Goal: Task Accomplishment & Management: Use online tool/utility

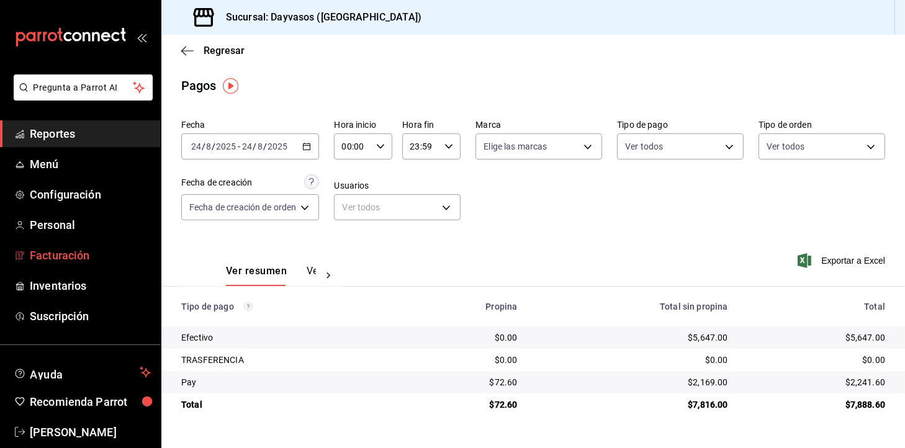
click at [102, 259] on span "Facturación" at bounding box center [90, 255] width 121 height 17
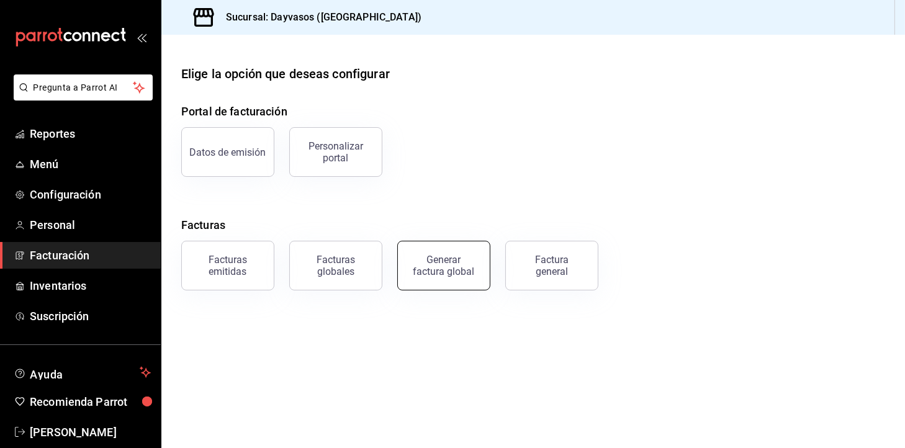
click at [413, 271] on button "Generar factura global" at bounding box center [443, 266] width 93 height 50
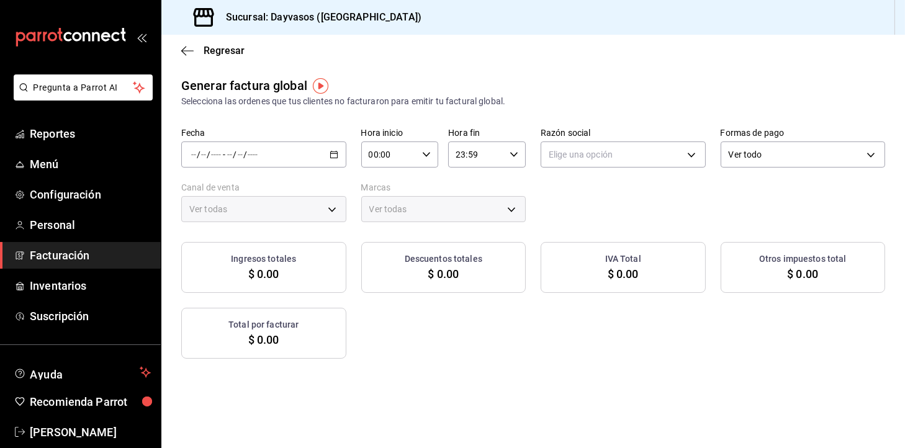
type input "PARROT,UBER_EATS,RAPPI,DIDI_FOOD,ONLINE"
click at [325, 150] on div "/ / - / /" at bounding box center [263, 155] width 165 height 26
click at [271, 192] on span "Rango de fechas" at bounding box center [240, 192] width 96 height 13
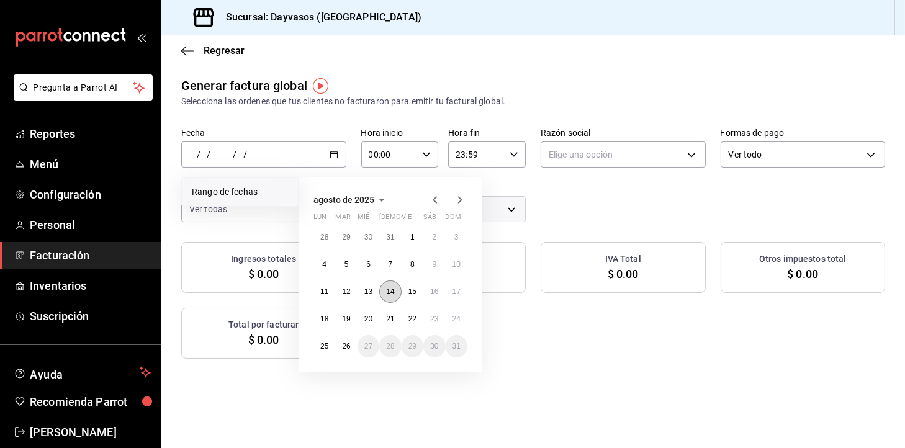
click at [392, 297] on button "14" at bounding box center [390, 292] width 22 height 22
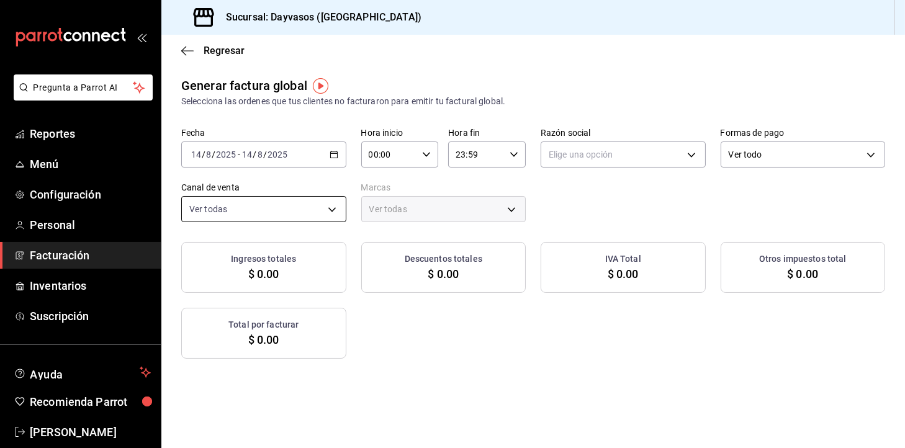
click at [336, 199] on body "Pregunta a Parrot AI Reportes Menú Configuración Personal Facturación Inventari…" at bounding box center [452, 224] width 905 height 448
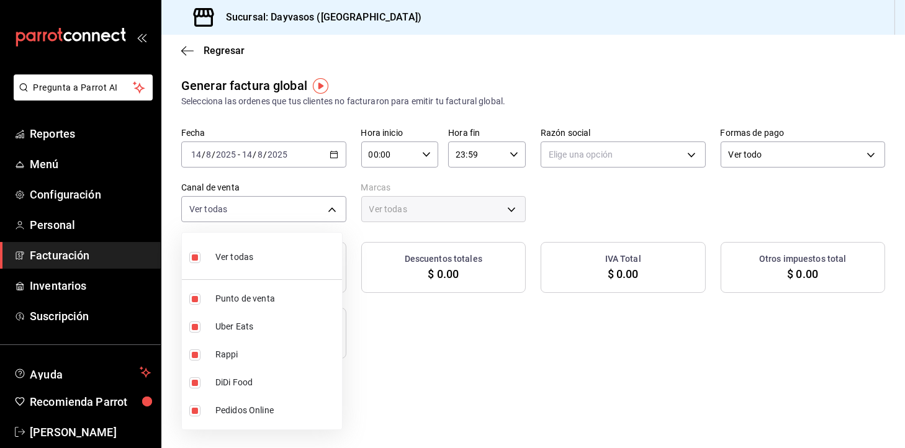
click at [644, 157] on div at bounding box center [452, 224] width 905 height 448
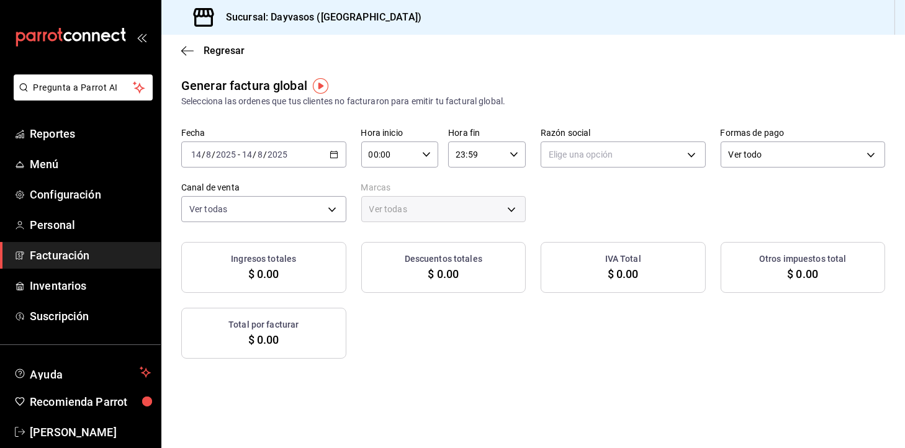
click at [644, 157] on body "Pregunta a Parrot AI Reportes Menú Configuración Personal Facturación Inventari…" at bounding box center [452, 224] width 905 height 448
click at [602, 223] on li "RAFAEL QUINTANAR CARDENAS" at bounding box center [615, 217] width 160 height 23
type input "9f4e9c56-6cc4-4943-b83e-737624e5187f"
type input "9712e7d5-7633-4eee-9c09-fccef5b7d44a"
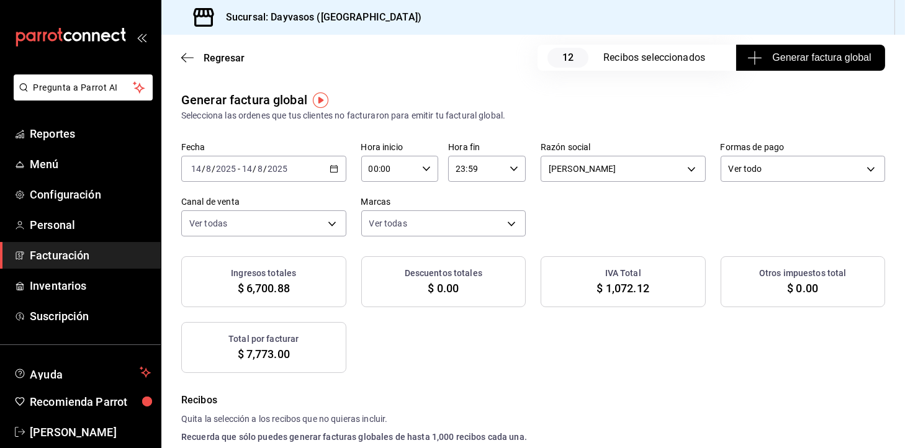
click at [761, 55] on span "Generar factura global" at bounding box center [810, 57] width 121 height 15
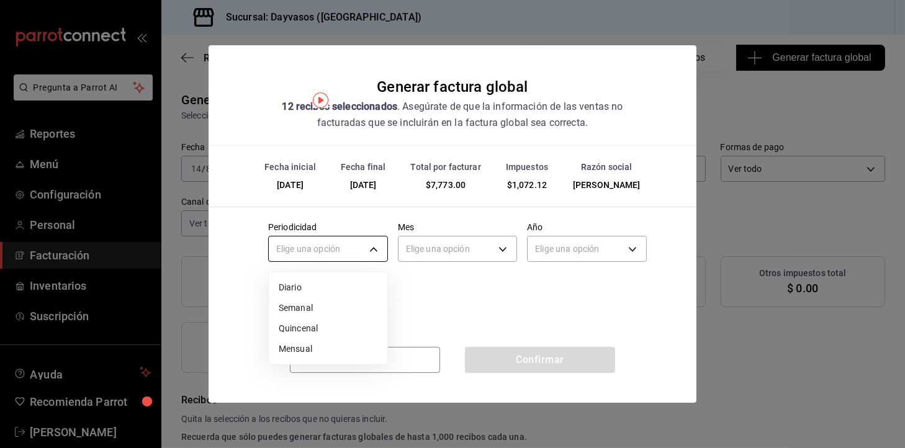
click at [302, 256] on body "Pregunta a Parrot AI Reportes Menú Configuración Personal Facturación Inventari…" at bounding box center [452, 224] width 905 height 448
click at [291, 286] on li "Diario" at bounding box center [328, 287] width 119 height 20
type input "DAILY"
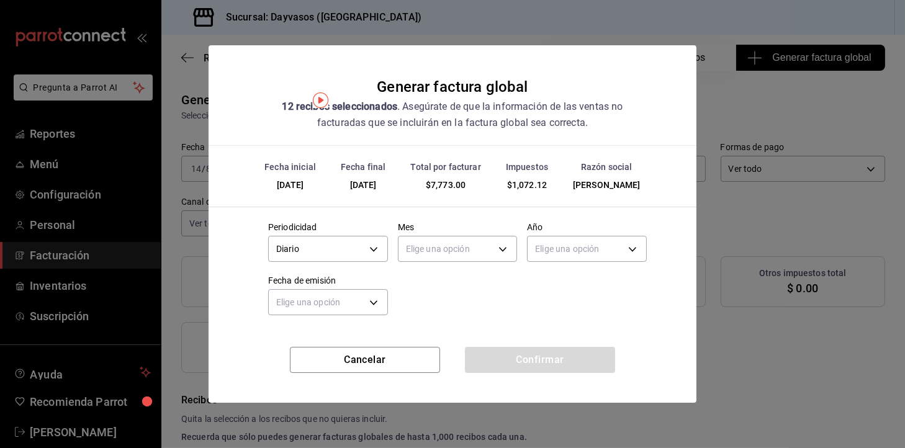
click at [425, 283] on div "Periodicidad Diario DAILY Mes Elige una opción Año Elige una opción Fecha de em…" at bounding box center [452, 265] width 389 height 107
click at [433, 264] on div "Elige una opción" at bounding box center [458, 247] width 120 height 33
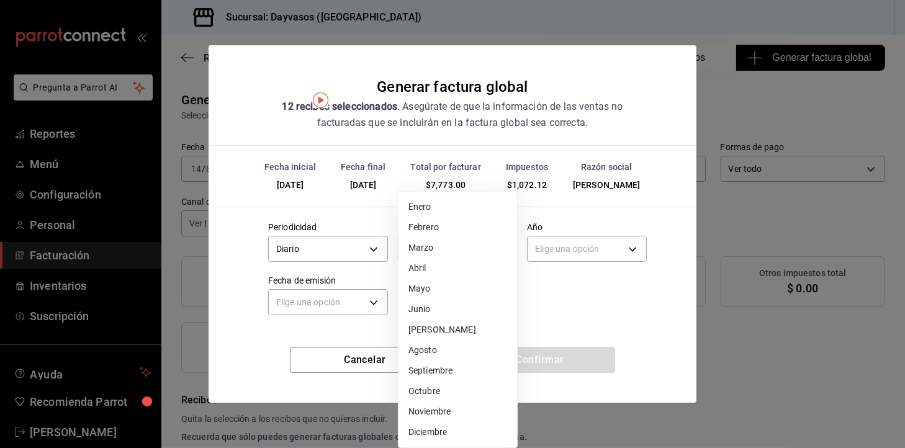
click at [453, 249] on body "Pregunta a Parrot AI Reportes Menú Configuración Personal Facturación Inventari…" at bounding box center [452, 224] width 905 height 448
click at [445, 354] on li "Agosto" at bounding box center [458, 350] width 119 height 20
type input "8"
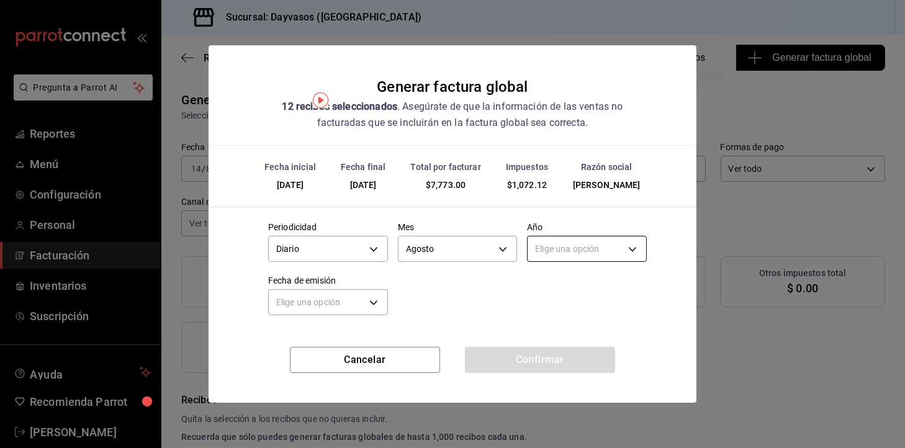
click at [564, 258] on body "Pregunta a Parrot AI Reportes Menú Configuración Personal Facturación Inventari…" at bounding box center [452, 224] width 905 height 448
click at [562, 281] on li "2025" at bounding box center [587, 287] width 119 height 20
type input "2025"
click at [358, 289] on body "Pregunta a Parrot AI Reportes Menú Configuración Personal Facturación Inventari…" at bounding box center [452, 224] width 905 height 448
click at [297, 358] on li "Ayer" at bounding box center [328, 361] width 119 height 20
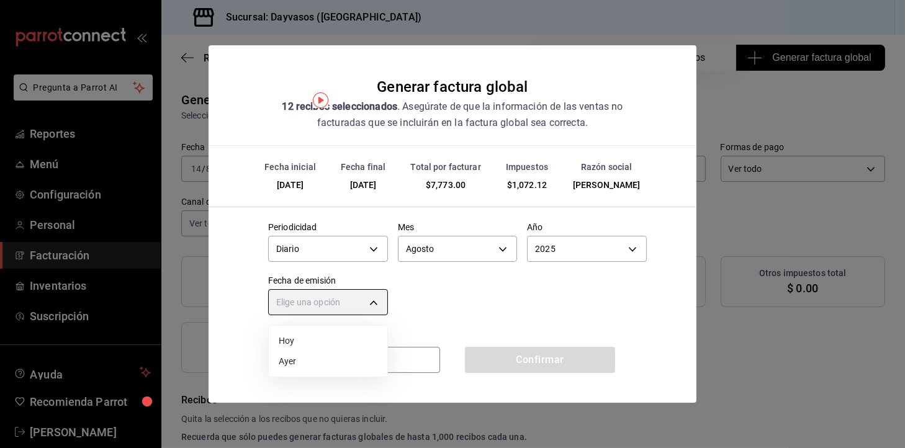
type input "YESTERDAY"
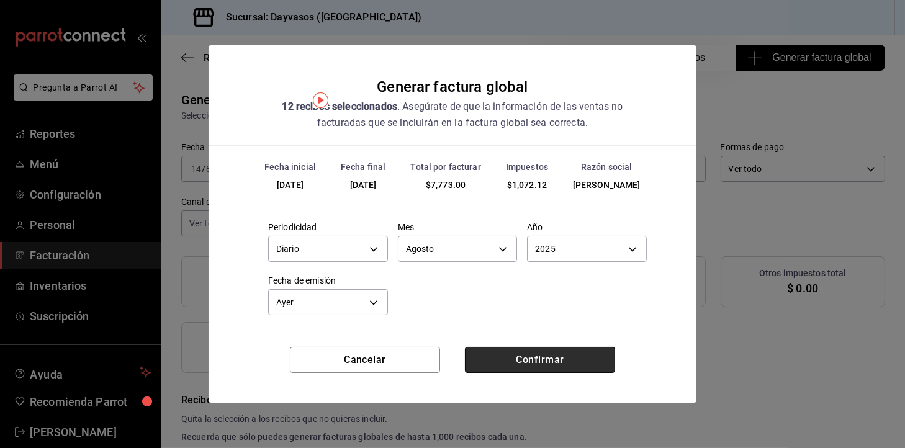
click at [530, 361] on button "Confirmar" at bounding box center [540, 360] width 150 height 26
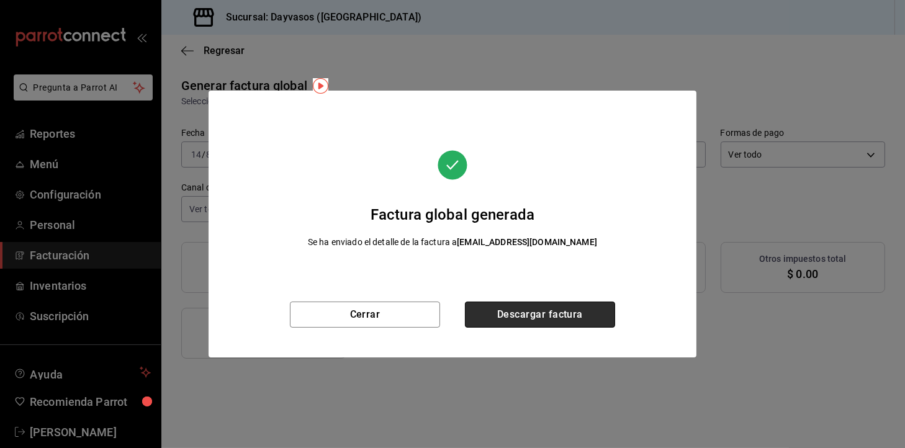
click at [541, 319] on button "Descargar factura" at bounding box center [540, 315] width 150 height 26
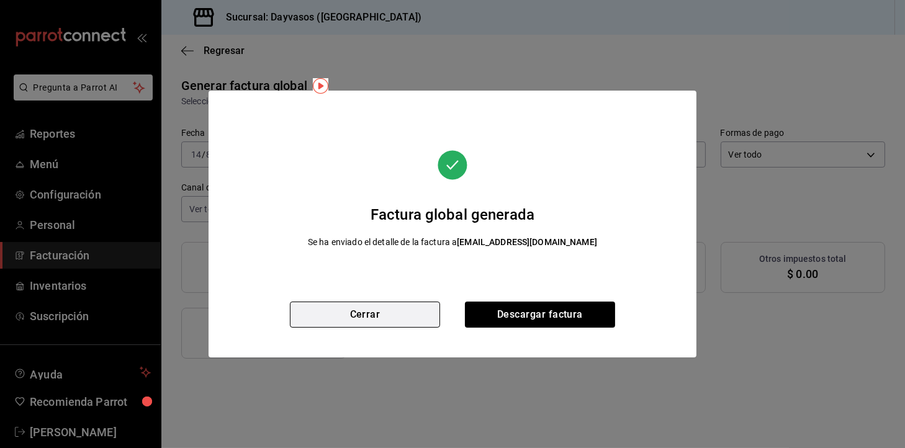
click at [384, 318] on button "Cerrar" at bounding box center [365, 315] width 150 height 26
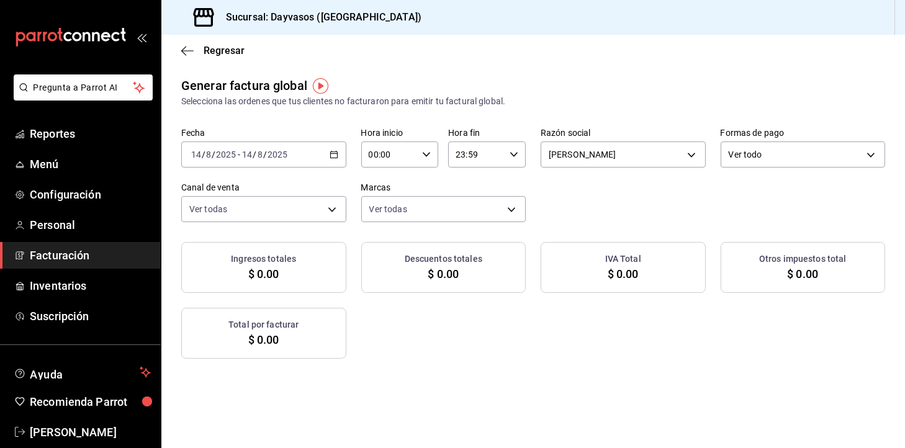
click at [332, 159] on div "2025-08-14 14 / 8 / 2025 - 2025-08-14 14 / 8 / 2025" at bounding box center [263, 155] width 165 height 26
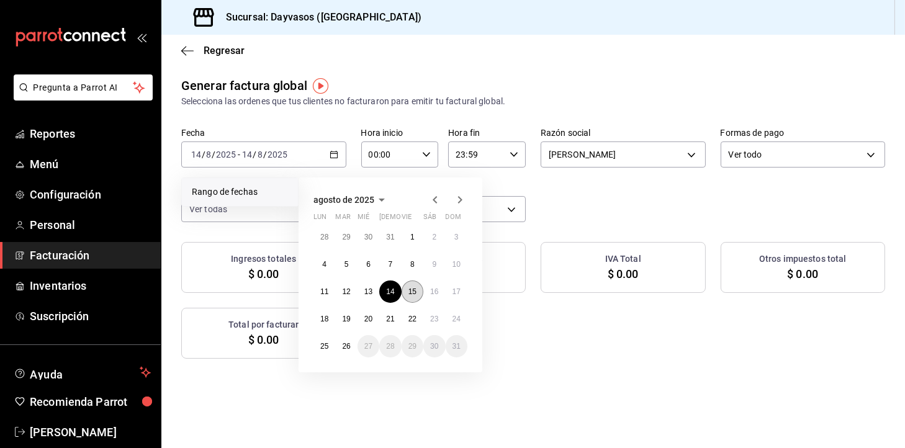
click at [406, 294] on button "15" at bounding box center [413, 292] width 22 height 22
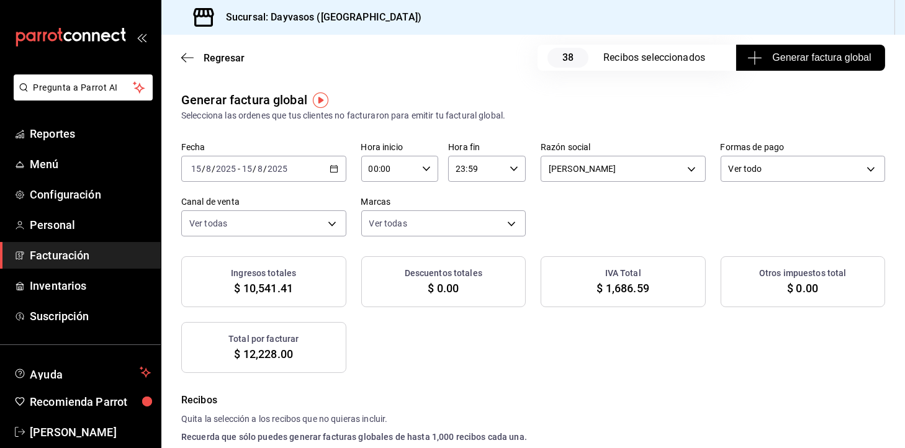
click at [777, 65] on button "Generar factura global" at bounding box center [810, 58] width 149 height 26
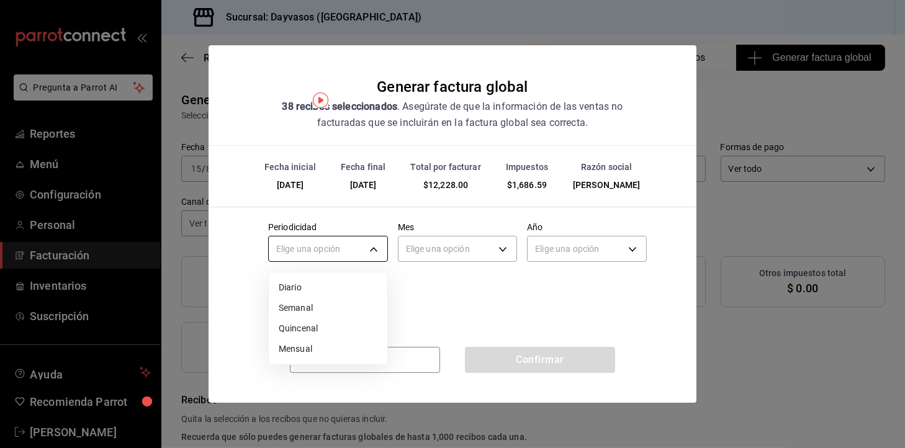
click at [381, 250] on body "Pregunta a Parrot AI Reportes Menú Configuración Personal Facturación Inventari…" at bounding box center [452, 224] width 905 height 448
click at [338, 285] on li "Diario" at bounding box center [328, 287] width 119 height 20
type input "DAILY"
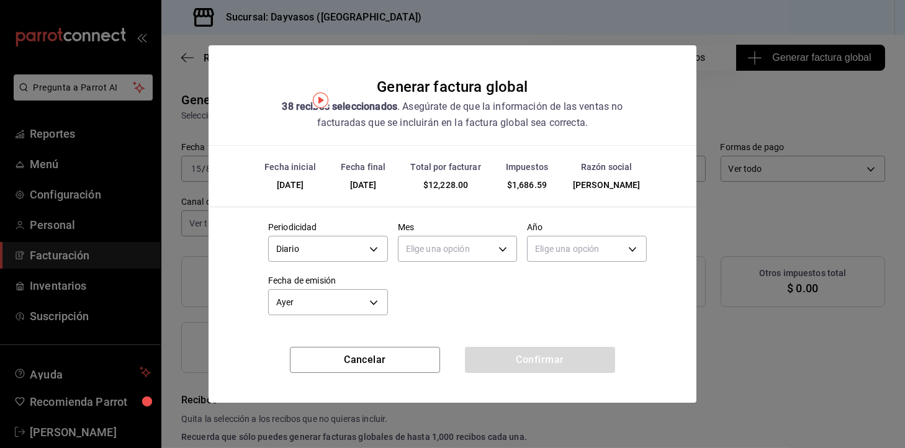
click at [445, 234] on div "Elige una opción" at bounding box center [458, 247] width 120 height 33
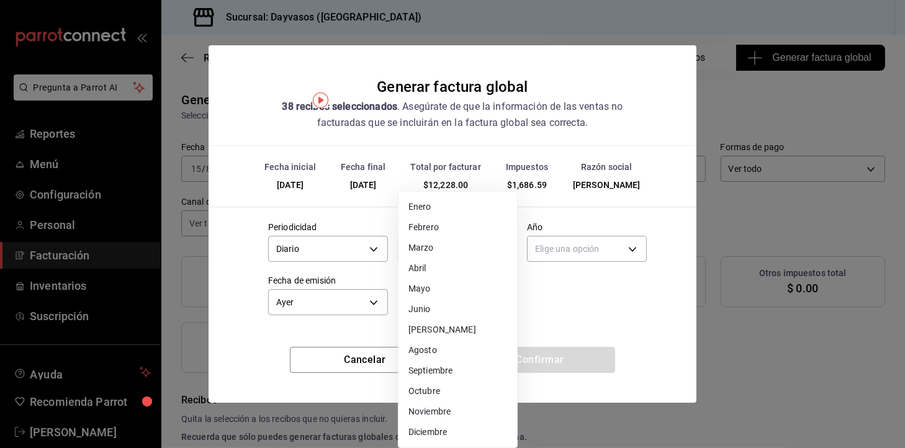
click at [442, 245] on body "Pregunta a Parrot AI Reportes Menú Configuración Personal Facturación Inventari…" at bounding box center [452, 224] width 905 height 448
click at [457, 351] on li "Agosto" at bounding box center [458, 350] width 119 height 20
type input "8"
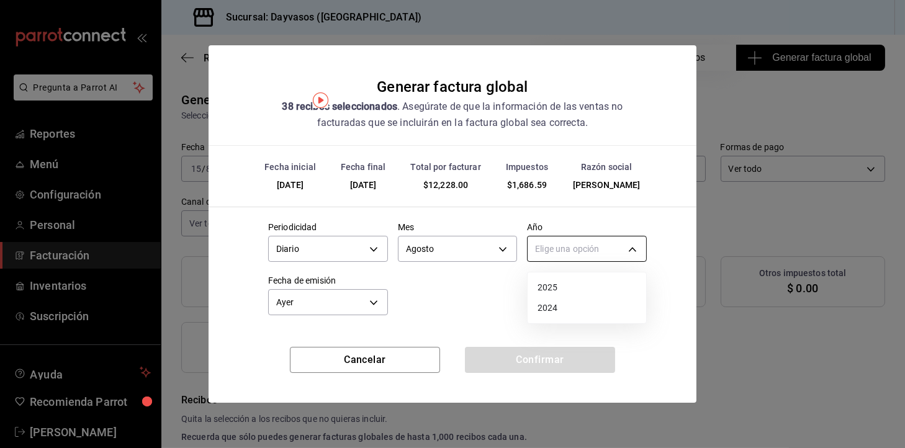
click at [626, 243] on body "Pregunta a Parrot AI Reportes Menú Configuración Personal Facturación Inventari…" at bounding box center [452, 224] width 905 height 448
click at [584, 288] on li "2025" at bounding box center [587, 287] width 119 height 20
type input "2025"
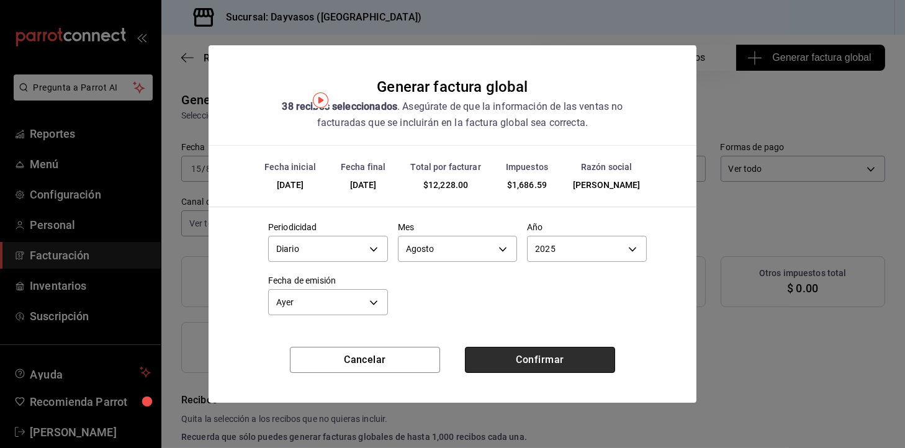
click at [516, 359] on button "Confirmar" at bounding box center [540, 360] width 150 height 26
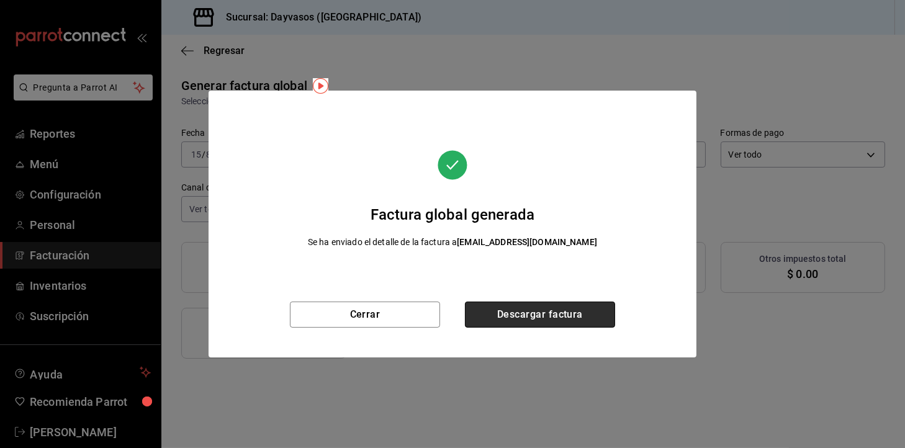
click at [547, 322] on button "Descargar factura" at bounding box center [540, 315] width 150 height 26
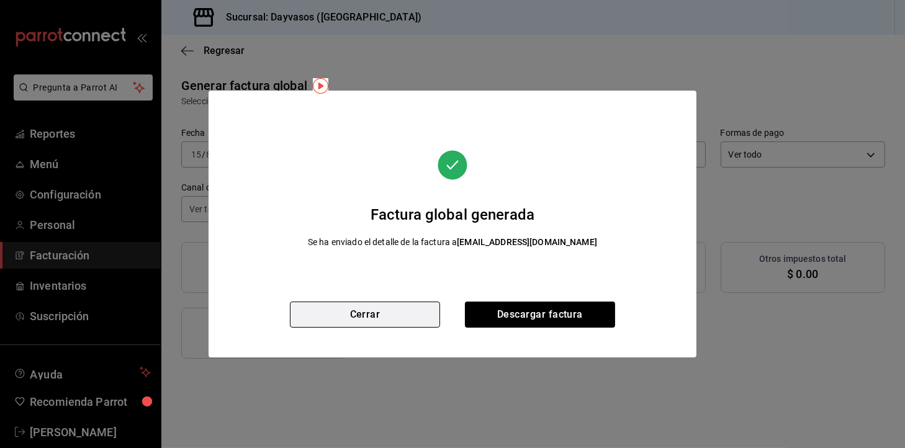
click at [389, 318] on button "Cerrar" at bounding box center [365, 315] width 150 height 26
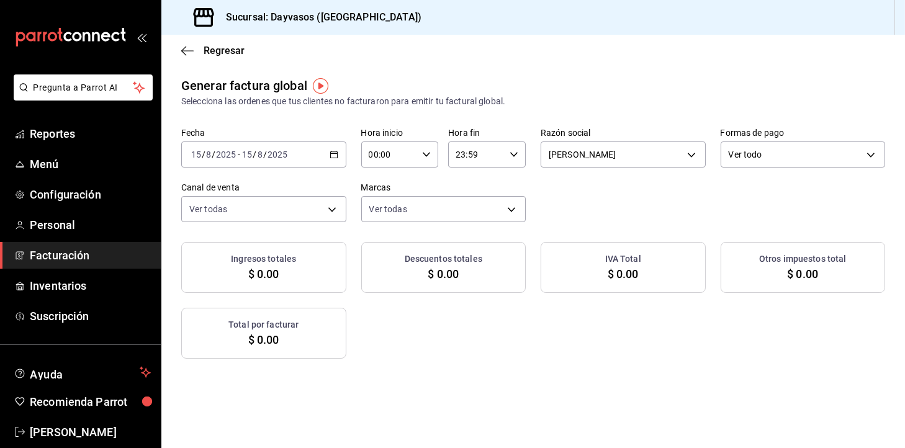
click at [328, 162] on div "2025-08-15 15 / 8 / 2025 - 2025-08-15 15 / 8 / 2025" at bounding box center [263, 155] width 165 height 26
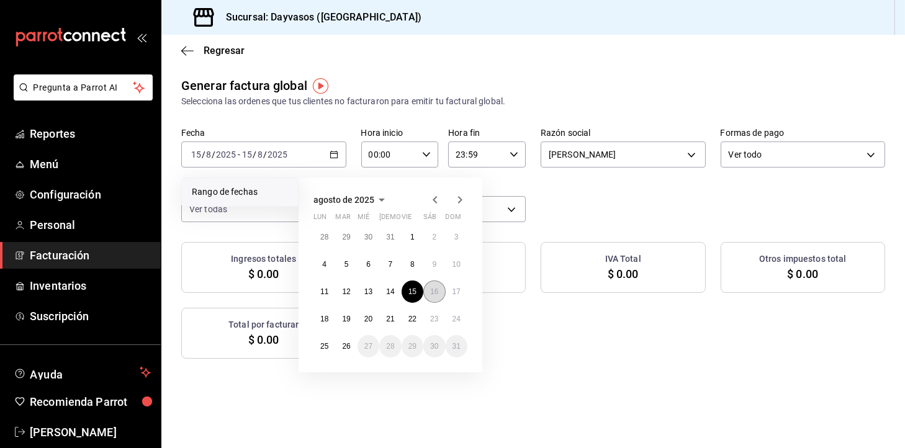
click at [436, 297] on button "16" at bounding box center [434, 292] width 22 height 22
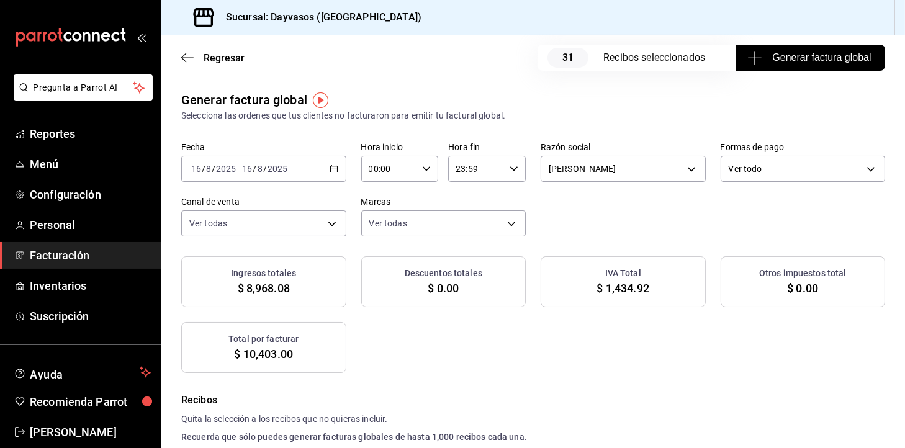
click at [829, 74] on div "Regresar 31 Recibos seleccionados Generar factura global" at bounding box center [533, 58] width 744 height 46
click at [838, 66] on button "Generar factura global" at bounding box center [810, 58] width 149 height 26
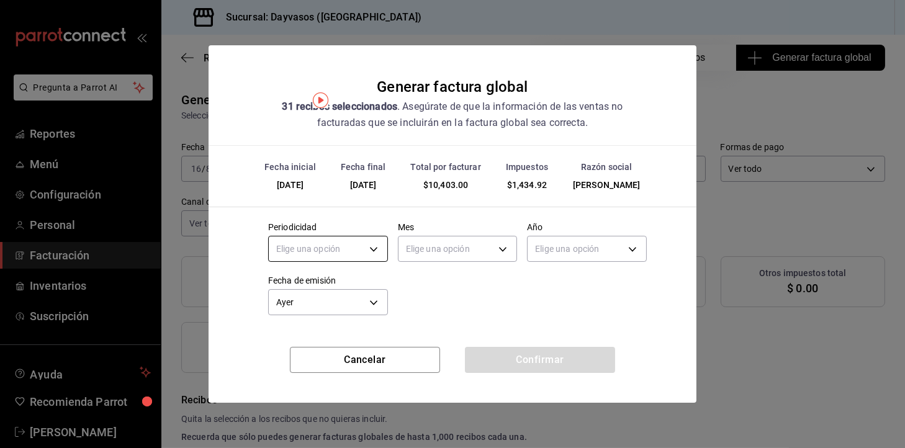
click at [304, 258] on body "Pregunta a Parrot AI Reportes Menú Configuración Personal Facturación Inventari…" at bounding box center [452, 224] width 905 height 448
click at [304, 290] on li "Diario" at bounding box center [328, 287] width 119 height 20
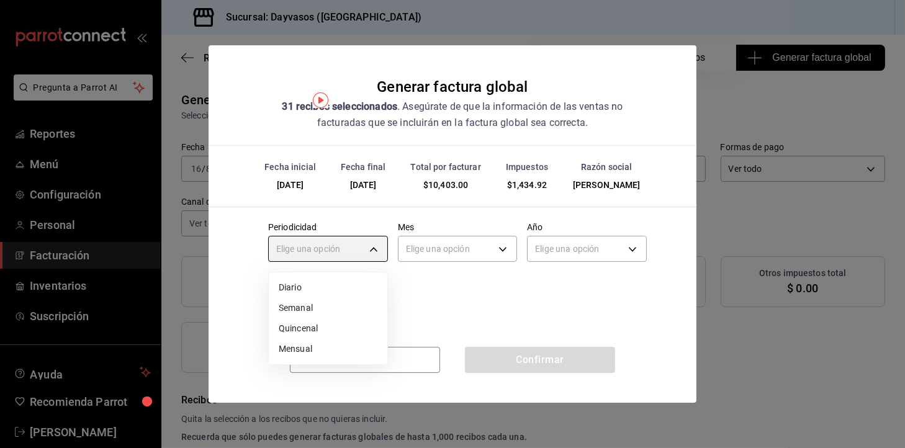
type input "DAILY"
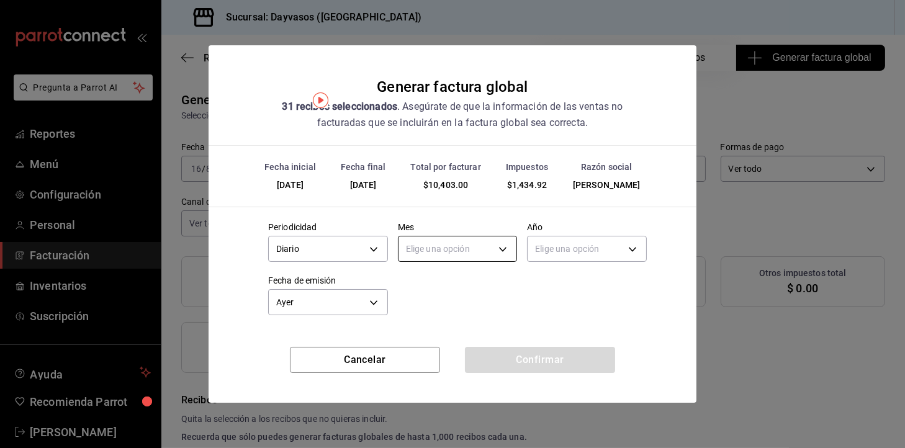
click at [443, 243] on body "Pregunta a Parrot AI Reportes Menú Configuración Personal Facturación Inventari…" at bounding box center [452, 224] width 905 height 448
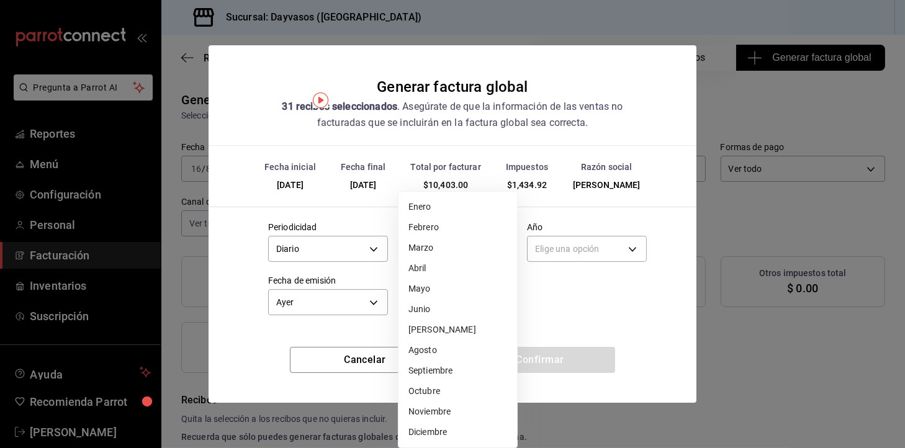
click at [430, 346] on li "Agosto" at bounding box center [458, 350] width 119 height 20
type input "8"
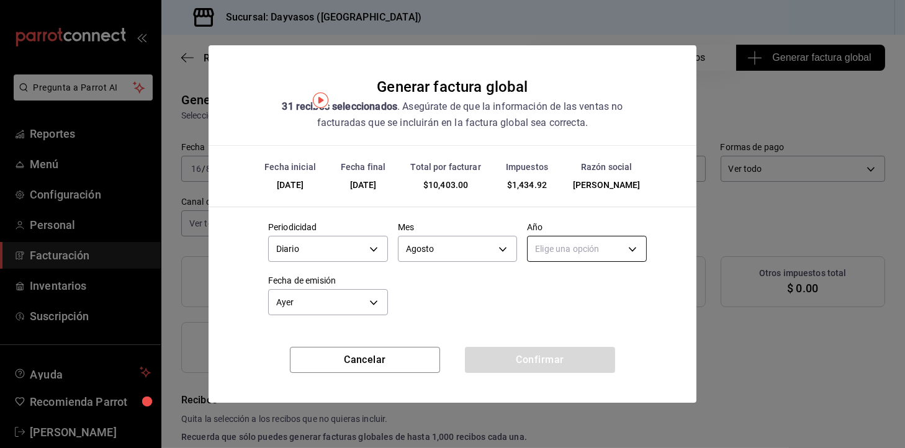
click at [589, 252] on body "Pregunta a Parrot AI Reportes Menú Configuración Personal Facturación Inventari…" at bounding box center [452, 224] width 905 height 448
click at [595, 293] on li "2025" at bounding box center [587, 287] width 119 height 20
type input "2025"
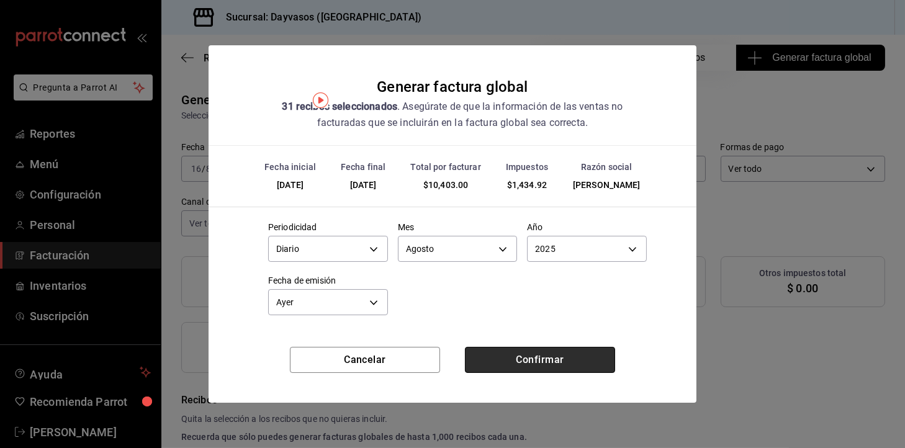
click at [559, 364] on button "Confirmar" at bounding box center [540, 360] width 150 height 26
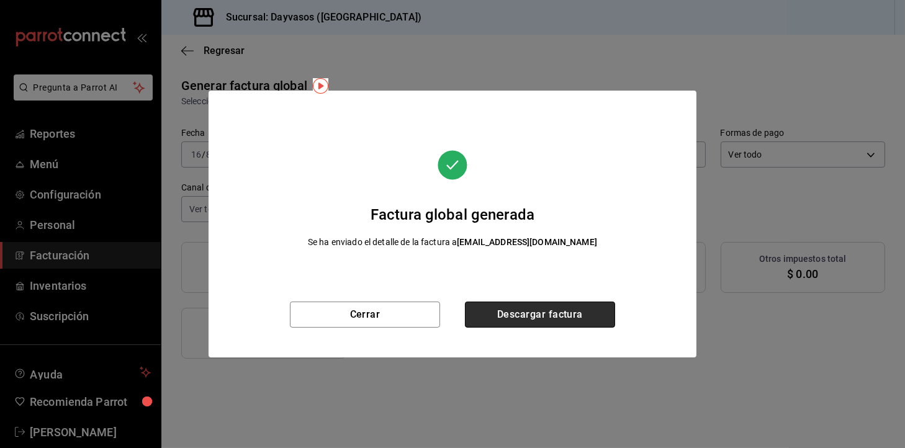
click at [551, 324] on button "Descargar factura" at bounding box center [540, 315] width 150 height 26
click at [404, 297] on div "Factura global generada Se ha enviado el detalle de la factura a ncarrillo@even…" at bounding box center [453, 196] width 488 height 211
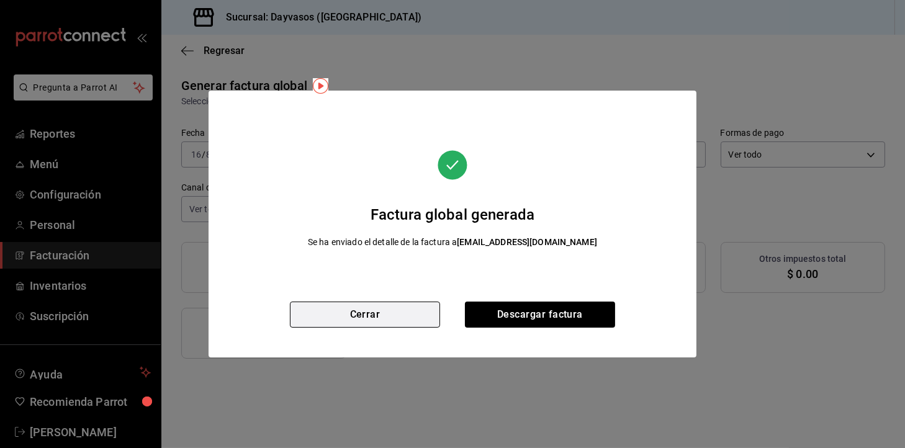
click at [402, 305] on button "Cerrar" at bounding box center [365, 315] width 150 height 26
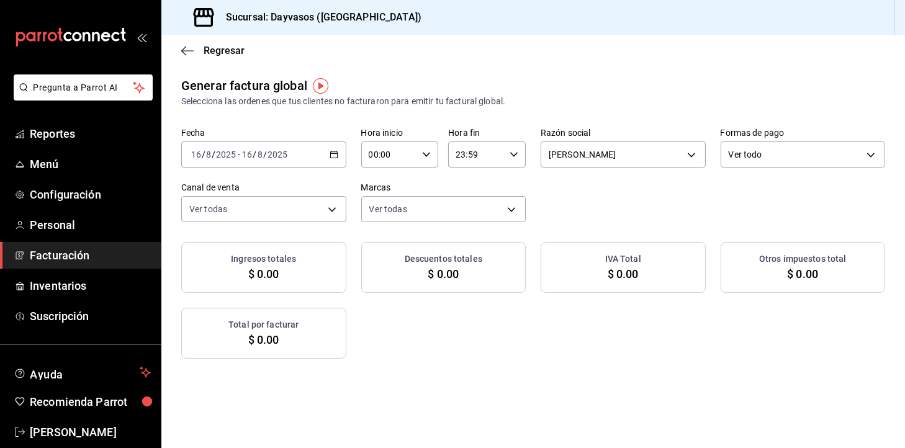
click at [351, 319] on div "Ingresos totales $ 0.00 Descuentos totales $ 0.00 IVA Total $ 0.00 Otros impues…" at bounding box center [533, 300] width 704 height 117
click at [368, 320] on div "Ingresos totales $ 0.00 Descuentos totales $ 0.00 IVA Total $ 0.00 Otros impues…" at bounding box center [533, 300] width 704 height 117
click at [364, 318] on div "Ingresos totales $ 0.00 Descuentos totales $ 0.00 IVA Total $ 0.00 Otros impues…" at bounding box center [533, 300] width 704 height 117
click at [328, 159] on div "2025-08-16 16 / 8 / 2025 - 2025-08-16 16 / 8 / 2025" at bounding box center [263, 155] width 165 height 26
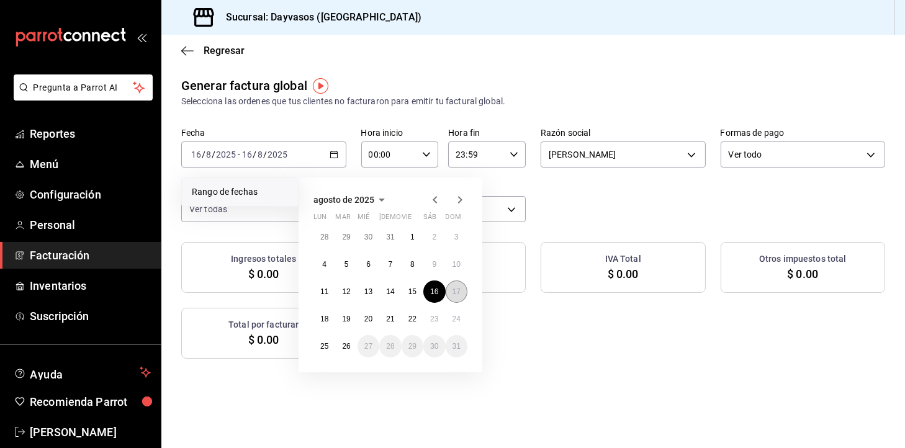
click at [457, 294] on abbr "17" at bounding box center [457, 291] width 8 height 9
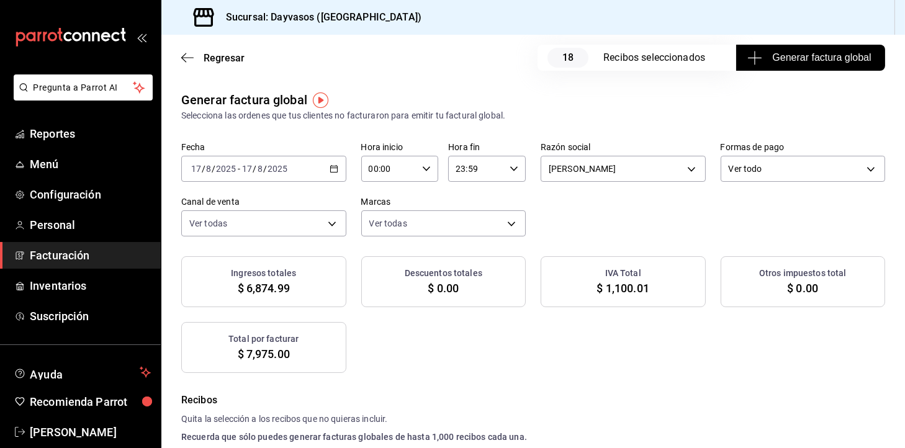
click at [798, 58] on span "Generar factura global" at bounding box center [810, 57] width 121 height 15
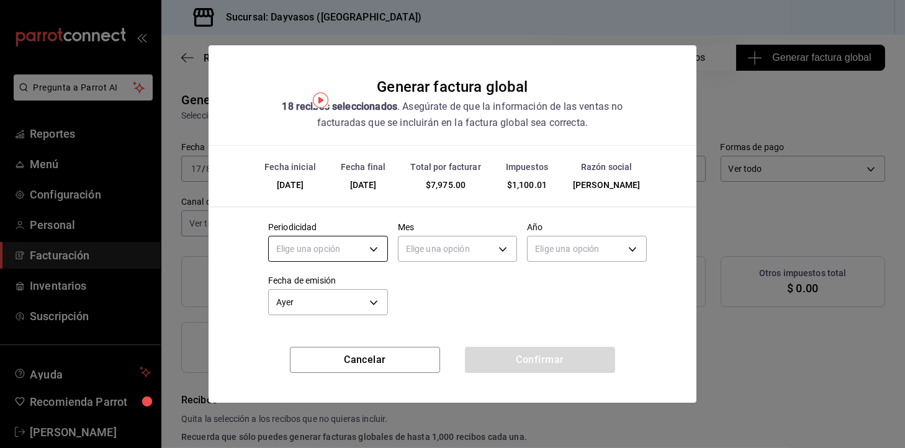
click at [338, 240] on body "Pregunta a Parrot AI Reportes Menú Configuración Personal Facturación Inventari…" at bounding box center [452, 224] width 905 height 448
click at [302, 290] on li "Diario" at bounding box center [328, 287] width 119 height 20
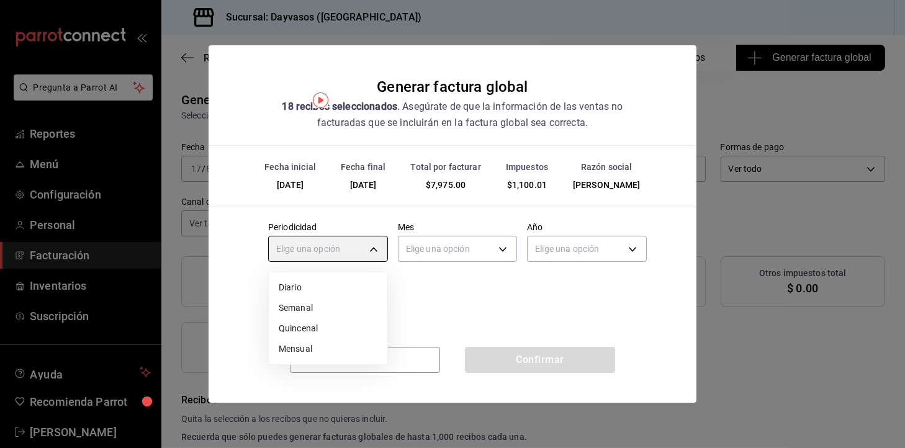
type input "DAILY"
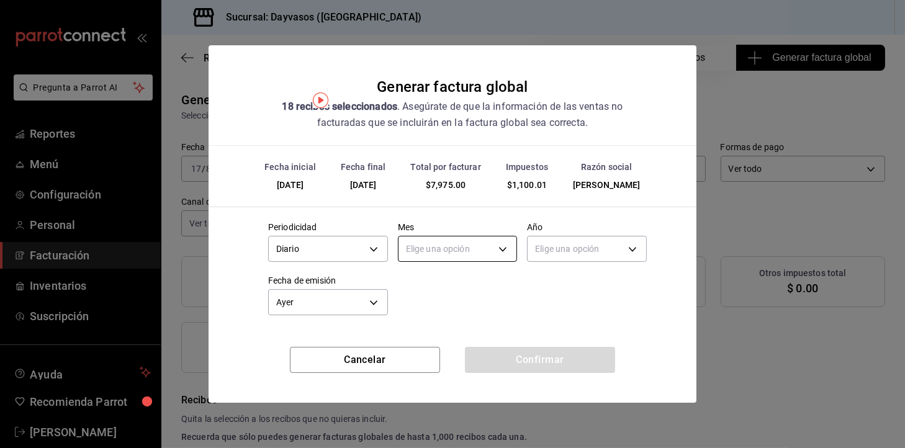
click at [458, 241] on body "Pregunta a Parrot AI Reportes Menú Configuración Personal Facturación Inventari…" at bounding box center [452, 224] width 905 height 448
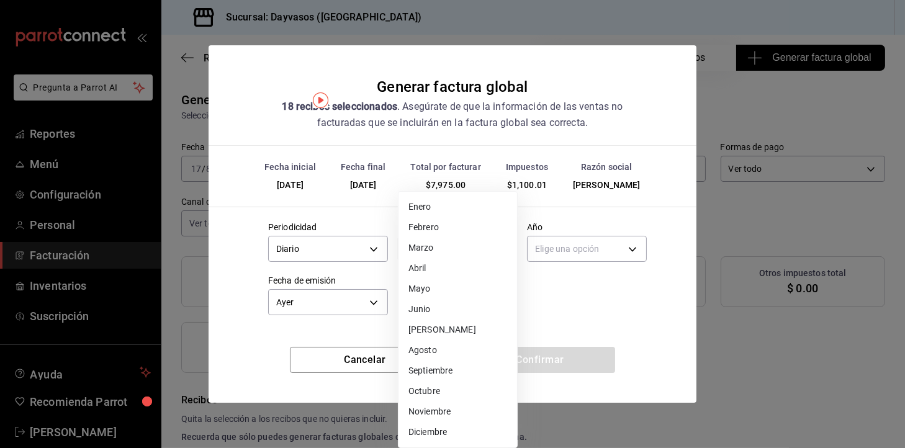
click at [429, 353] on li "Agosto" at bounding box center [458, 350] width 119 height 20
type input "8"
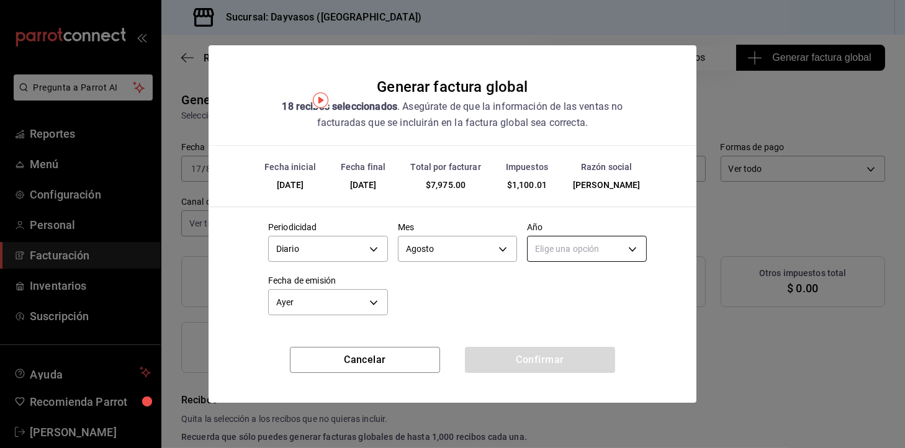
click at [595, 242] on body "Pregunta a Parrot AI Reportes Menú Configuración Personal Facturación Inventari…" at bounding box center [452, 224] width 905 height 448
click at [580, 290] on li "2025" at bounding box center [587, 287] width 119 height 20
type input "2025"
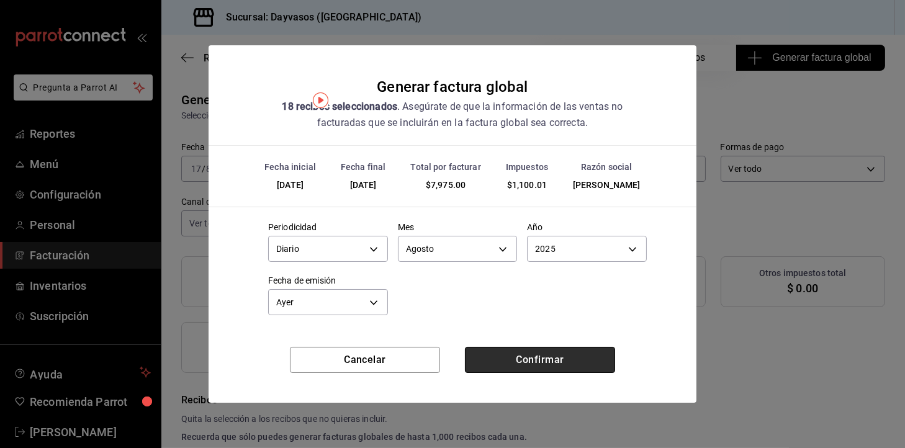
click at [519, 350] on button "Confirmar" at bounding box center [540, 360] width 150 height 26
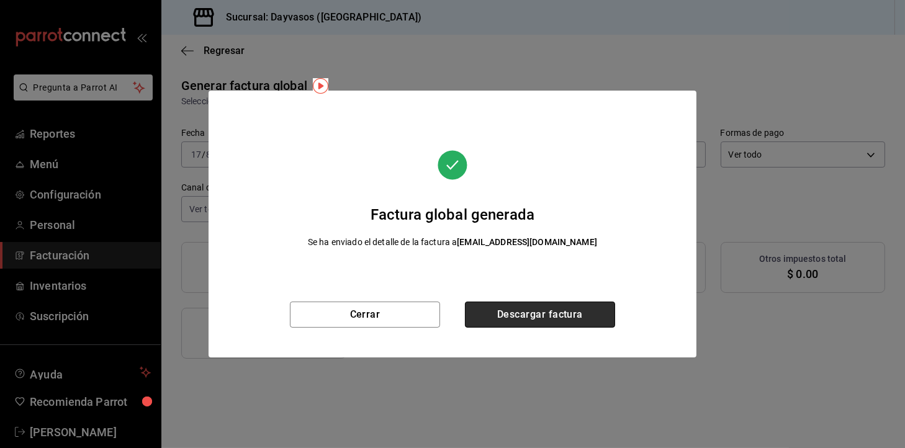
click at [539, 308] on button "Descargar factura" at bounding box center [540, 315] width 150 height 26
click at [364, 328] on div "Cerrar Descargar factura" at bounding box center [453, 330] width 488 height 56
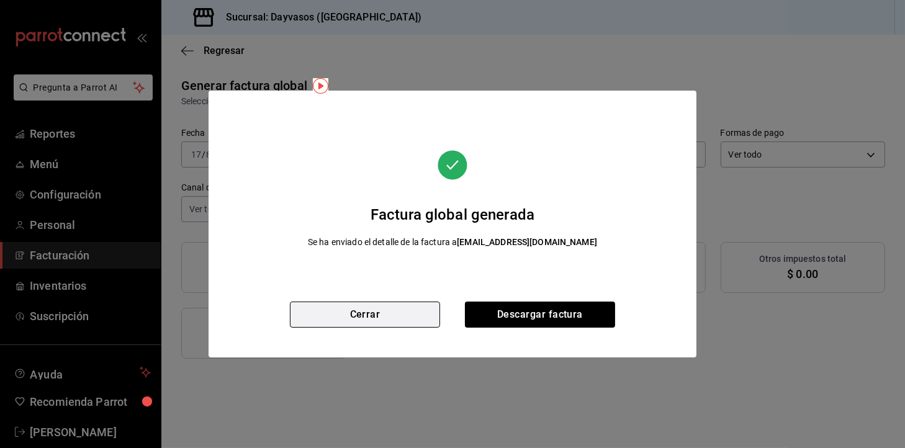
click at [369, 323] on button "Cerrar" at bounding box center [365, 315] width 150 height 26
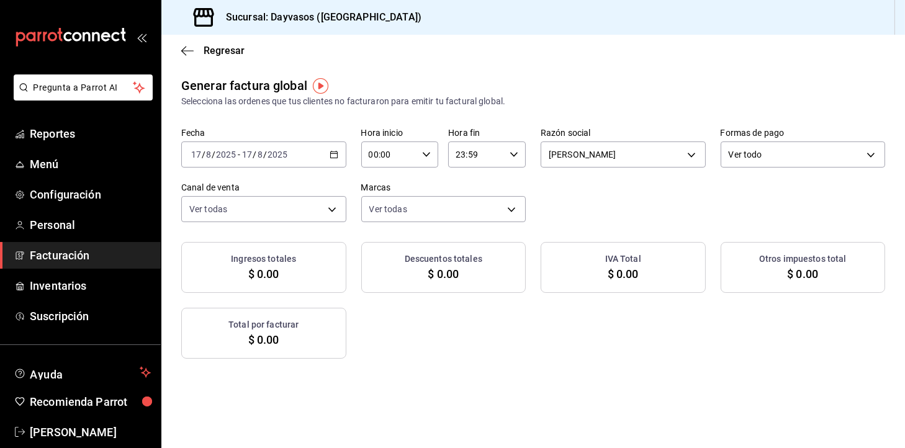
click at [330, 165] on div "2025-08-17 17 / 8 / 2025 - 2025-08-17 17 / 8 / 2025" at bounding box center [263, 155] width 165 height 26
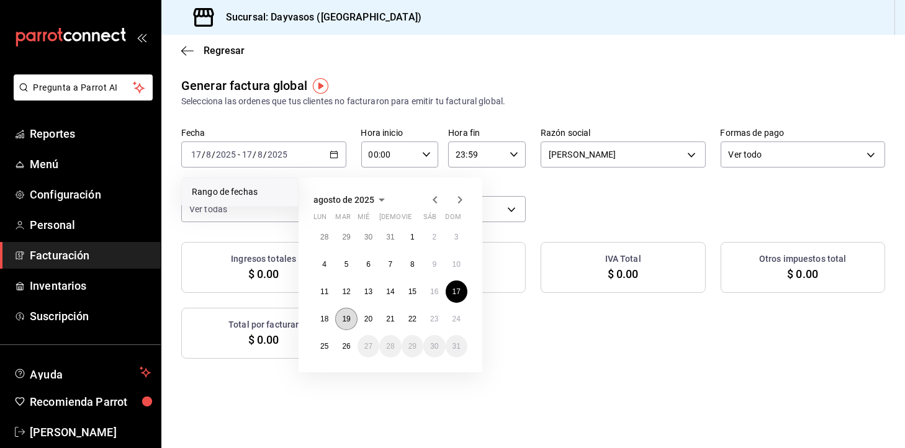
click at [349, 318] on abbr "19" at bounding box center [346, 319] width 8 height 9
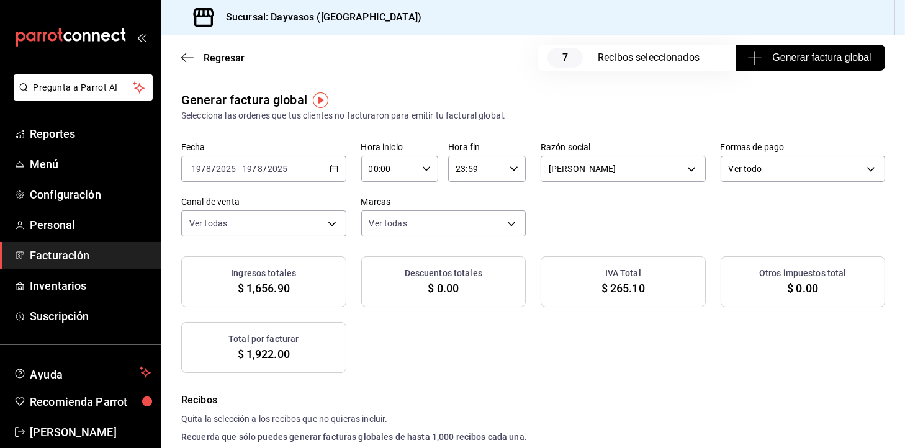
click at [778, 56] on span "Generar factura global" at bounding box center [810, 57] width 121 height 15
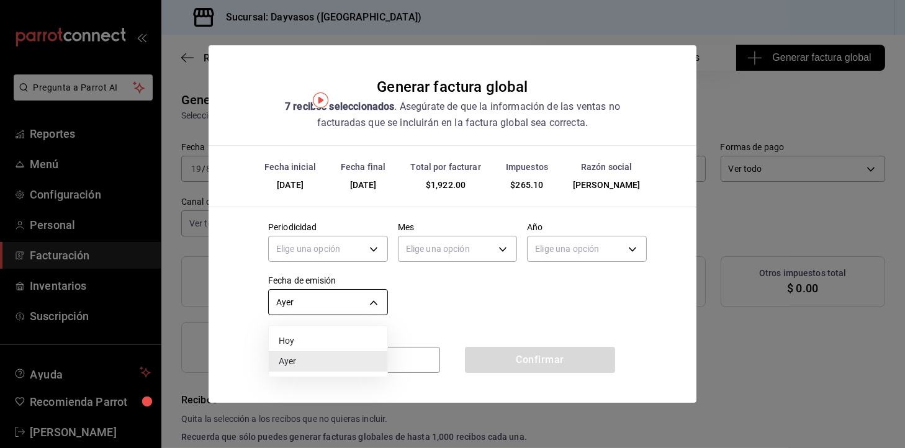
click at [354, 290] on body "Pregunta a Parrot AI Reportes Menú Configuración Personal Facturación Inventari…" at bounding box center [452, 224] width 905 height 448
click at [325, 346] on li "Hoy" at bounding box center [328, 341] width 119 height 20
type input "TODAY"
click at [342, 248] on body "Pregunta a Parrot AI Reportes Menú Configuración Personal Facturación Inventari…" at bounding box center [452, 224] width 905 height 448
click at [356, 286] on li "Diario" at bounding box center [328, 287] width 119 height 20
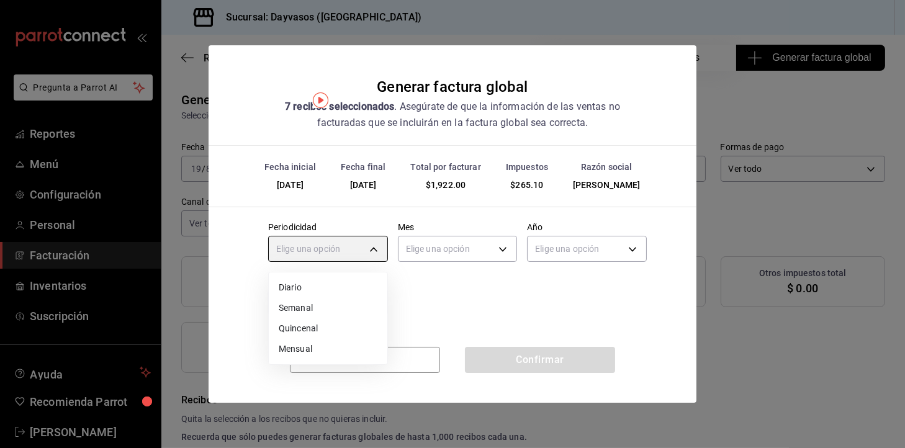
type input "DAILY"
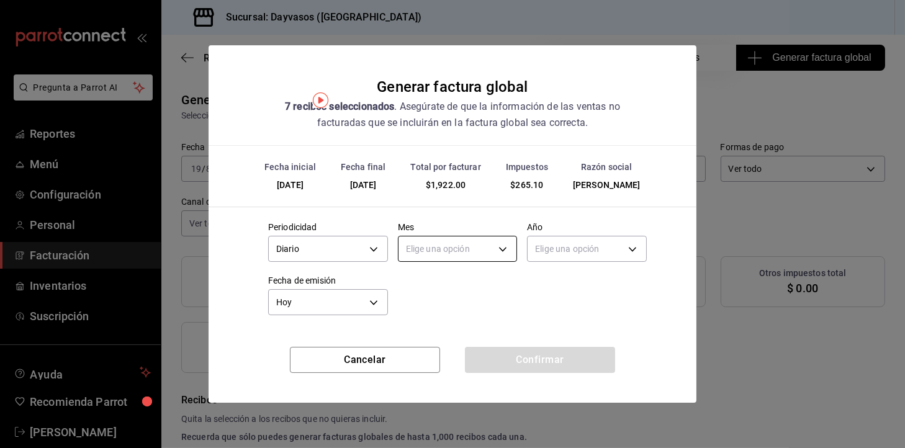
click at [425, 245] on body "Pregunta a Parrot AI Reportes Menú Configuración Personal Facturación Inventari…" at bounding box center [452, 224] width 905 height 448
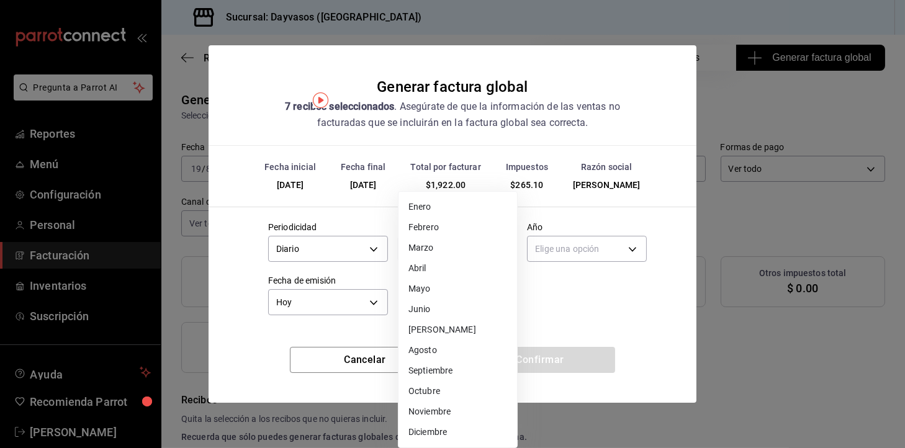
click at [426, 350] on li "Agosto" at bounding box center [458, 350] width 119 height 20
type input "8"
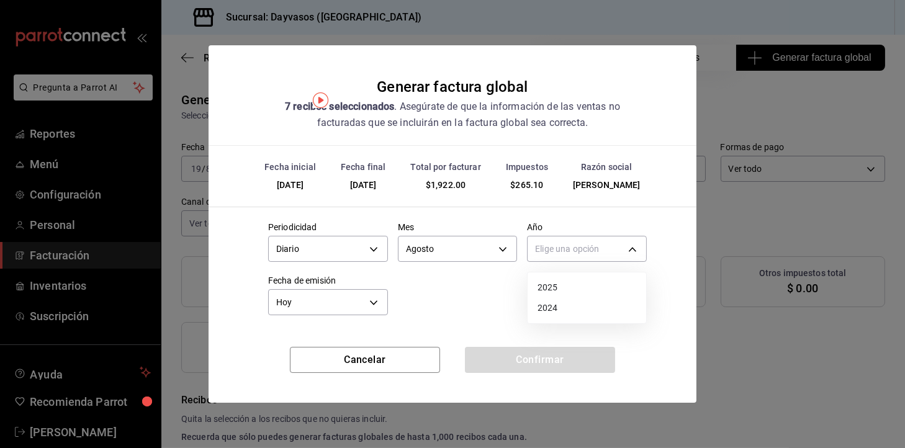
click at [596, 238] on body "Pregunta a Parrot AI Reportes Menú Configuración Personal Facturación Inventari…" at bounding box center [452, 224] width 905 height 448
click at [568, 292] on li "2025" at bounding box center [587, 287] width 119 height 20
type input "2025"
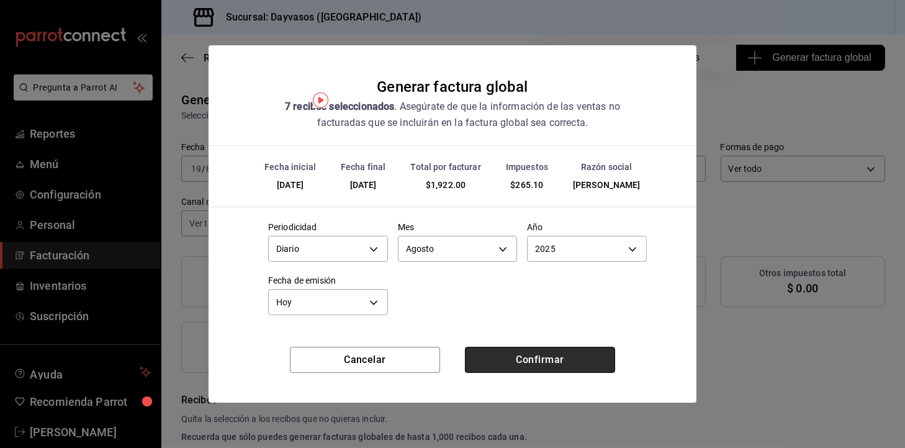
click at [594, 365] on button "Confirmar" at bounding box center [540, 360] width 150 height 26
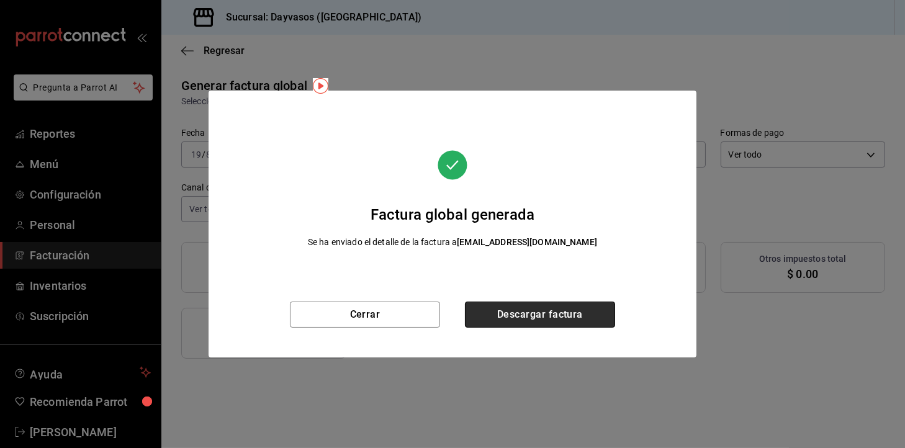
click at [511, 314] on button "Descargar factura" at bounding box center [540, 315] width 150 height 26
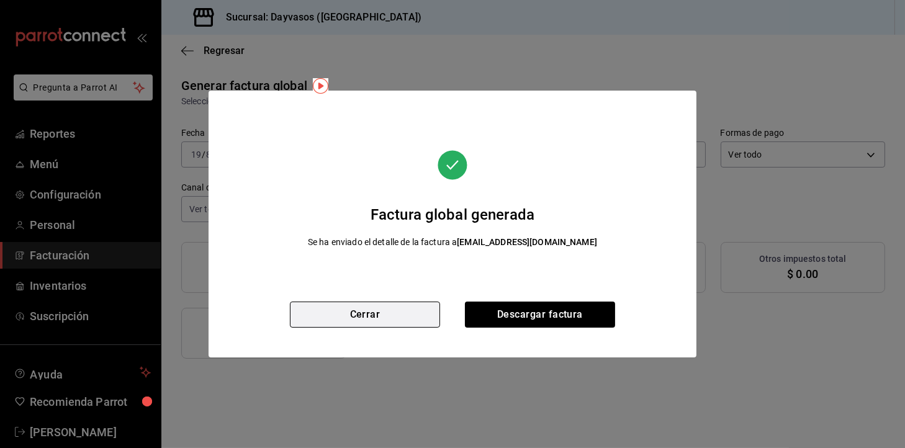
click at [369, 318] on button "Cerrar" at bounding box center [365, 315] width 150 height 26
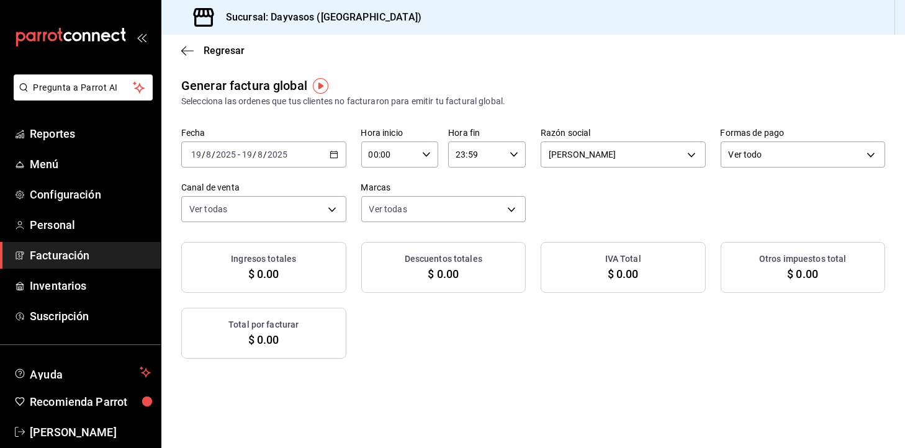
click at [340, 310] on div "Total por facturar $ 0.00" at bounding box center [263, 333] width 165 height 51
click at [332, 157] on icon "button" at bounding box center [334, 154] width 9 height 9
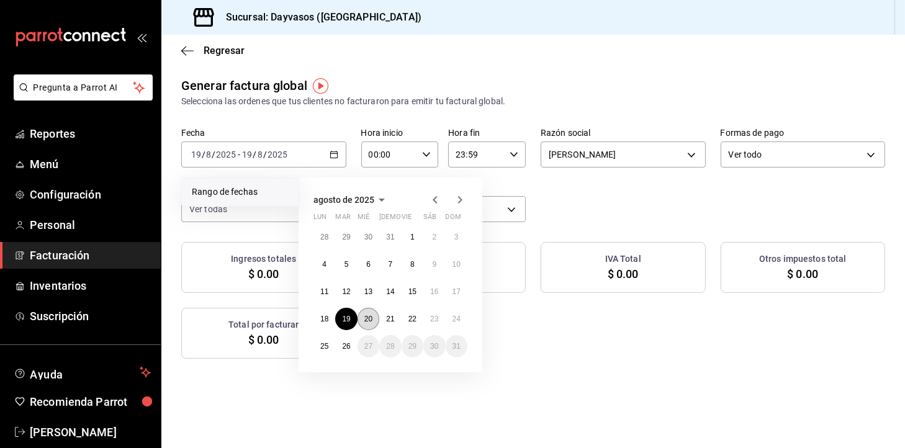
click at [363, 320] on button "20" at bounding box center [369, 319] width 22 height 22
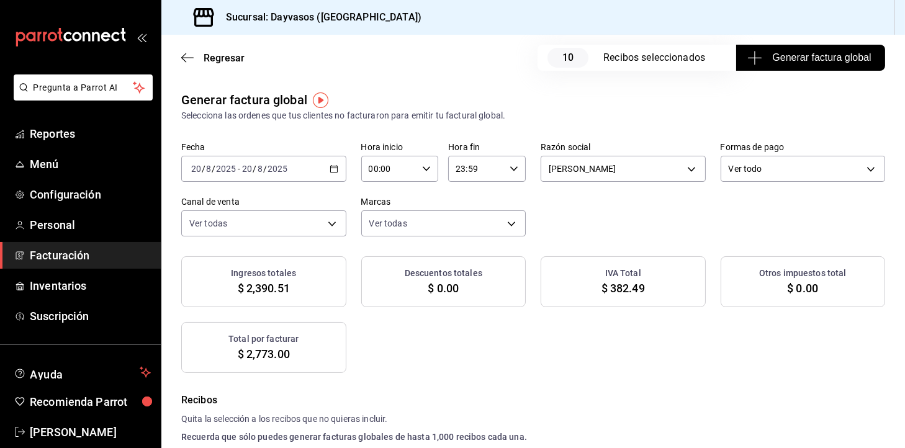
click at [775, 40] on div "Regresar 10 Recibos seleccionados Generar factura global" at bounding box center [533, 58] width 744 height 46
click at [767, 51] on span "Generar factura global" at bounding box center [810, 57] width 121 height 15
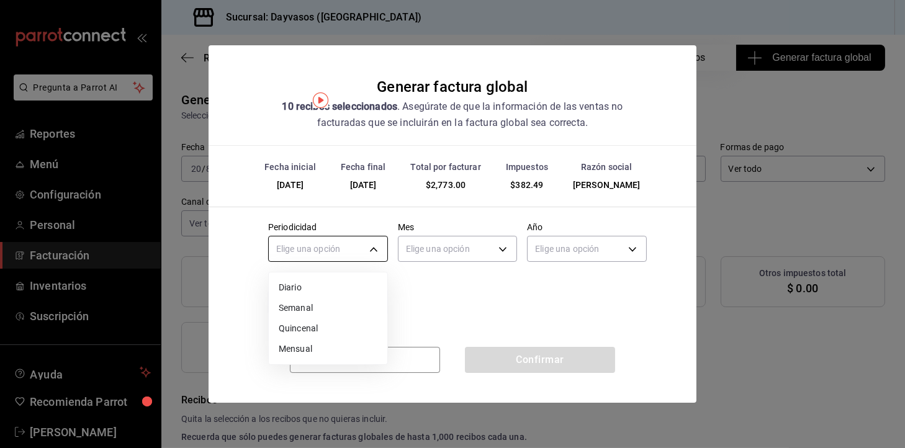
click at [364, 248] on body "Pregunta a Parrot AI Reportes Menú Configuración Personal Facturación Inventari…" at bounding box center [452, 224] width 905 height 448
click at [298, 288] on li "Diario" at bounding box center [328, 287] width 119 height 20
type input "DAILY"
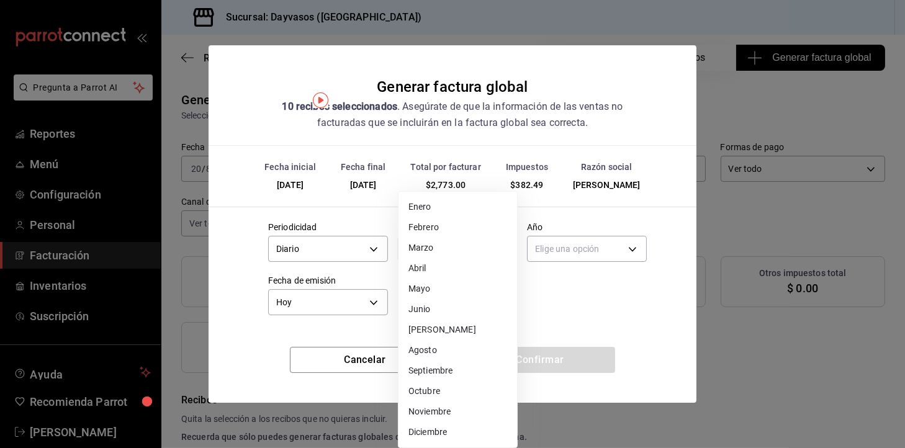
click at [412, 260] on body "Pregunta a Parrot AI Reportes Menú Configuración Personal Facturación Inventari…" at bounding box center [452, 224] width 905 height 448
click at [424, 340] on li "Agosto" at bounding box center [458, 350] width 119 height 20
type input "8"
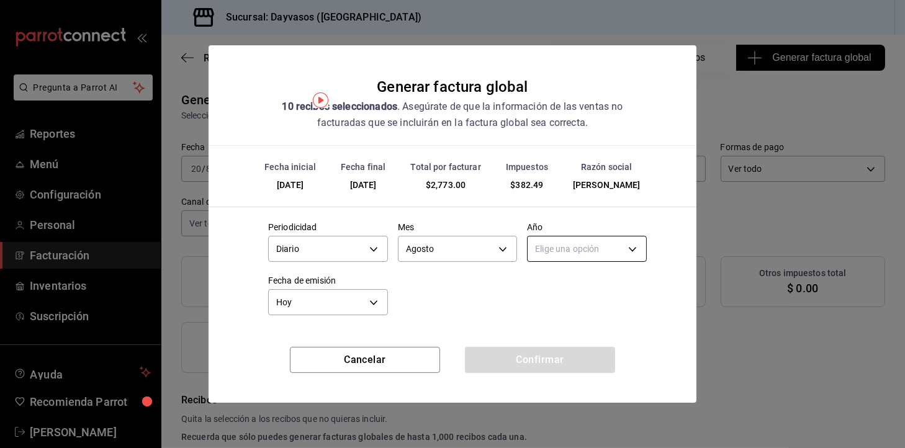
click at [584, 252] on body "Pregunta a Parrot AI Reportes Menú Configuración Personal Facturación Inventari…" at bounding box center [452, 224] width 905 height 448
click at [576, 279] on li "2025" at bounding box center [587, 287] width 119 height 20
type input "2025"
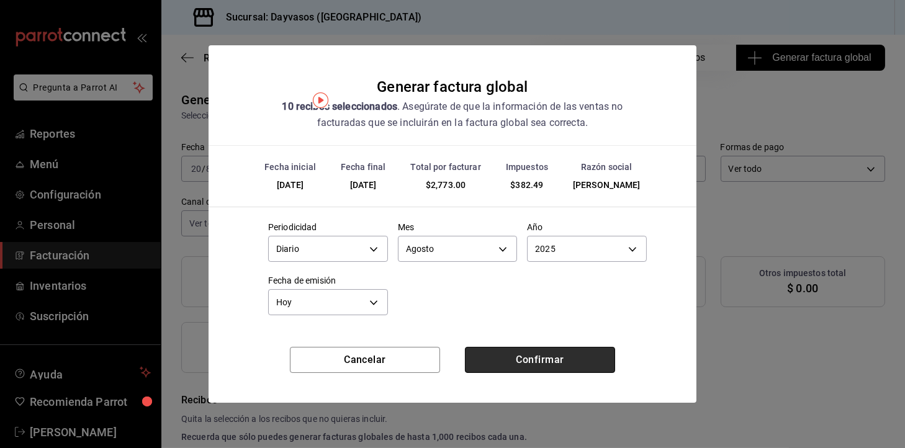
click at [518, 372] on button "Confirmar" at bounding box center [540, 360] width 150 height 26
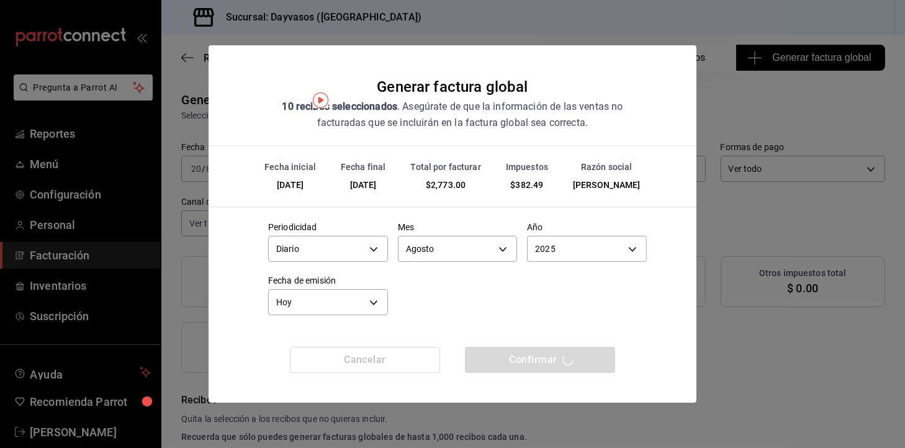
click at [543, 358] on div "Confirmar" at bounding box center [540, 360] width 150 height 26
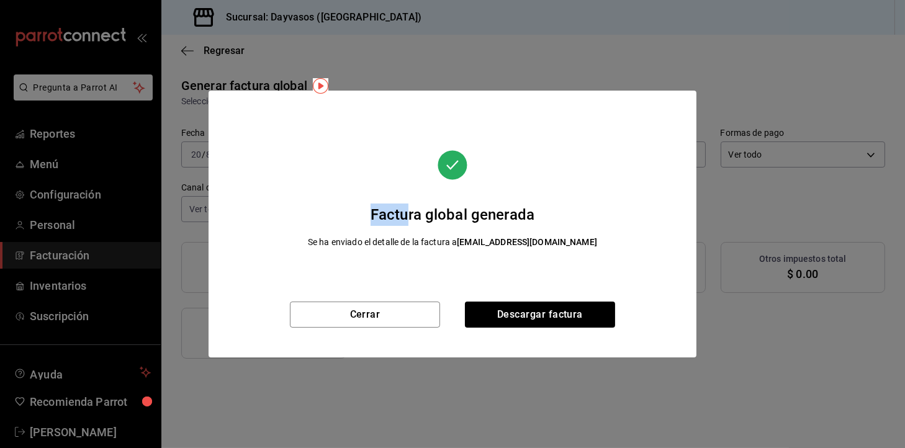
drag, startPoint x: 302, startPoint y: 136, endPoint x: 409, endPoint y: 182, distance: 116.2
click at [409, 182] on div "Factura global generada Se ha enviado el detalle de la factura a ncarrillo@even…" at bounding box center [452, 190] width 438 height 168
click at [517, 309] on button "Descargar factura" at bounding box center [540, 315] width 150 height 26
click at [415, 309] on button "Cerrar" at bounding box center [365, 315] width 150 height 26
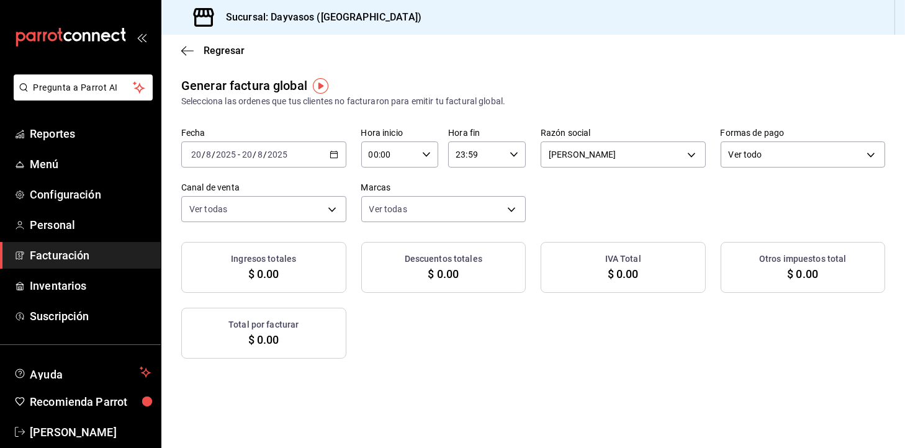
click at [333, 158] on icon "button" at bounding box center [334, 154] width 9 height 9
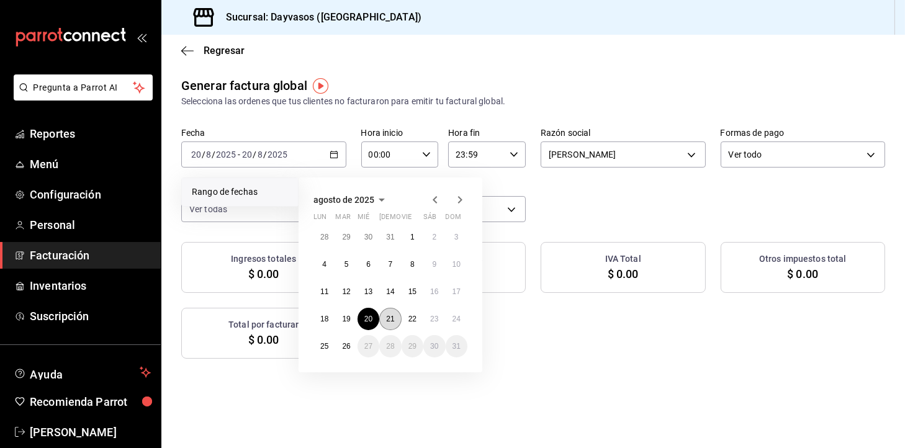
click at [391, 316] on abbr "21" at bounding box center [390, 319] width 8 height 9
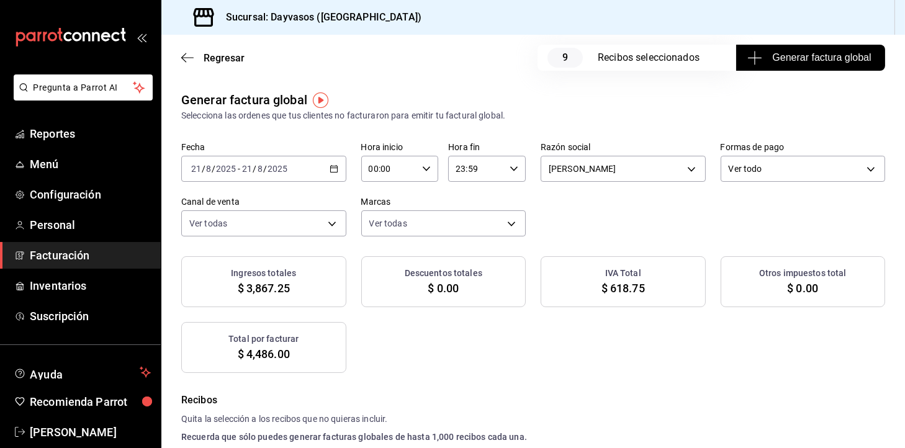
click at [811, 61] on span "Generar factura global" at bounding box center [810, 57] width 121 height 15
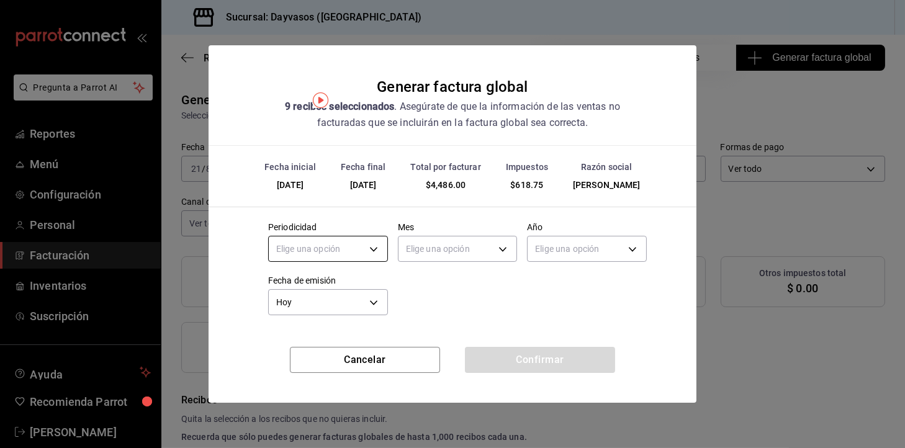
click at [284, 246] on body "Pregunta a Parrot AI Reportes Menú Configuración Personal Facturación Inventari…" at bounding box center [452, 224] width 905 height 448
click at [320, 289] on li "Diario" at bounding box center [328, 287] width 119 height 20
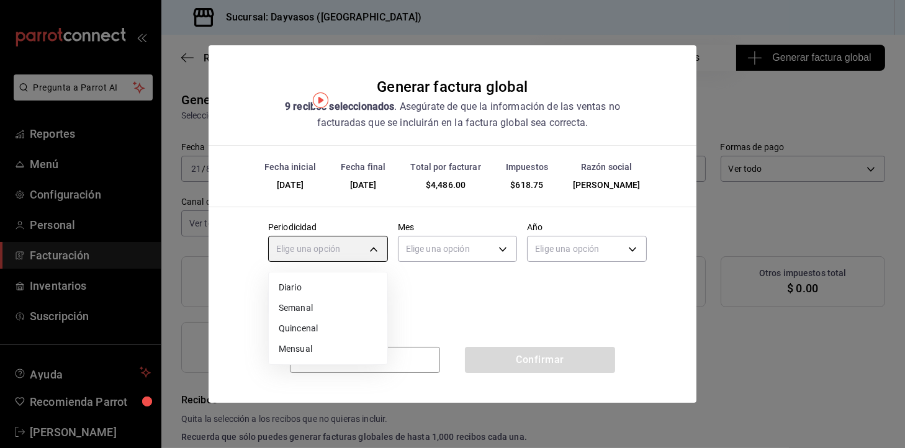
type input "DAILY"
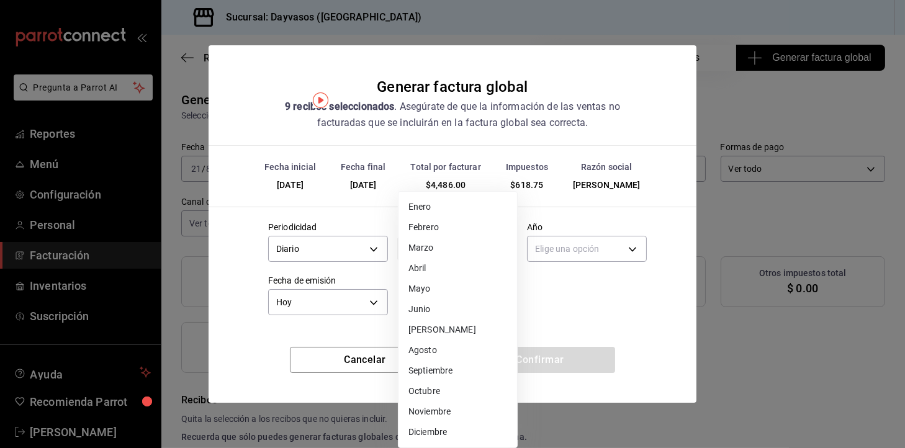
click at [438, 251] on body "Pregunta a Parrot AI Reportes Menú Configuración Personal Facturación Inventari…" at bounding box center [452, 224] width 905 height 448
click at [435, 346] on li "Agosto" at bounding box center [458, 350] width 119 height 20
type input "8"
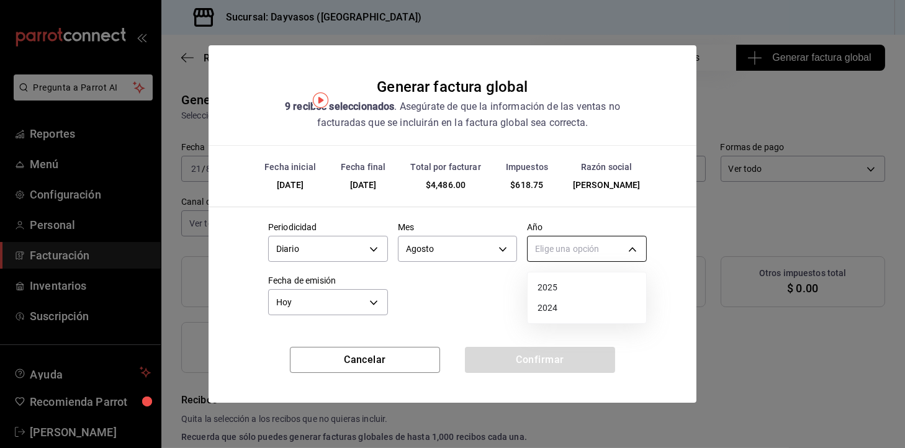
click at [571, 248] on body "Pregunta a Parrot AI Reportes Menú Configuración Personal Facturación Inventari…" at bounding box center [452, 224] width 905 height 448
click at [551, 291] on li "2025" at bounding box center [587, 287] width 119 height 20
type input "2025"
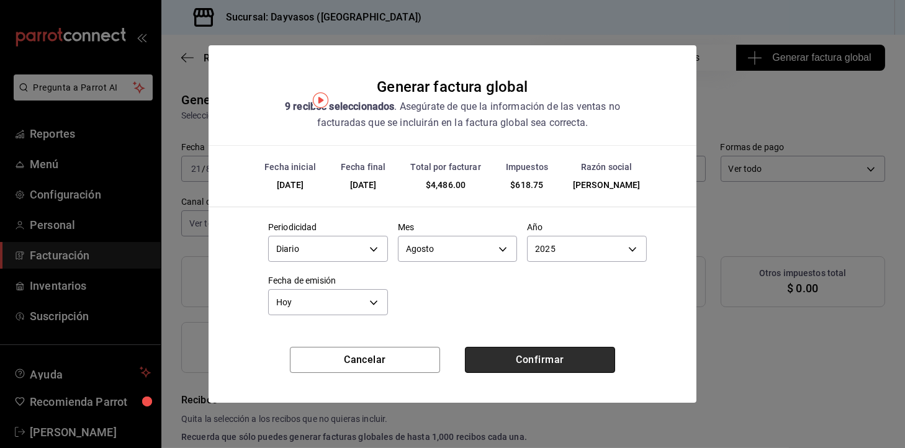
click at [528, 356] on button "Confirmar" at bounding box center [540, 360] width 150 height 26
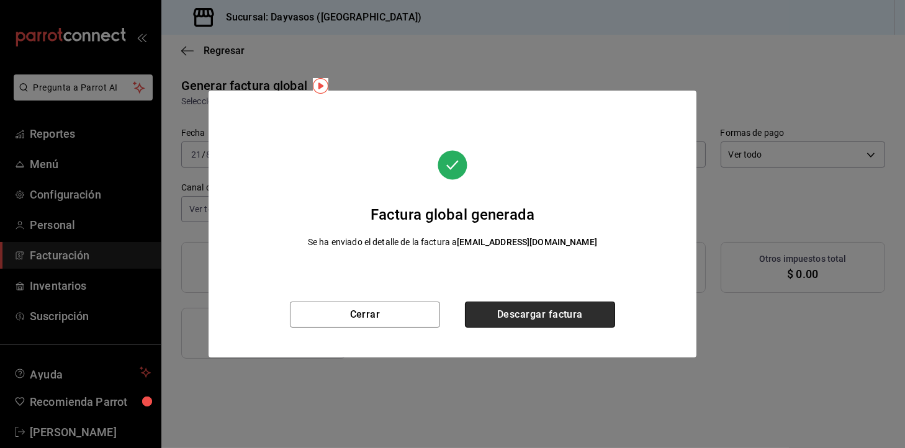
click at [551, 318] on button "Descargar factura" at bounding box center [540, 315] width 150 height 26
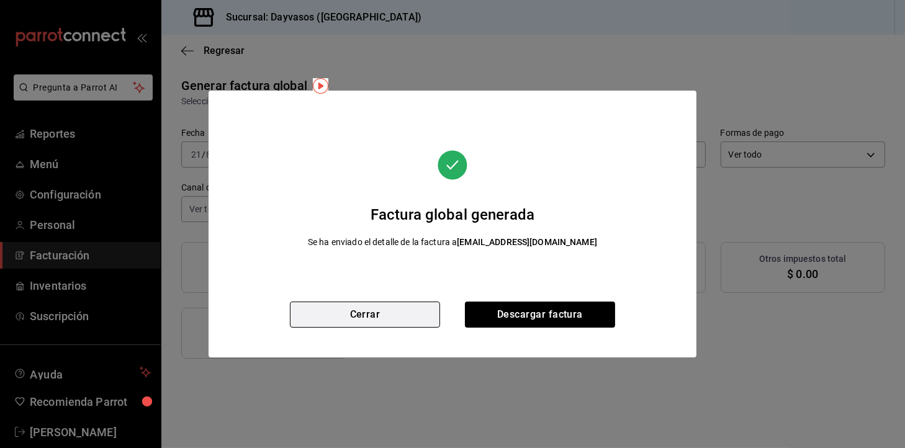
click at [425, 306] on button "Cerrar" at bounding box center [365, 315] width 150 height 26
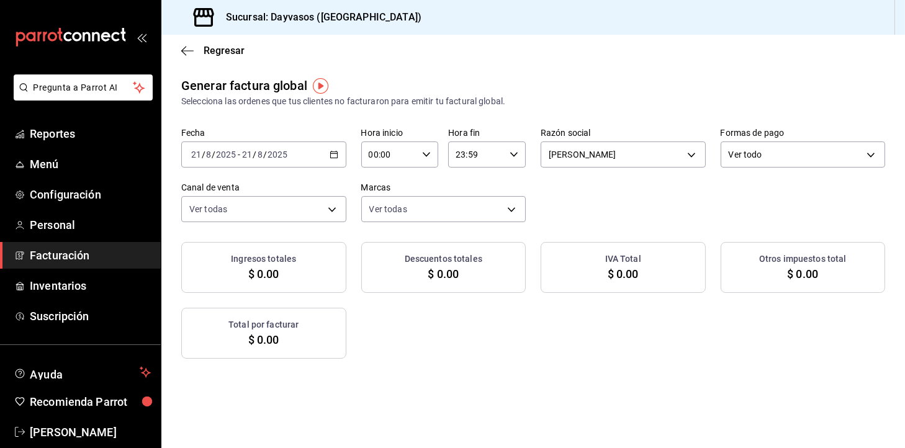
click at [331, 155] on icon "button" at bounding box center [334, 154] width 9 height 9
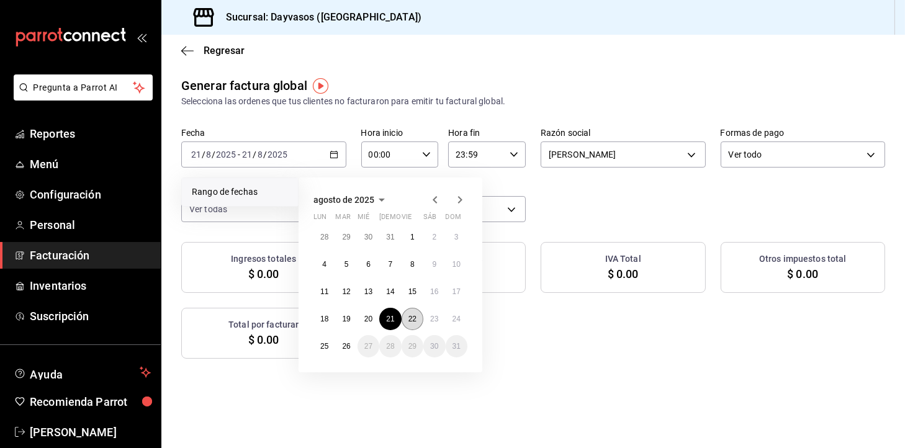
click at [410, 320] on abbr "22" at bounding box center [412, 319] width 8 height 9
click at [413, 318] on abbr "22" at bounding box center [412, 319] width 8 height 9
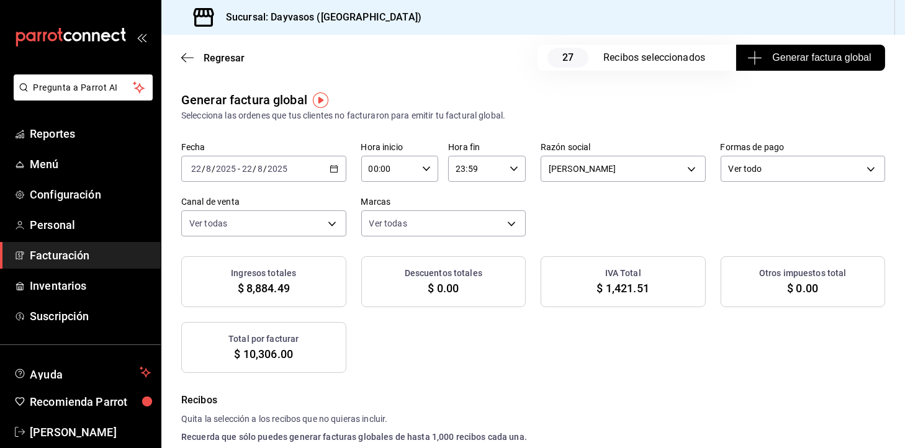
click at [826, 60] on span "Generar factura global" at bounding box center [810, 57] width 121 height 15
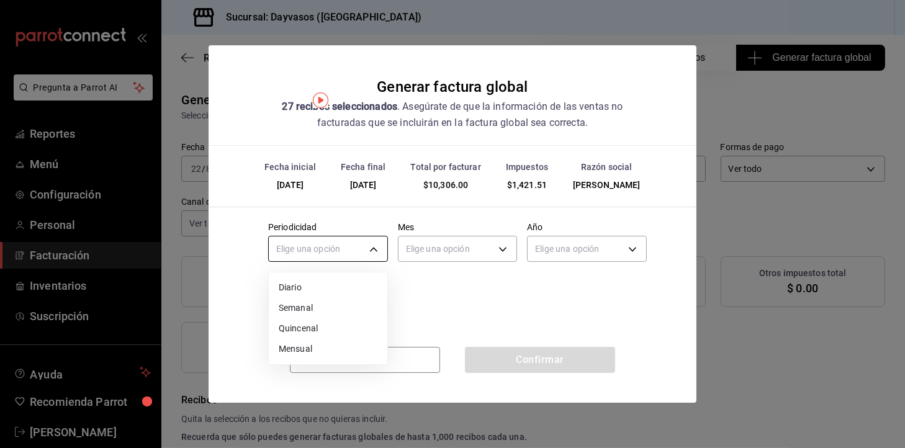
click at [326, 251] on body "Pregunta a Parrot AI Reportes Menú Configuración Personal Facturación Inventari…" at bounding box center [452, 224] width 905 height 448
click at [300, 295] on li "Diario" at bounding box center [328, 287] width 119 height 20
type input "DAILY"
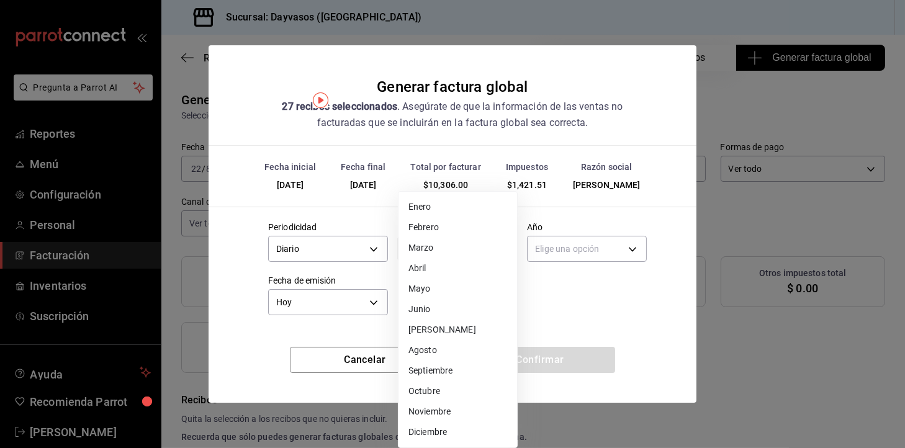
click at [459, 237] on body "Pregunta a Parrot AI Reportes Menú Configuración Personal Facturación Inventari…" at bounding box center [452, 224] width 905 height 448
click at [464, 355] on li "Agosto" at bounding box center [458, 350] width 119 height 20
type input "8"
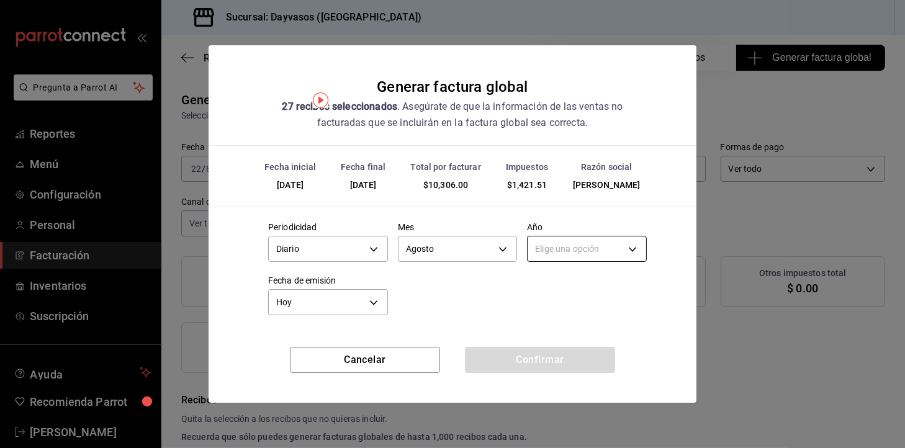
click at [577, 250] on body "Pregunta a Parrot AI Reportes Menú Configuración Personal Facturación Inventari…" at bounding box center [452, 224] width 905 height 448
click at [576, 289] on li "2025" at bounding box center [587, 287] width 119 height 20
type input "2025"
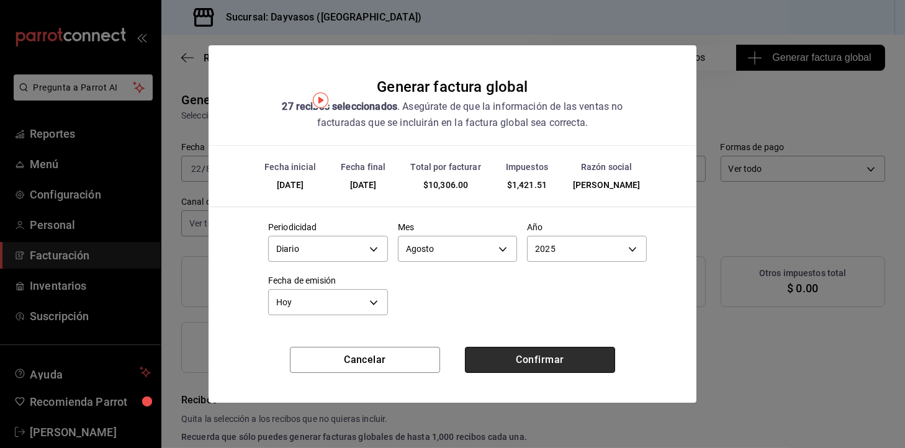
click at [539, 368] on button "Confirmar" at bounding box center [540, 360] width 150 height 26
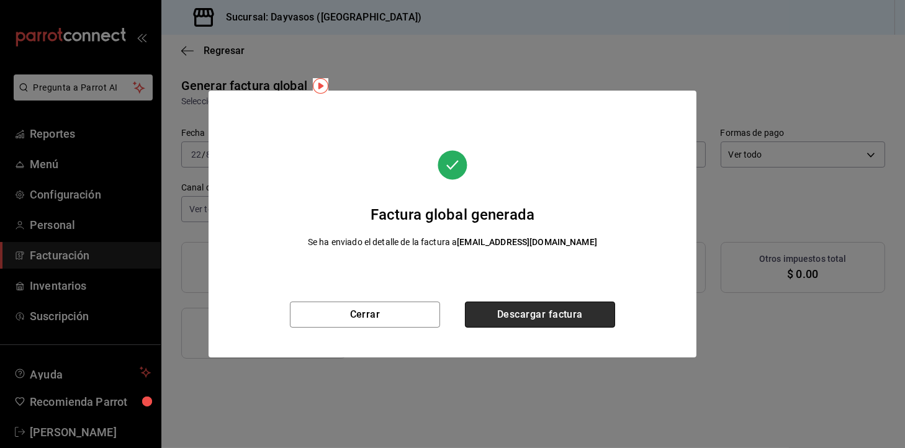
click at [549, 327] on button "Descargar factura" at bounding box center [540, 315] width 150 height 26
click at [386, 330] on div "Cerrar Descargar factura" at bounding box center [453, 330] width 488 height 56
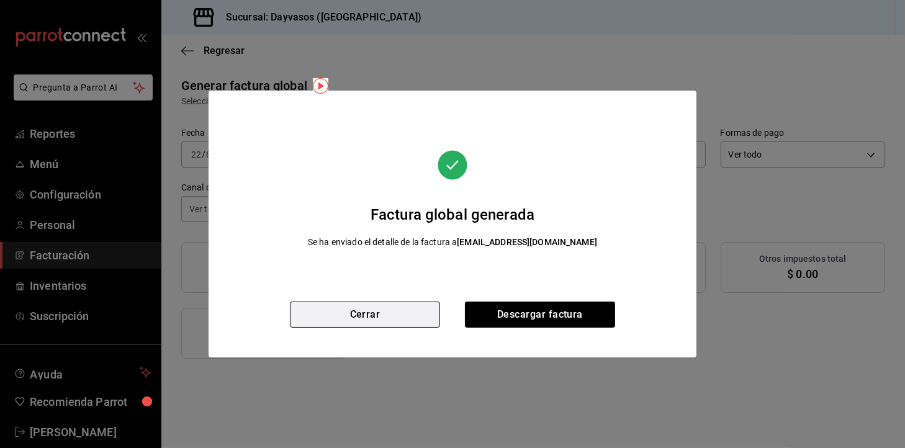
click at [395, 327] on button "Cerrar" at bounding box center [365, 315] width 150 height 26
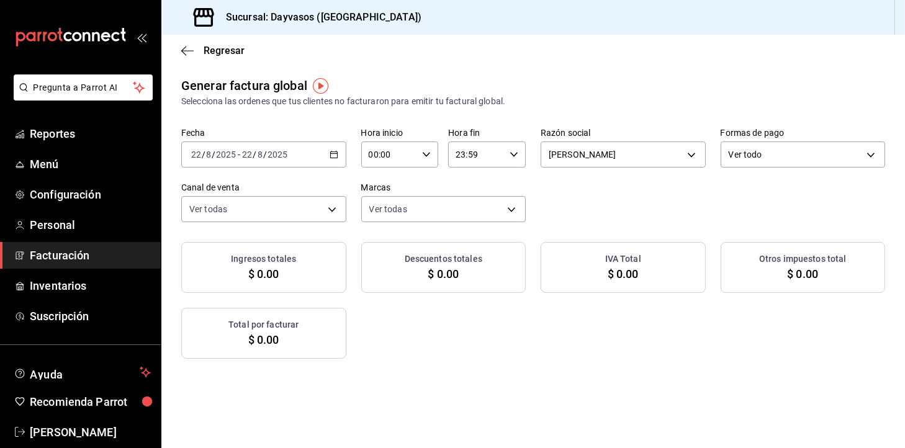
click at [330, 157] on icon "button" at bounding box center [334, 154] width 9 height 9
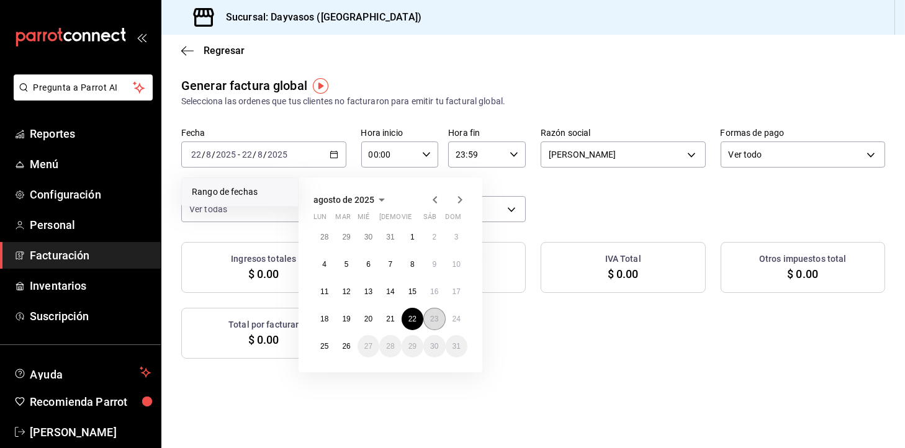
click at [436, 321] on abbr "23" at bounding box center [434, 319] width 8 height 9
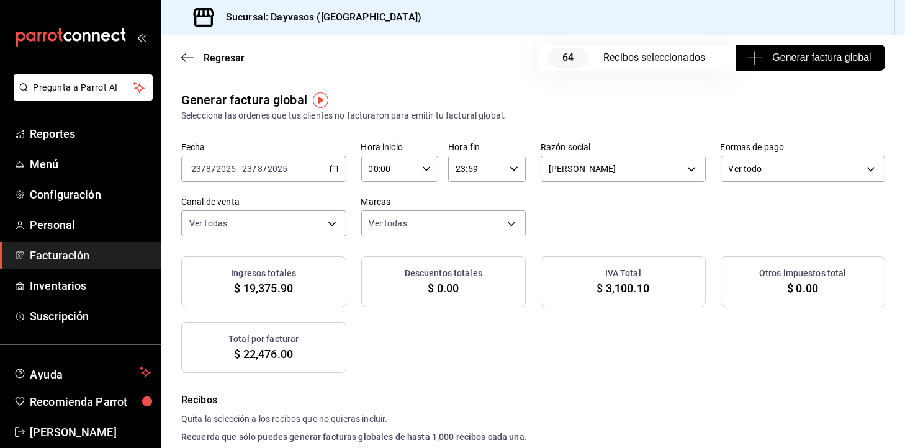
click at [769, 53] on span "Generar factura global" at bounding box center [810, 57] width 121 height 15
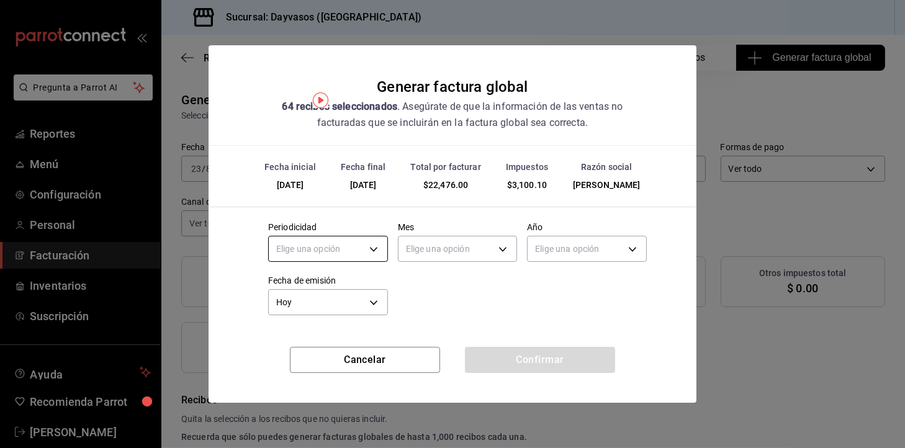
click at [371, 254] on body "Pregunta a Parrot AI Reportes Menú Configuración Personal Facturación Inventari…" at bounding box center [452, 224] width 905 height 448
click at [348, 287] on li "Diario" at bounding box center [328, 287] width 119 height 20
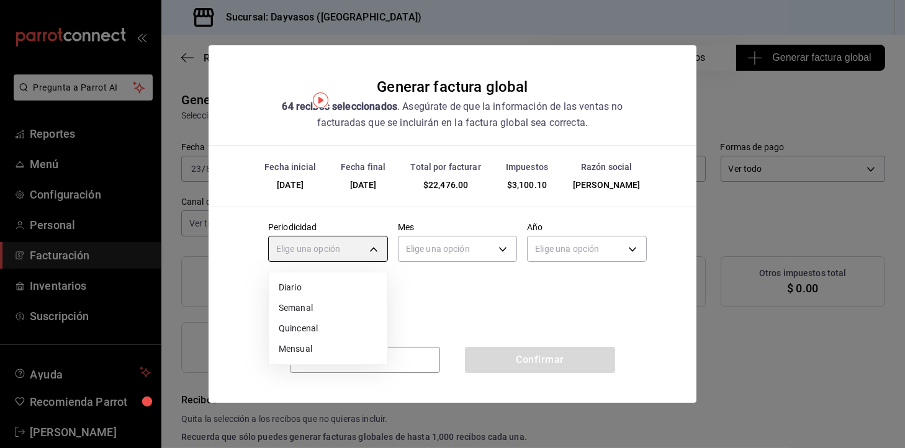
type input "DAILY"
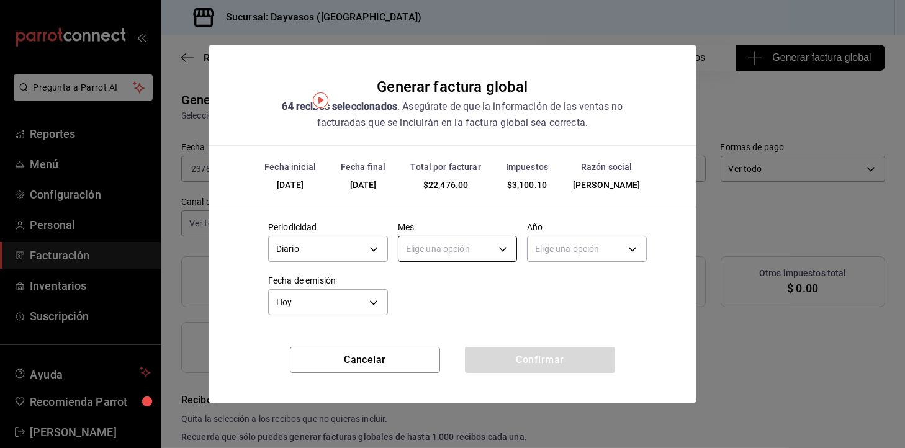
click at [464, 248] on body "Pregunta a Parrot AI Reportes Menú Configuración Personal Facturación Inventari…" at bounding box center [452, 224] width 905 height 448
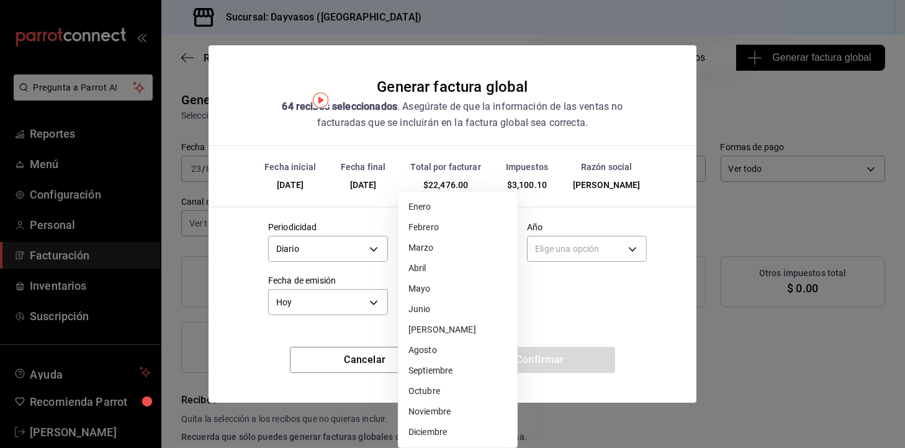
click at [449, 349] on li "Agosto" at bounding box center [458, 350] width 119 height 20
type input "8"
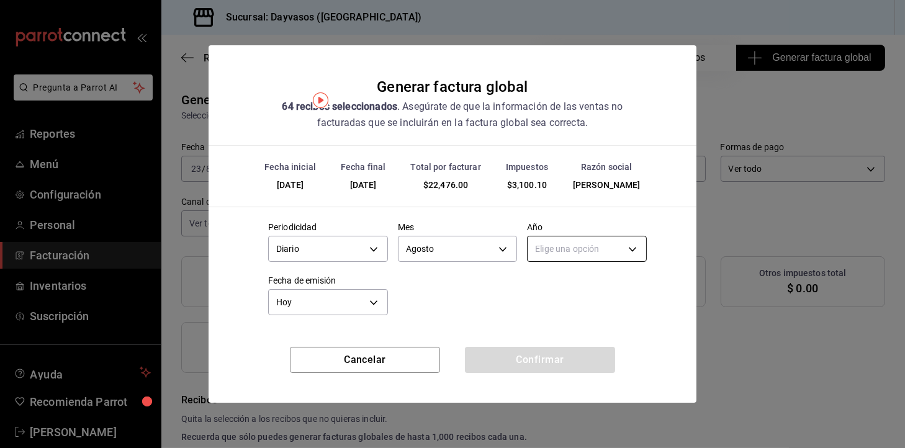
click at [561, 258] on body "Pregunta a Parrot AI Reportes Menú Configuración Personal Facturación Inventari…" at bounding box center [452, 224] width 905 height 448
click at [557, 286] on li "2025" at bounding box center [587, 287] width 119 height 20
type input "2025"
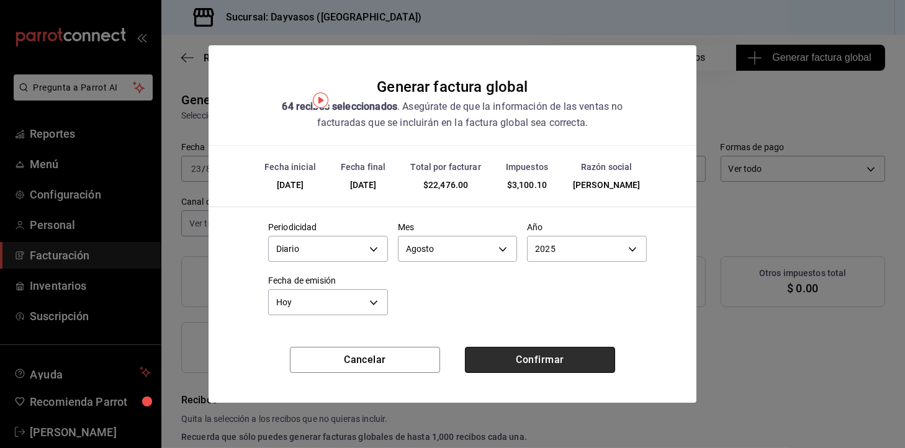
click at [543, 368] on button "Confirmar" at bounding box center [540, 360] width 150 height 26
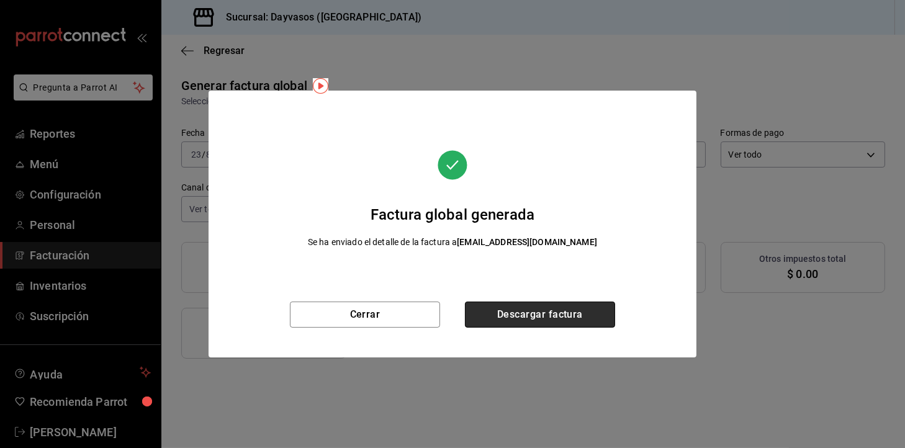
click at [495, 323] on button "Descargar factura" at bounding box center [540, 315] width 150 height 26
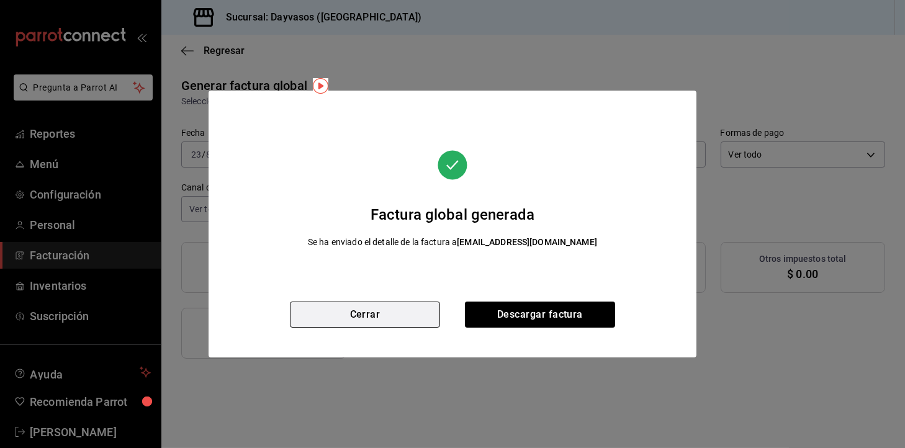
click at [392, 326] on button "Cerrar" at bounding box center [365, 315] width 150 height 26
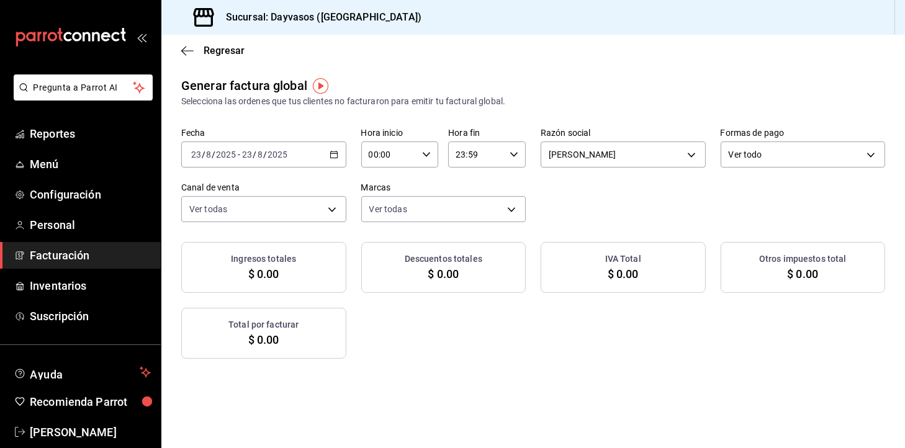
click at [350, 313] on div "Ingresos totales $ 0.00 Descuentos totales $ 0.00 IVA Total $ 0.00 Otros impues…" at bounding box center [533, 300] width 704 height 117
click at [321, 158] on div "2025-08-23 23 / 8 / 2025 - 2025-08-23 23 / 8 / 2025" at bounding box center [263, 155] width 165 height 26
click at [325, 148] on div "2025-08-23 23 / 8 / 2025 - 2025-08-23 23 / 8 / 2025" at bounding box center [263, 155] width 165 height 26
click at [332, 154] on \(Stroke\) "button" at bounding box center [333, 153] width 7 height 1
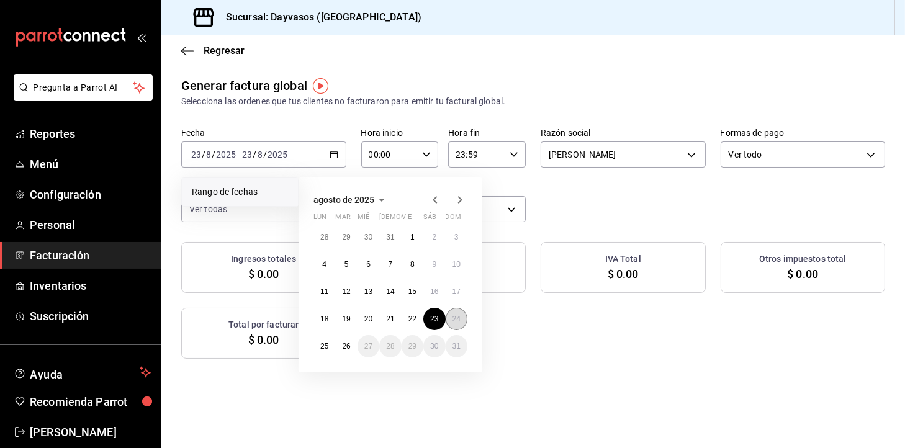
click at [462, 327] on button "24" at bounding box center [457, 319] width 22 height 22
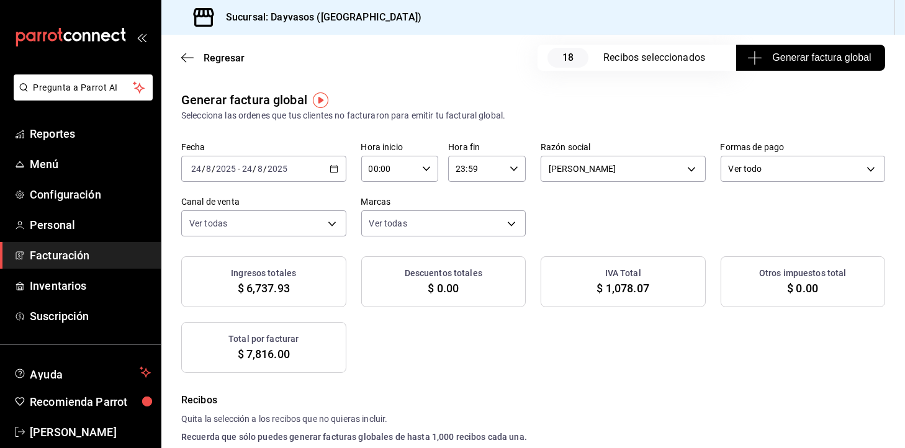
click at [806, 65] on button "Generar factura global" at bounding box center [810, 58] width 149 height 26
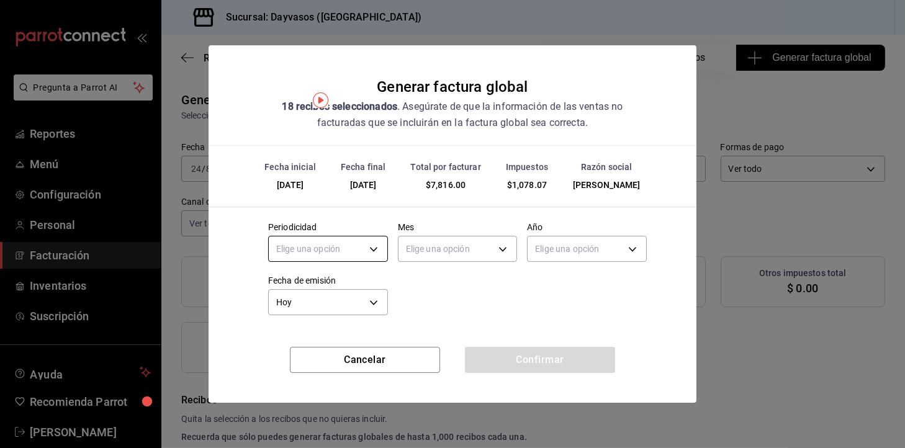
click at [353, 241] on body "Pregunta a Parrot AI Reportes Menú Configuración Personal Facturación Inventari…" at bounding box center [452, 224] width 905 height 448
click at [333, 288] on li "Diario" at bounding box center [328, 287] width 119 height 20
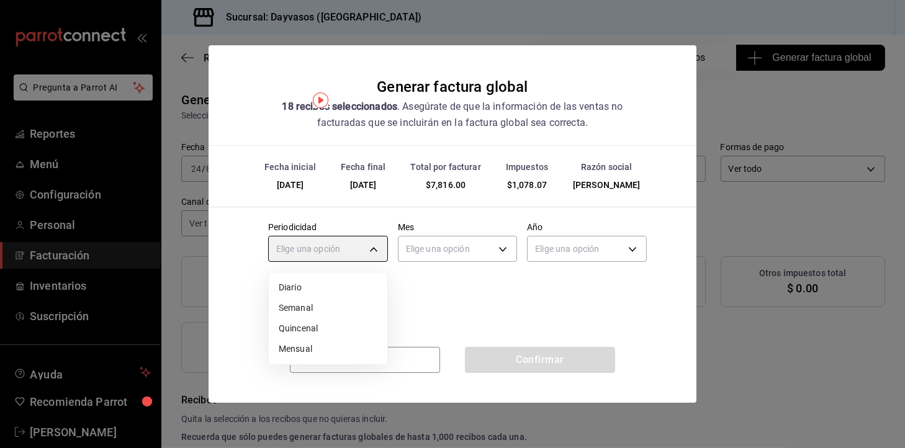
type input "DAILY"
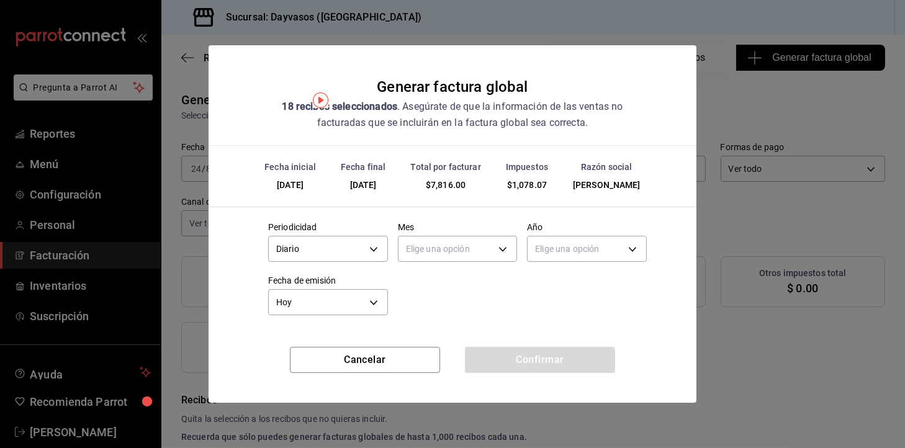
click at [430, 234] on div "Elige una opción" at bounding box center [458, 247] width 120 height 33
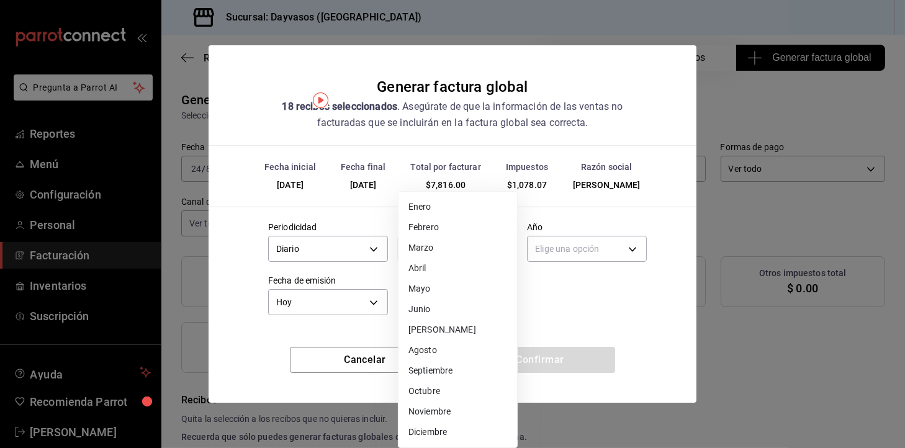
click at [429, 253] on body "Pregunta a Parrot AI Reportes Menú Configuración Personal Facturación Inventari…" at bounding box center [452, 224] width 905 height 448
click at [431, 349] on li "Agosto" at bounding box center [458, 350] width 119 height 20
type input "8"
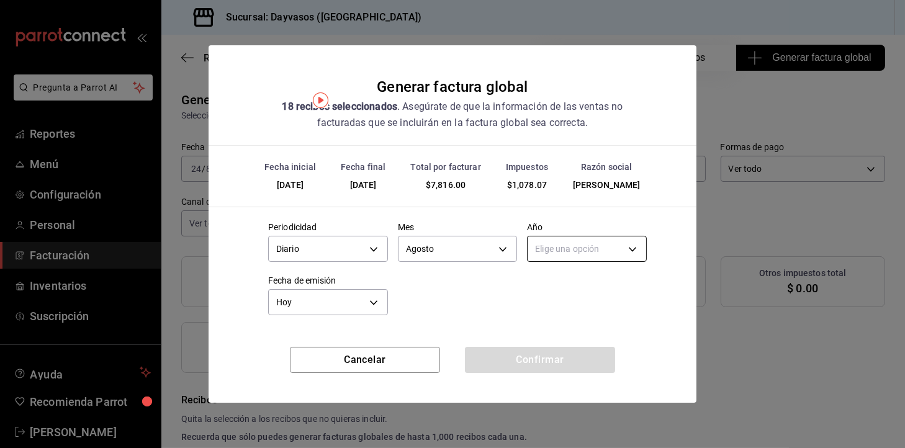
click at [621, 239] on body "Pregunta a Parrot AI Reportes Menú Configuración Personal Facturación Inventari…" at bounding box center [452, 224] width 905 height 448
click at [598, 290] on li "2025" at bounding box center [587, 287] width 119 height 20
type input "2025"
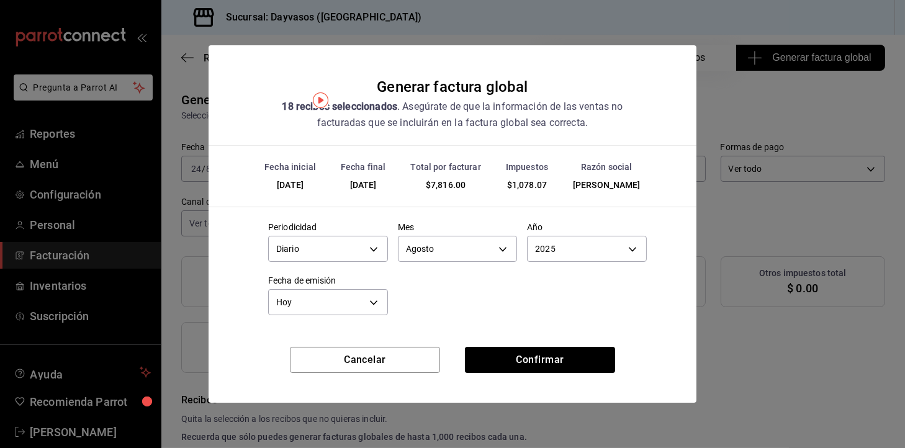
click at [561, 345] on div "Fecha inicial 24/08/2025 Fecha final 24/08/2025 Total por facturar $7,816.00 Im…" at bounding box center [453, 246] width 488 height 201
click at [560, 350] on button "Confirmar" at bounding box center [540, 360] width 150 height 26
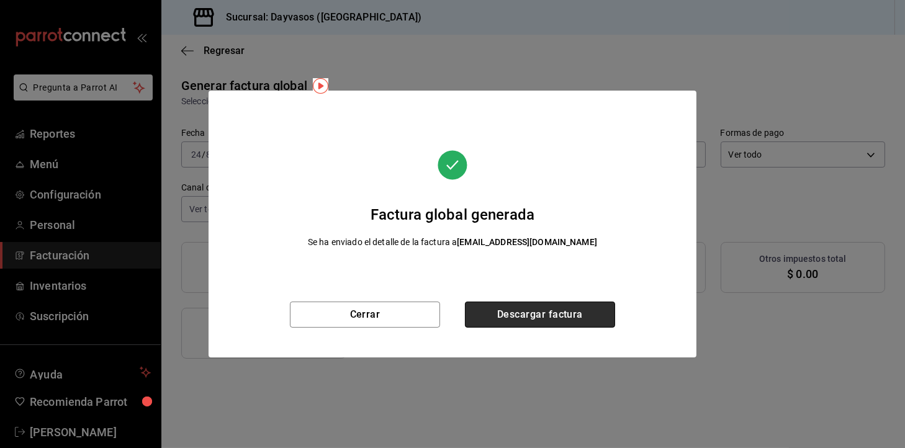
click at [547, 319] on button "Descargar factura" at bounding box center [540, 315] width 150 height 26
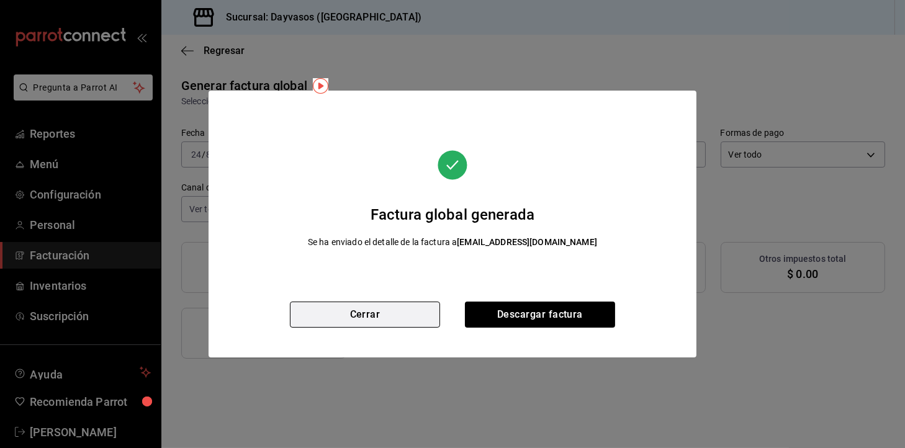
click at [325, 310] on button "Cerrar" at bounding box center [365, 315] width 150 height 26
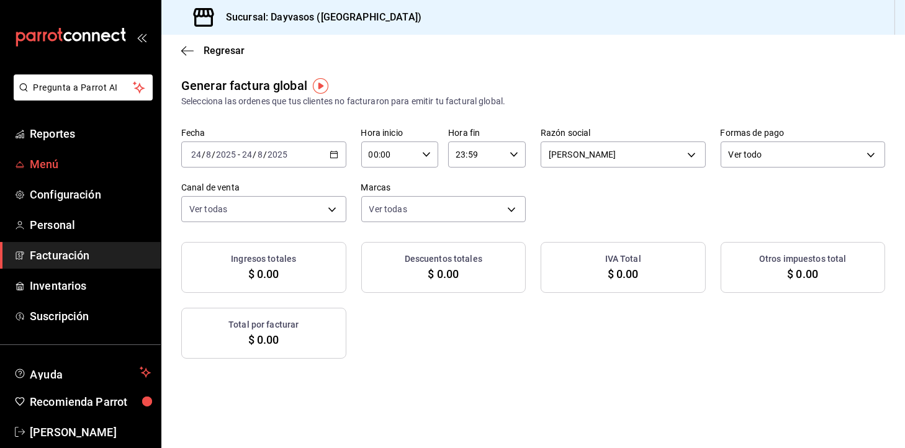
click at [51, 171] on span "Menú" at bounding box center [90, 164] width 121 height 17
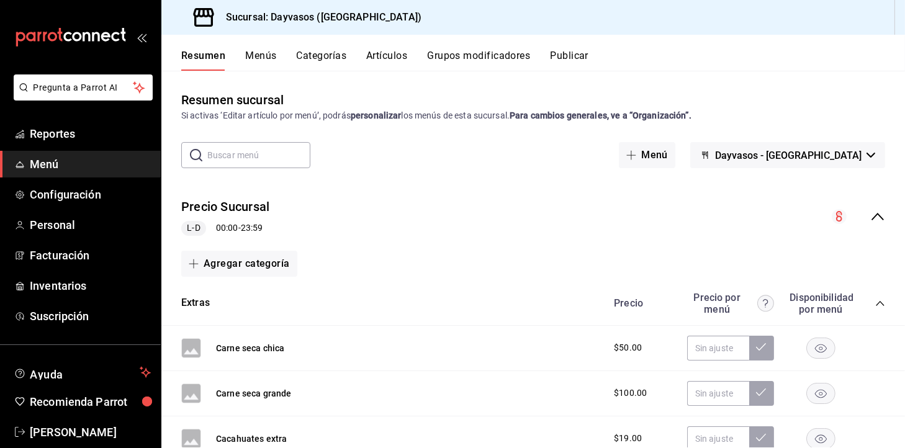
click at [234, 58] on div "Resumen Menús Categorías Artículos Grupos modificadores Publicar" at bounding box center [543, 60] width 724 height 21
click at [253, 60] on button "Menús" at bounding box center [260, 60] width 31 height 21
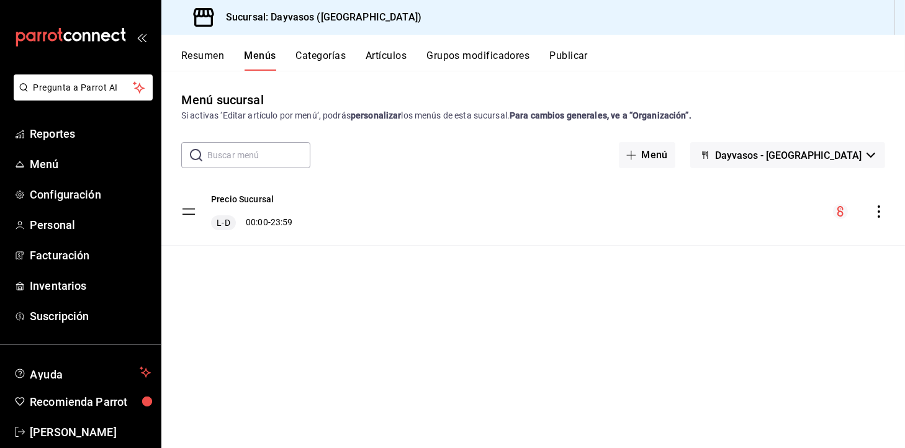
click at [319, 65] on button "Categorías" at bounding box center [321, 60] width 50 height 21
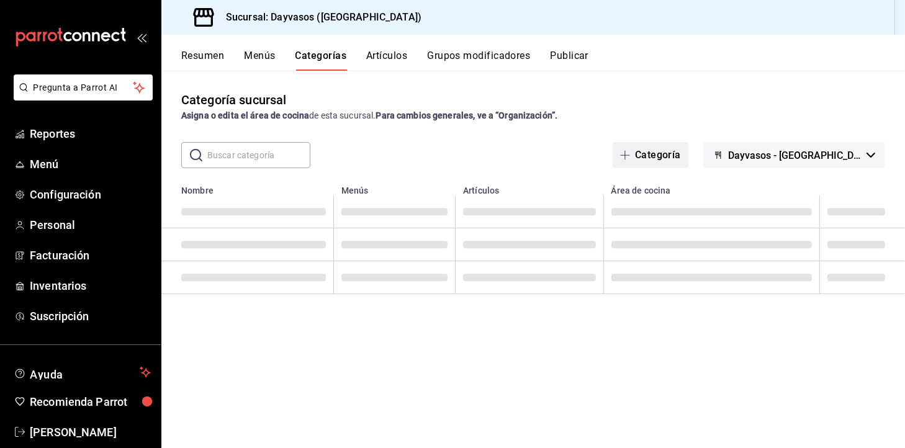
click at [688, 143] on button "Categoría" at bounding box center [651, 155] width 76 height 26
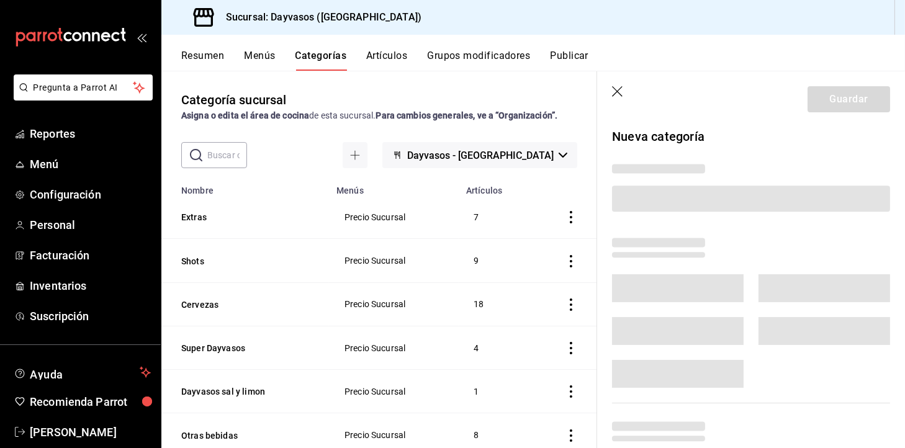
click at [684, 157] on div at bounding box center [743, 183] width 293 height 74
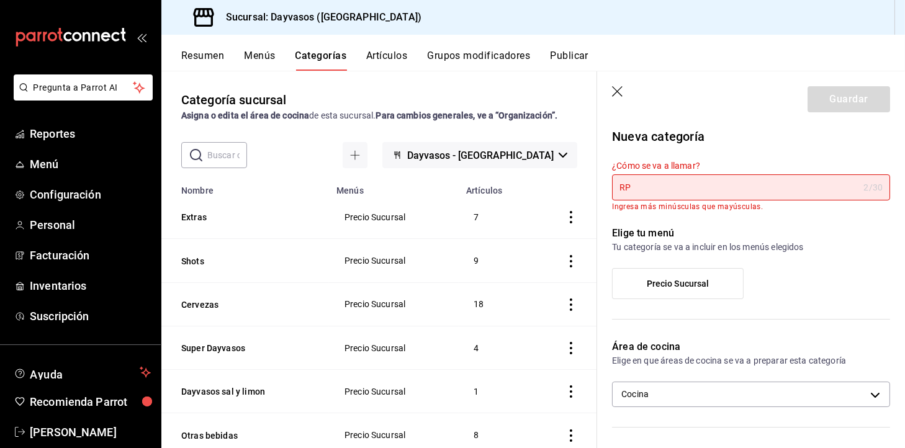
type input "R"
type input "P"
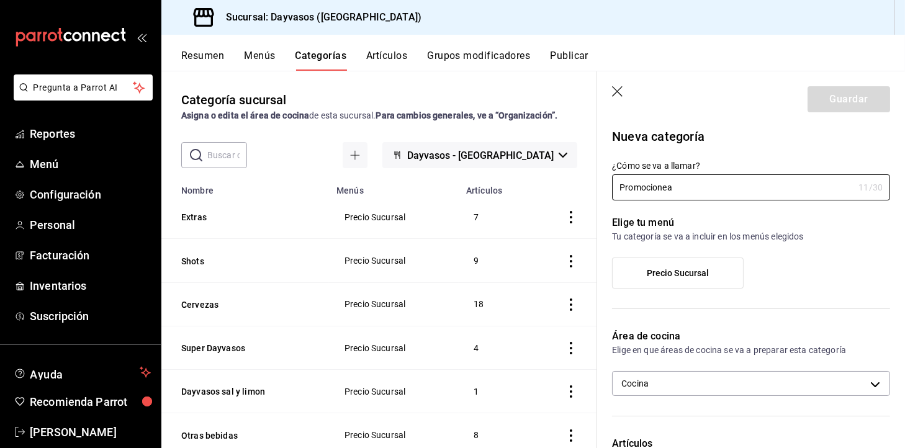
type input "Promocionea"
click at [729, 277] on label "Precio Sucursal" at bounding box center [678, 273] width 130 height 30
click at [0, 0] on input "Precio Sucursal" at bounding box center [0, 0] width 0 height 0
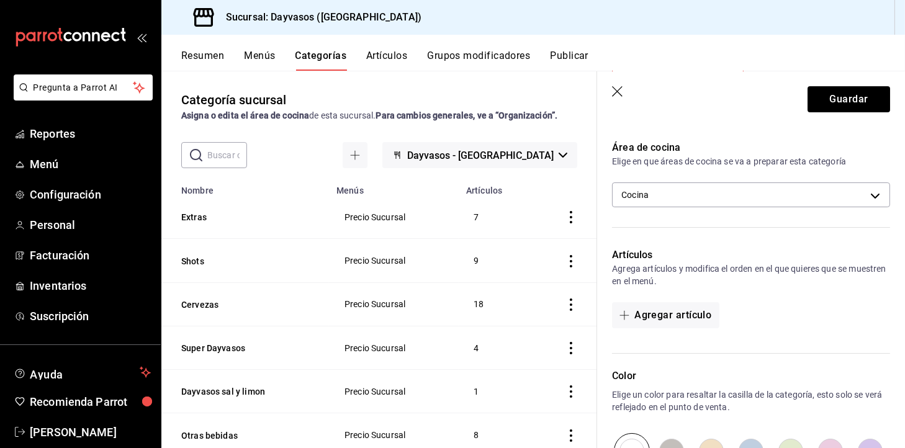
scroll to position [243, 0]
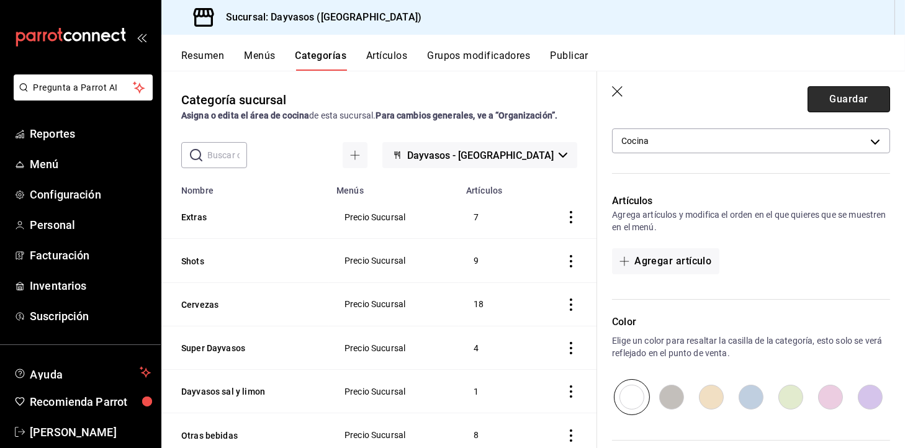
click at [821, 102] on button "Guardar" at bounding box center [849, 99] width 83 height 26
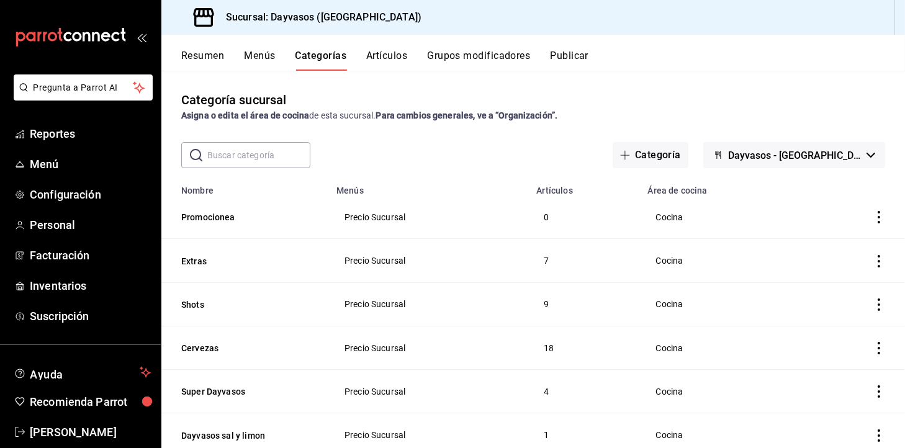
click at [875, 219] on td "categoriesTable" at bounding box center [854, 217] width 102 height 43
click at [873, 218] on icon "actions" at bounding box center [879, 217] width 12 height 12
click at [448, 227] on div at bounding box center [452, 224] width 905 height 448
click at [241, 53] on div "Resumen Menús Categorías Artículos Grupos modificadores Publicar" at bounding box center [543, 60] width 724 height 21
click at [262, 58] on button "Menús" at bounding box center [259, 60] width 31 height 21
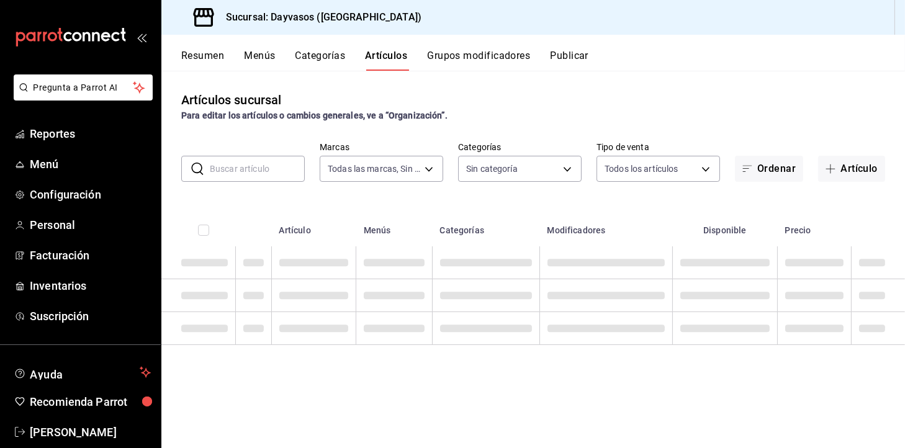
type input "9712e7d5-7633-4eee-9c09-fccef5b7d44a"
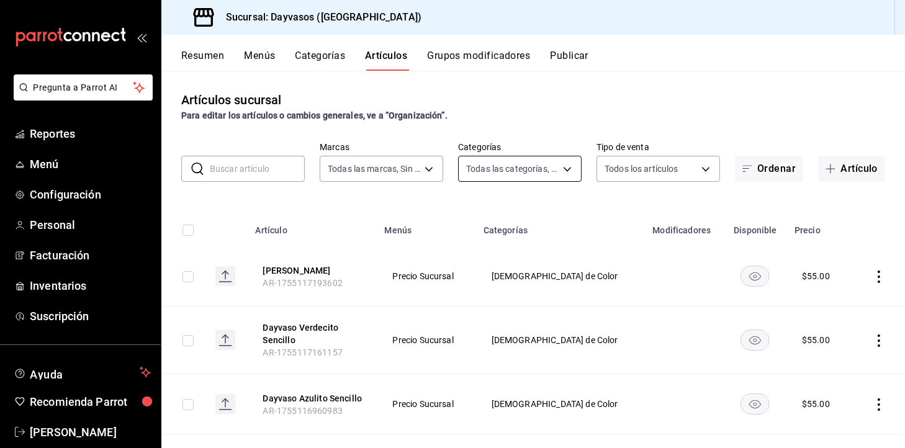
type input "140840c2-3416-4333-a2e8-03c72acb41d6,d3db95f7-e854-47e6-a7db-d604ade95a7f,3b468…"
click at [836, 178] on button "Artículo" at bounding box center [851, 169] width 67 height 26
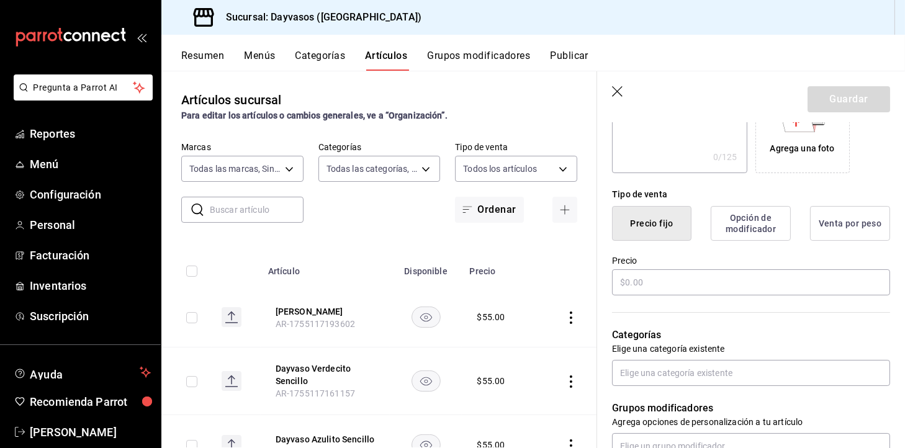
scroll to position [255, 0]
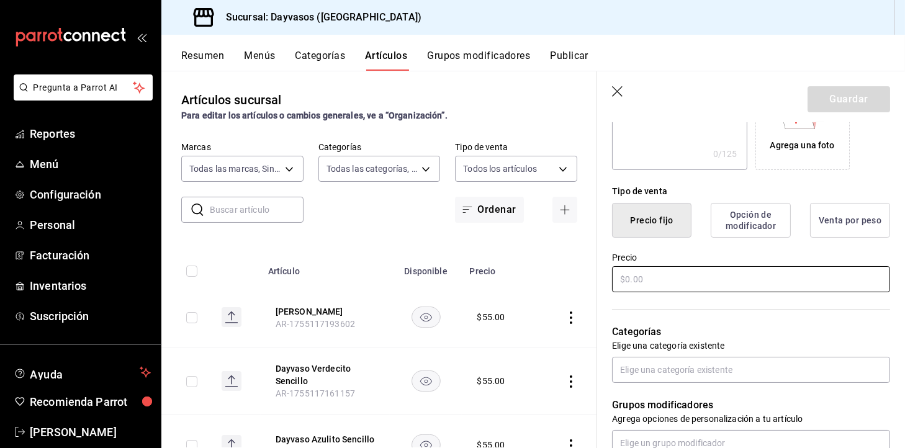
type input "PROMO MARTES"
click at [782, 266] on input "text" at bounding box center [751, 279] width 278 height 26
type input "$120.00"
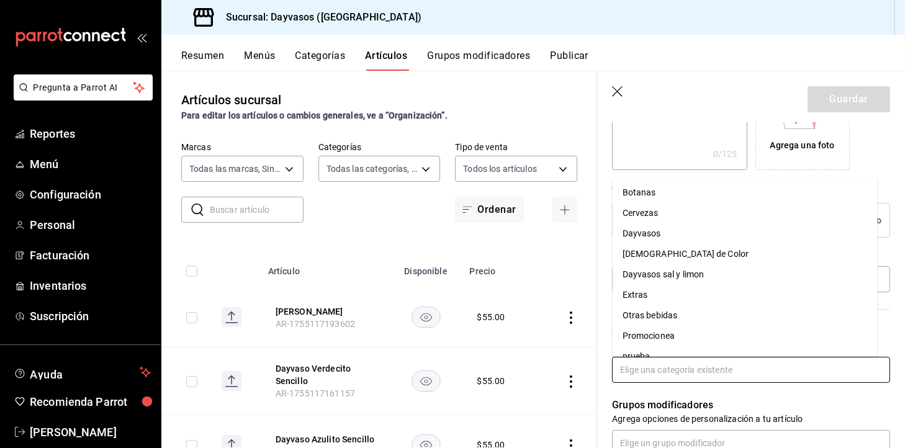
click at [765, 381] on input "text" at bounding box center [751, 370] width 278 height 26
click at [698, 336] on li "Promocionea" at bounding box center [745, 336] width 265 height 20
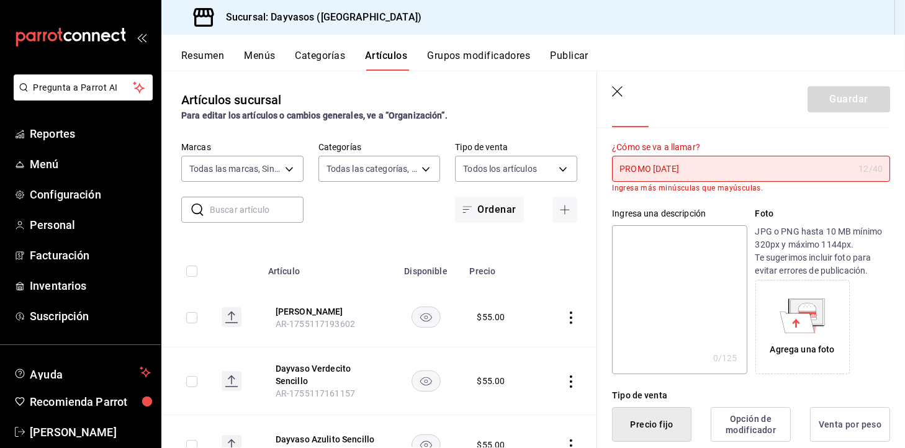
scroll to position [0, 0]
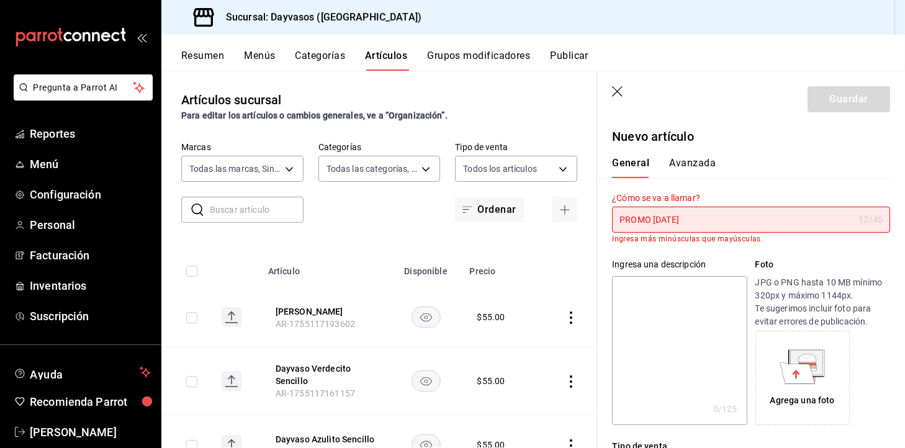
click at [756, 217] on input "PROMO MARTES" at bounding box center [732, 219] width 241 height 25
type input "P"
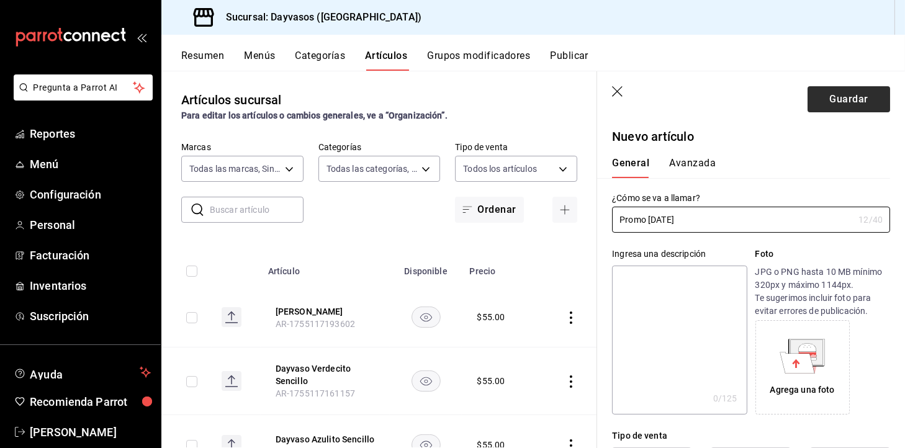
type input "Promo [DATE]"
click at [847, 92] on button "Guardar" at bounding box center [849, 99] width 83 height 26
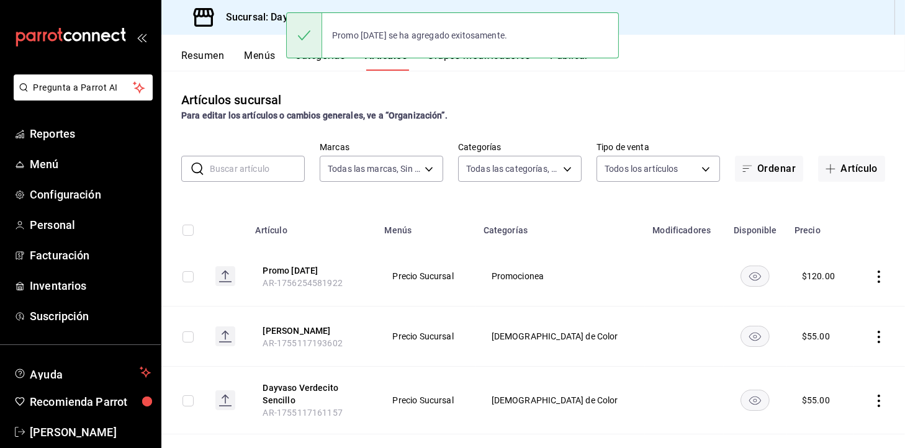
click at [459, 82] on div "Artículos sucursal Para editar los artículos o cambios generales, ve a “Organiz…" at bounding box center [533, 259] width 744 height 377
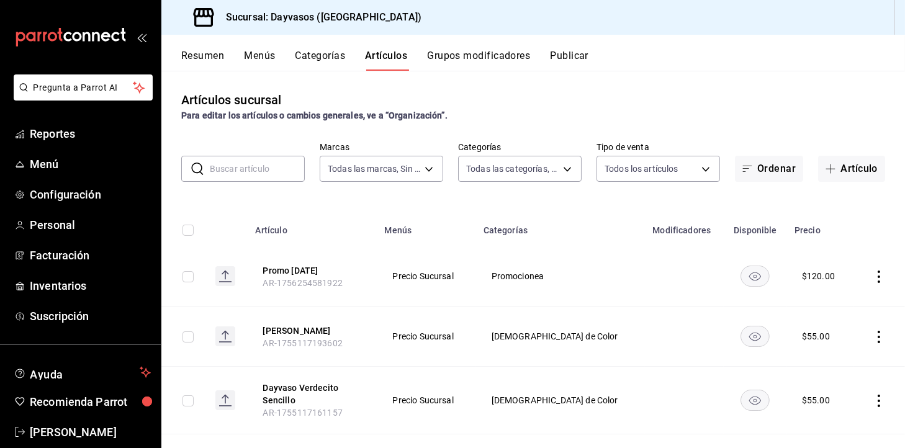
click at [565, 60] on button "Publicar" at bounding box center [569, 60] width 38 height 21
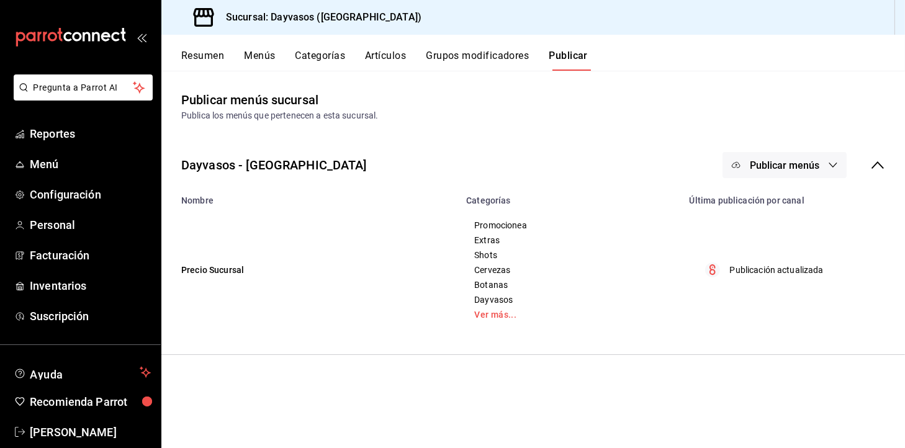
click at [811, 160] on span "Publicar menús" at bounding box center [785, 166] width 70 height 12
click at [783, 199] on span "Punto de venta" at bounding box center [803, 205] width 60 height 13
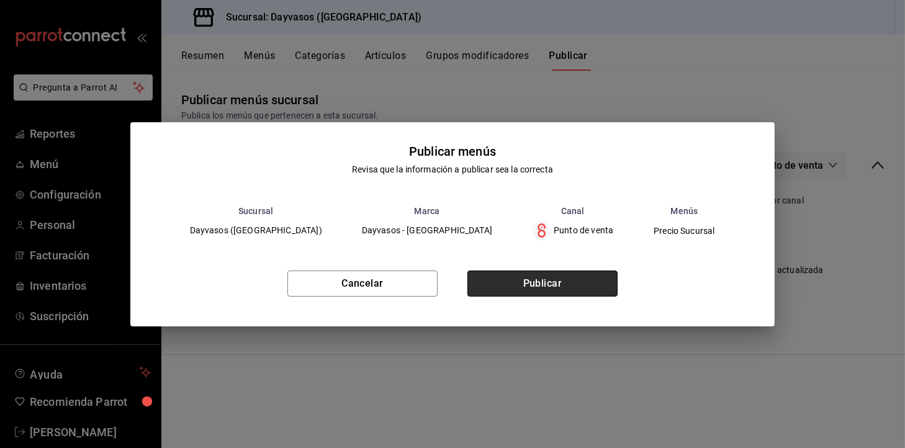
click at [564, 279] on button "Publicar" at bounding box center [542, 284] width 150 height 26
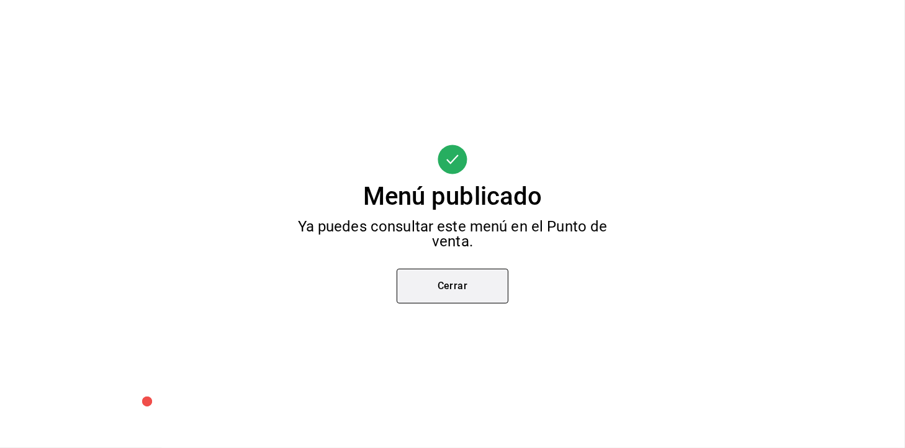
click at [449, 295] on button "Cerrar" at bounding box center [453, 286] width 112 height 35
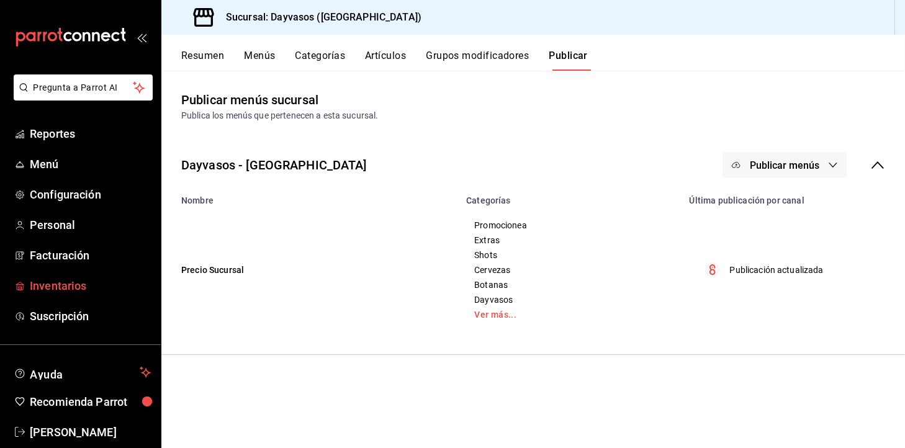
click at [75, 289] on span "Inventarios" at bounding box center [90, 285] width 121 height 17
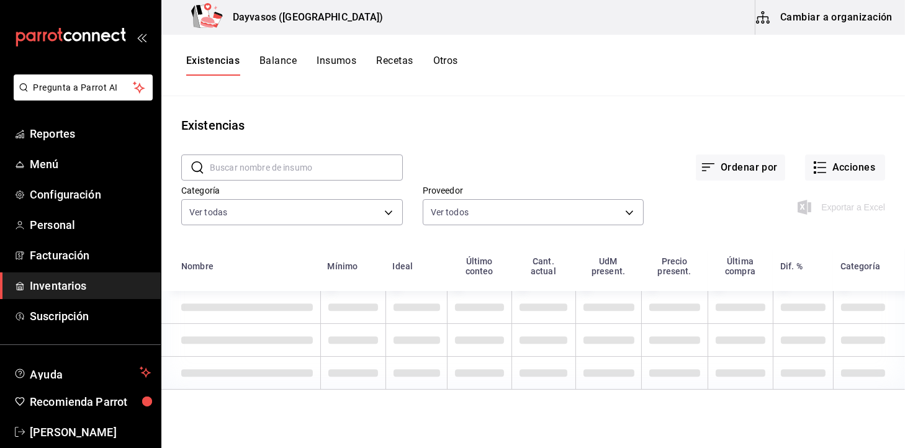
click at [395, 63] on button "Recetas" at bounding box center [394, 65] width 37 height 21
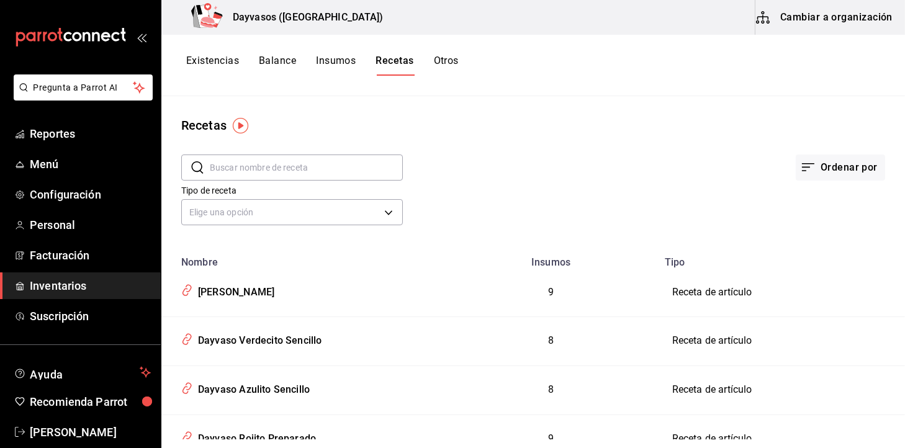
click at [287, 151] on div "​ ​" at bounding box center [281, 158] width 241 height 46
click at [294, 164] on input "text" at bounding box center [306, 167] width 193 height 25
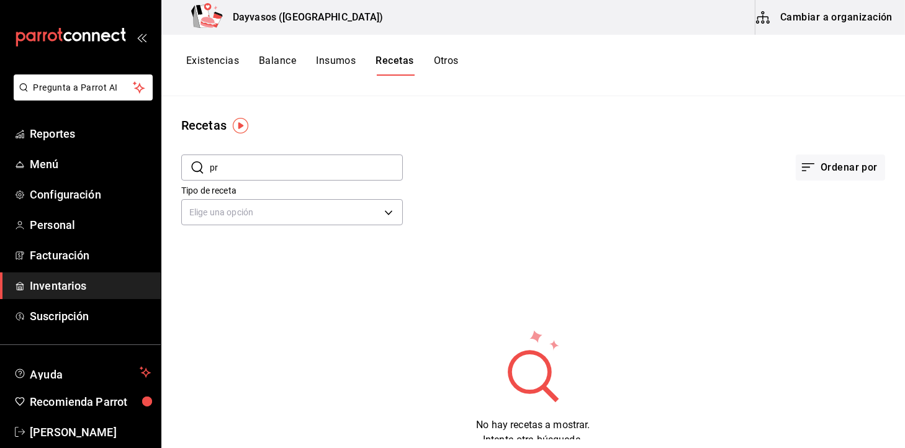
type input "p"
type input "m"
click at [55, 162] on span "Menú" at bounding box center [90, 164] width 121 height 17
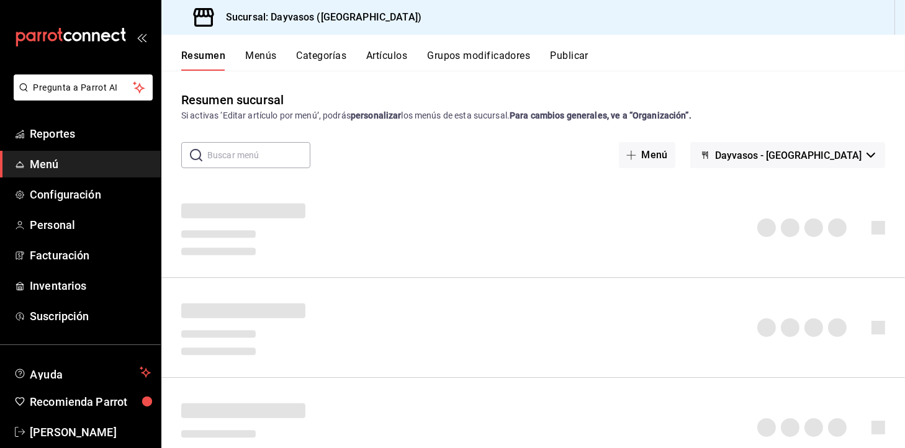
click at [364, 46] on div "Resumen Menús Categorías Artículos Grupos modificadores Publicar" at bounding box center [533, 53] width 744 height 36
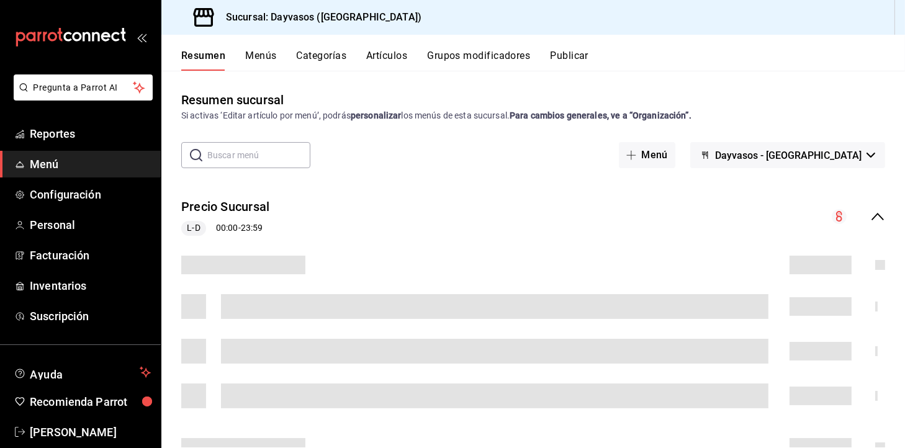
click at [394, 56] on button "Artículos" at bounding box center [386, 60] width 41 height 21
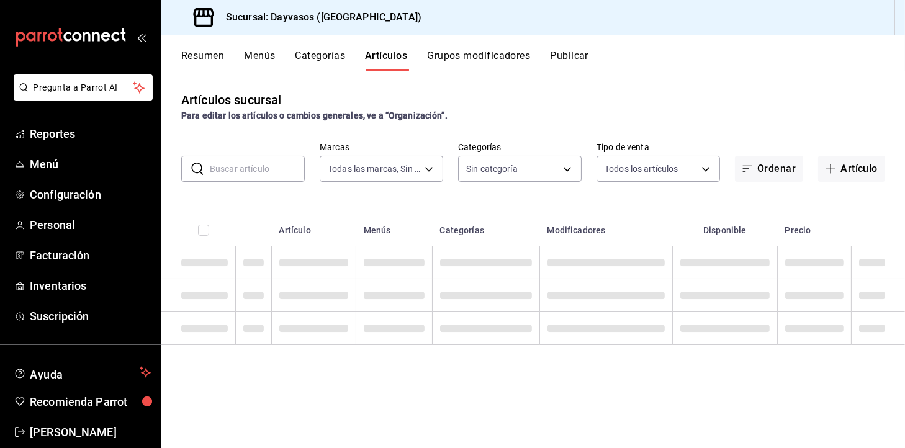
type input "9712e7d5-7633-4eee-9c09-fccef5b7d44a"
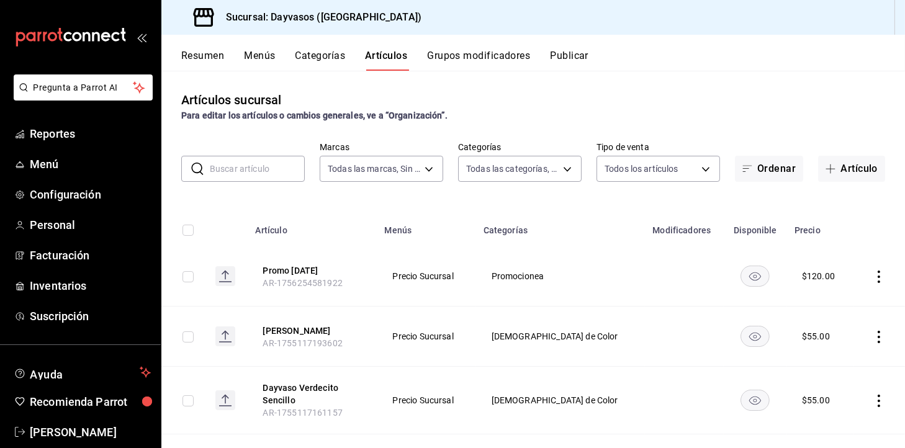
type input "140840c2-3416-4333-a2e8-03c72acb41d6,d3db95f7-e854-47e6-a7db-d604ade95a7f,3b468…"
click at [873, 271] on icon "actions" at bounding box center [879, 277] width 12 height 12
click at [320, 273] on div at bounding box center [452, 224] width 905 height 448
click at [62, 278] on span "Inventarios" at bounding box center [90, 285] width 121 height 17
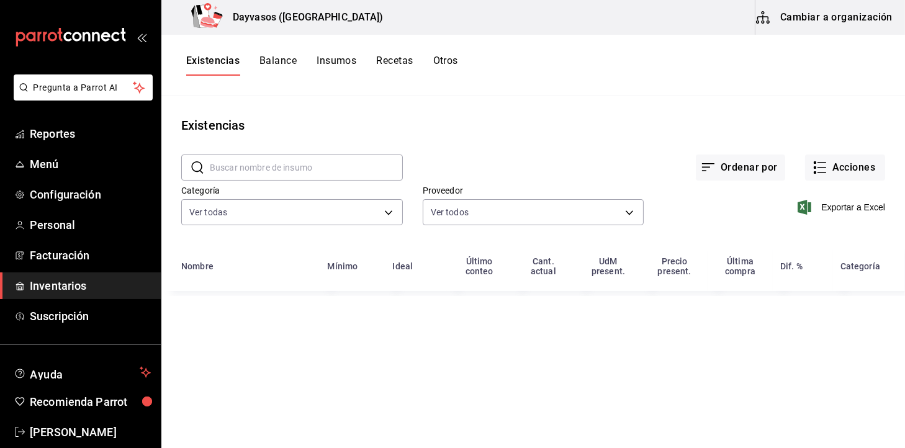
click at [868, 15] on button "Cambiar a organización" at bounding box center [826, 17] width 140 height 35
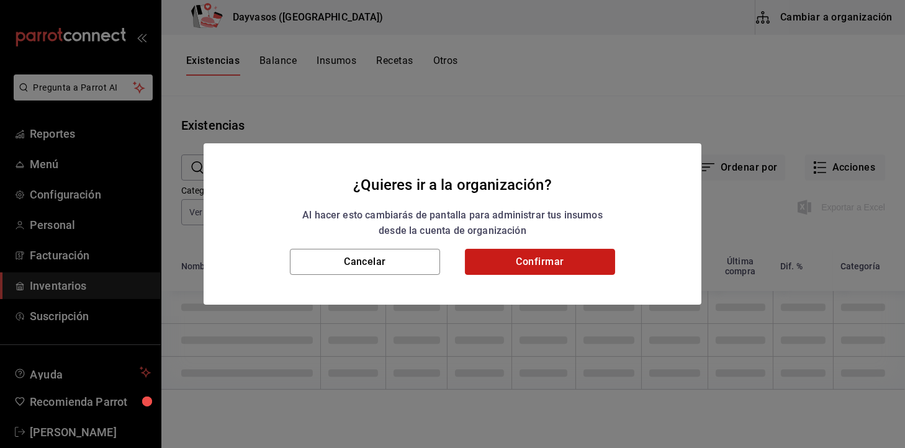
click at [562, 256] on button "Confirmar" at bounding box center [540, 262] width 150 height 26
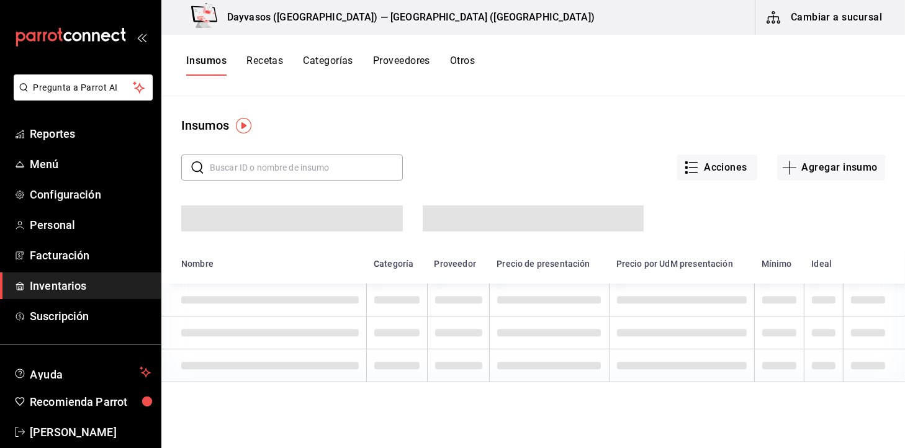
click at [272, 61] on button "Recetas" at bounding box center [264, 65] width 37 height 21
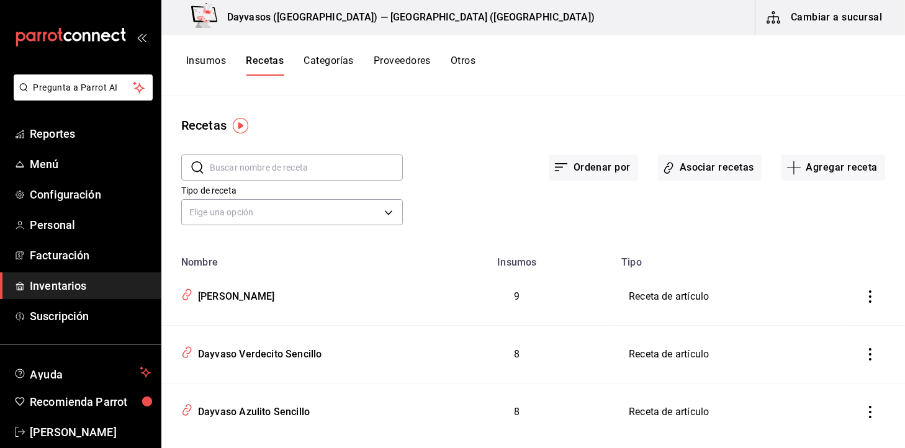
click at [332, 67] on button "Categorías" at bounding box center [329, 65] width 50 height 21
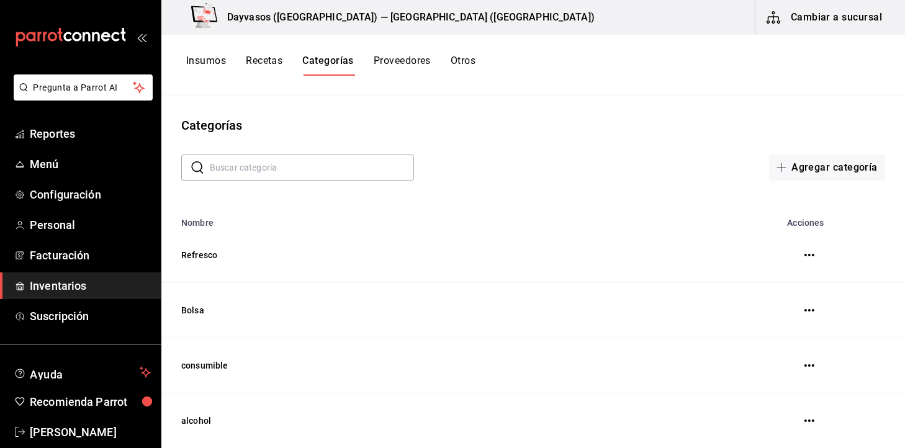
click at [289, 172] on input "text" at bounding box center [312, 167] width 204 height 25
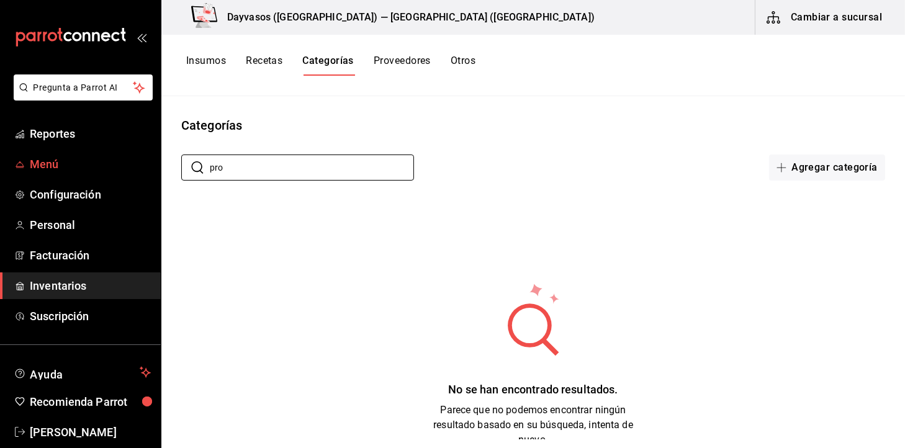
type input "pro"
click at [74, 166] on span "Menú" at bounding box center [90, 164] width 121 height 17
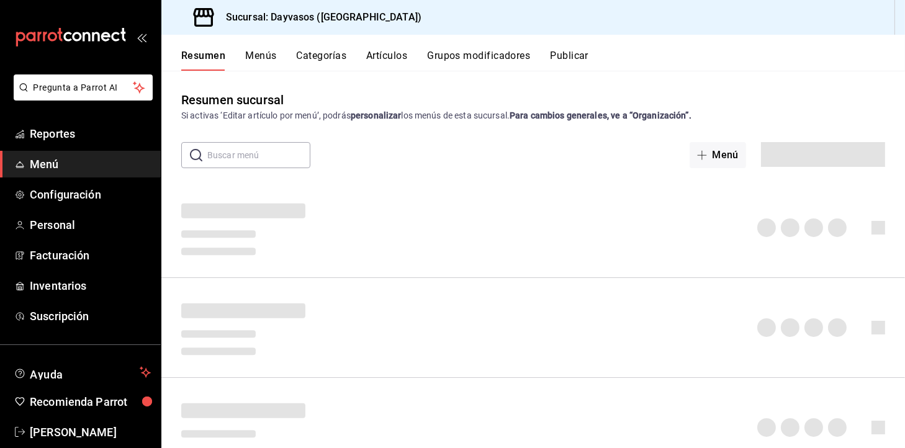
click at [328, 55] on button "Categorías" at bounding box center [322, 60] width 50 height 21
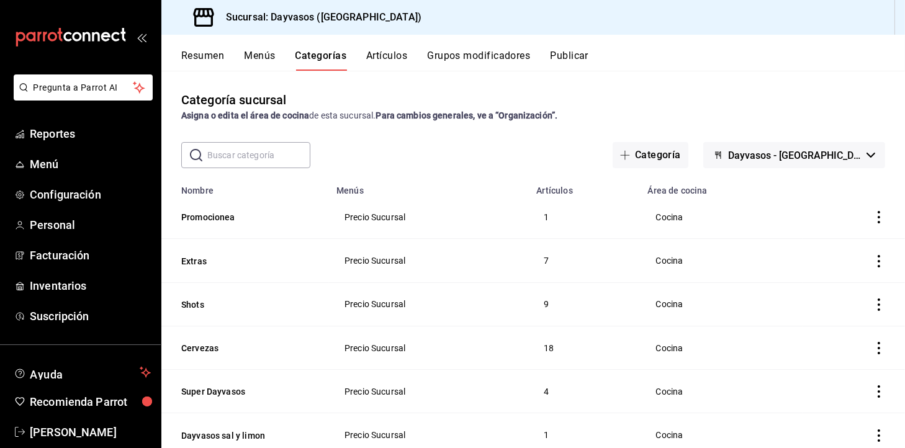
click at [873, 218] on icon "actions" at bounding box center [879, 217] width 12 height 12
click at [831, 246] on span "Editar" at bounding box center [829, 245] width 32 height 13
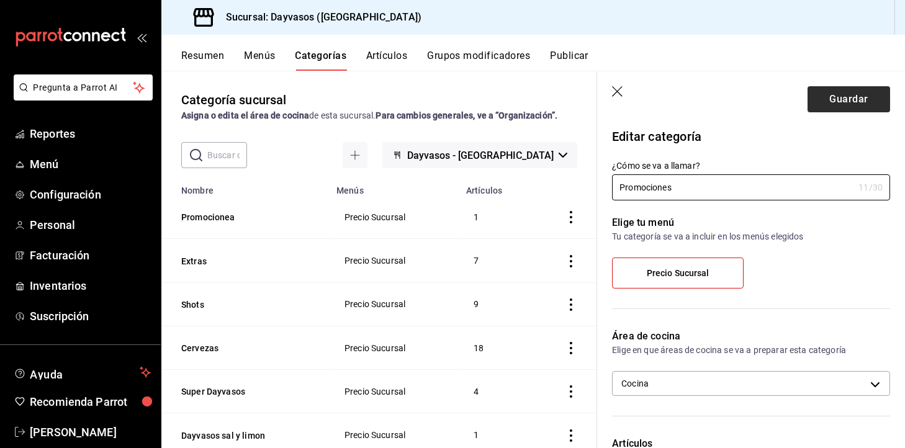
type input "Promociones"
click at [842, 95] on button "Guardar" at bounding box center [849, 99] width 83 height 26
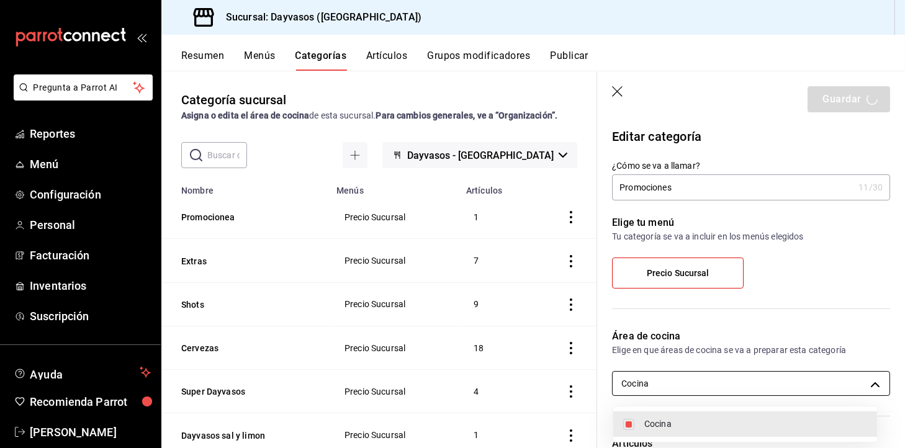
click at [828, 377] on body "Pregunta a Parrot AI Reportes Menú Configuración Personal Facturación Inventari…" at bounding box center [452, 224] width 905 height 448
drag, startPoint x: 904, startPoint y: 210, endPoint x: 896, endPoint y: 264, distance: 54.0
click at [904, 283] on div at bounding box center [452, 224] width 905 height 448
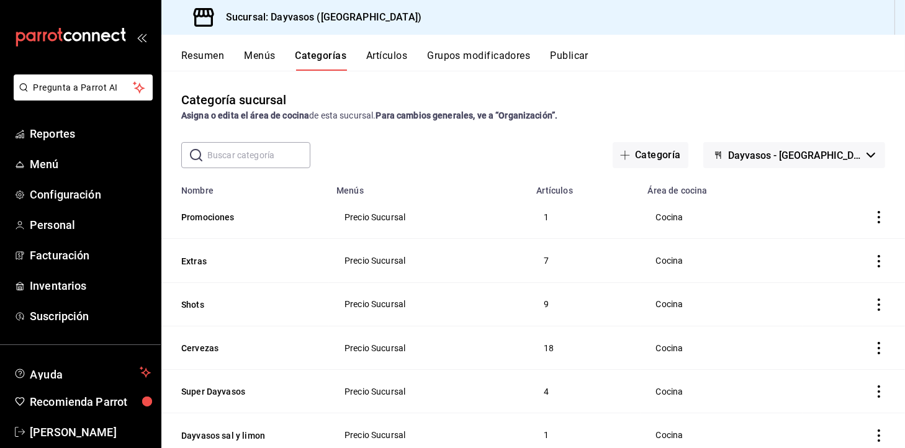
click at [209, 209] on th "Promociones" at bounding box center [245, 217] width 168 height 43
click at [209, 212] on button "Promociones" at bounding box center [243, 217] width 124 height 12
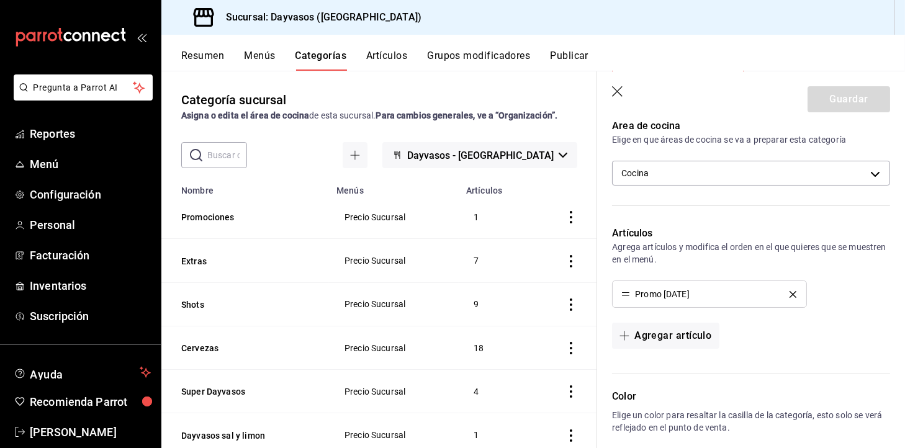
scroll to position [215, 0]
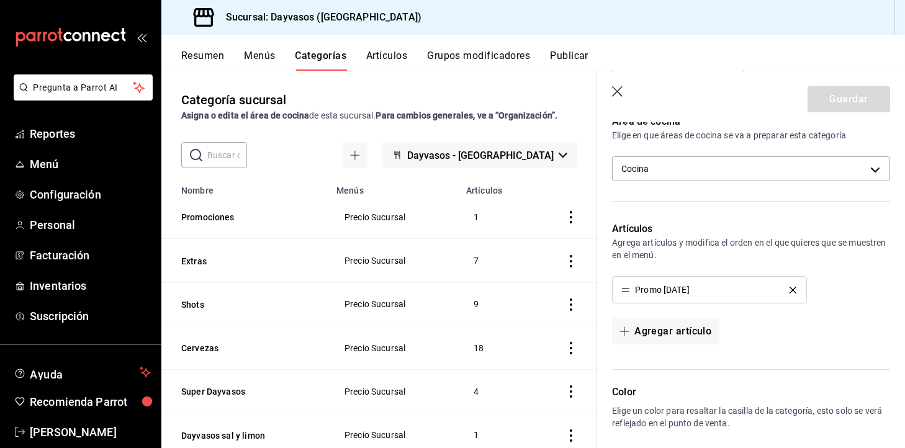
click at [616, 92] on icon "button" at bounding box center [618, 92] width 12 height 12
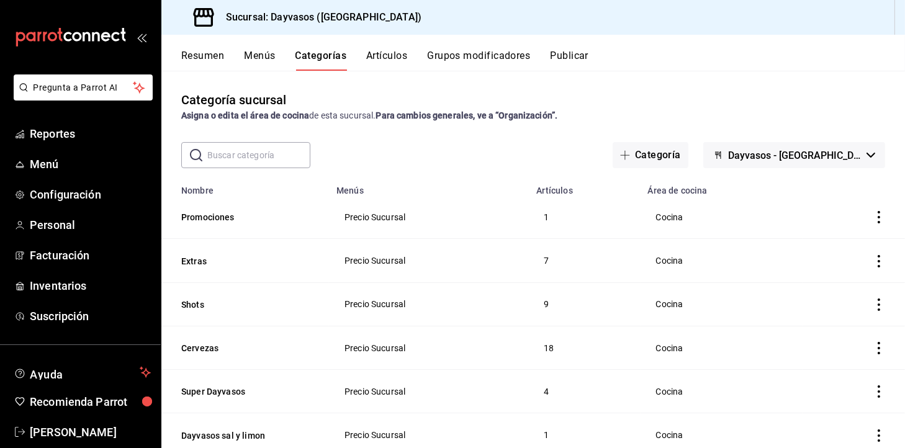
click at [593, 61] on div "Resumen Menús Categorías Artículos Grupos modificadores Publicar" at bounding box center [543, 60] width 724 height 21
click at [582, 58] on button "Publicar" at bounding box center [569, 60] width 38 height 21
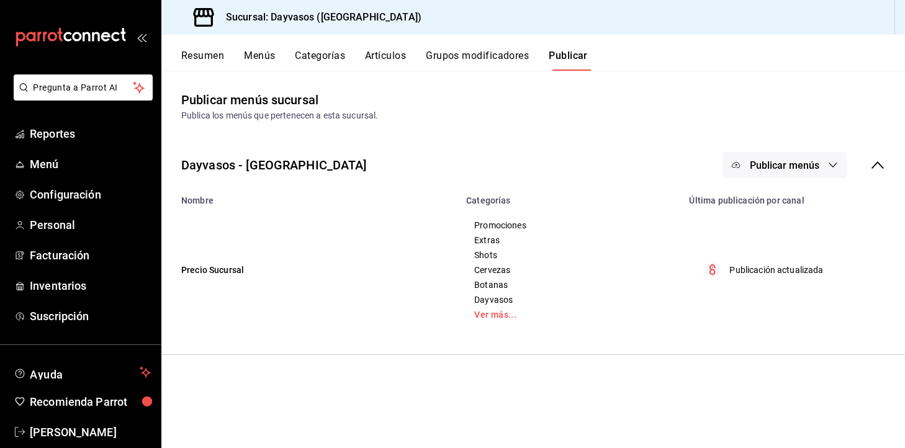
click at [775, 166] on span "Publicar menús" at bounding box center [785, 166] width 70 height 12
click at [769, 212] on div at bounding box center [755, 206] width 35 height 20
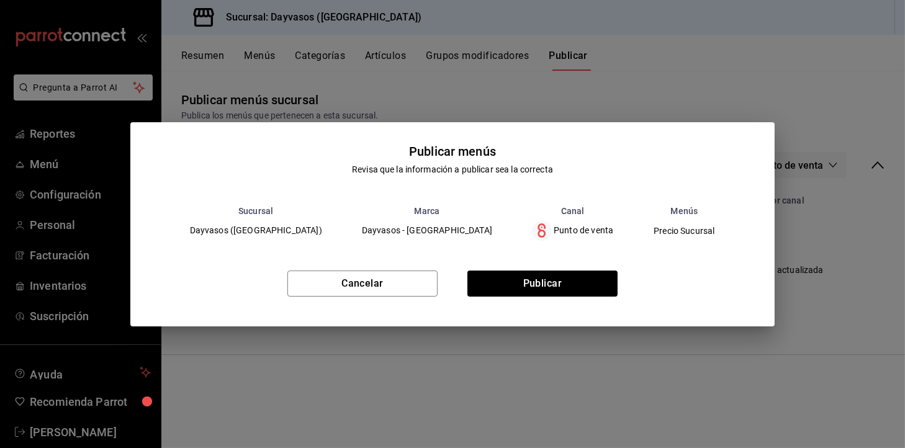
click at [572, 255] on div "Cancelar Publicar" at bounding box center [452, 289] width 645 height 76
click at [559, 277] on button "Publicar" at bounding box center [542, 284] width 150 height 26
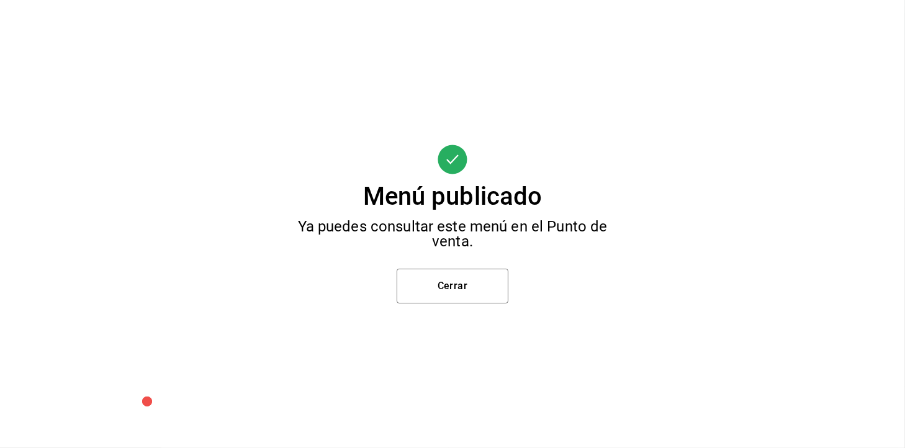
click at [472, 306] on div "Menú publicado Ya puedes consultar este menú en el Punto de venta. Cerrar" at bounding box center [452, 224] width 905 height 448
click at [485, 280] on button "Cerrar" at bounding box center [453, 286] width 112 height 35
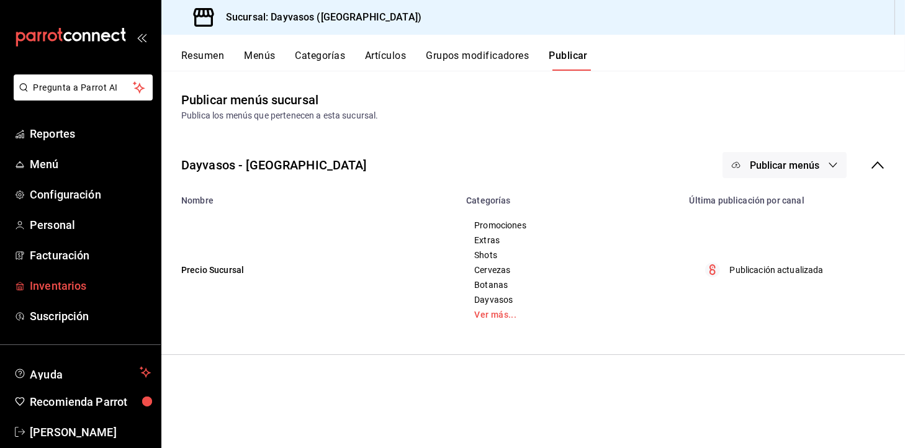
click at [100, 292] on span "Inventarios" at bounding box center [90, 285] width 121 height 17
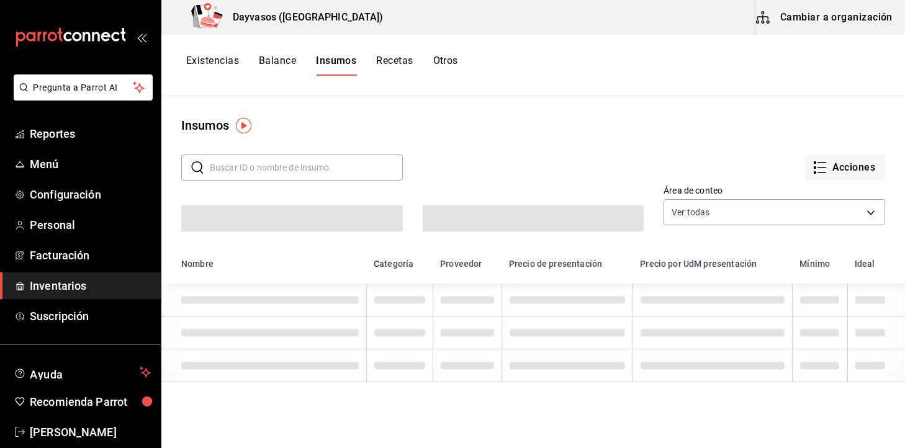
click at [270, 56] on button "Balance" at bounding box center [277, 65] width 37 height 21
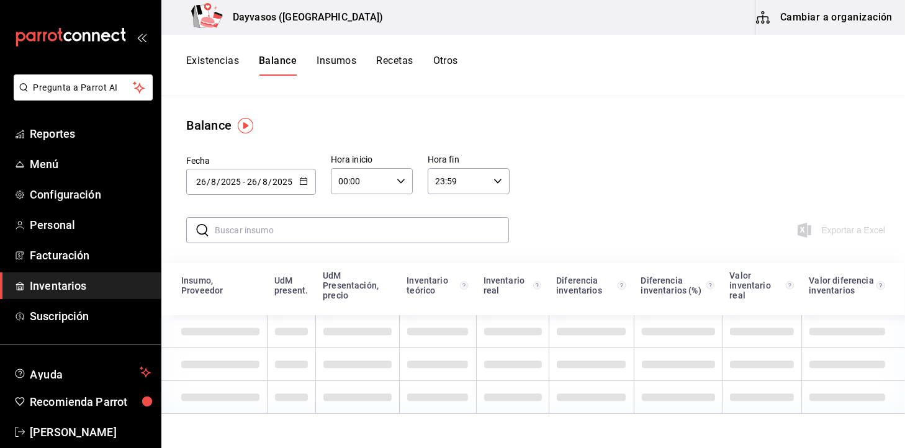
click at [326, 65] on button "Insumos" at bounding box center [337, 65] width 40 height 21
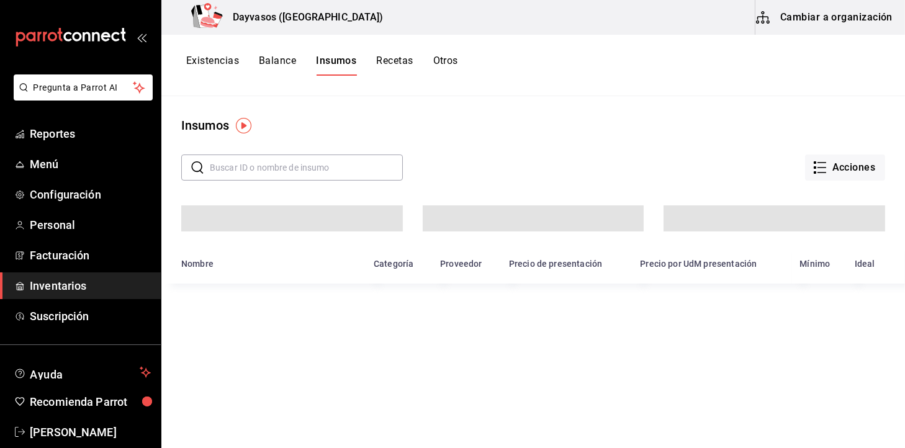
click at [405, 68] on button "Recetas" at bounding box center [394, 65] width 37 height 21
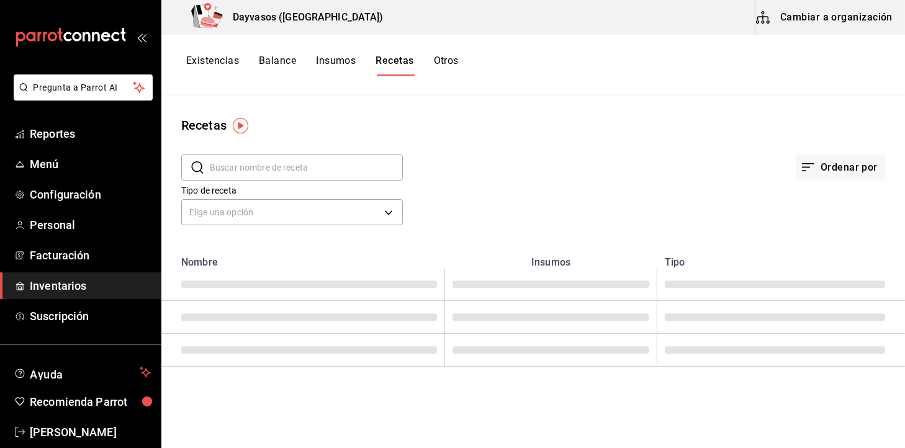
click at [844, 20] on button "Cambiar a organización" at bounding box center [826, 17] width 140 height 35
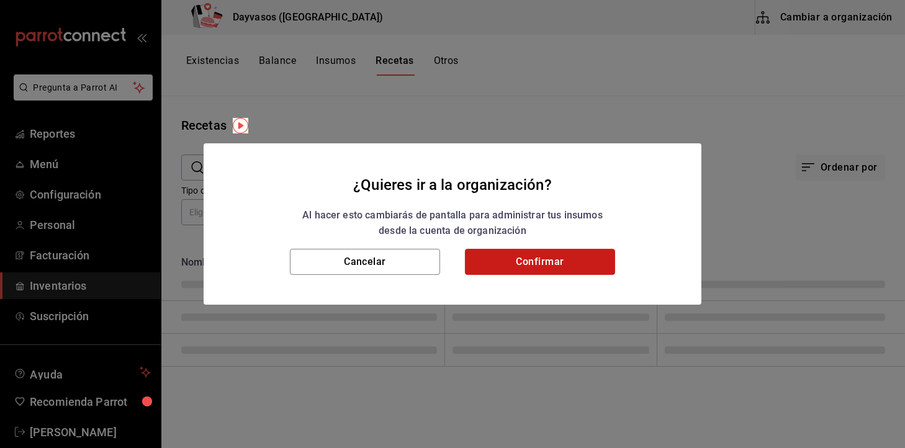
click at [582, 257] on button "Confirmar" at bounding box center [540, 262] width 150 height 26
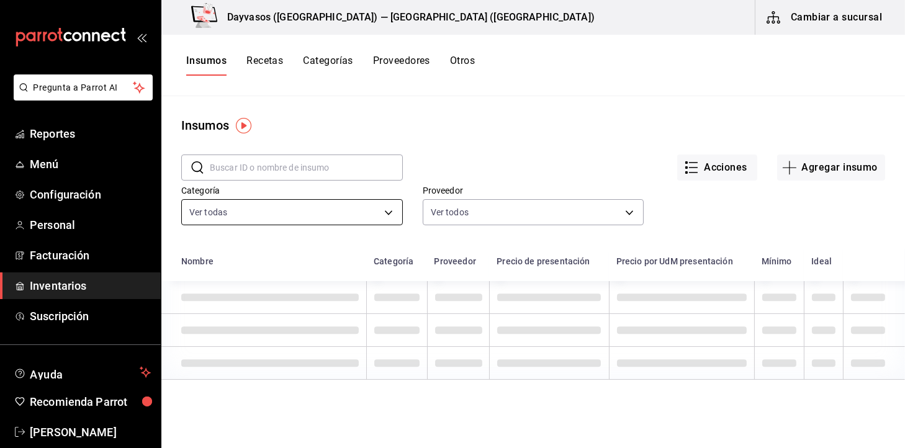
click at [361, 210] on body "Pregunta a Parrot AI Reportes Menú Configuración Personal Facturación Inventari…" at bounding box center [452, 220] width 905 height 440
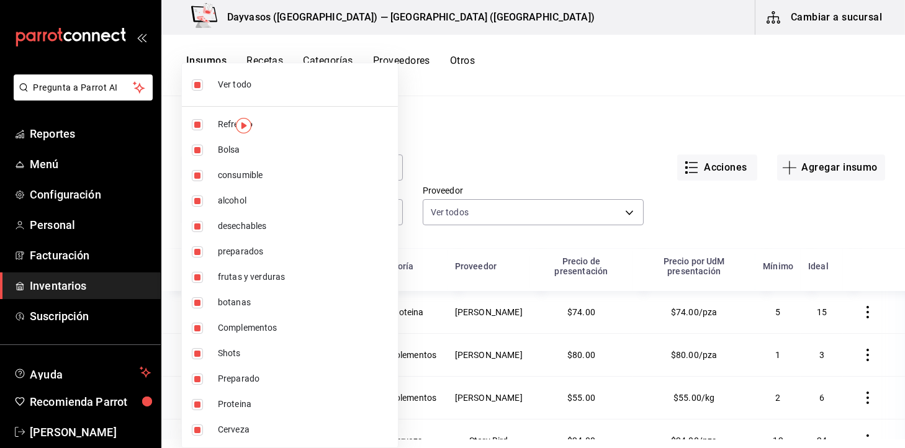
drag, startPoint x: 900, startPoint y: 247, endPoint x: 904, endPoint y: 301, distance: 54.2
click at [904, 301] on div at bounding box center [452, 224] width 905 height 448
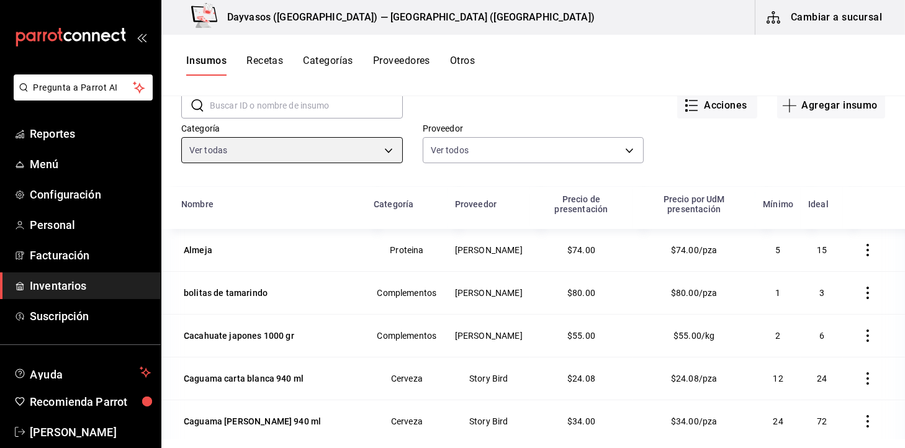
scroll to position [60, 0]
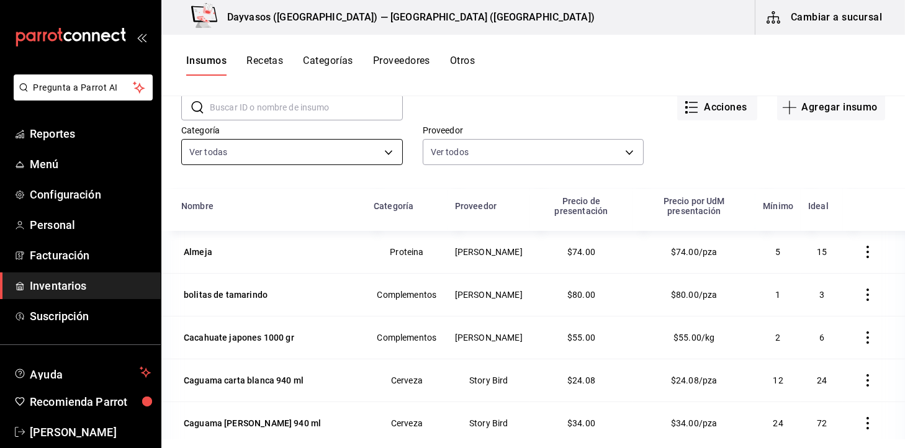
click at [349, 147] on body "Pregunta a Parrot AI Reportes Menú Configuración Personal Facturación Inventari…" at bounding box center [452, 220] width 905 height 440
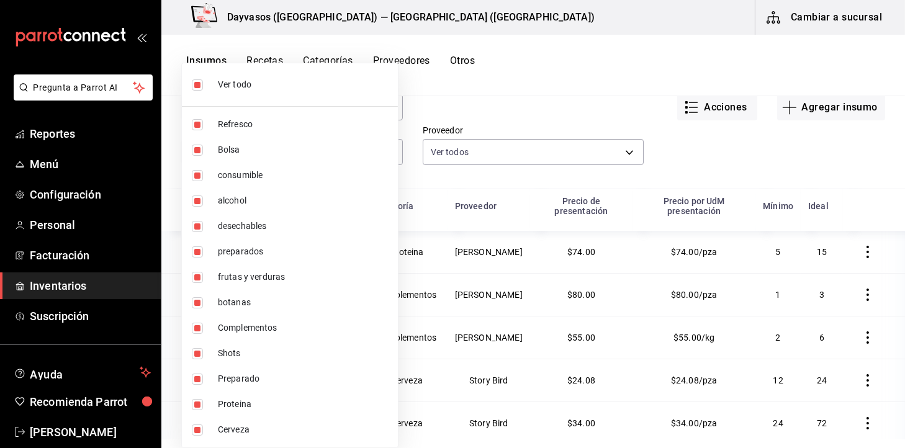
drag, startPoint x: 887, startPoint y: 227, endPoint x: 887, endPoint y: 264, distance: 36.6
click at [887, 264] on div at bounding box center [452, 224] width 905 height 448
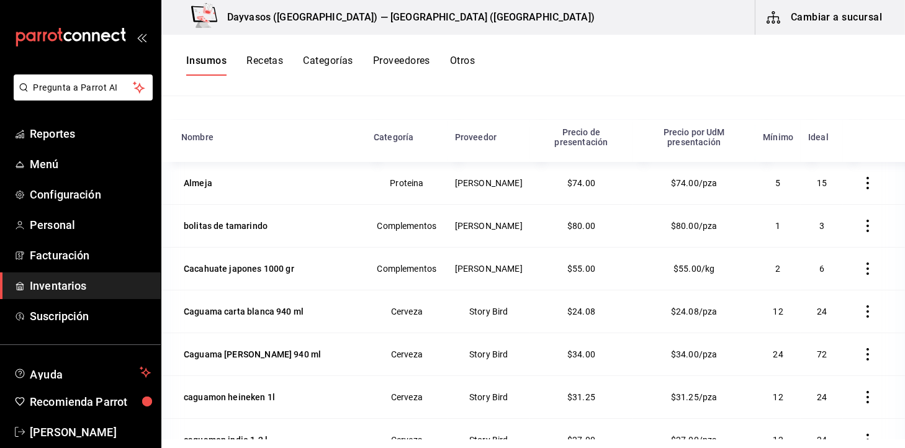
scroll to position [120, 0]
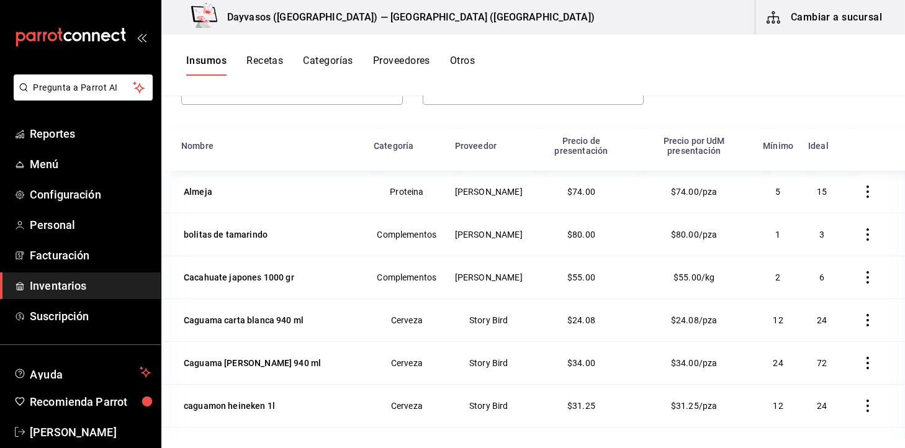
click at [403, 97] on div "Proveedor Ver todos b5f8f511-30b6-4960-9054-b3b9c1966ad1,d0d2f9be-cce3-414a-be3…" at bounding box center [523, 76] width 241 height 63
click at [386, 100] on body "Pregunta a Parrot AI Reportes Menú Configuración Personal Facturación Inventari…" at bounding box center [452, 220] width 905 height 440
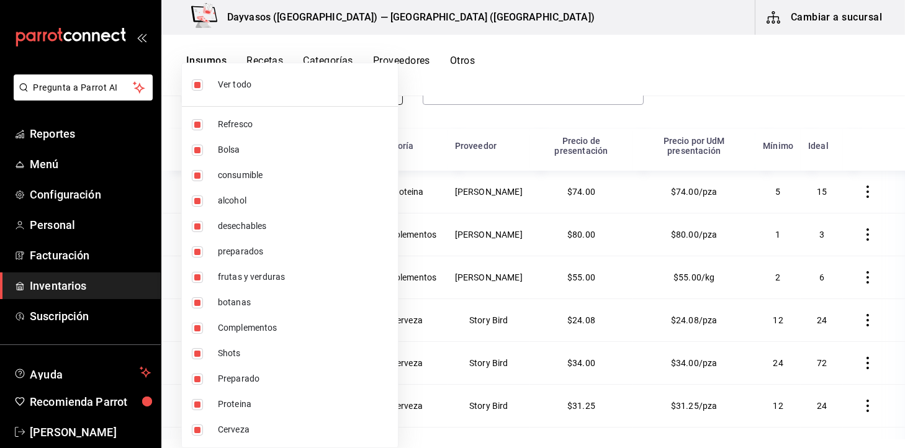
scroll to position [104, 0]
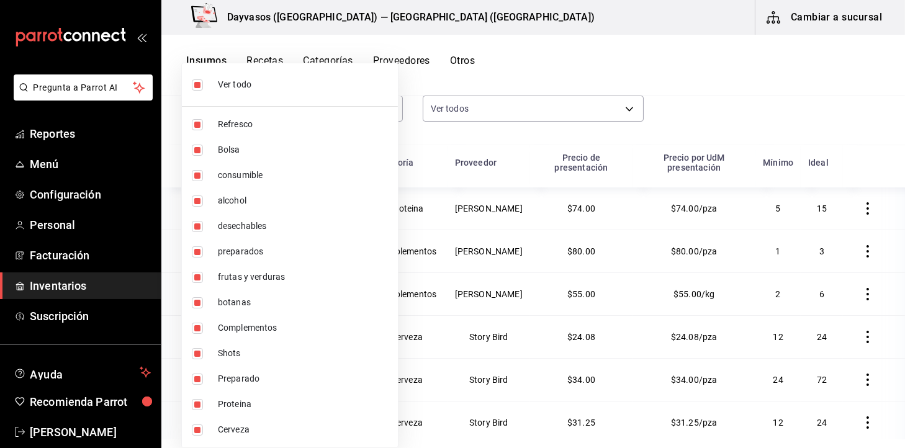
click at [742, 240] on div at bounding box center [452, 224] width 905 height 448
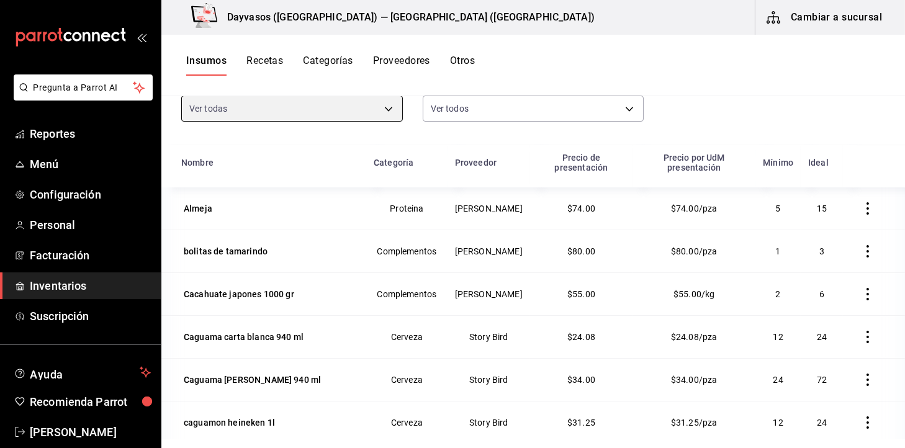
scroll to position [0, 0]
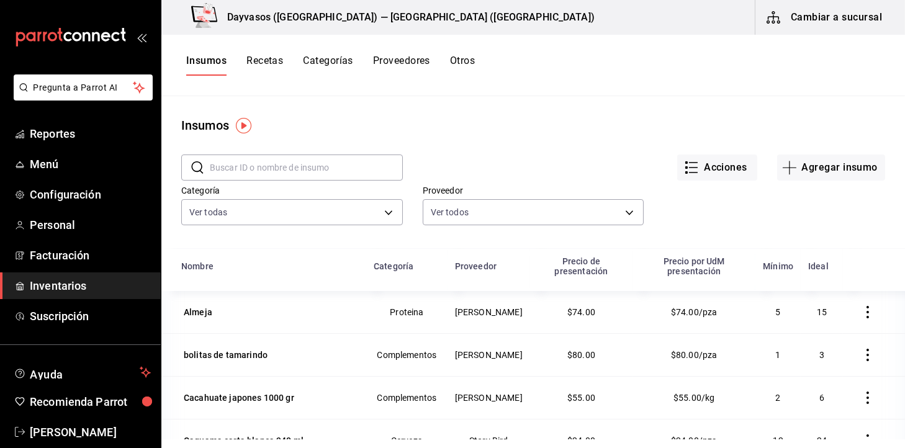
click at [344, 158] on input "text" at bounding box center [306, 167] width 193 height 25
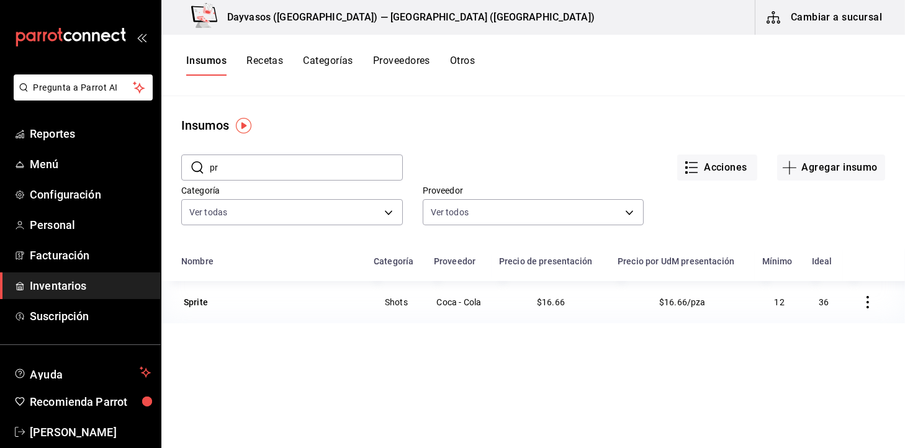
type input "p"
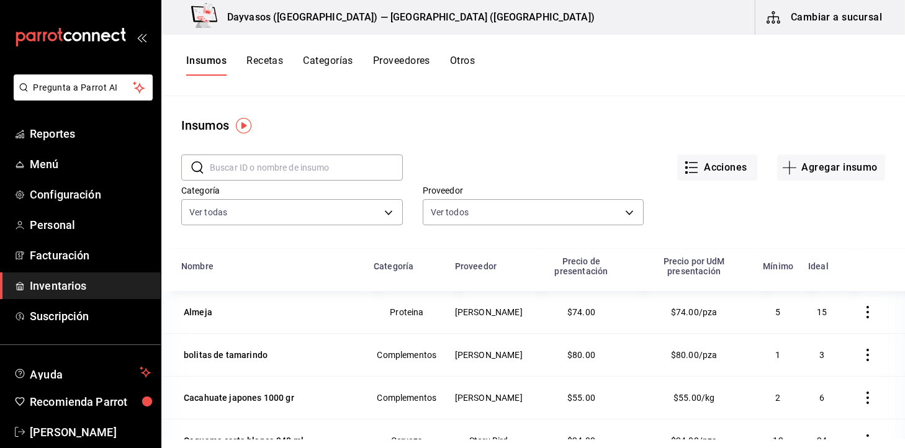
click at [258, 58] on button "Recetas" at bounding box center [264, 65] width 37 height 21
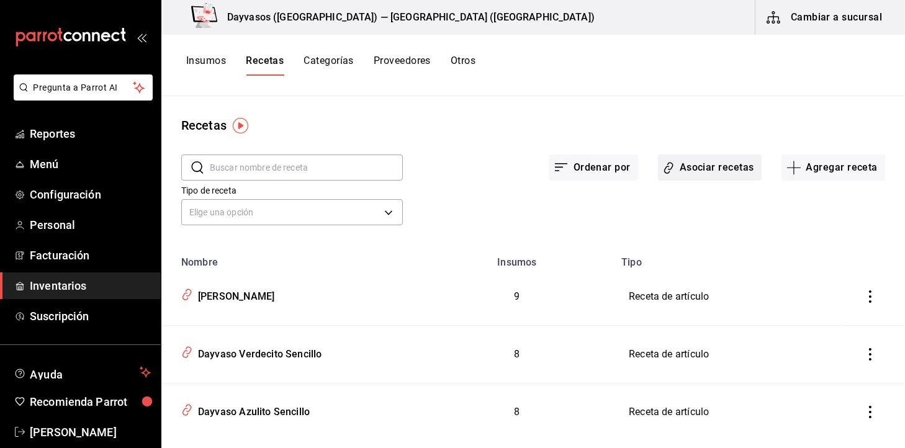
click at [696, 162] on button "Asociar recetas" at bounding box center [710, 168] width 104 height 26
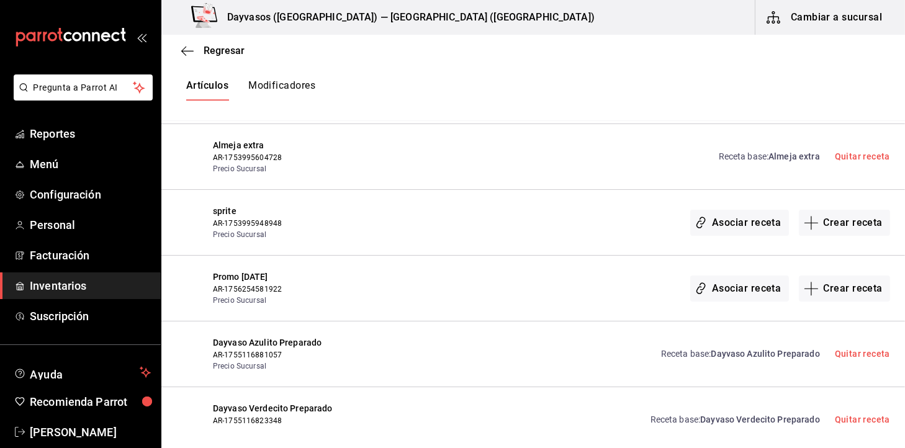
scroll to position [4316, 0]
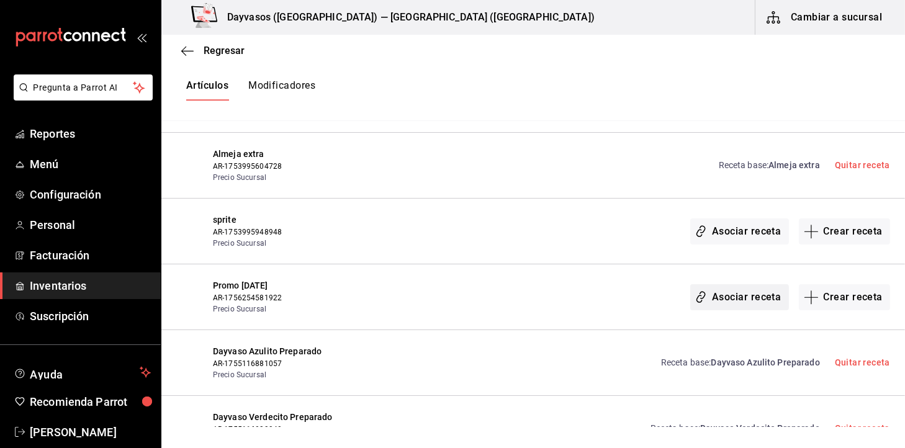
click at [758, 284] on button "Asociar receta" at bounding box center [739, 297] width 98 height 26
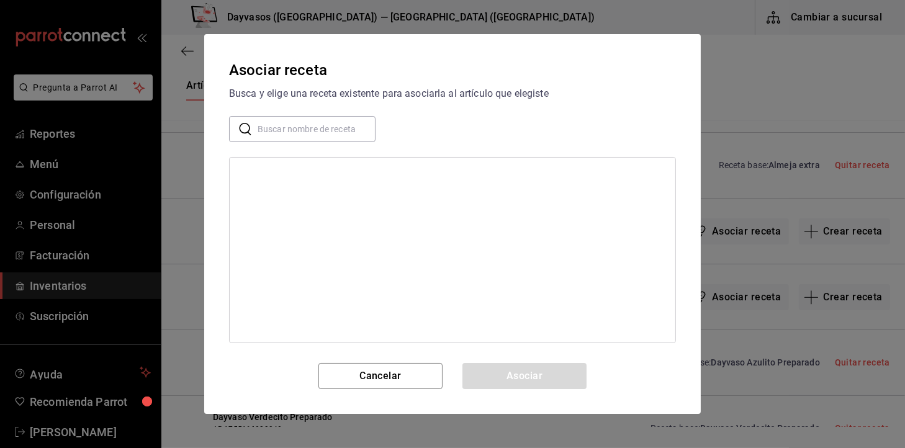
click at [285, 135] on input "text" at bounding box center [317, 129] width 118 height 25
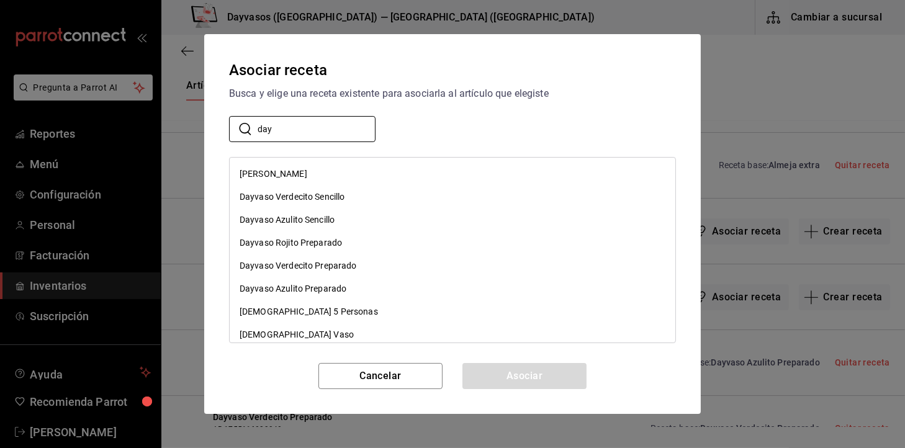
type input "day"
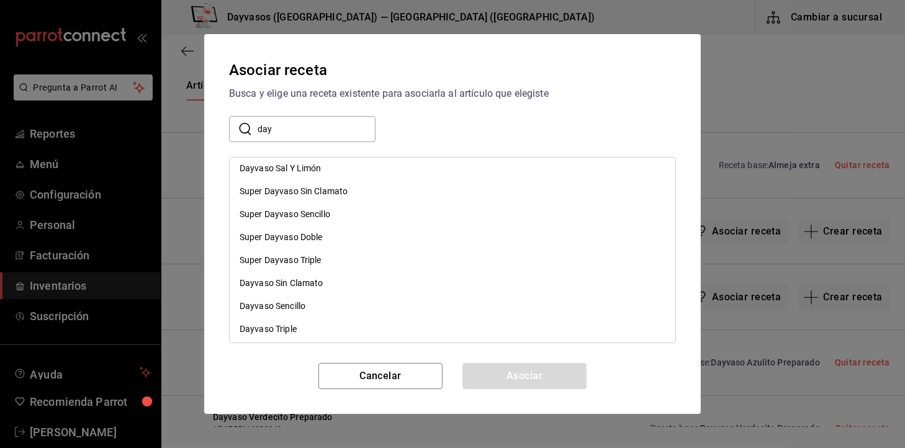
scroll to position [560, 0]
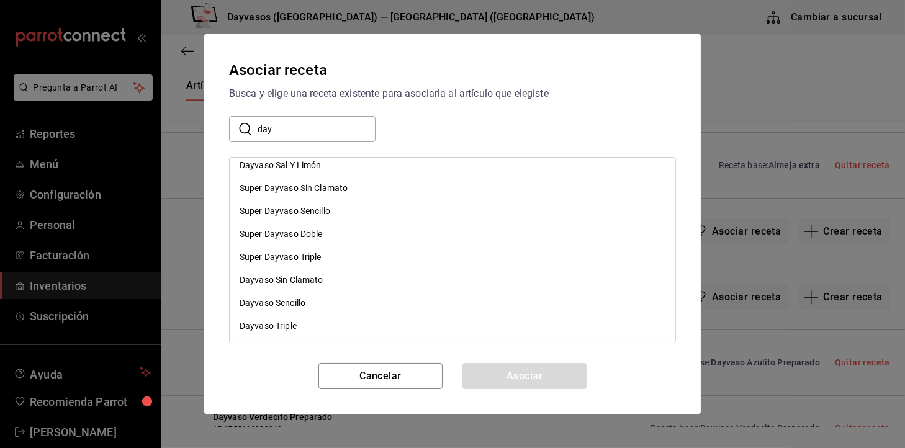
click at [331, 299] on div "Dayvaso Sencillo" at bounding box center [453, 303] width 446 height 23
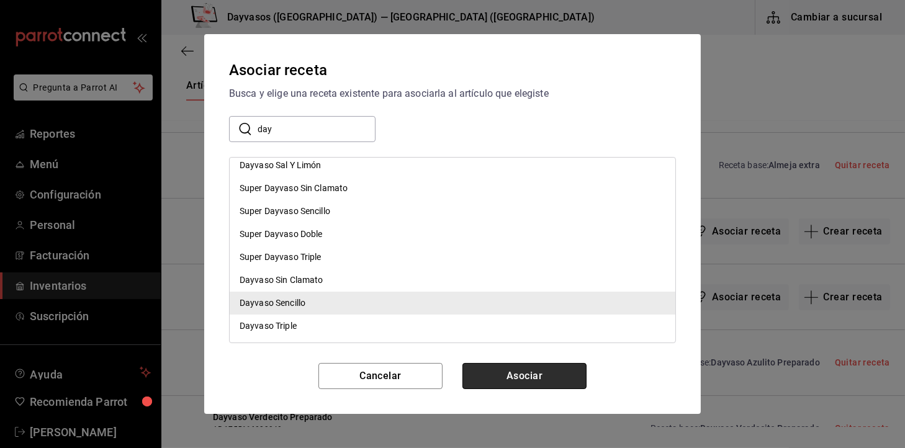
click at [492, 376] on button "Asociar" at bounding box center [524, 376] width 124 height 26
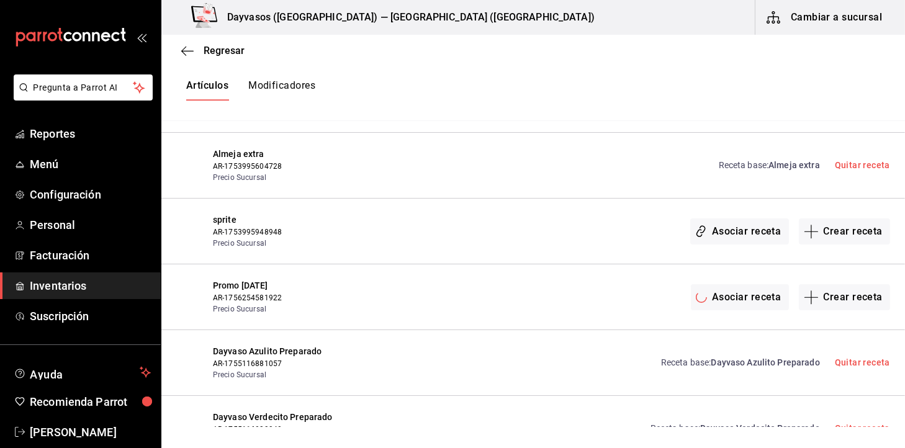
scroll to position [0, 0]
click at [846, 292] on link "Quitar receta" at bounding box center [862, 297] width 55 height 10
click at [237, 279] on span "Promo [DATE]" at bounding box center [291, 285] width 156 height 13
click at [183, 52] on icon "button" at bounding box center [187, 50] width 12 height 11
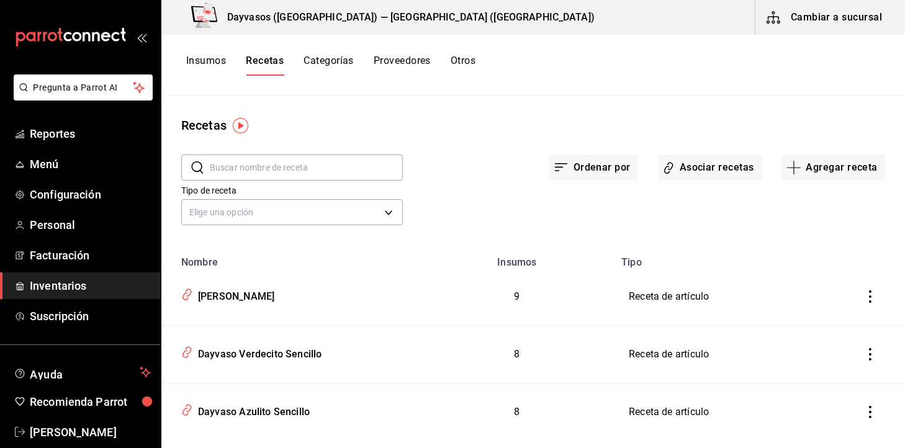
click at [326, 63] on button "Categorías" at bounding box center [329, 65] width 50 height 21
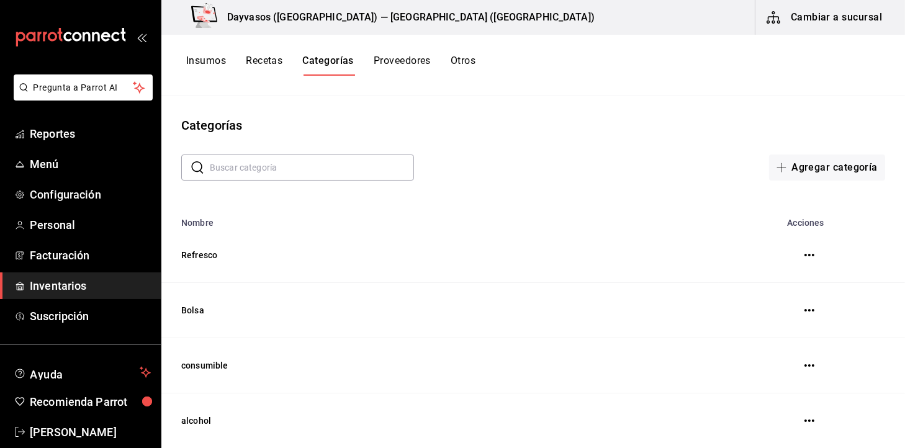
click at [213, 66] on button "Insumos" at bounding box center [206, 65] width 40 height 21
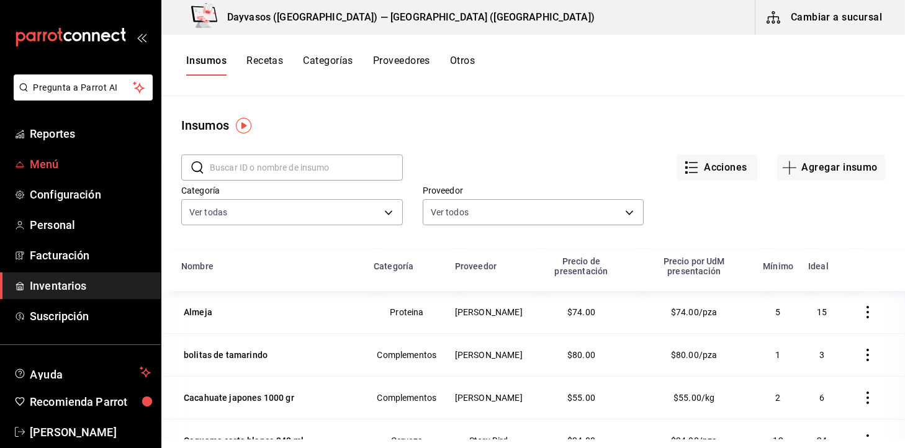
click at [76, 158] on span "Menú" at bounding box center [90, 164] width 121 height 17
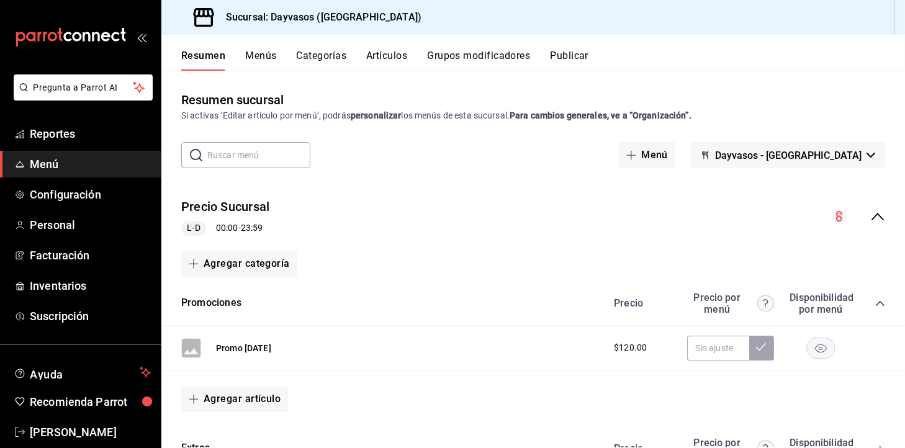
drag, startPoint x: 637, startPoint y: 267, endPoint x: 625, endPoint y: 296, distance: 31.7
click at [261, 350] on button "Promo [DATE]" at bounding box center [243, 348] width 55 height 12
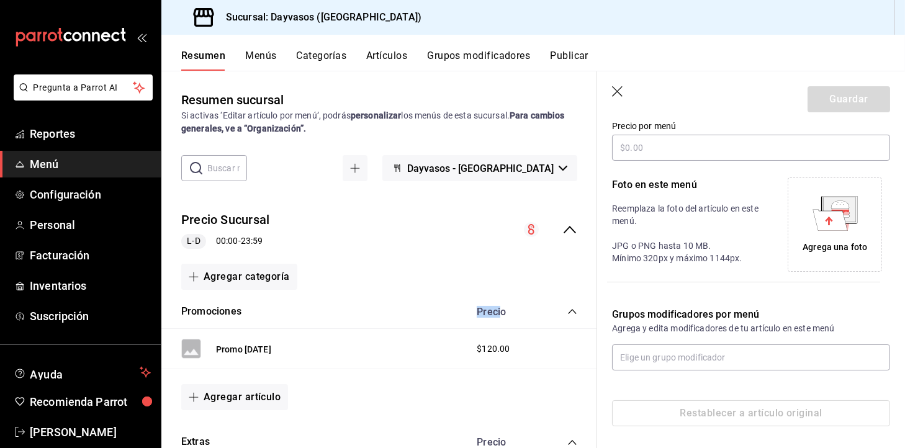
scroll to position [224, 0]
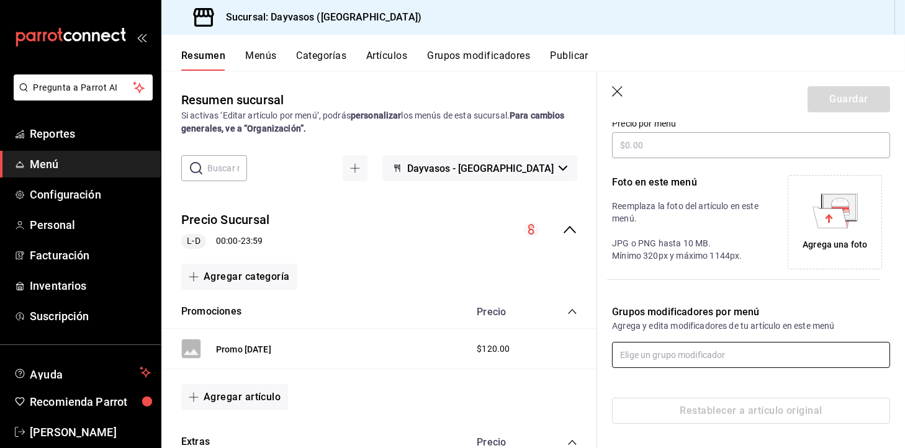
click at [728, 356] on input "text" at bounding box center [751, 355] width 278 height 26
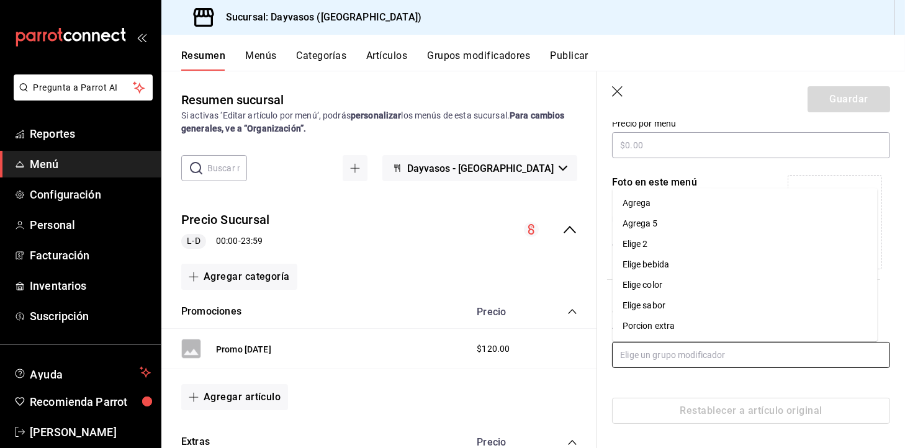
click at [814, 268] on li "Elige bebida" at bounding box center [745, 265] width 265 height 20
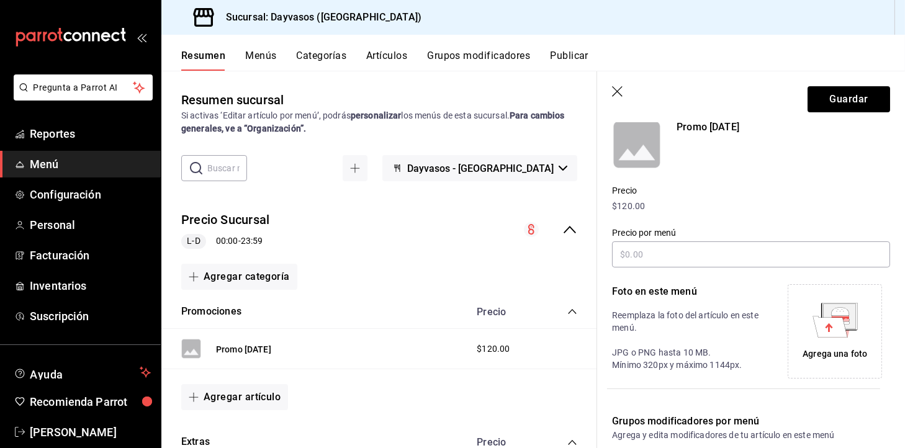
scroll to position [111, 0]
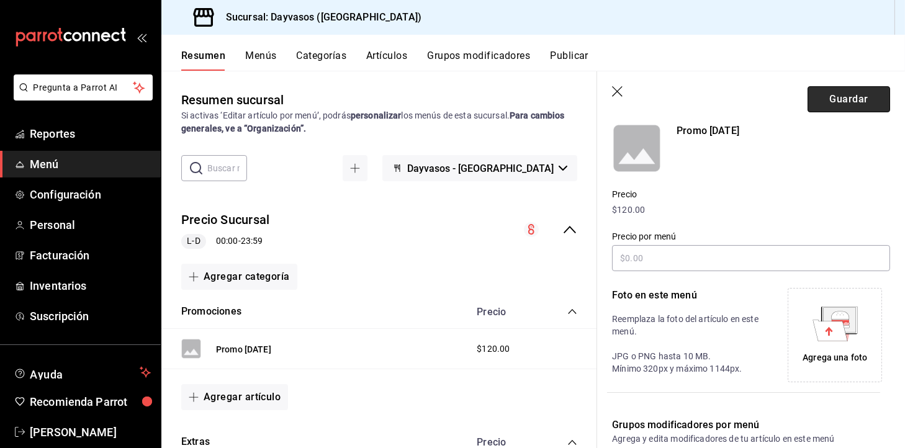
click at [855, 88] on button "Guardar" at bounding box center [849, 99] width 83 height 26
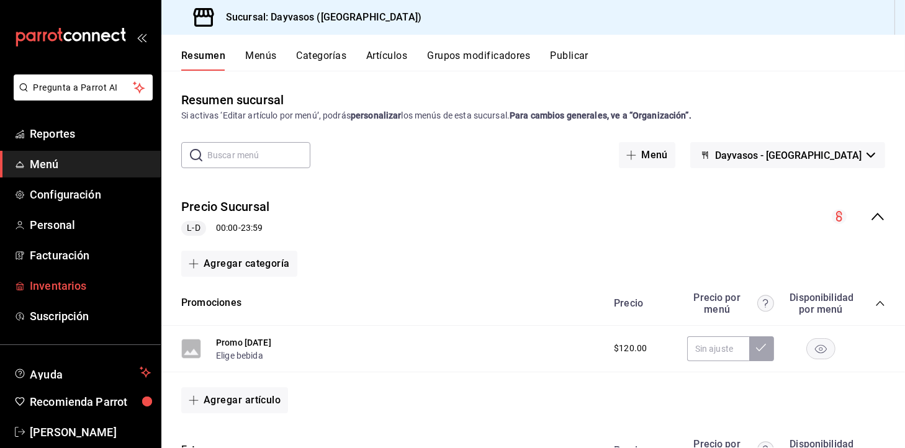
click at [60, 289] on span "Inventarios" at bounding box center [90, 285] width 121 height 17
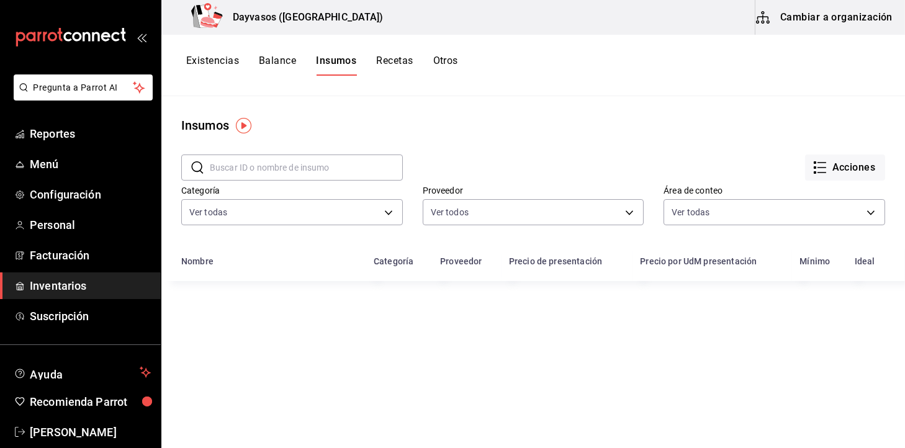
click at [782, 21] on button "Cambiar a organización" at bounding box center [826, 17] width 140 height 35
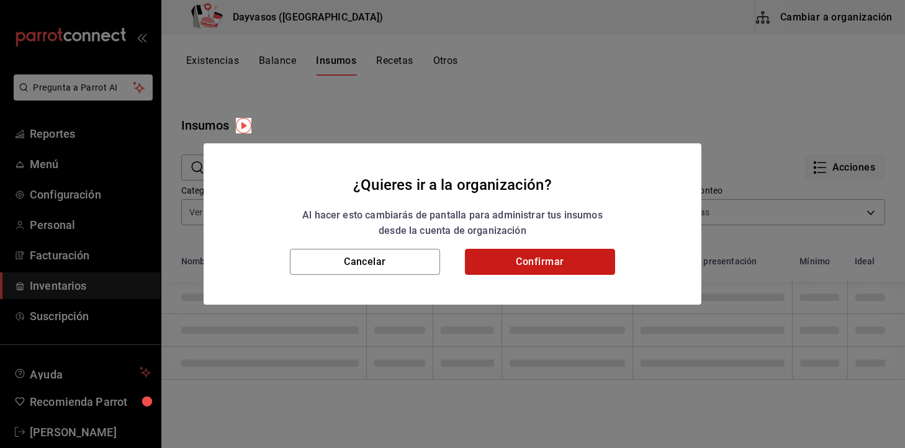
click at [536, 254] on button "Confirmar" at bounding box center [540, 262] width 150 height 26
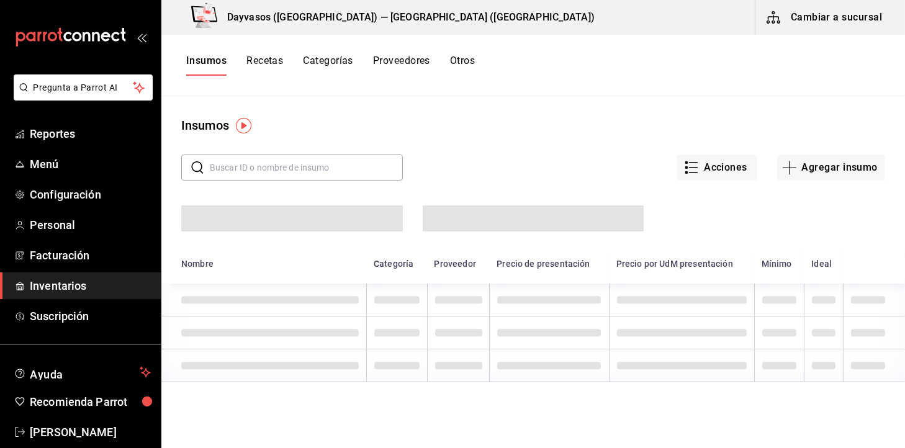
click at [269, 58] on button "Recetas" at bounding box center [264, 65] width 37 height 21
click at [659, 119] on div "Dayvasos (Naucalpan) — Dayvasos (Naucalpan) Cambiar a sucursal Insumos Recetas …" at bounding box center [533, 220] width 744 height 440
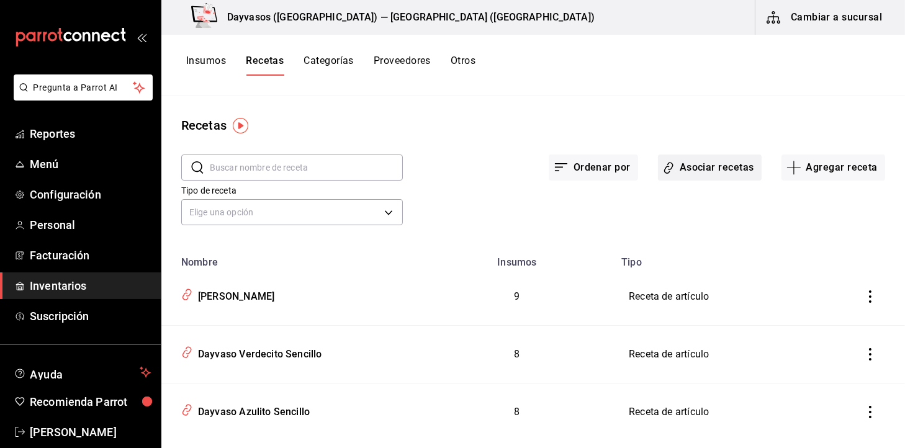
click at [701, 164] on button "Asociar recetas" at bounding box center [710, 168] width 104 height 26
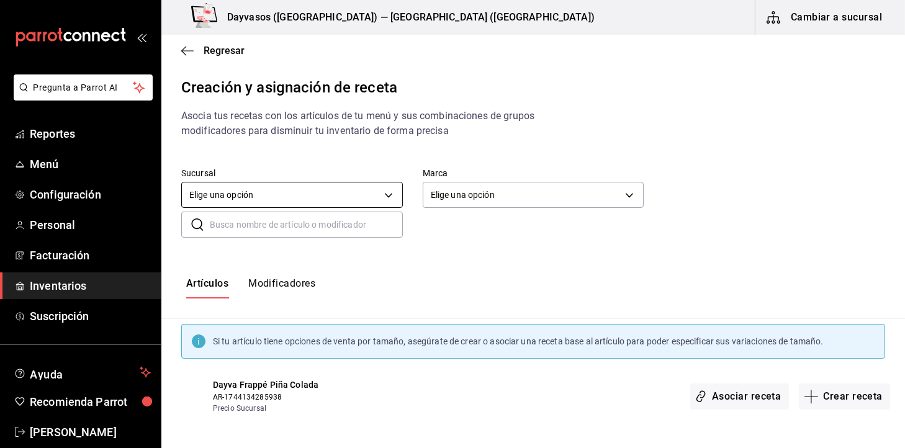
click at [262, 201] on body "Pregunta a Parrot AI Reportes Menú Configuración Personal Facturación Inventari…" at bounding box center [452, 213] width 905 height 427
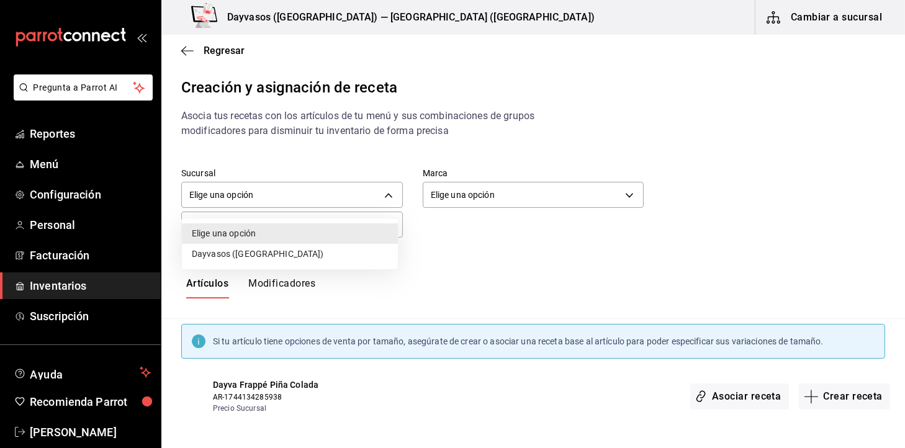
click at [259, 261] on li "Dayvasos ([GEOGRAPHIC_DATA])" at bounding box center [290, 254] width 216 height 20
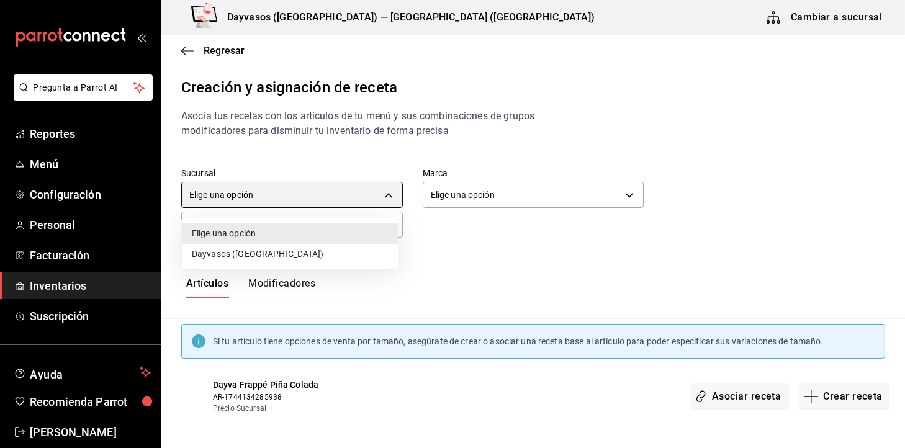
type input "b8e09a95-d9e9-4a6a-98bb-5fa9f1ce3265"
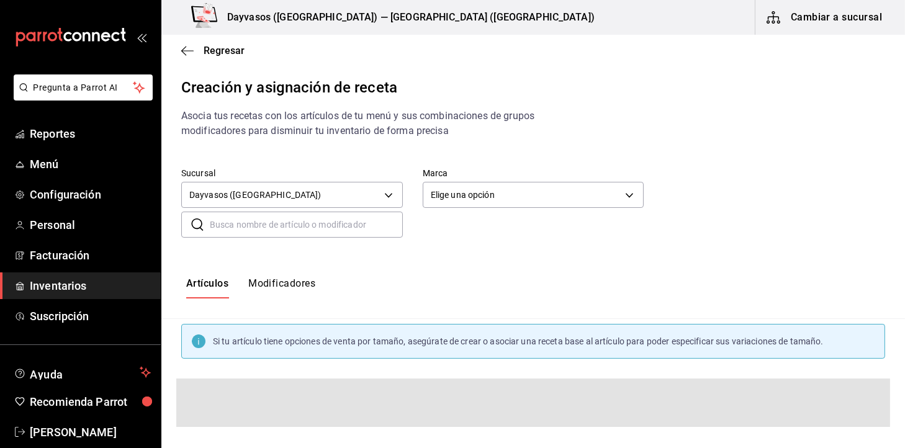
click at [272, 233] on input "text" at bounding box center [306, 224] width 193 height 25
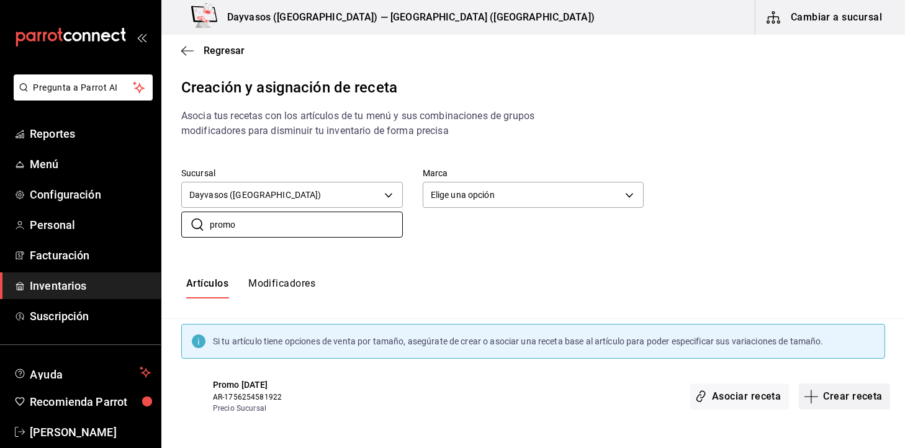
type input "promo"
click at [818, 403] on button "Crear receta" at bounding box center [845, 397] width 92 height 26
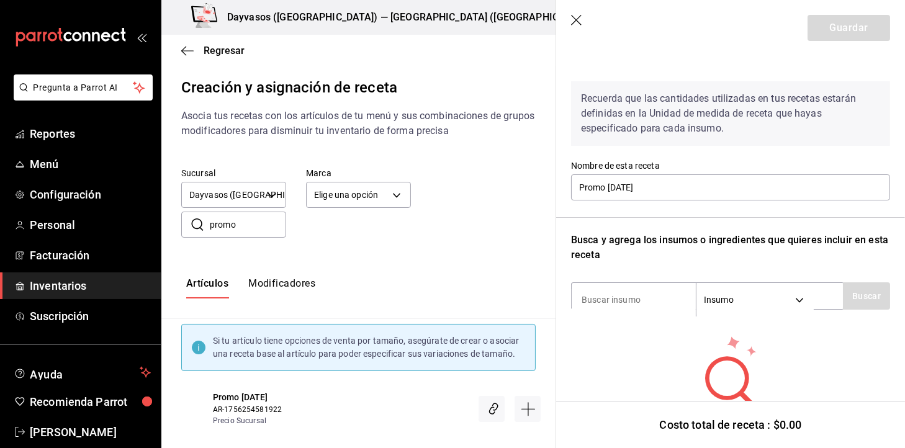
scroll to position [82, 0]
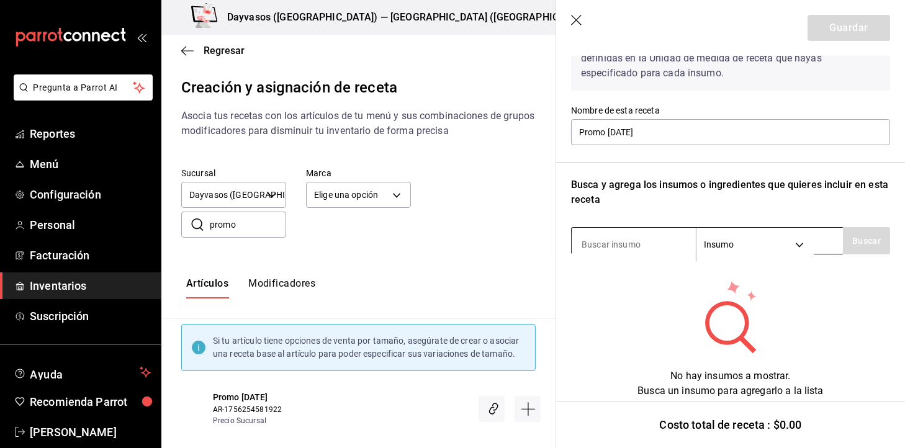
click at [649, 232] on input at bounding box center [634, 245] width 124 height 26
click at [629, 240] on input at bounding box center [634, 245] width 124 height 26
type input "hiel"
click at [855, 242] on button "Buscar" at bounding box center [866, 240] width 47 height 27
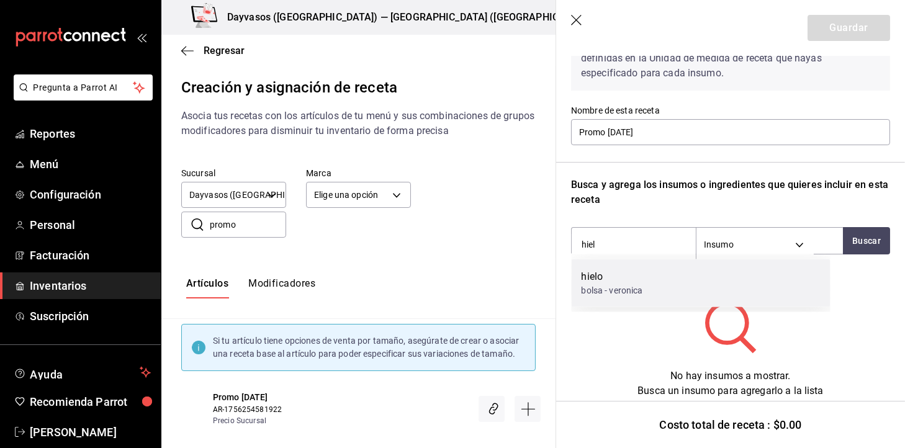
click at [648, 259] on div "hielo bolsa - veronica" at bounding box center [701, 283] width 259 height 48
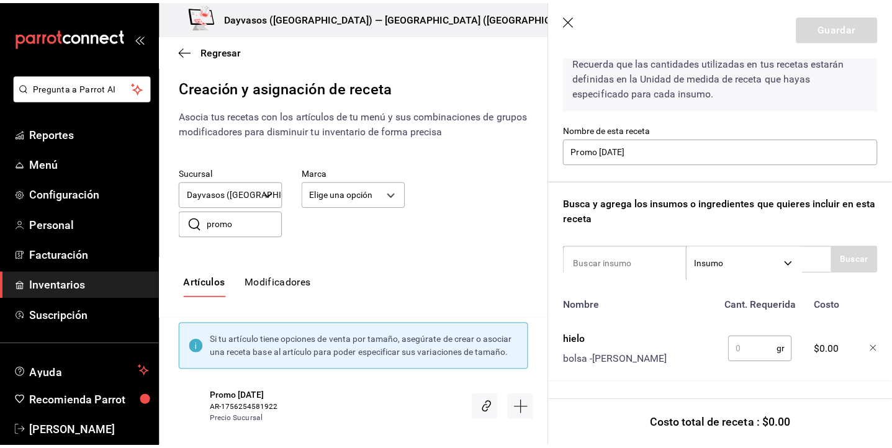
scroll to position [75, 0]
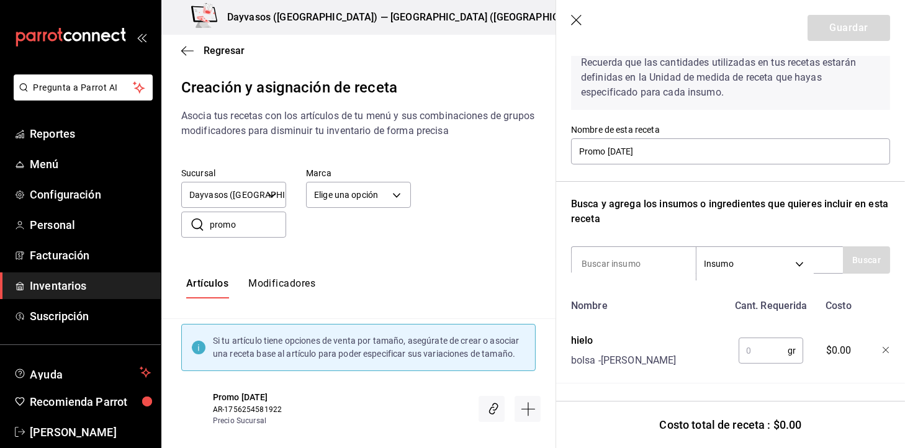
click at [754, 338] on input "text" at bounding box center [763, 350] width 49 height 25
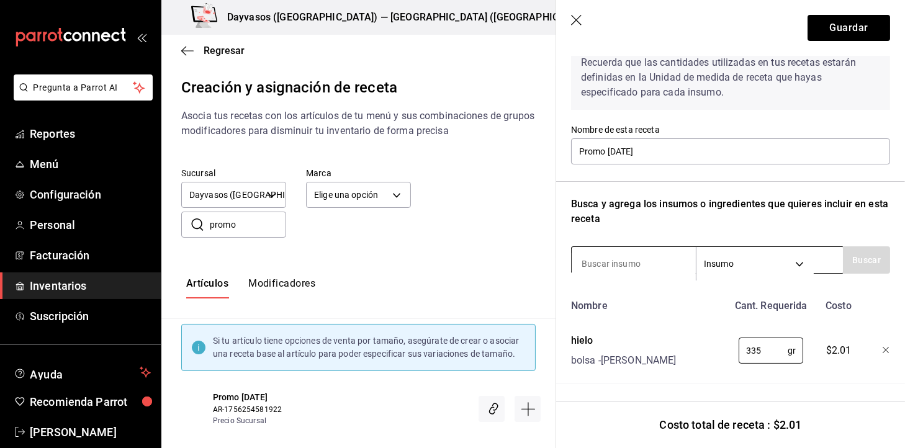
type input "335"
click at [661, 251] on input at bounding box center [634, 264] width 124 height 26
type input "sal"
click at [849, 246] on button "Buscar" at bounding box center [866, 259] width 47 height 27
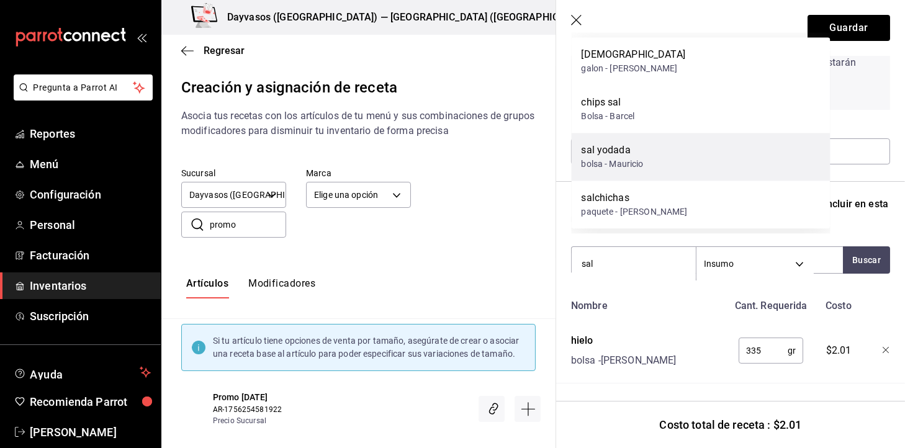
click at [647, 144] on div "sal yodada bolsa - Mauricio" at bounding box center [701, 157] width 259 height 48
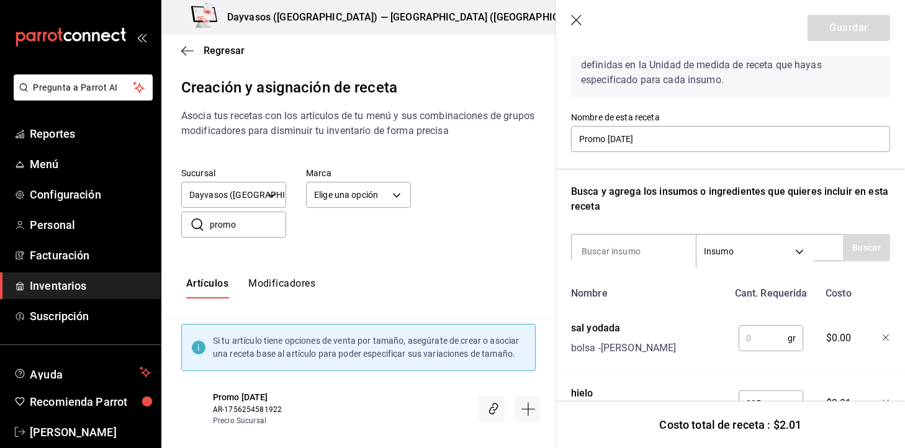
click at [739, 336] on input "text" at bounding box center [763, 338] width 49 height 25
type input "4"
click at [673, 259] on input at bounding box center [634, 251] width 124 height 26
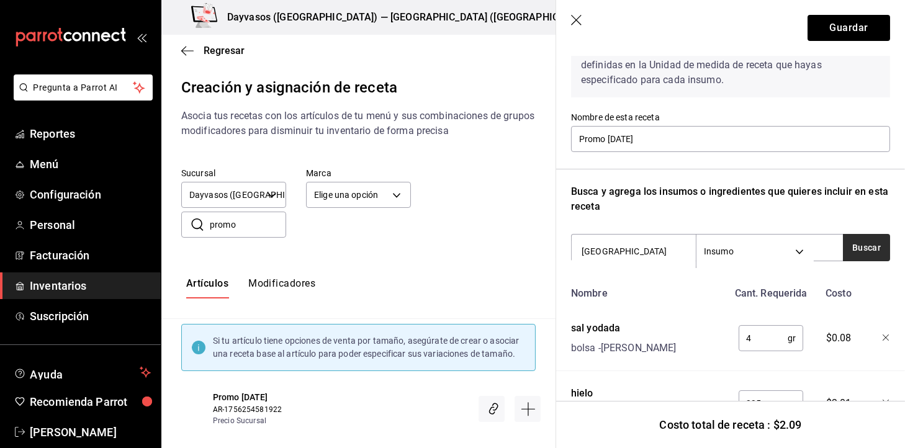
type input "chile"
click at [846, 250] on button "Buscar" at bounding box center [866, 247] width 47 height 27
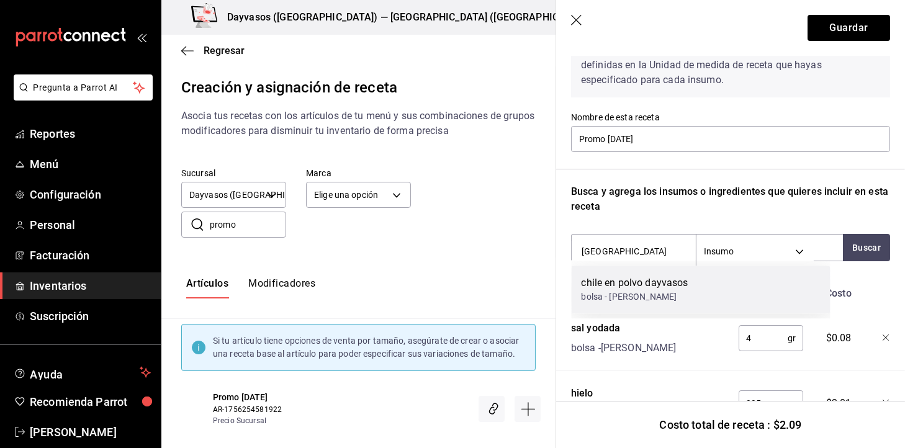
click at [752, 307] on div "chile en polvo dayvasos bolsa - Don juan dayvasos" at bounding box center [701, 290] width 259 height 48
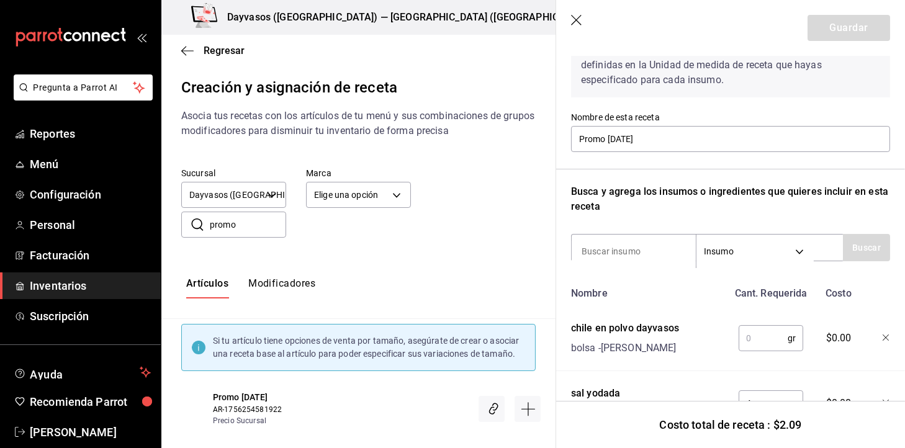
click at [752, 332] on input "text" at bounding box center [763, 338] width 49 height 25
type input "2"
click at [660, 252] on input at bounding box center [634, 251] width 124 height 26
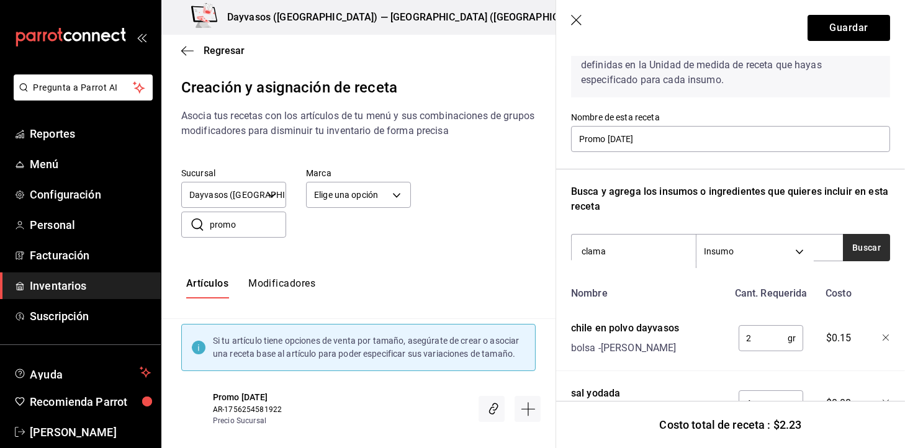
type input "clama"
click at [857, 240] on button "Buscar" at bounding box center [866, 247] width 47 height 27
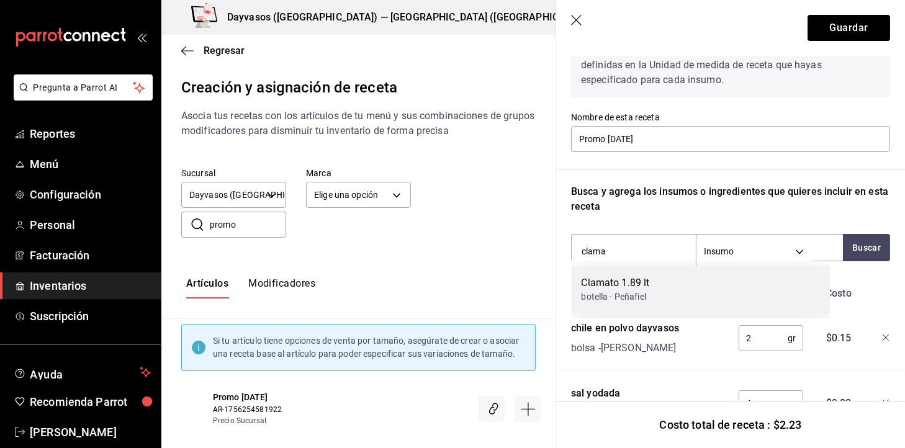
click at [633, 291] on div "botella - Peñafiel" at bounding box center [616, 297] width 68 height 13
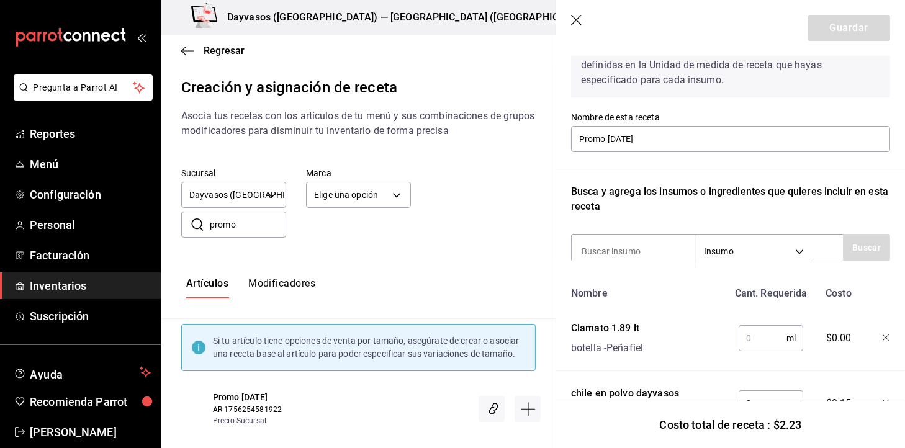
click at [751, 331] on input "text" at bounding box center [763, 338] width 48 height 25
type input "175"
click at [661, 275] on div "Recuerda que las cantidades utilizadas en tus recetas estarán definidas en la U…" at bounding box center [730, 295] width 319 height 544
click at [664, 252] on input at bounding box center [634, 251] width 124 height 26
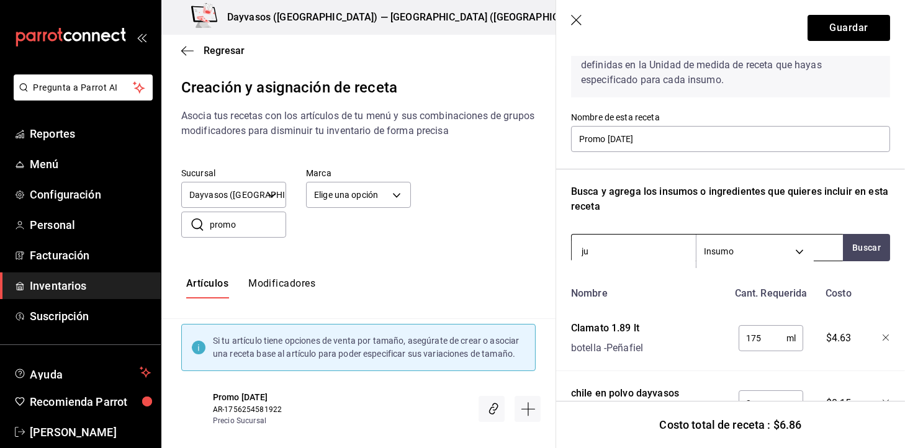
type input "j"
type input "limo"
click at [857, 246] on button "Buscar" at bounding box center [866, 247] width 47 height 27
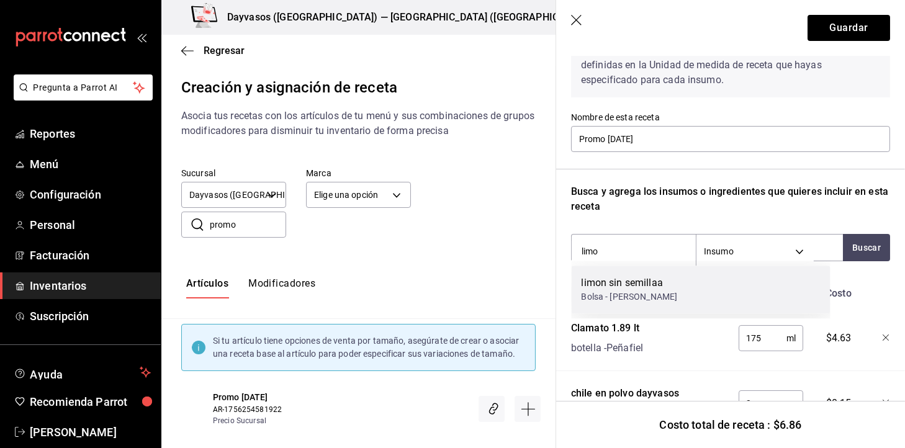
click at [689, 294] on div "limon sin semillaa Bolsa - Mauricio" at bounding box center [701, 290] width 259 height 48
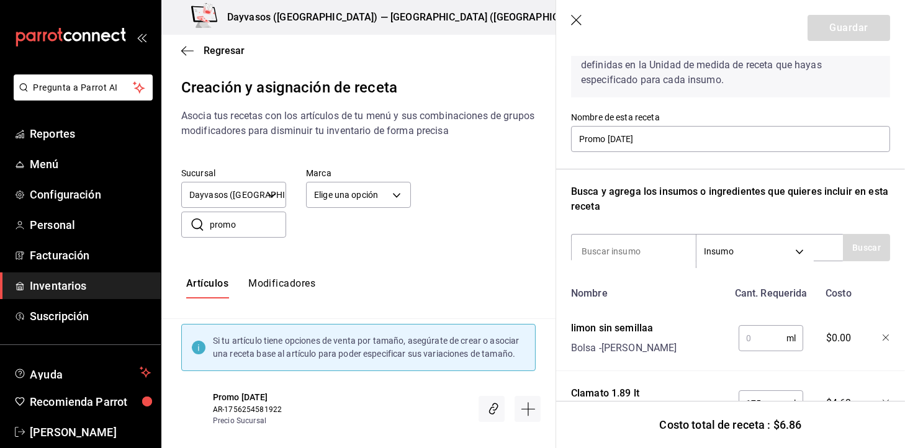
click at [756, 336] on input "text" at bounding box center [763, 338] width 48 height 25
type input "32"
click at [666, 250] on input at bounding box center [634, 251] width 124 height 26
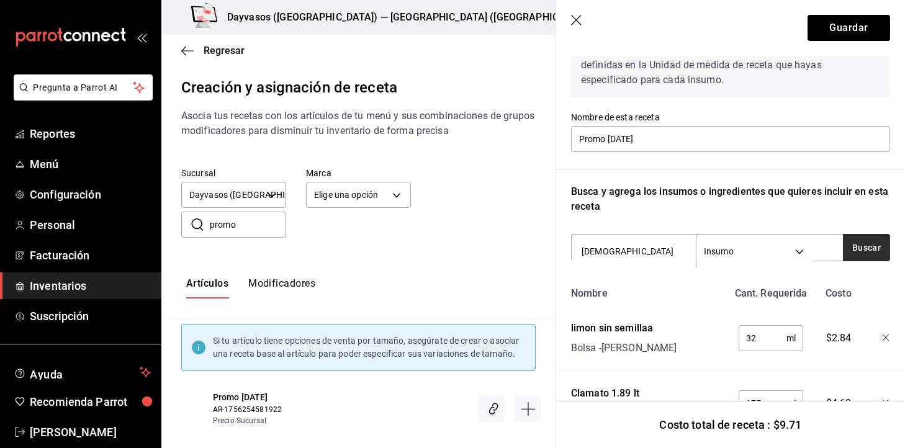
type input "dayvasa"
click at [859, 245] on button "Buscar" at bounding box center [866, 247] width 47 height 27
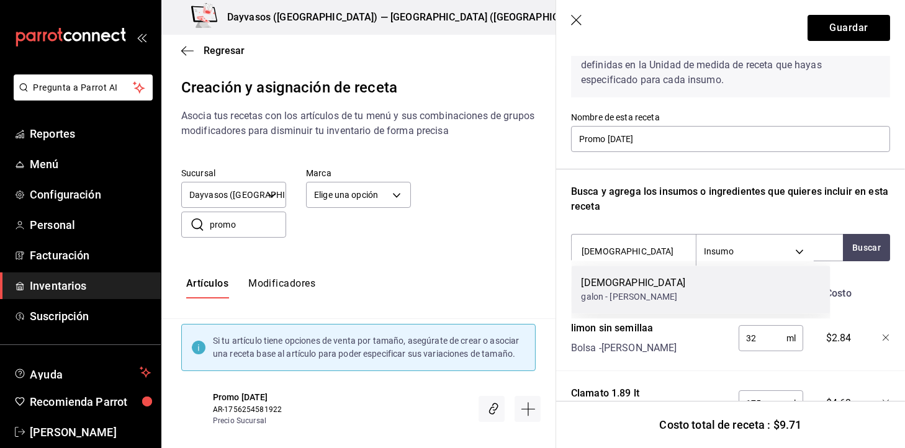
click at [742, 268] on div "dayvasalsa galon - Don juan dayvasos" at bounding box center [701, 290] width 259 height 48
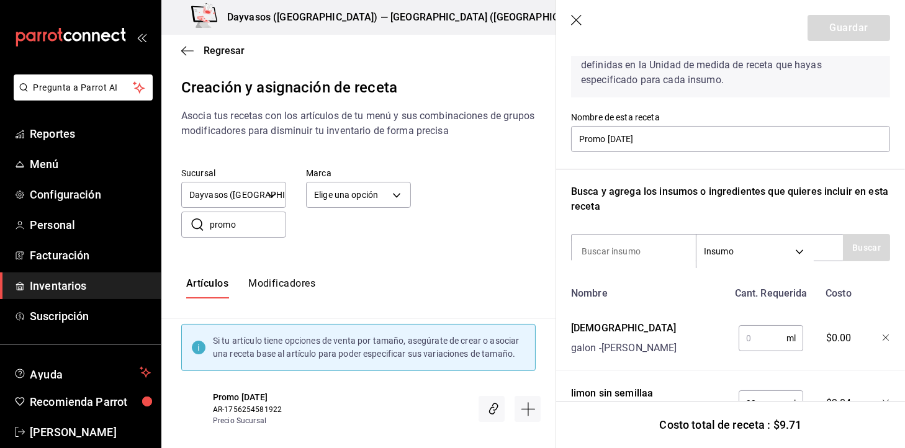
click at [753, 348] on input "text" at bounding box center [763, 338] width 48 height 25
type input "30"
click at [616, 256] on input at bounding box center [634, 251] width 124 height 26
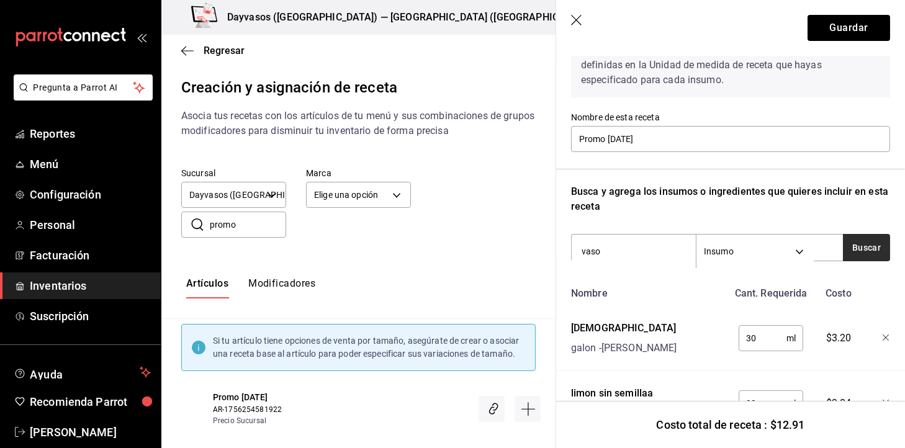
type input "vaso"
click at [844, 248] on button "Buscar" at bounding box center [866, 247] width 47 height 27
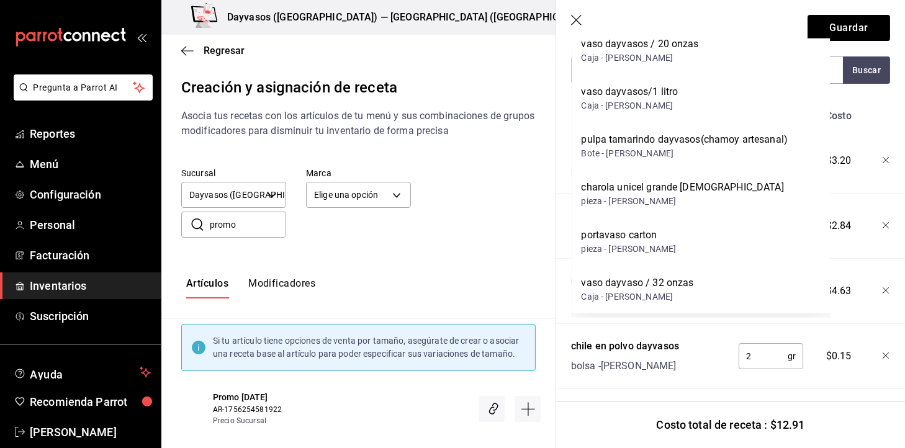
scroll to position [298, 0]
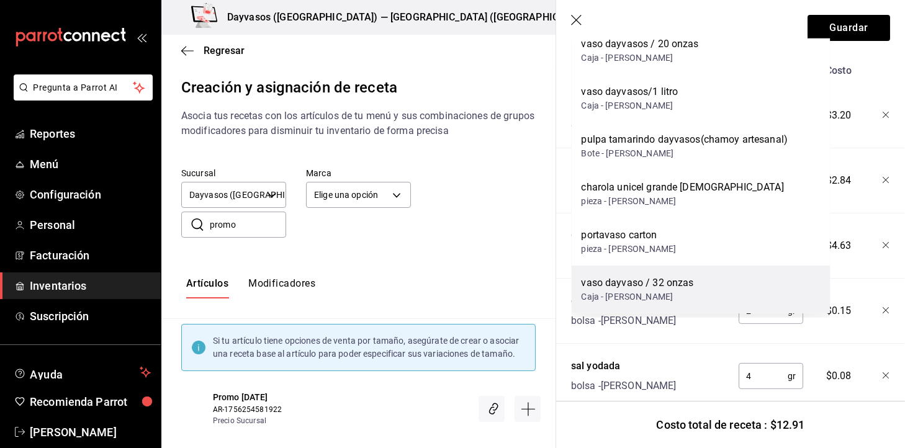
click at [732, 271] on div "vaso dayvaso / 32 onzas Caja - Don juan dayvasos" at bounding box center [701, 290] width 259 height 48
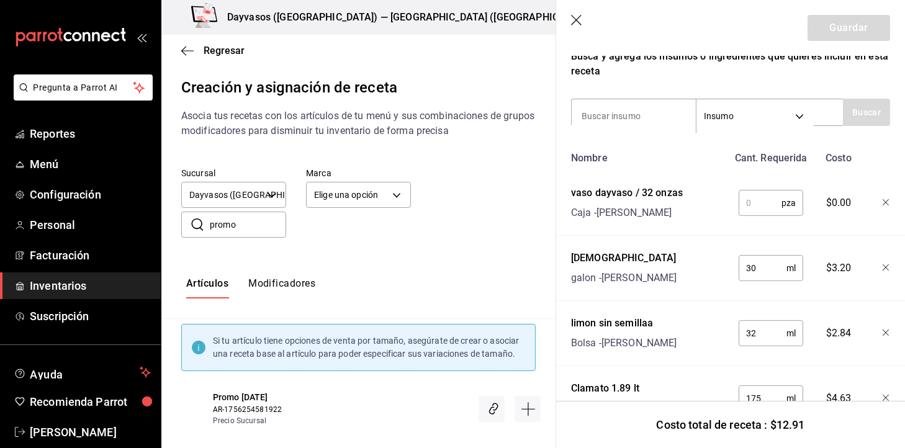
scroll to position [217, 0]
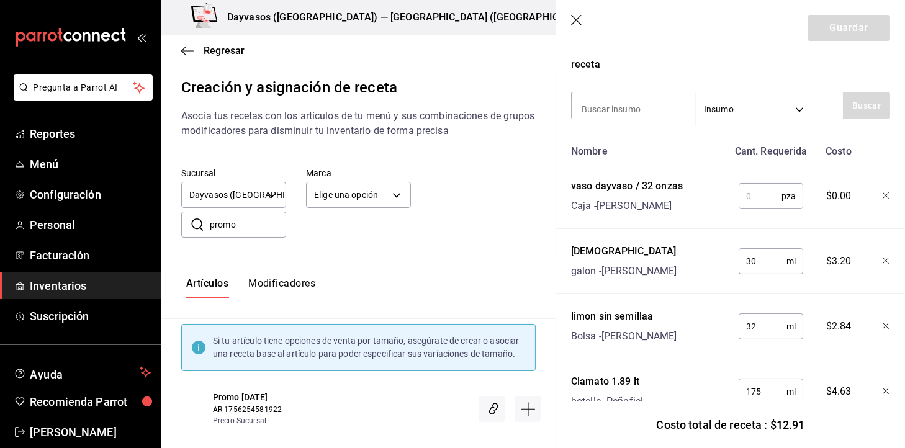
click at [757, 184] on input "text" at bounding box center [760, 196] width 43 height 25
type input "1"
click at [602, 106] on input at bounding box center [634, 109] width 124 height 26
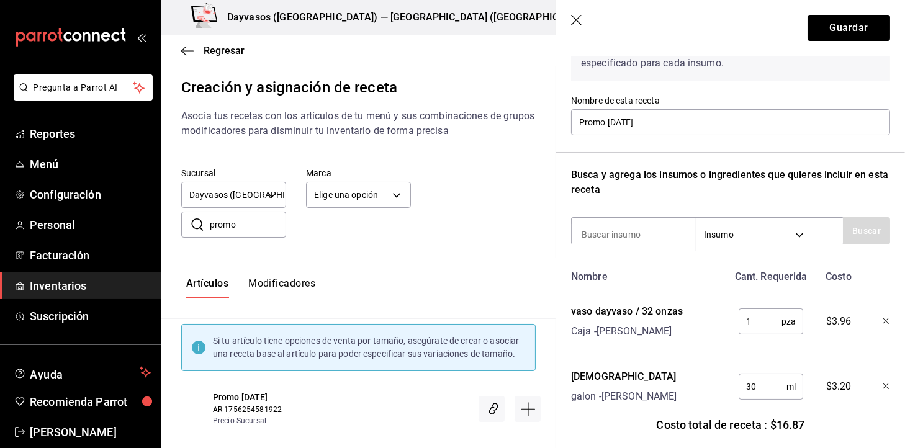
scroll to position [81, 0]
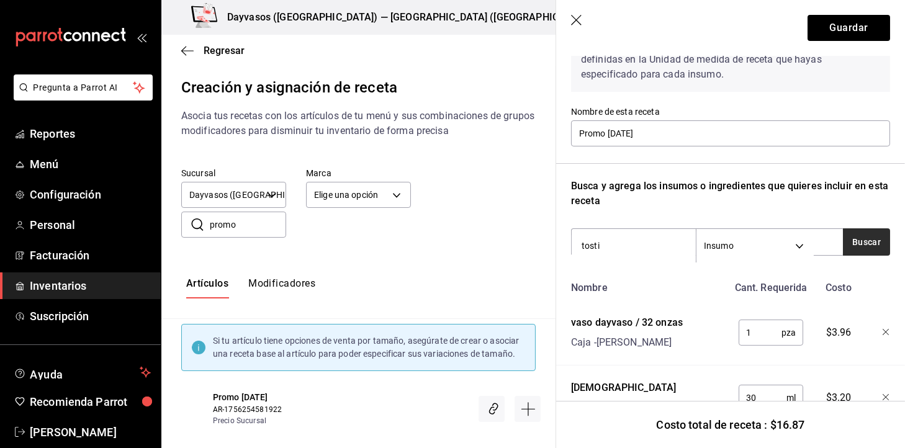
type input "tosti"
click at [867, 251] on button "Buscar" at bounding box center [866, 241] width 47 height 27
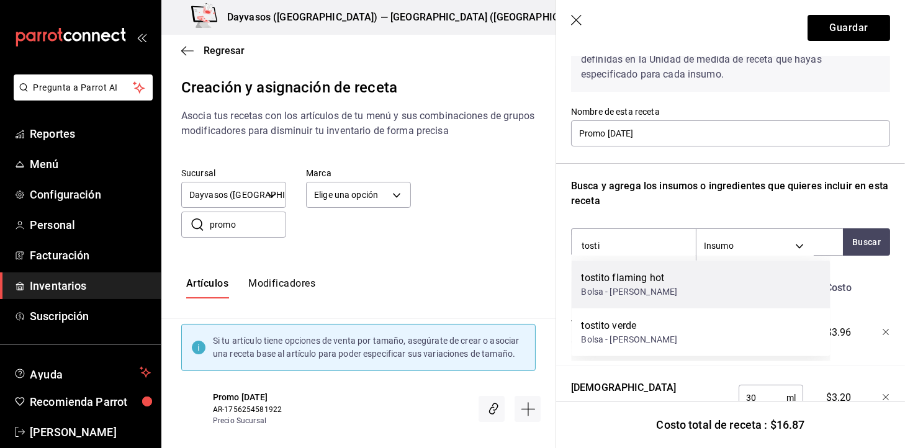
click at [717, 292] on div "tostito flaming hot Bolsa - Mauricio" at bounding box center [701, 285] width 259 height 48
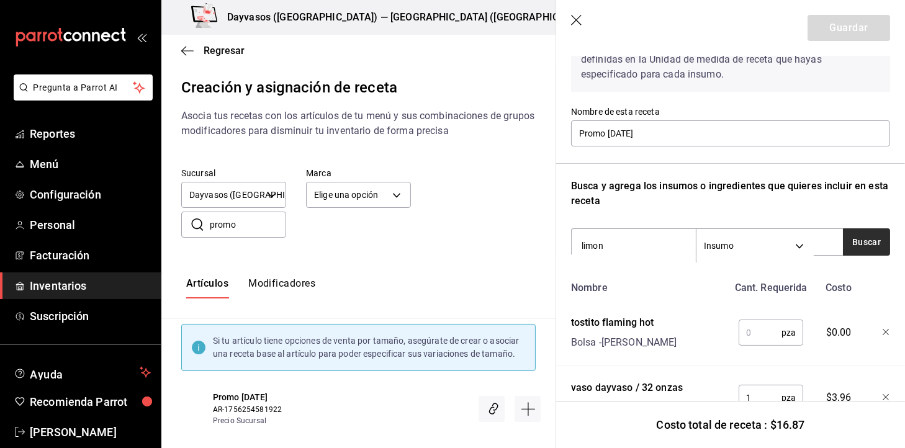
type input "limon"
click at [857, 240] on button "Buscar" at bounding box center [866, 241] width 47 height 27
click at [843, 235] on button "Buscar" at bounding box center [866, 241] width 47 height 27
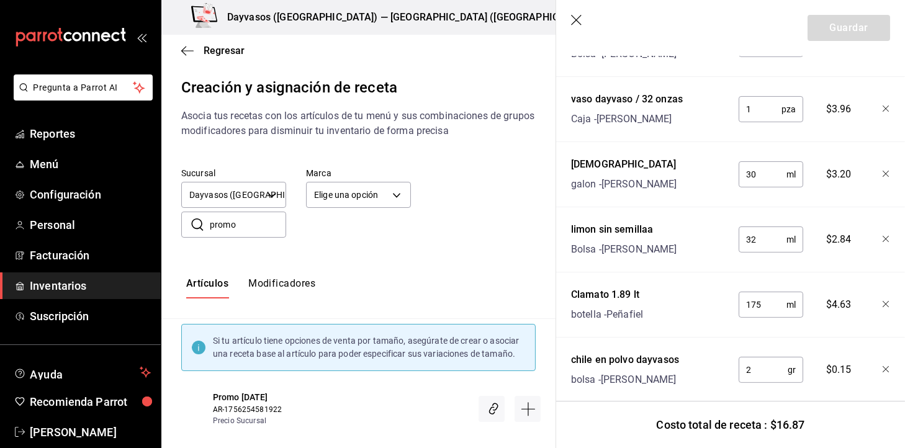
scroll to position [377, 0]
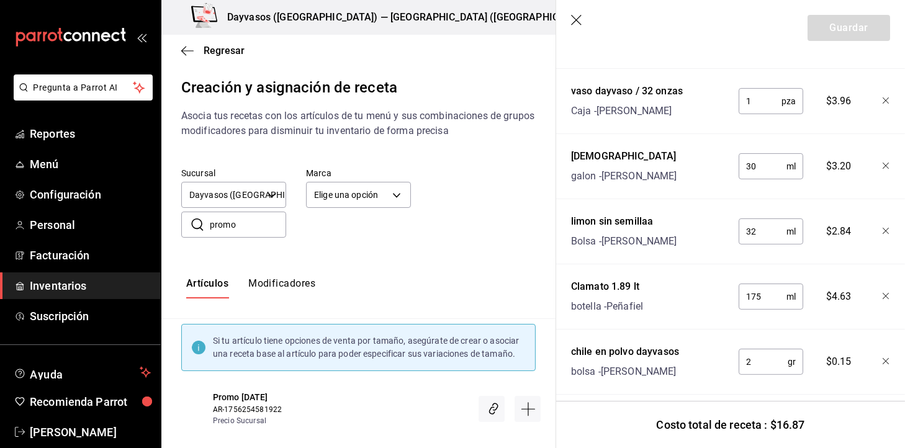
click at [760, 237] on input "32" at bounding box center [763, 231] width 48 height 25
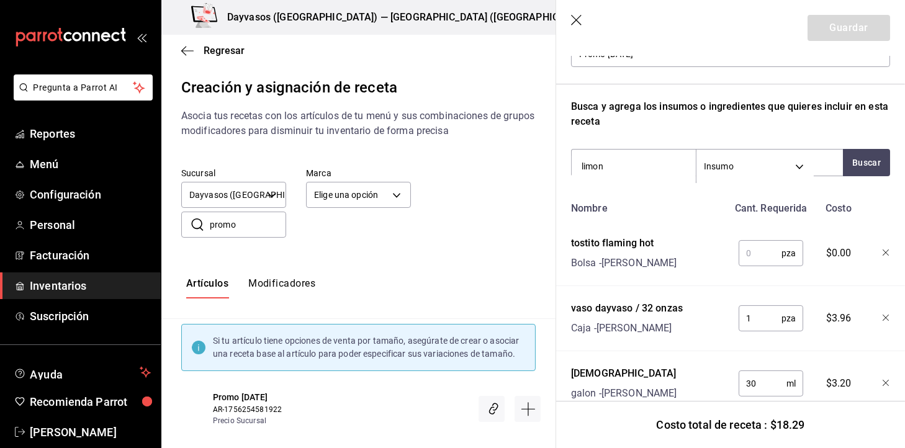
scroll to position [133, 0]
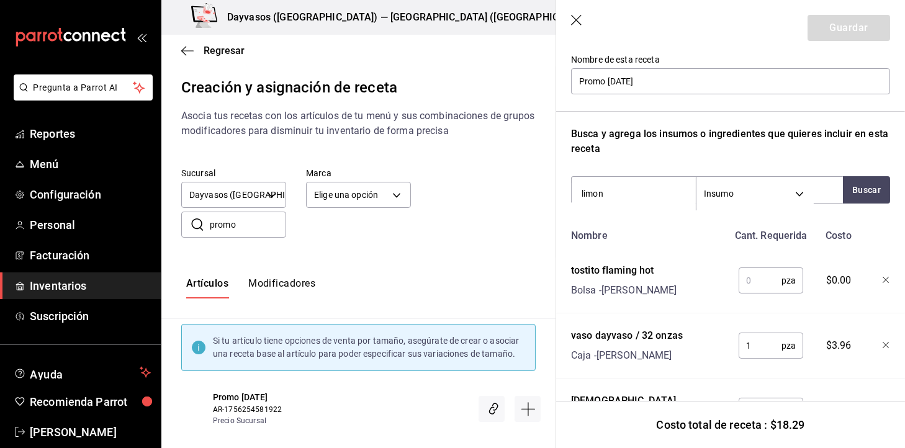
type input "48"
click at [752, 291] on input "text" at bounding box center [760, 280] width 43 height 25
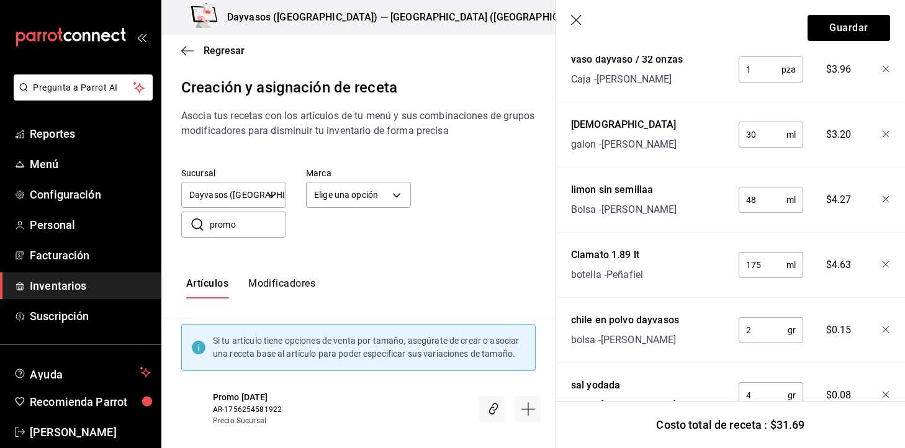
scroll to position [447, 0]
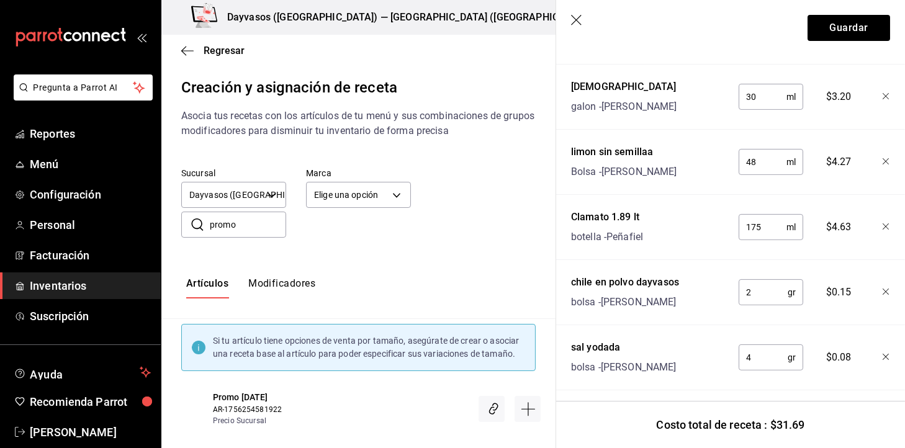
type input "1"
click at [765, 301] on input "2" at bounding box center [763, 292] width 49 height 25
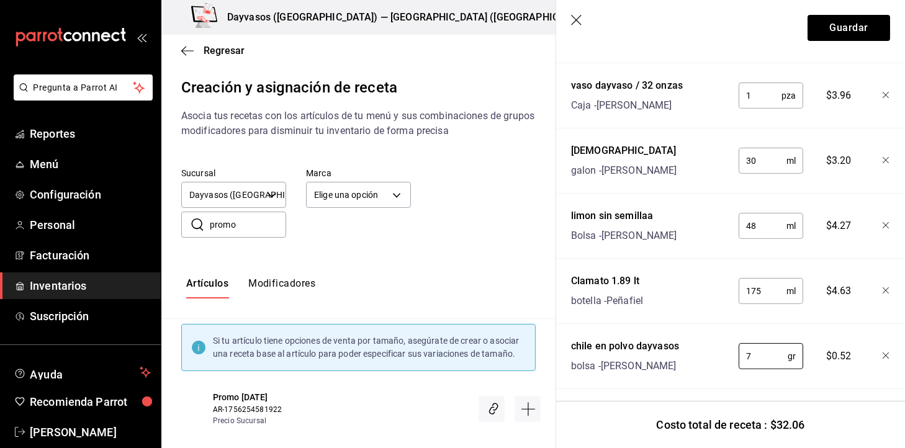
scroll to position [346, 0]
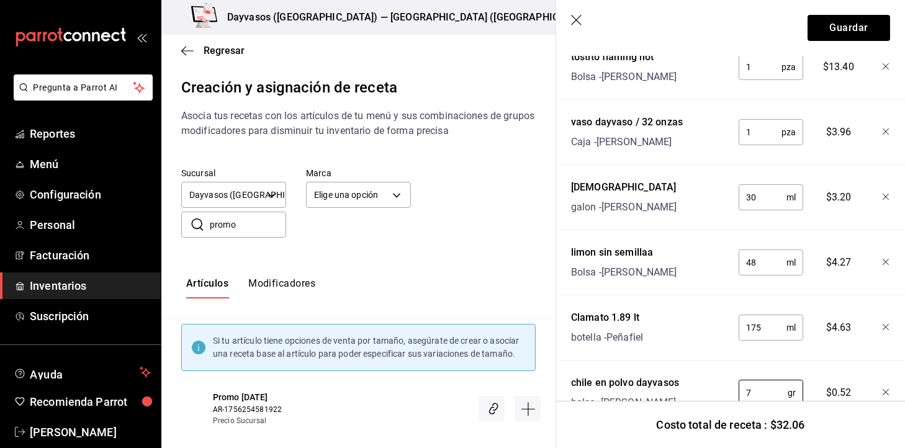
type input "7"
click at [759, 198] on input "30" at bounding box center [763, 197] width 48 height 25
type input "3"
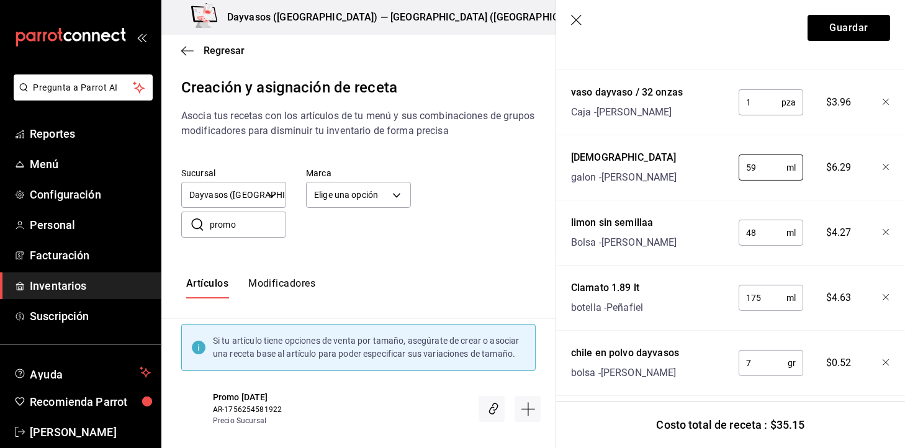
scroll to position [397, 0]
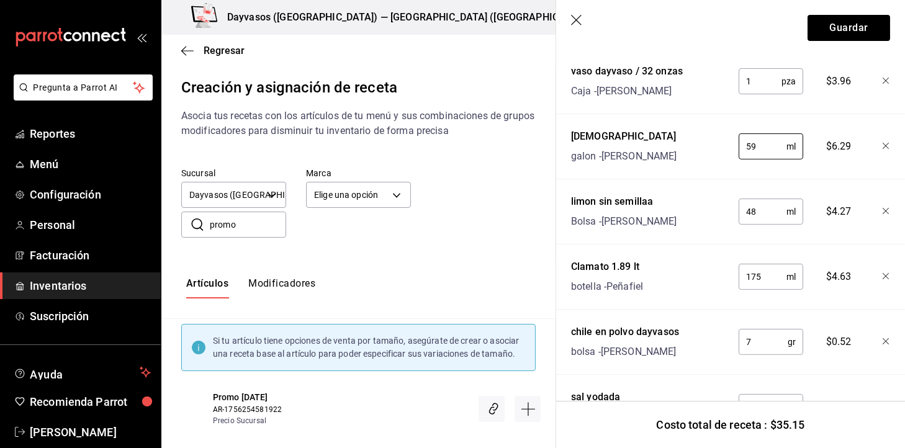
type input "59"
click at [756, 274] on input "175" at bounding box center [763, 276] width 48 height 25
type input "1"
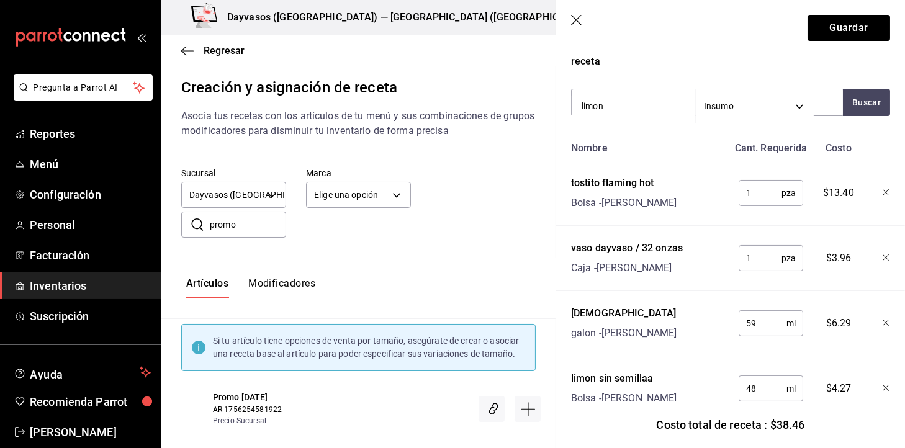
scroll to position [212, 0]
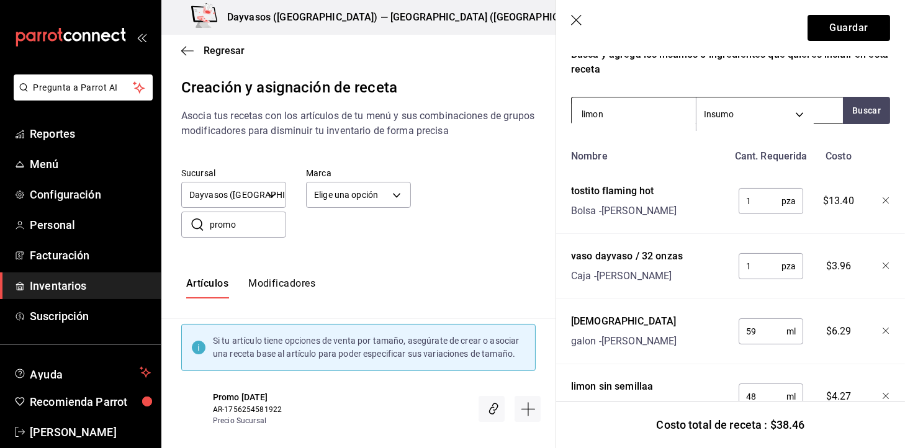
type input "300"
click at [646, 110] on input "limon" at bounding box center [634, 114] width 124 height 26
type input "l"
type input "pepino"
click at [855, 109] on button "Buscar" at bounding box center [866, 110] width 47 height 27
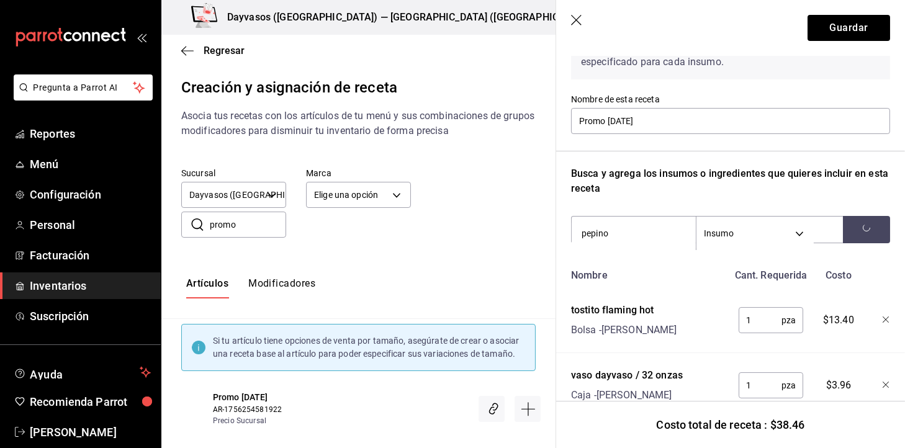
scroll to position [92, 0]
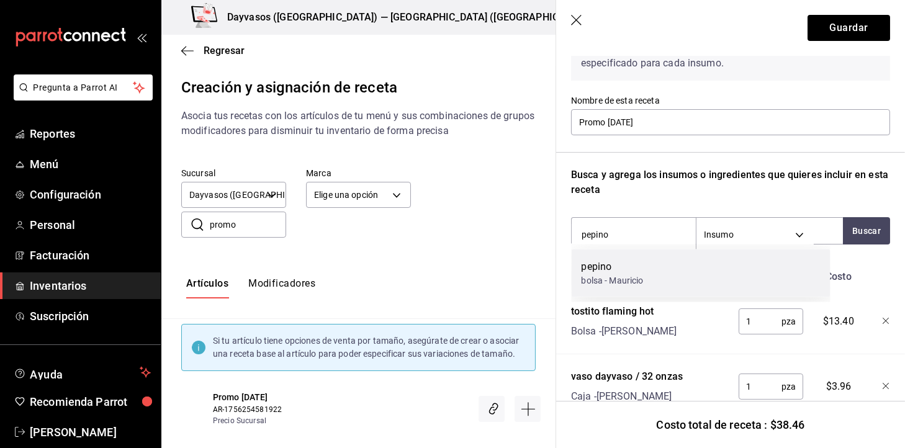
click at [642, 275] on div "bolsa - Mauricio" at bounding box center [613, 280] width 62 height 13
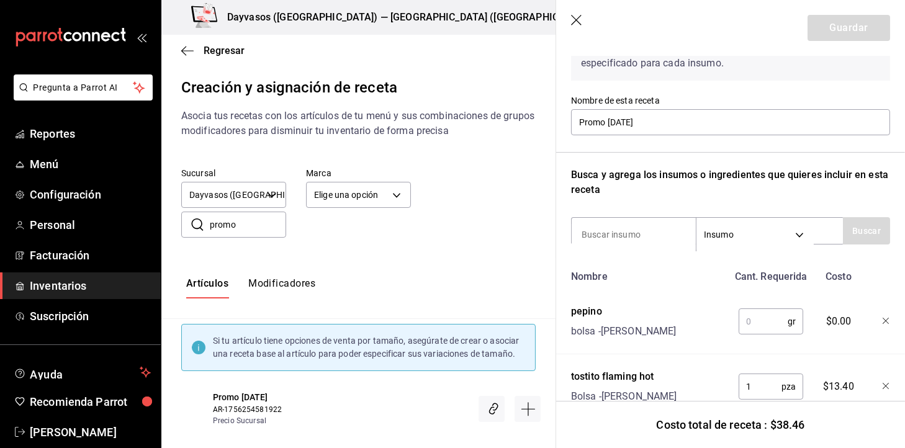
click at [754, 329] on input "text" at bounding box center [763, 321] width 49 height 25
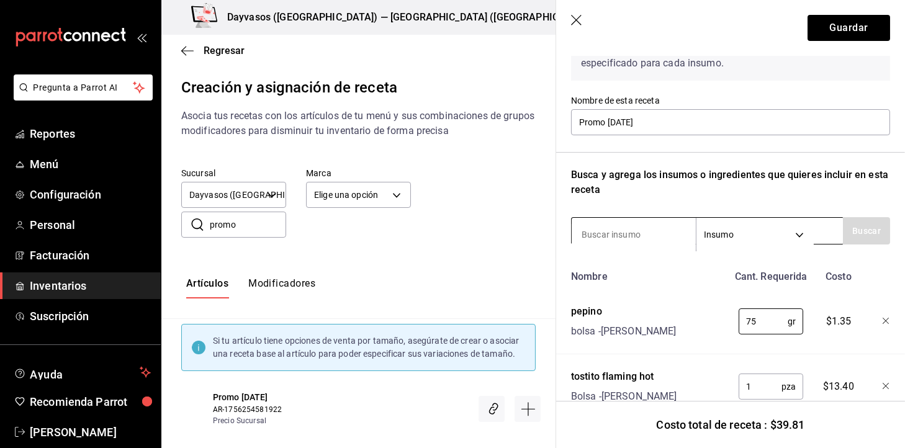
type input "75"
click at [654, 227] on input at bounding box center [634, 235] width 124 height 26
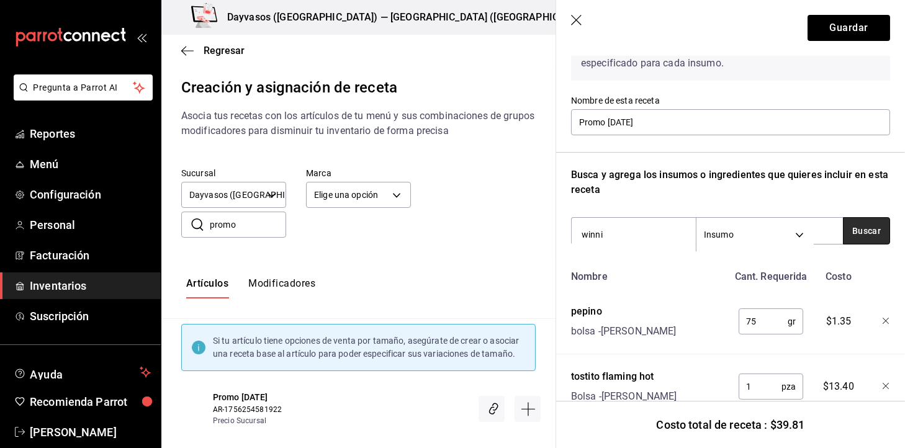
click at [859, 228] on button "Buscar" at bounding box center [866, 230] width 47 height 27
type input "w"
type input "salchicha"
click at [859, 227] on button "Buscar" at bounding box center [866, 230] width 47 height 27
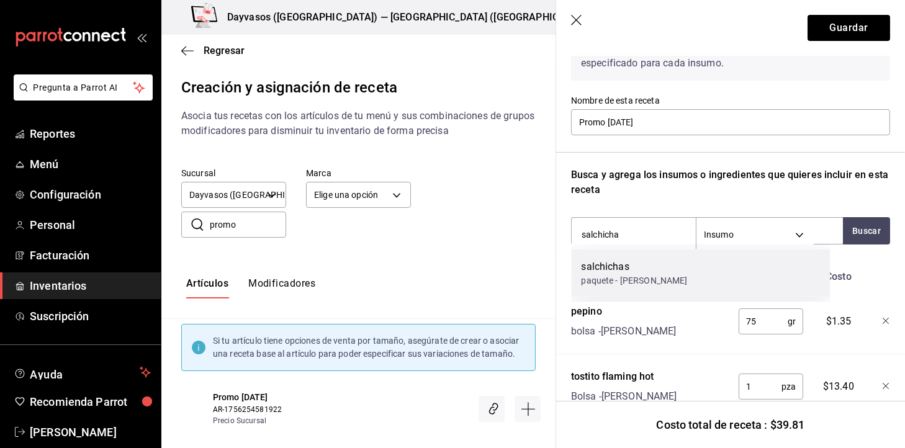
click at [729, 287] on div "salchichas paquete - Mauricio" at bounding box center [701, 274] width 259 height 48
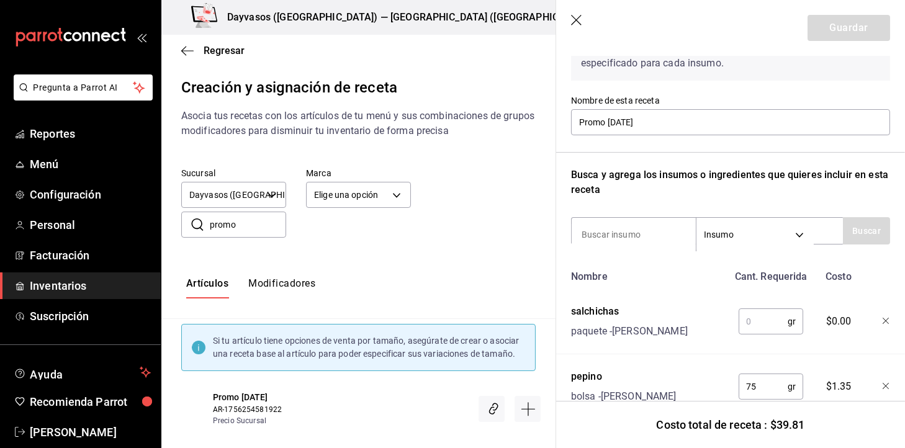
click at [757, 314] on input "text" at bounding box center [763, 321] width 49 height 25
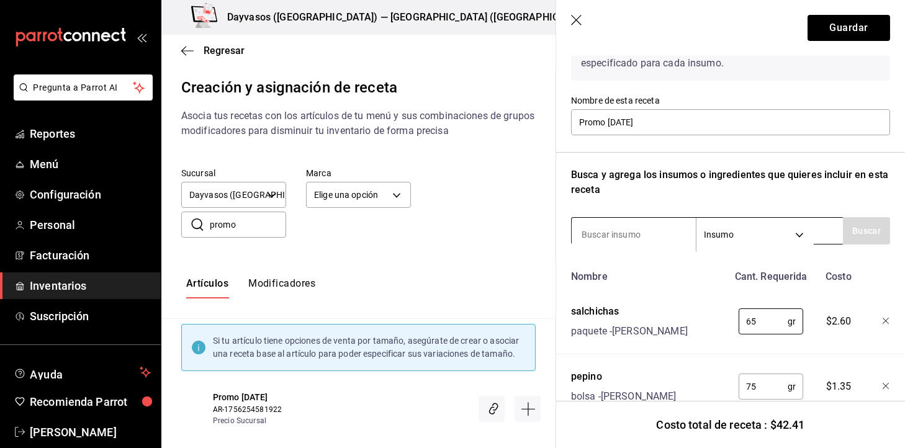
type input "65"
click at [606, 241] on input at bounding box center [634, 235] width 124 height 26
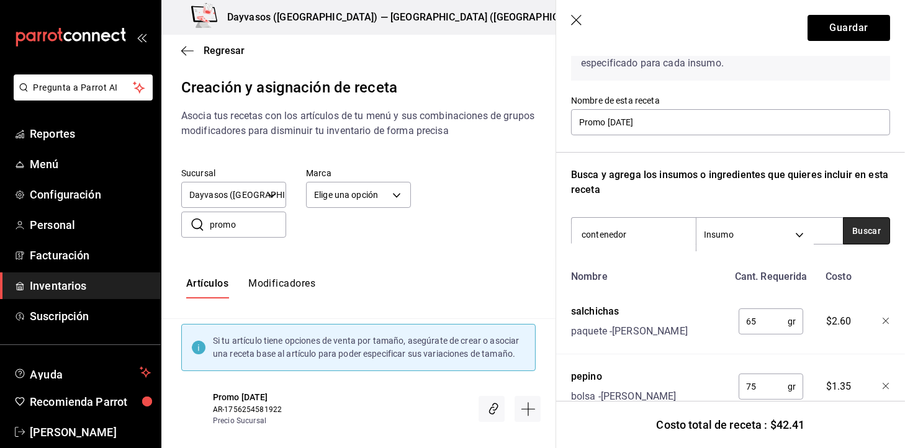
click at [850, 235] on button "Buscar" at bounding box center [866, 230] width 47 height 27
type input "c"
type input "hambur"
click at [850, 235] on button "Buscar" at bounding box center [866, 230] width 47 height 27
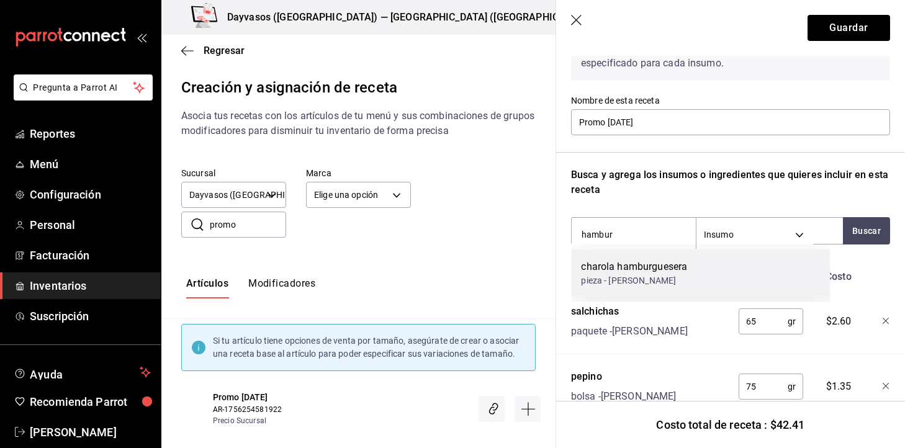
click at [721, 291] on div "charola hamburguesera pieza - Mauricio" at bounding box center [701, 274] width 259 height 48
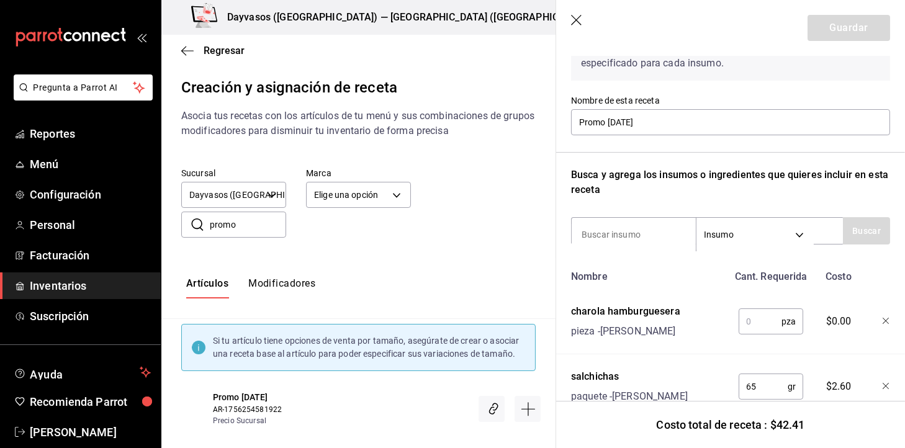
click at [739, 312] on input "text" at bounding box center [760, 321] width 43 height 25
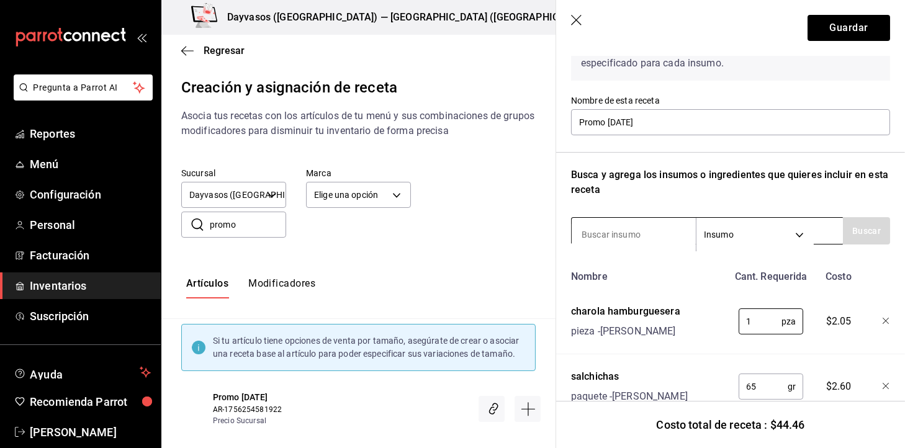
type input "1"
click at [593, 222] on input at bounding box center [634, 235] width 124 height 26
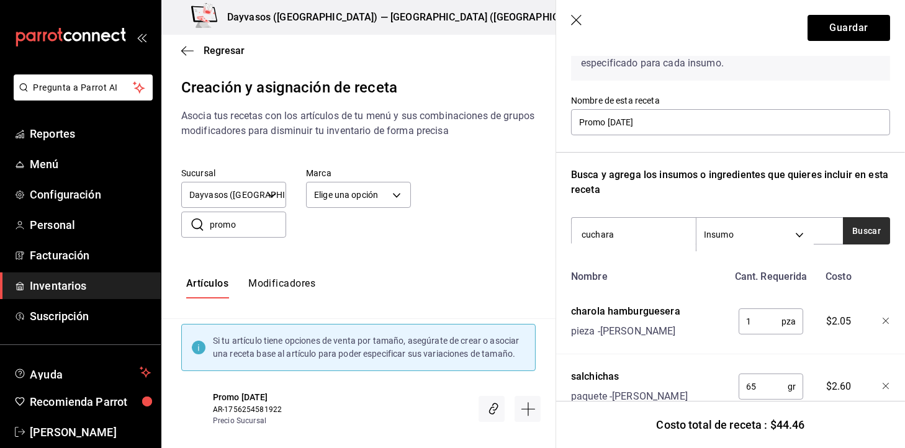
type input "cuchara"
click at [863, 229] on button "Buscar" at bounding box center [866, 230] width 47 height 27
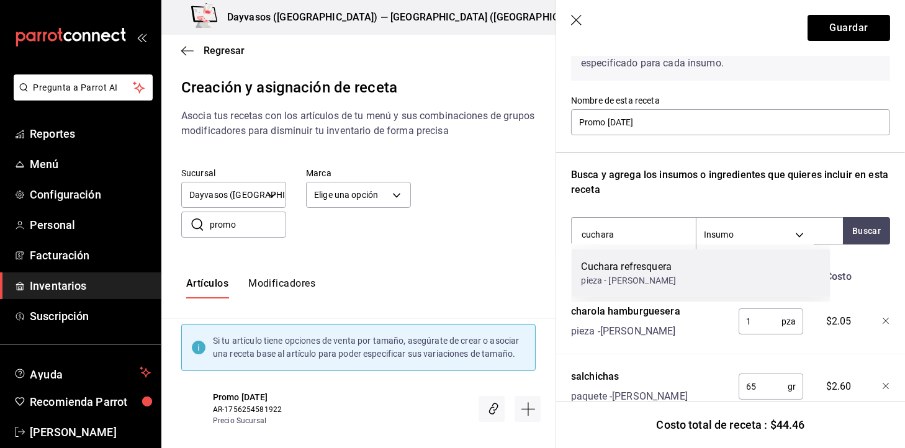
click at [723, 271] on div "Cuchara refresquera pieza - Mauricio" at bounding box center [701, 274] width 259 height 48
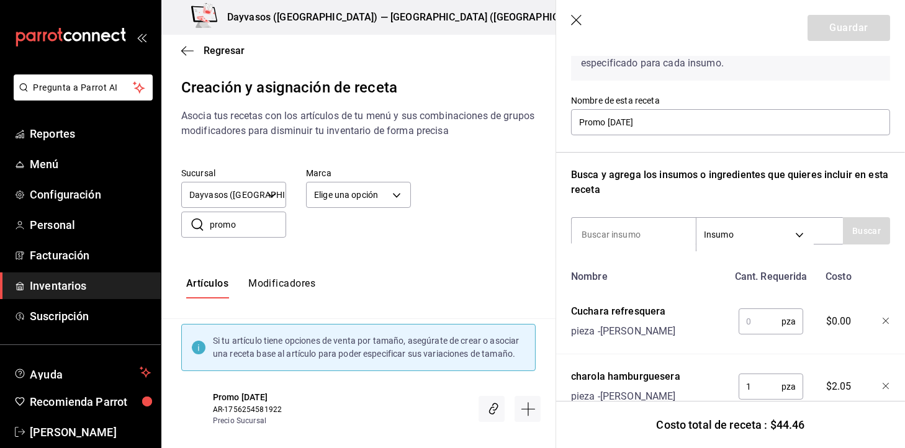
click at [739, 315] on input "text" at bounding box center [760, 321] width 43 height 25
type input "1"
click at [839, 36] on button "Guardar" at bounding box center [849, 28] width 83 height 26
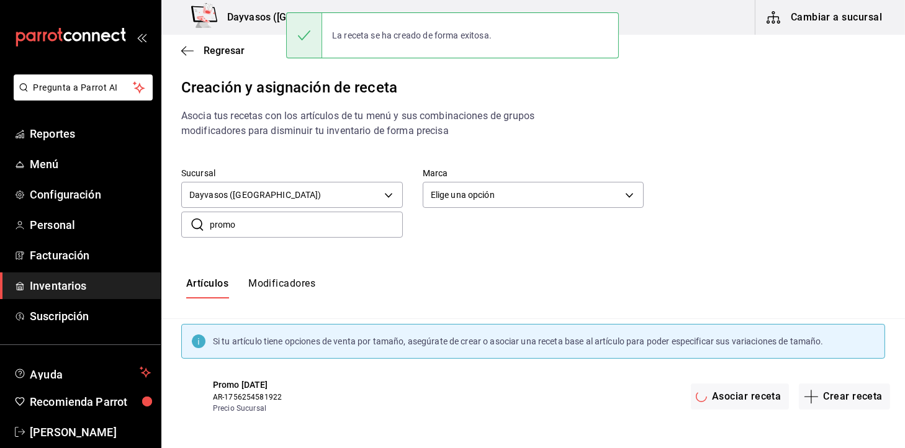
scroll to position [0, 0]
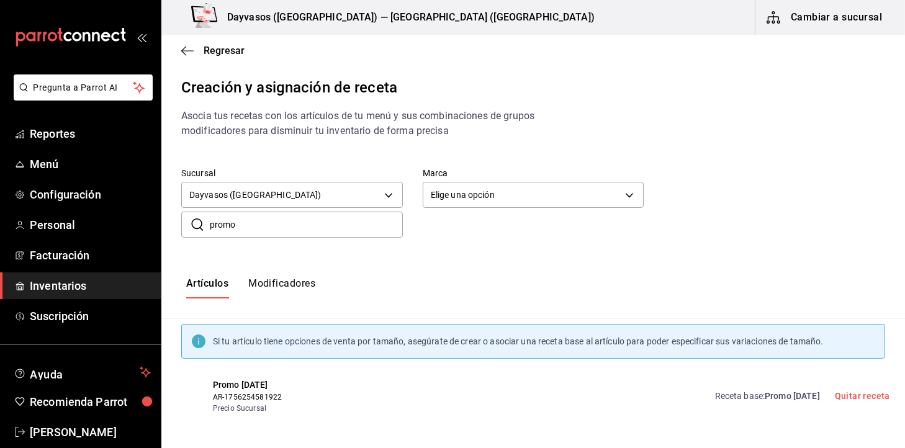
click at [197, 58] on div "Regresar" at bounding box center [533, 51] width 744 height 32
click at [176, 53] on div "Regresar" at bounding box center [533, 51] width 744 height 32
click at [185, 47] on icon "button" at bounding box center [183, 50] width 5 height 9
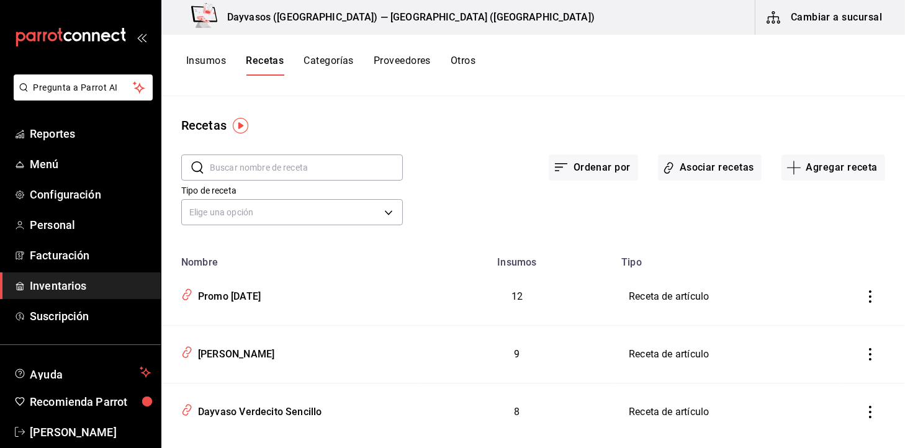
click at [418, 69] on button "Proveedores" at bounding box center [402, 65] width 57 height 21
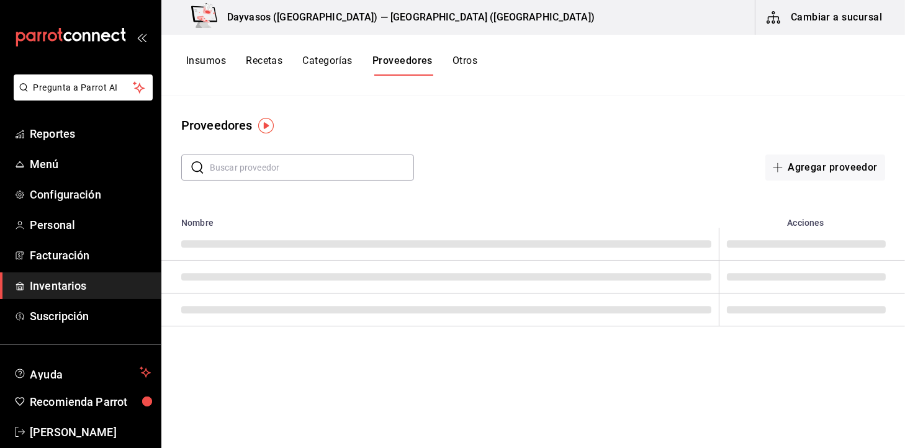
click at [269, 71] on button "Recetas" at bounding box center [264, 65] width 37 height 21
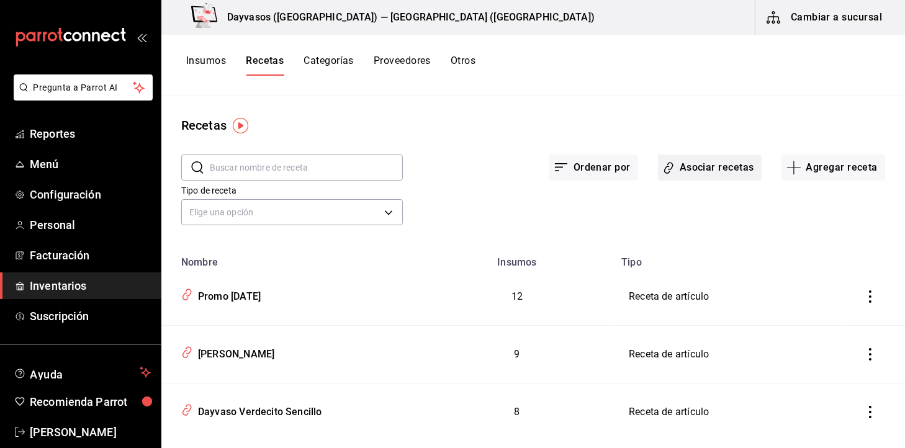
click at [713, 179] on button "Asociar recetas" at bounding box center [710, 168] width 104 height 26
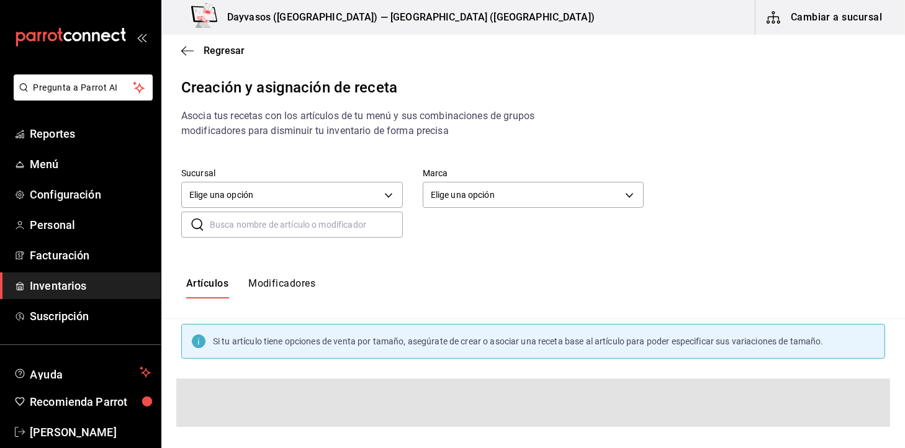
click at [292, 288] on button "Modificadores" at bounding box center [281, 287] width 67 height 21
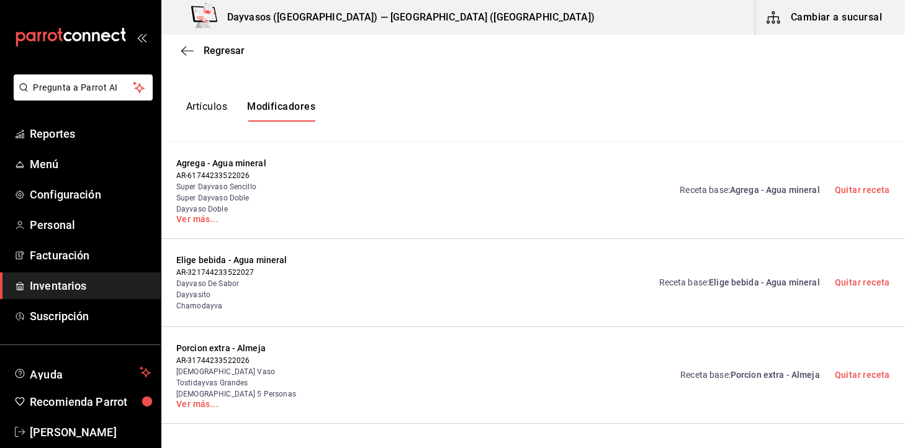
scroll to position [147, 0]
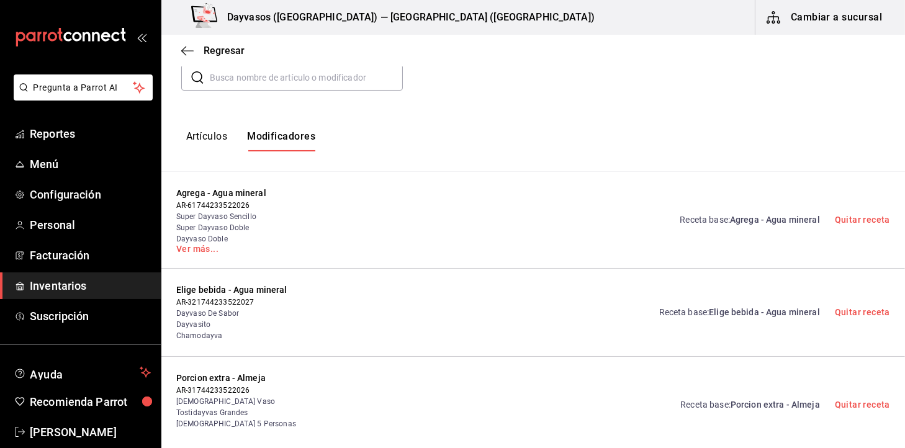
click at [196, 126] on div "Artículos Modificadores" at bounding box center [533, 141] width 744 height 61
click at [197, 132] on button "Artículos" at bounding box center [206, 140] width 41 height 21
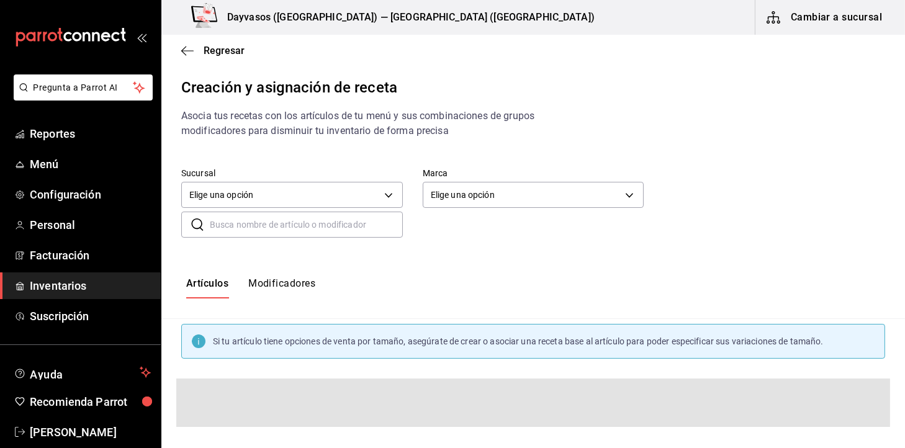
click at [186, 61] on div "Regresar" at bounding box center [533, 51] width 744 height 32
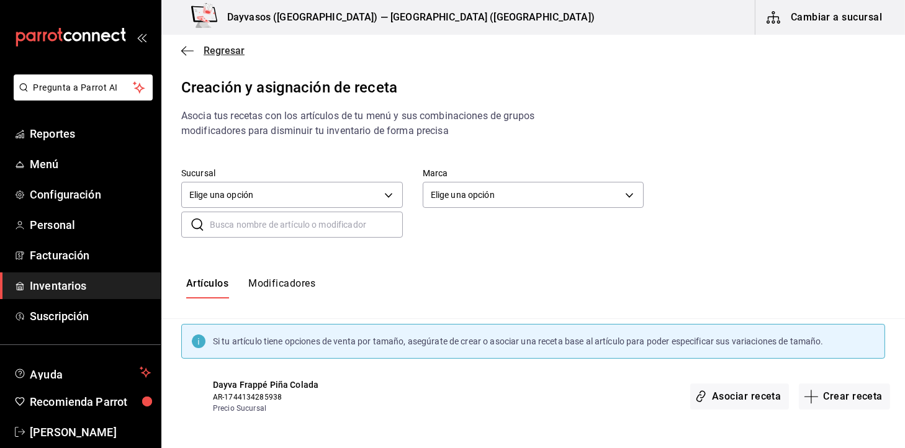
click at [187, 50] on icon "button" at bounding box center [187, 50] width 12 height 11
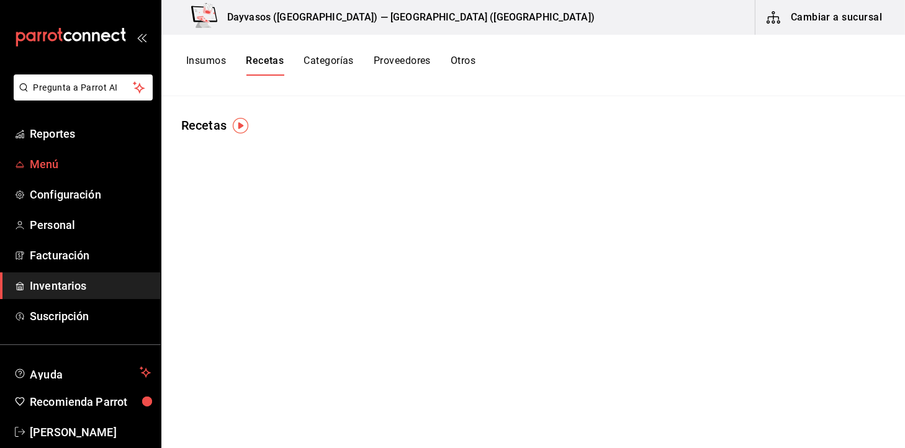
click at [50, 152] on link "Menú" at bounding box center [80, 164] width 161 height 27
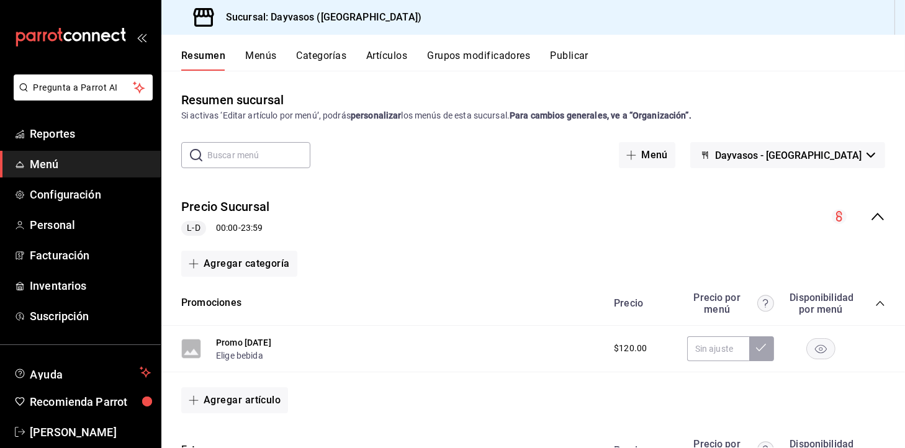
click at [371, 59] on button "Artículos" at bounding box center [386, 60] width 41 height 21
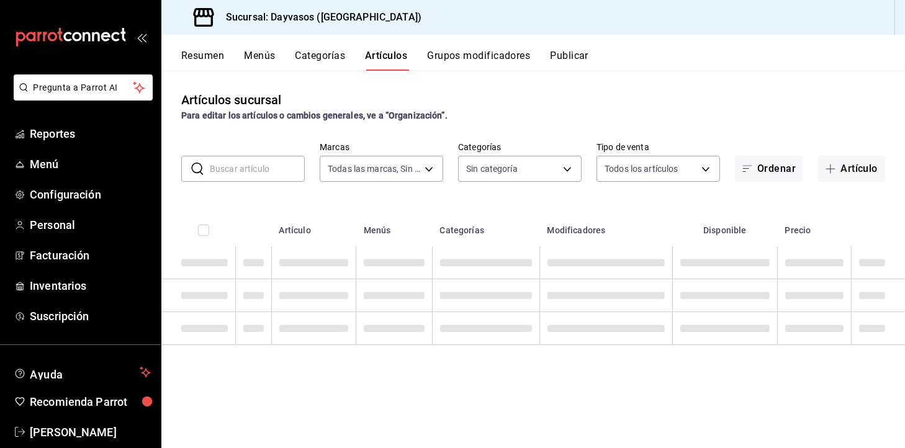
type input "9712e7d5-7633-4eee-9c09-fccef5b7d44a"
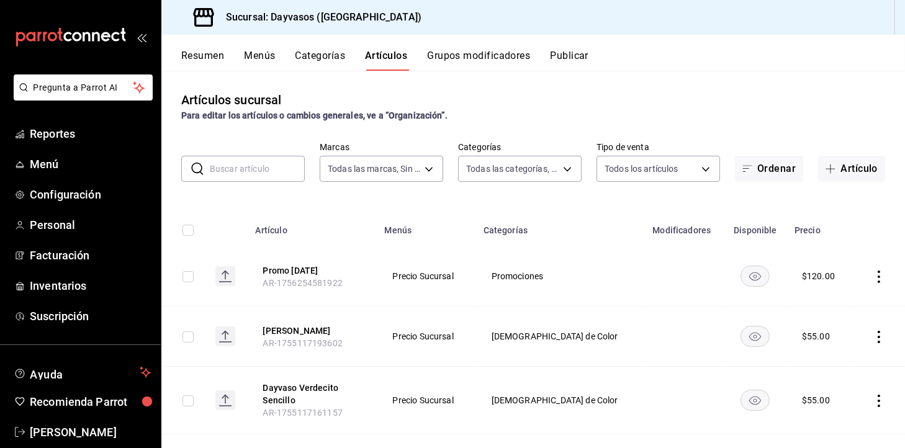
type input "140840c2-3416-4333-a2e8-03c72acb41d6,d3db95f7-e854-47e6-a7db-d604ade95a7f,3b468…"
click at [318, 272] on button "Promo [DATE]" at bounding box center [312, 270] width 99 height 12
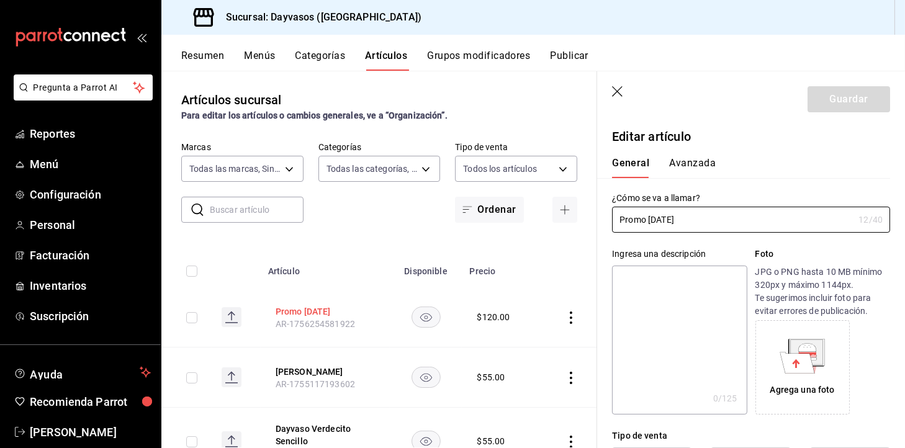
type input "$120.00"
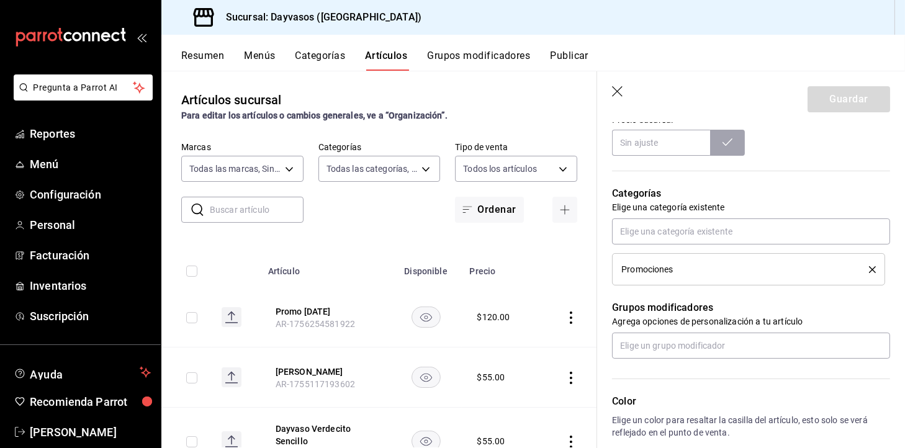
scroll to position [563, 0]
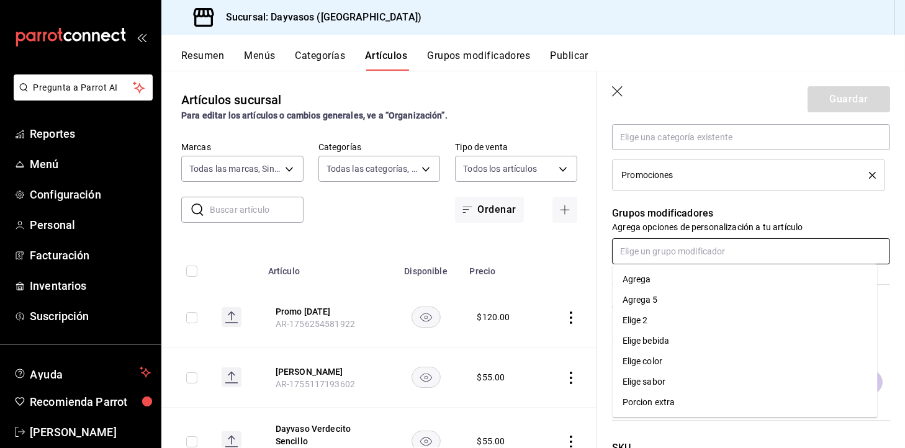
click at [641, 256] on input "text" at bounding box center [751, 251] width 278 height 26
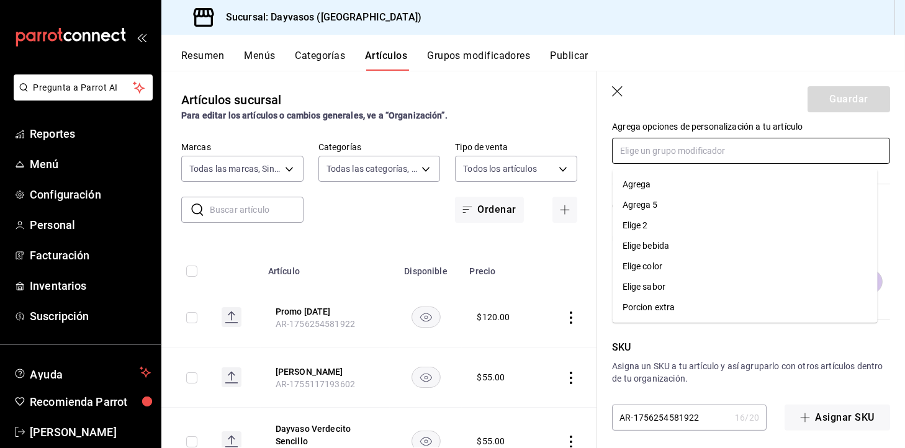
scroll to position [671, 0]
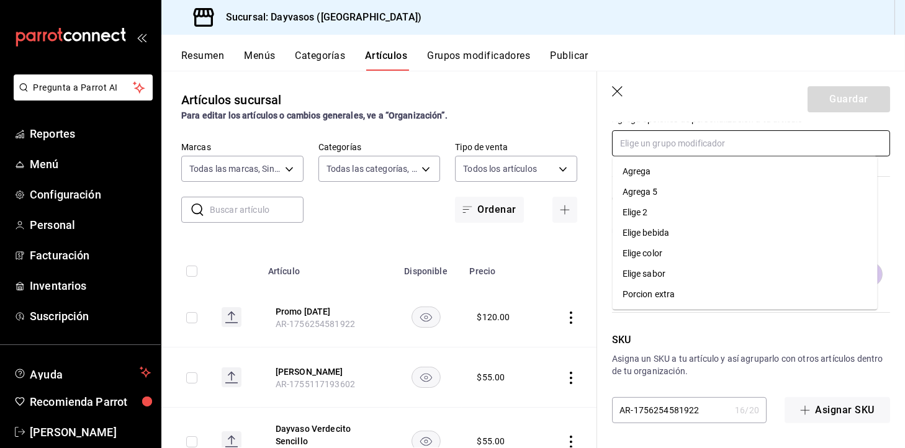
click at [687, 225] on li "Elige bebida" at bounding box center [745, 233] width 265 height 20
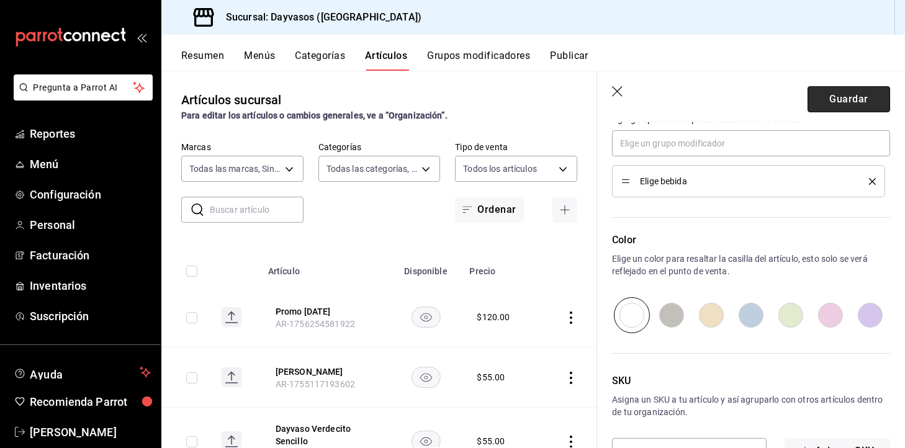
click at [831, 102] on button "Guardar" at bounding box center [849, 99] width 83 height 26
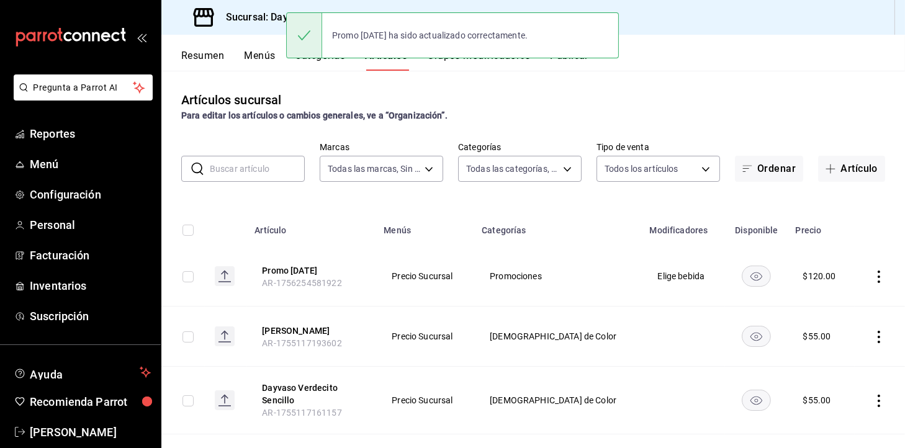
click at [582, 57] on div "Promo [DATE] ha sido actualizado correctamente." at bounding box center [452, 35] width 333 height 46
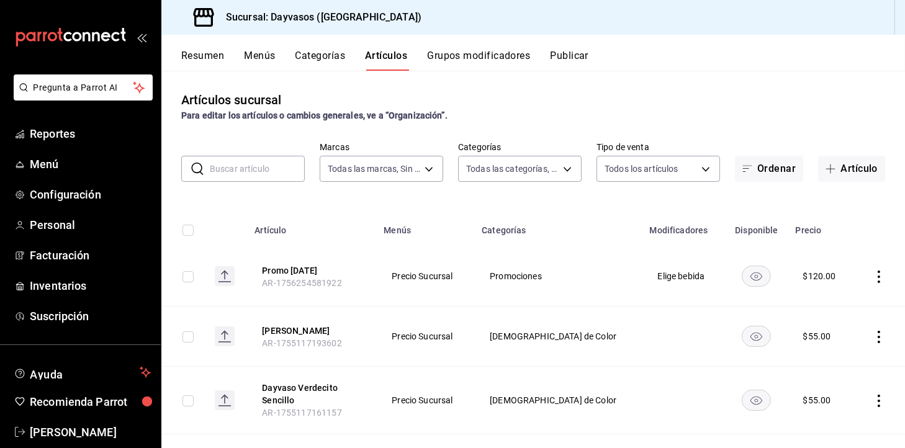
click at [739, 98] on div "Artículos sucursal Para editar los artículos o cambios generales, ve a “Organiz…" at bounding box center [533, 107] width 744 height 32
click at [573, 53] on button "Publicar" at bounding box center [569, 60] width 38 height 21
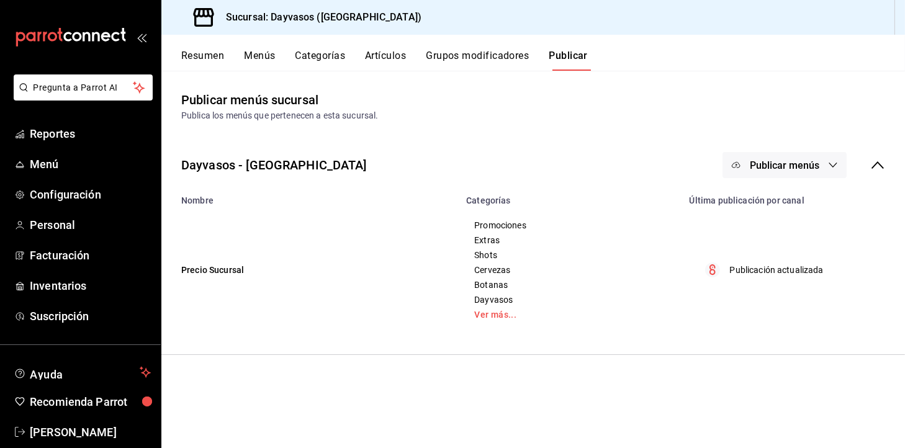
click at [798, 150] on div "Dayvasos - Naucalpan Publicar menús" at bounding box center [533, 165] width 744 height 46
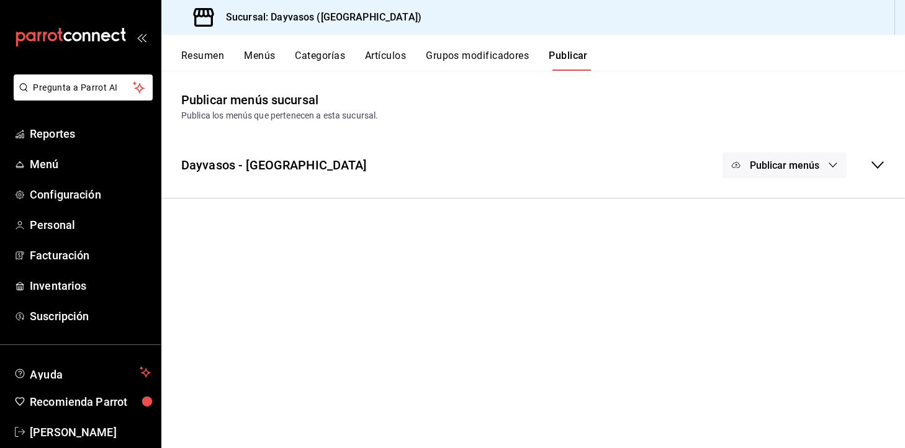
click at [783, 166] on span "Publicar menús" at bounding box center [785, 166] width 70 height 12
click at [780, 190] on li "Punto de venta" at bounding box center [785, 205] width 114 height 35
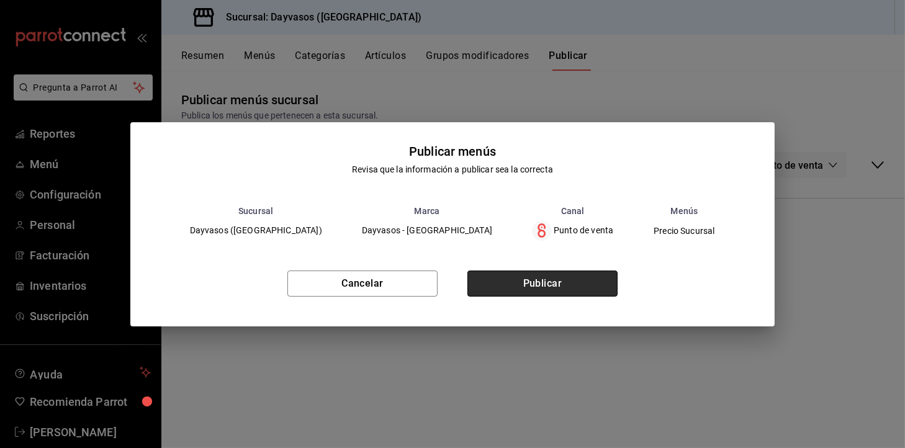
click at [609, 294] on button "Publicar" at bounding box center [542, 284] width 150 height 26
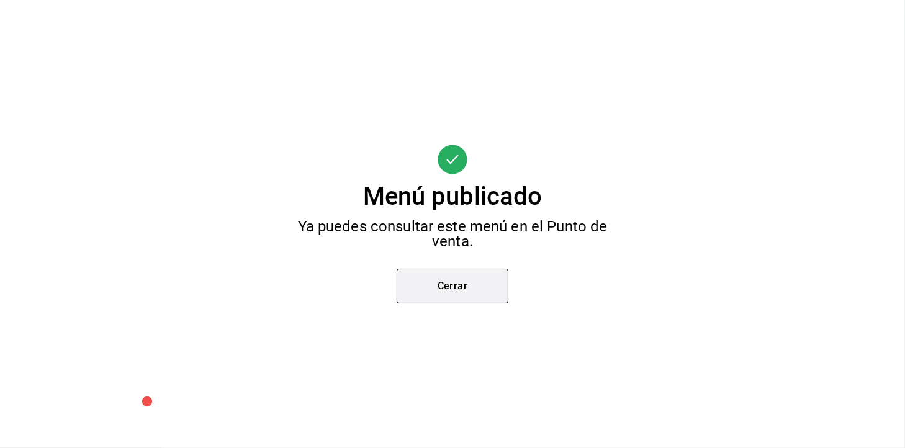
click at [467, 288] on button "Cerrar" at bounding box center [453, 286] width 112 height 35
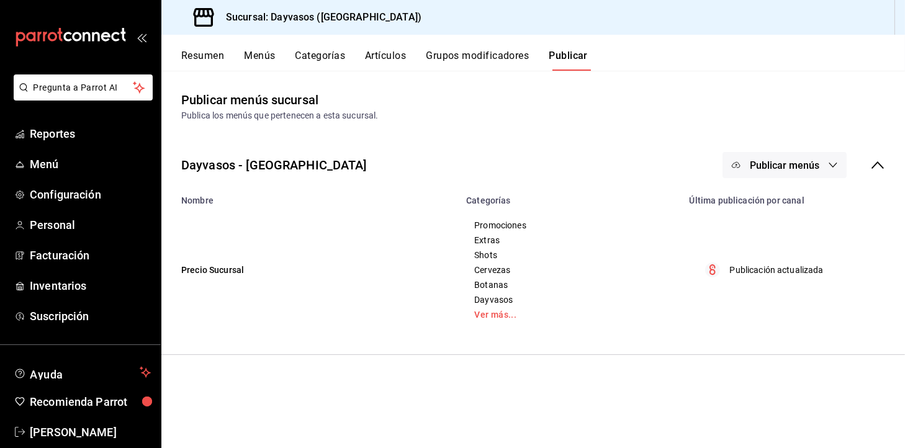
click at [480, 62] on button "Grupos modificadores" at bounding box center [477, 60] width 103 height 21
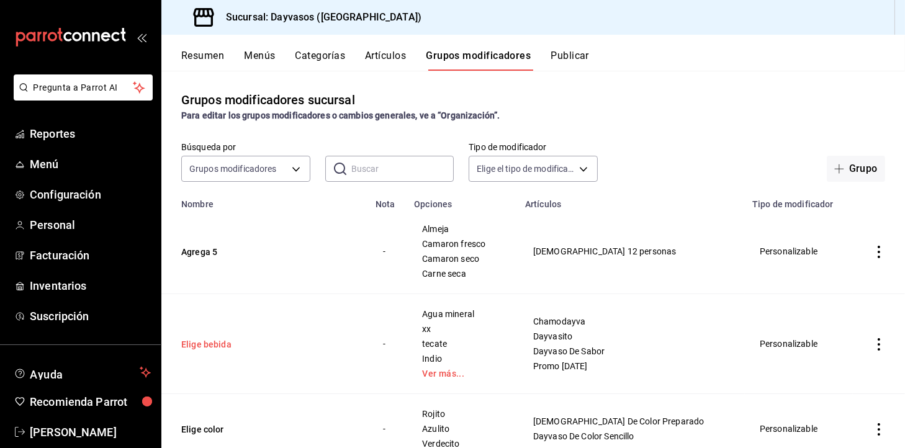
click at [212, 343] on button "Elige bebida" at bounding box center [255, 344] width 149 height 12
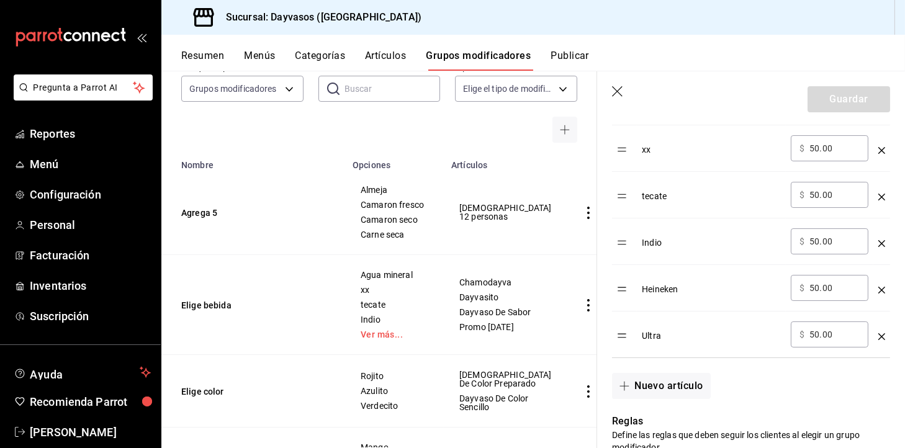
scroll to position [474, 0]
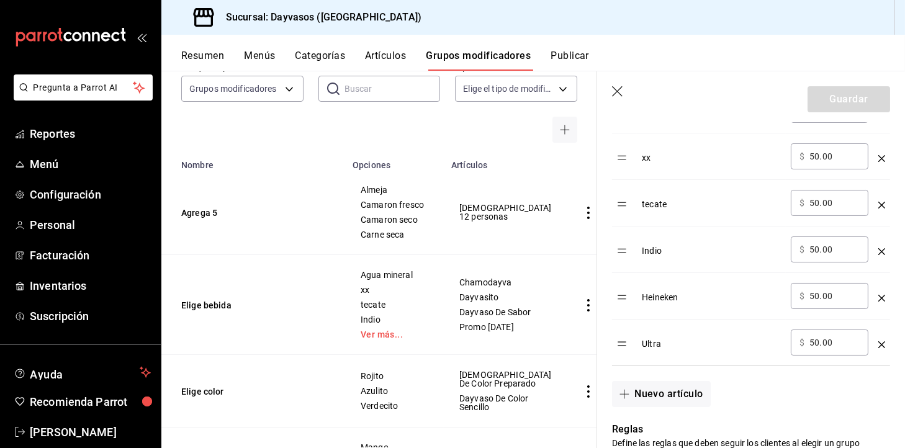
click at [616, 93] on icon "button" at bounding box center [618, 92] width 12 height 12
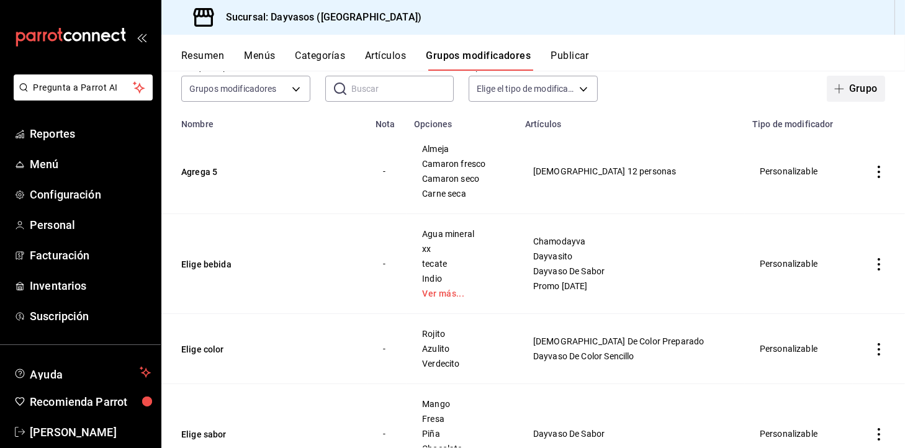
click at [832, 99] on button "Grupo" at bounding box center [856, 89] width 58 height 26
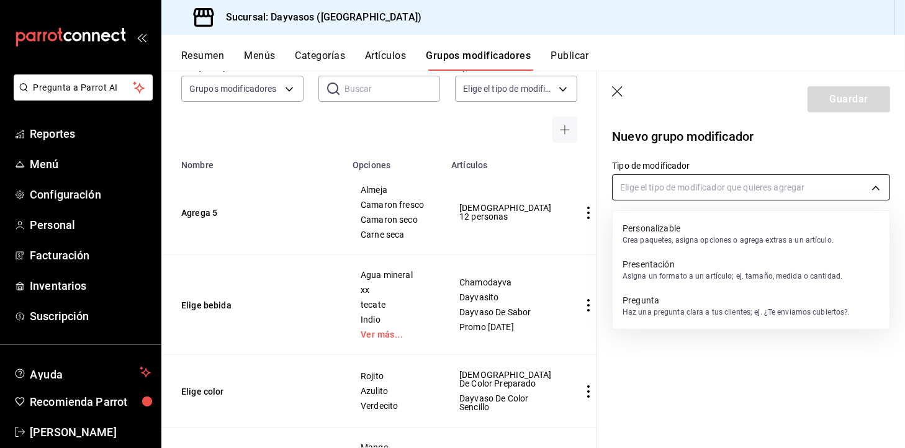
click at [640, 189] on body "Pregunta a Parrot AI Reportes Menú Configuración Personal Facturación Inventari…" at bounding box center [452, 224] width 905 height 448
click at [760, 238] on p "Crea paquetes, asigna opciones o agrega extras a un artículo." at bounding box center [728, 240] width 211 height 11
type input "CUSTOMIZABLE"
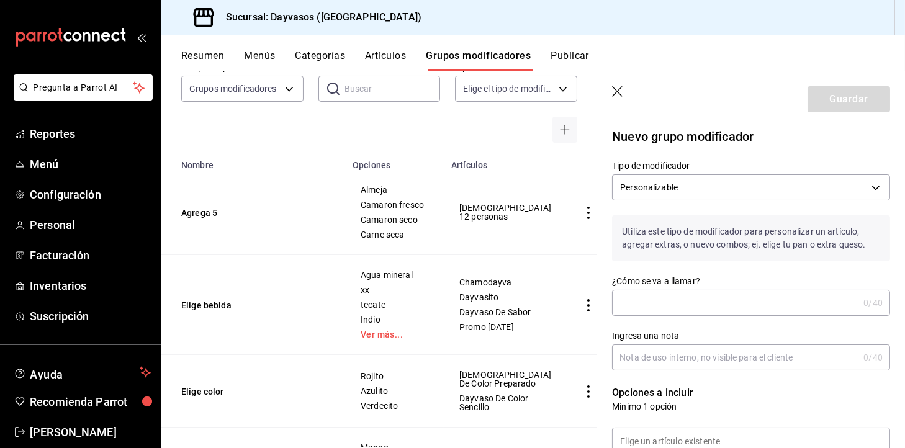
click at [646, 295] on input "¿Cómo se va a llamar?" at bounding box center [735, 303] width 246 height 25
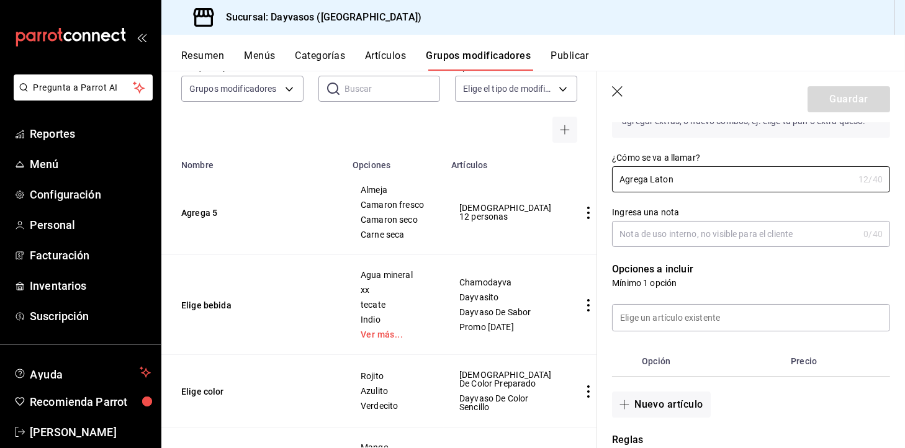
scroll to position [127, 0]
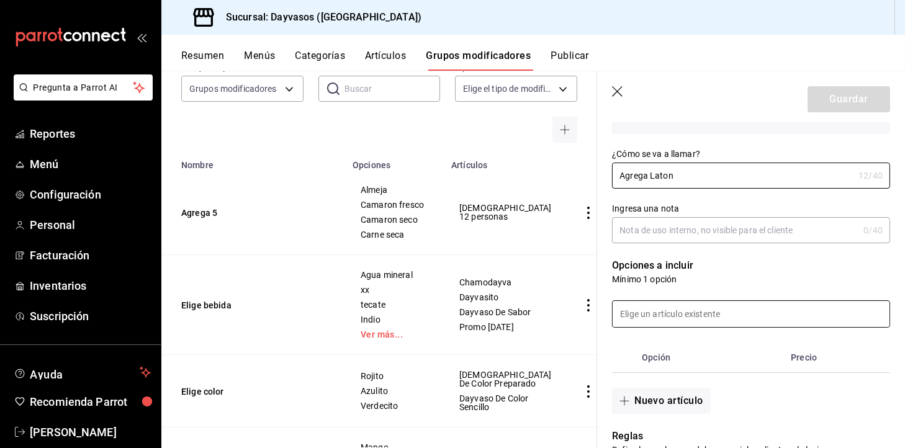
type input "Agrega Laton"
click at [758, 316] on input at bounding box center [751, 314] width 277 height 26
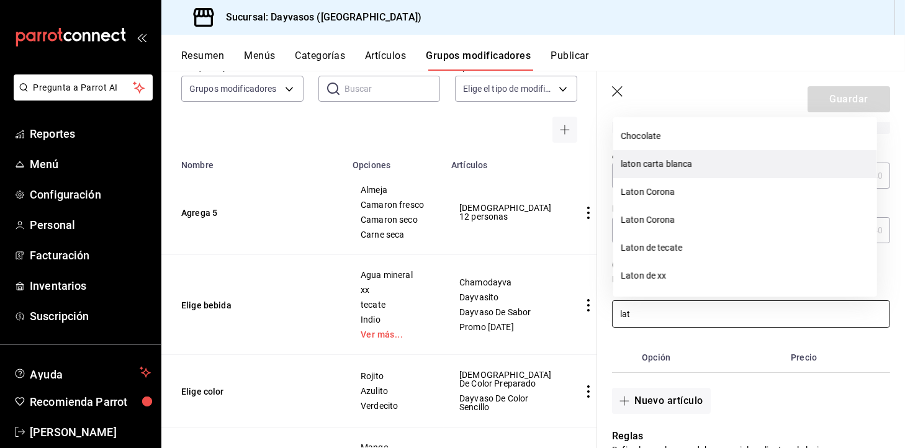
click at [712, 161] on li "laton carta blanca" at bounding box center [745, 164] width 264 height 28
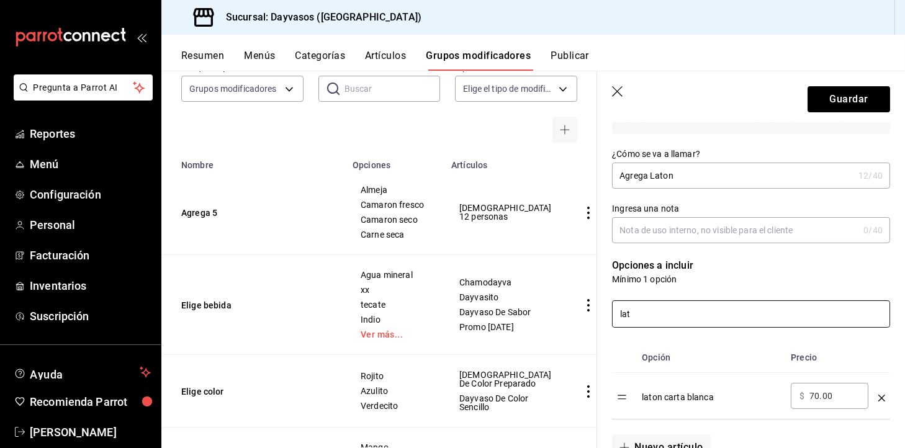
click at [702, 294] on div "lat" at bounding box center [743, 307] width 293 height 42
click at [681, 307] on input "lat" at bounding box center [751, 314] width 277 height 26
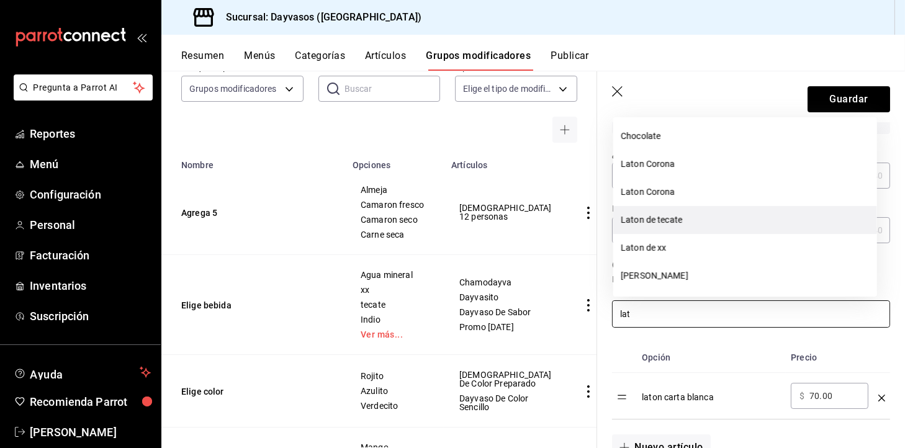
click at [679, 220] on li "Laton de tecate" at bounding box center [745, 220] width 264 height 28
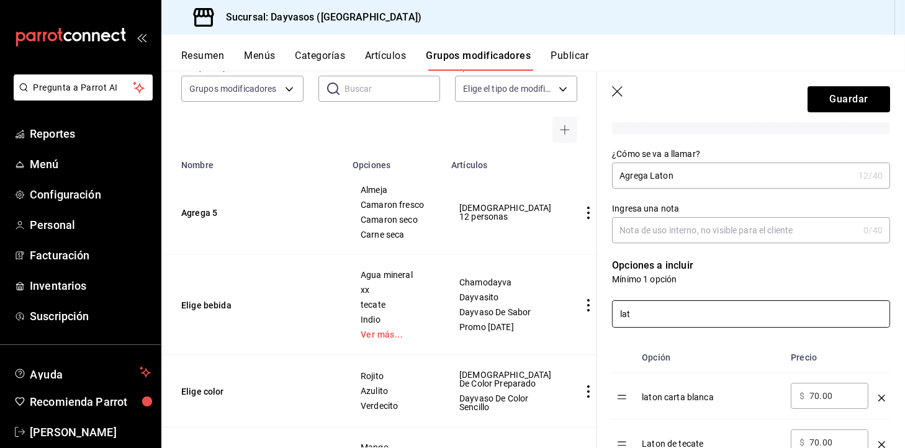
click at [647, 311] on input "lat" at bounding box center [751, 314] width 277 height 26
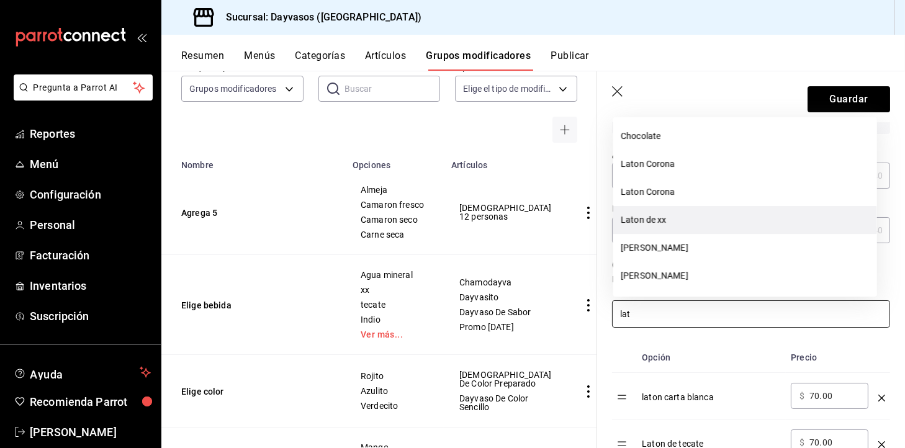
click at [677, 224] on li "Laton de xx" at bounding box center [745, 220] width 264 height 28
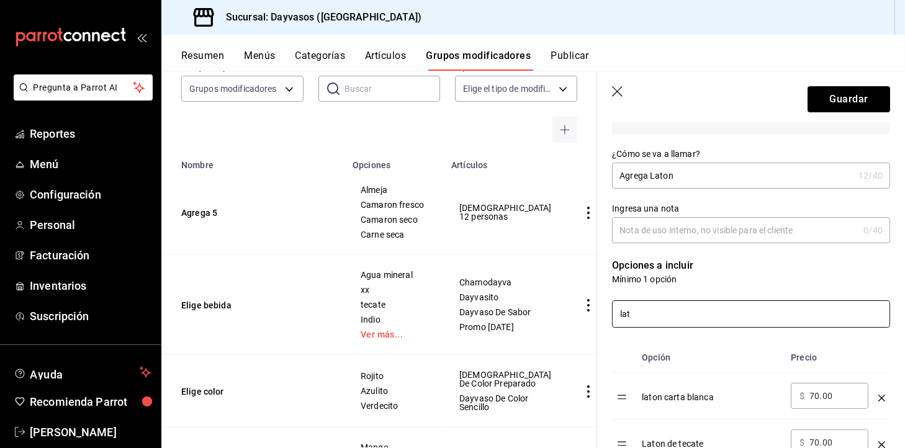
click at [658, 315] on input "lat" at bounding box center [751, 314] width 277 height 26
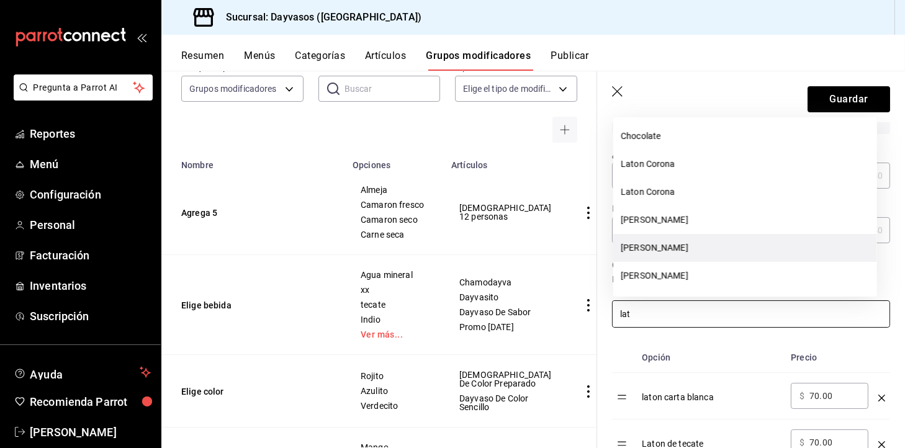
click at [680, 248] on li "[PERSON_NAME]" at bounding box center [745, 248] width 264 height 28
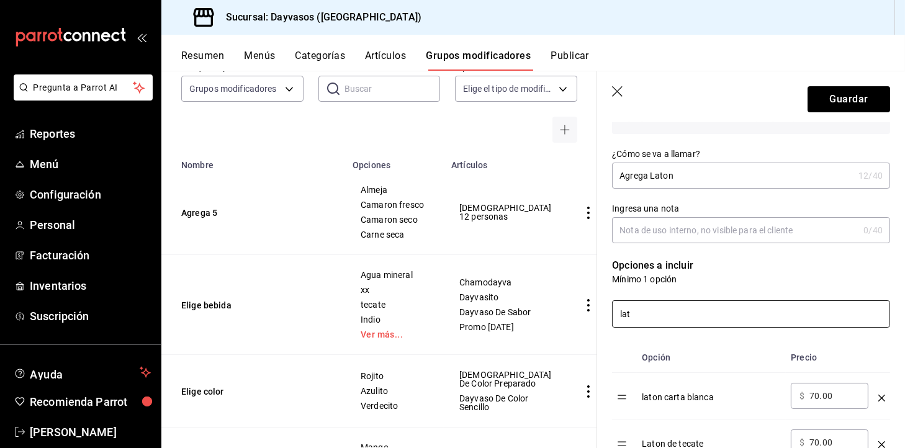
click at [657, 304] on input "lat" at bounding box center [751, 314] width 277 height 26
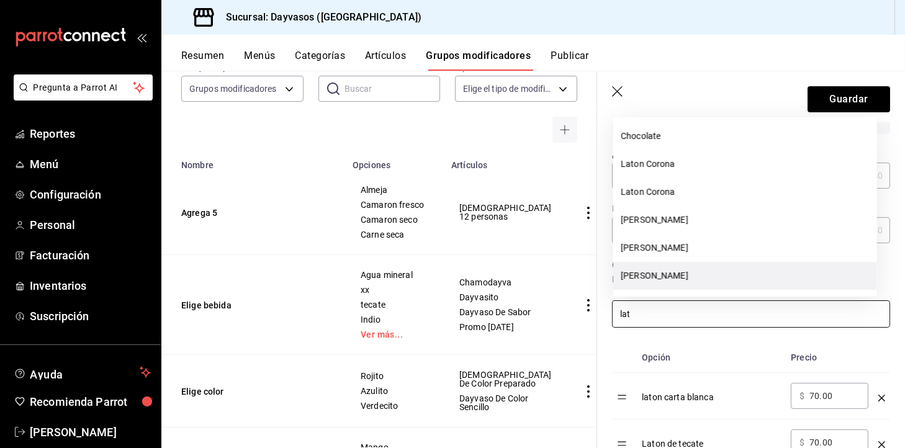
click at [667, 265] on li "[PERSON_NAME]" at bounding box center [745, 276] width 264 height 28
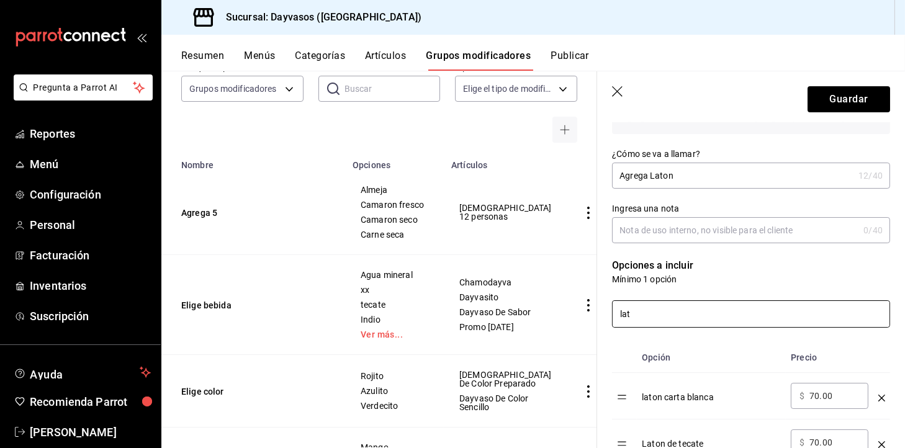
click at [654, 311] on input "lat" at bounding box center [751, 314] width 277 height 26
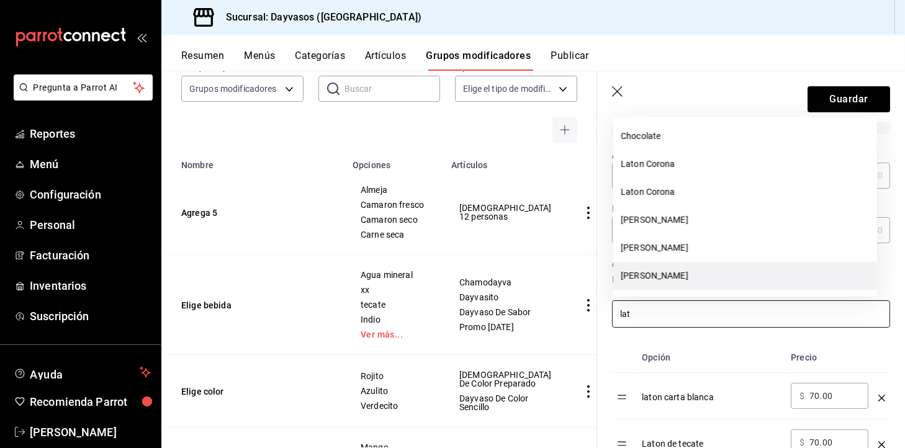
click at [742, 272] on li "[PERSON_NAME]" at bounding box center [745, 276] width 264 height 28
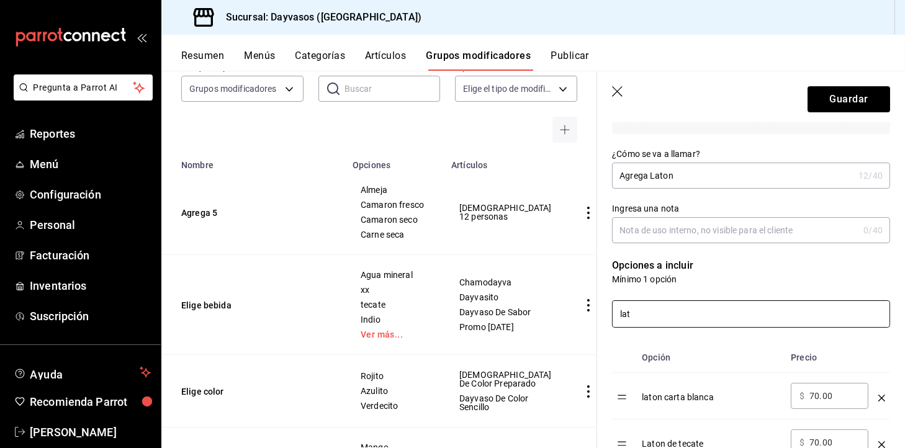
click at [696, 310] on input "lat" at bounding box center [751, 314] width 277 height 26
click at [741, 354] on th "Opción" at bounding box center [711, 358] width 149 height 30
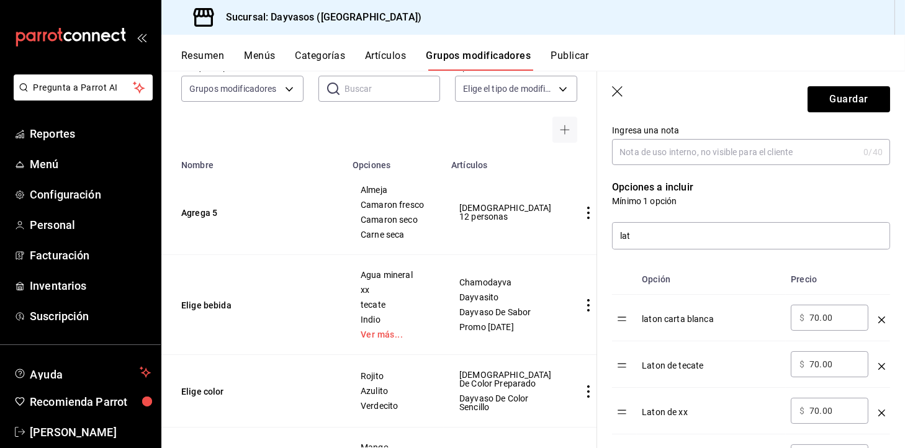
scroll to position [180, 0]
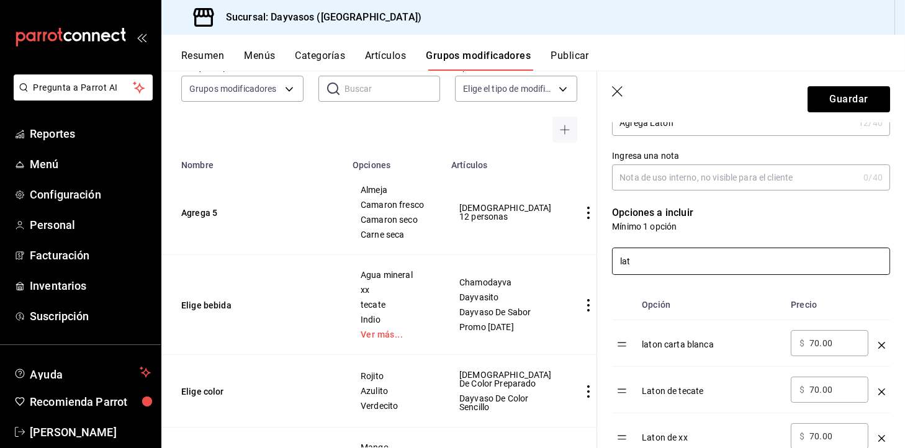
click at [728, 250] on input "lat" at bounding box center [751, 261] width 277 height 26
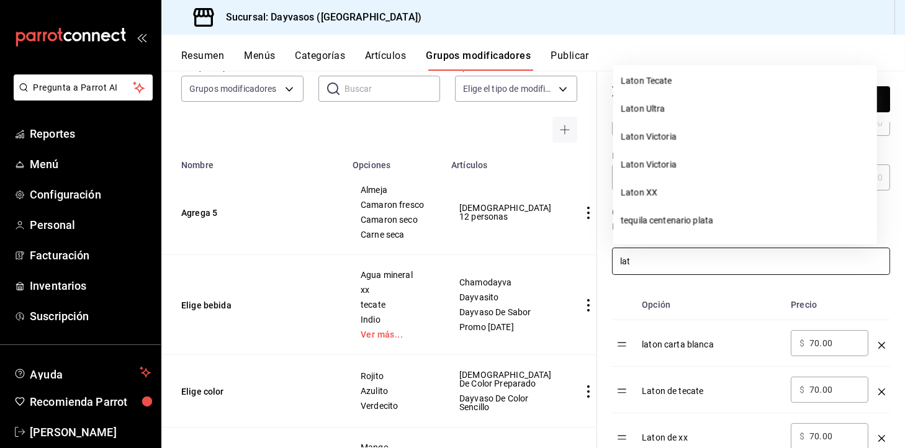
scroll to position [175, 0]
type input "l"
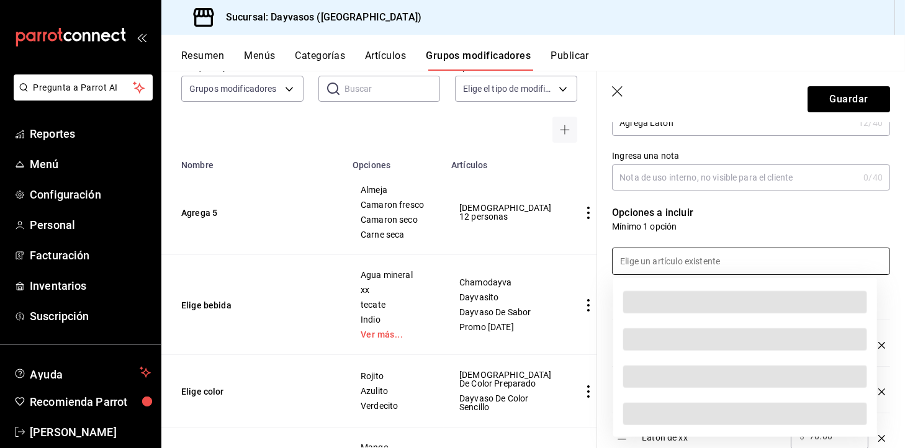
scroll to position [0, 0]
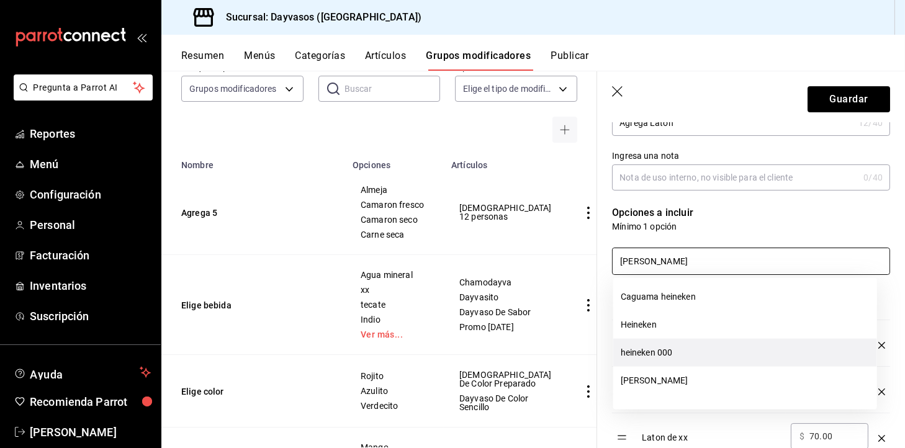
click at [668, 351] on li "heineken 000" at bounding box center [745, 353] width 264 height 28
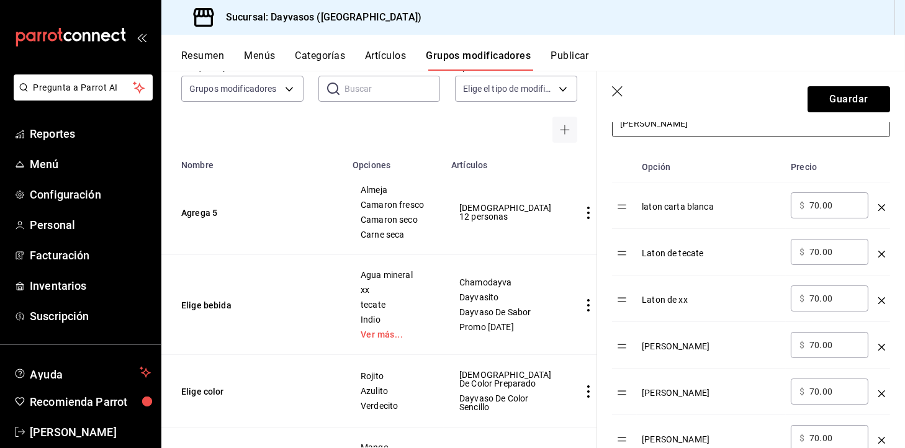
scroll to position [315, 0]
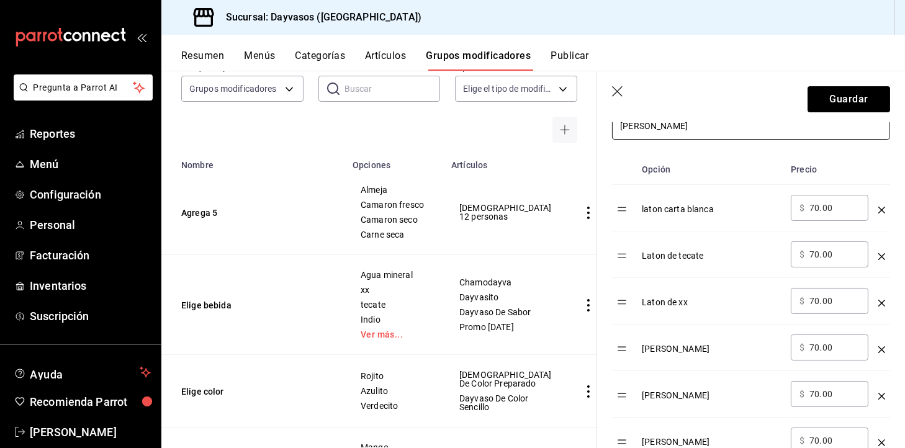
type input "[PERSON_NAME]"
click at [839, 214] on div "​ $ 70.00 ​" at bounding box center [830, 208] width 78 height 26
click at [833, 215] on div "​ $ 70.00 ​" at bounding box center [830, 208] width 78 height 26
click at [831, 210] on input "70.00" at bounding box center [835, 208] width 50 height 12
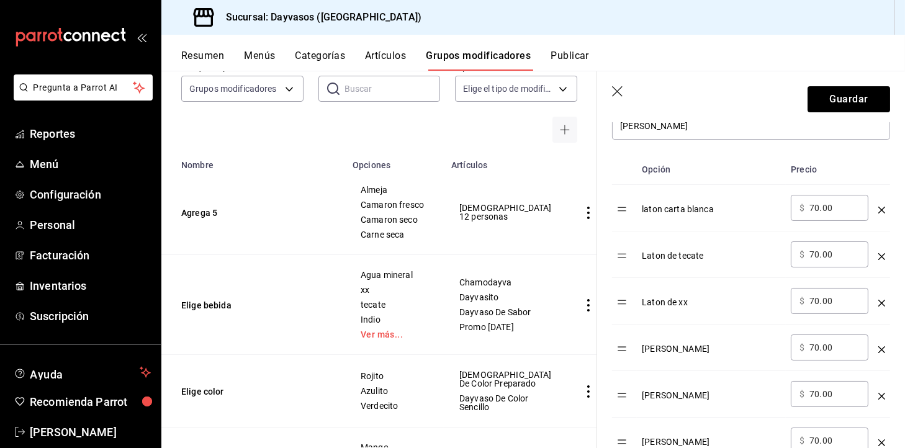
type input "7.00"
type input "0.00"
click at [828, 259] on input "70.00" at bounding box center [835, 254] width 50 height 12
type input "0.00"
click at [810, 309] on div "​ $ 70.00 ​" at bounding box center [830, 301] width 78 height 26
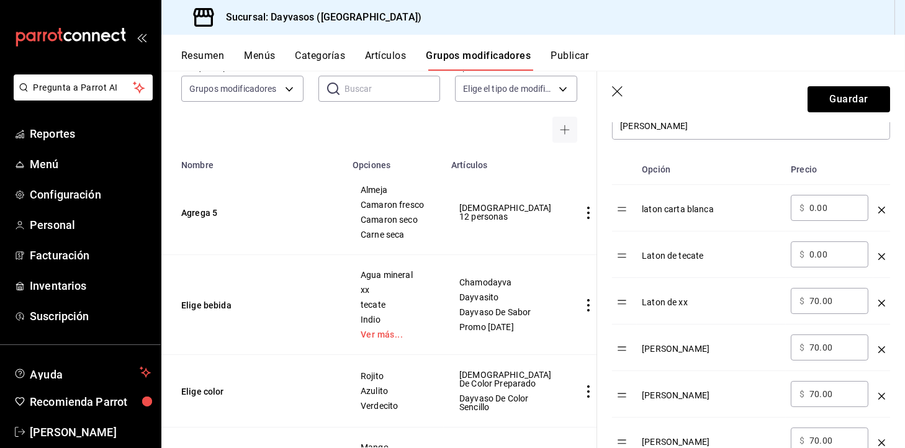
click at [816, 304] on input "70.00" at bounding box center [835, 301] width 50 height 12
type input "0.00"
click at [819, 350] on input "70.00" at bounding box center [835, 347] width 50 height 12
click at [808, 349] on div "​ $ 70.00 ​" at bounding box center [830, 348] width 78 height 26
click at [813, 346] on input "70.00" at bounding box center [835, 347] width 50 height 12
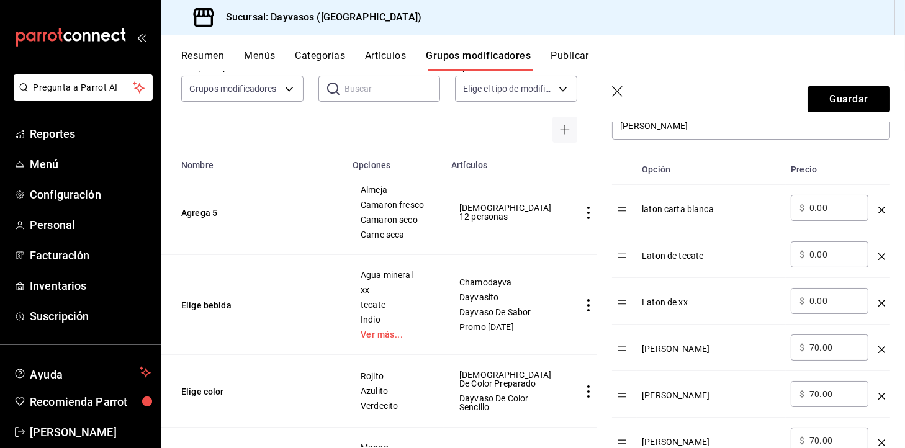
type input "7.00"
type input "0.00"
click at [816, 392] on input "70.00" at bounding box center [835, 394] width 50 height 12
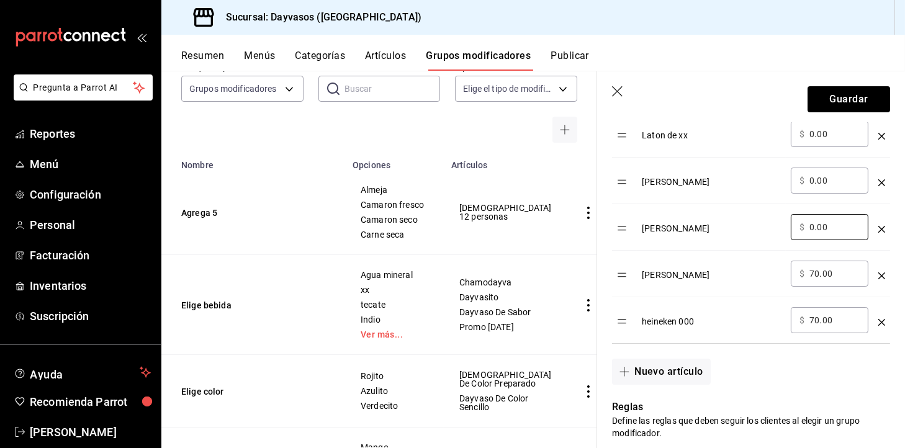
scroll to position [487, 0]
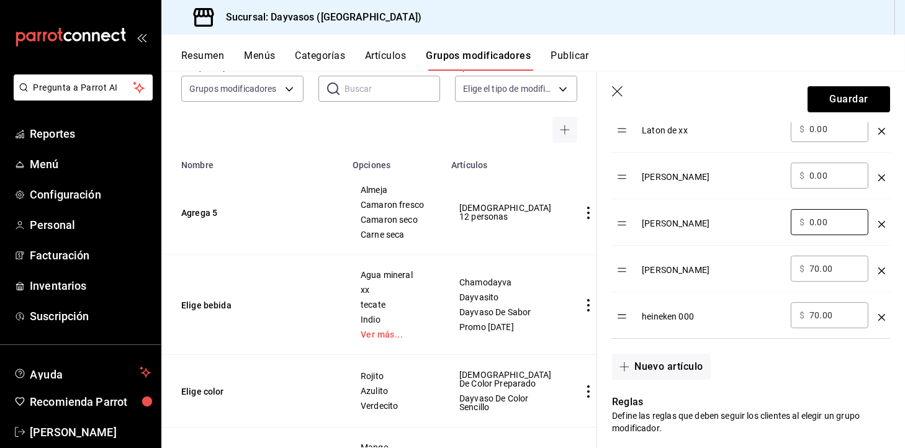
type input "0.00"
click at [818, 270] on input "70.00" at bounding box center [835, 269] width 50 height 12
type input "0.00"
click at [818, 315] on input "70.00" at bounding box center [835, 315] width 50 height 12
type input "0.00"
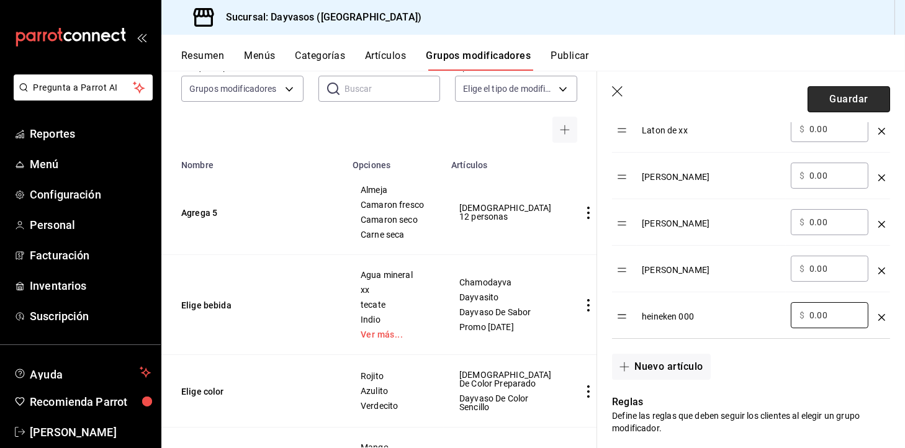
click at [846, 90] on button "Guardar" at bounding box center [849, 99] width 83 height 26
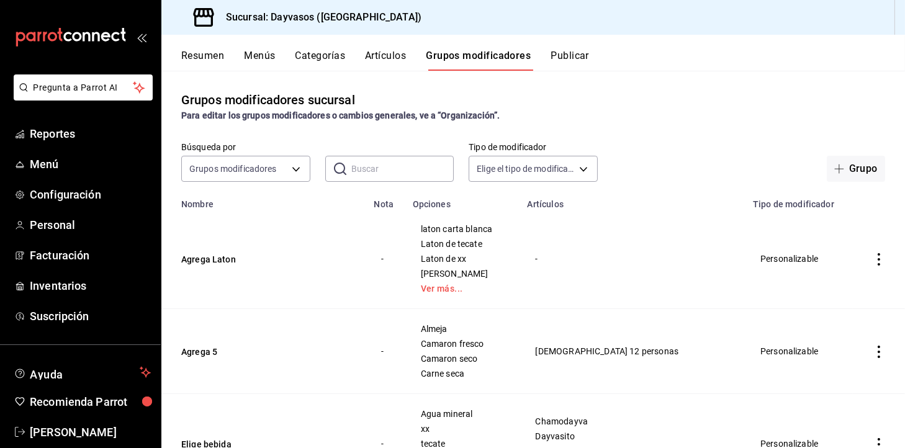
click at [270, 56] on button "Menús" at bounding box center [259, 60] width 31 height 21
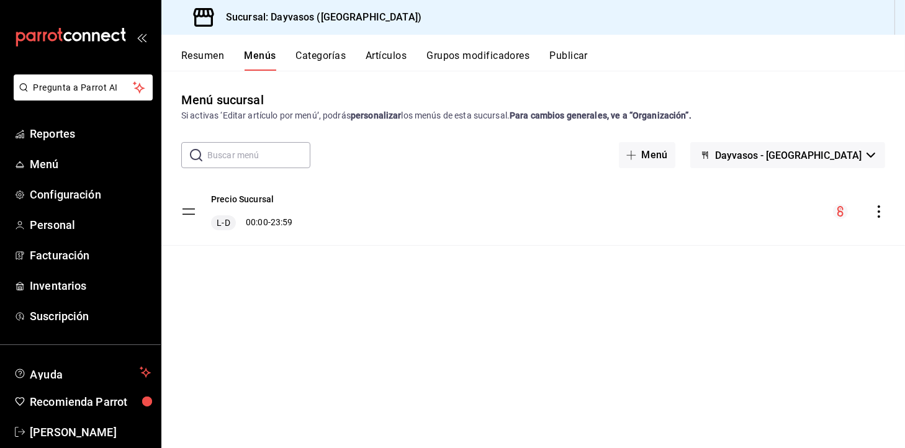
click at [369, 63] on button "Artículos" at bounding box center [386, 60] width 41 height 21
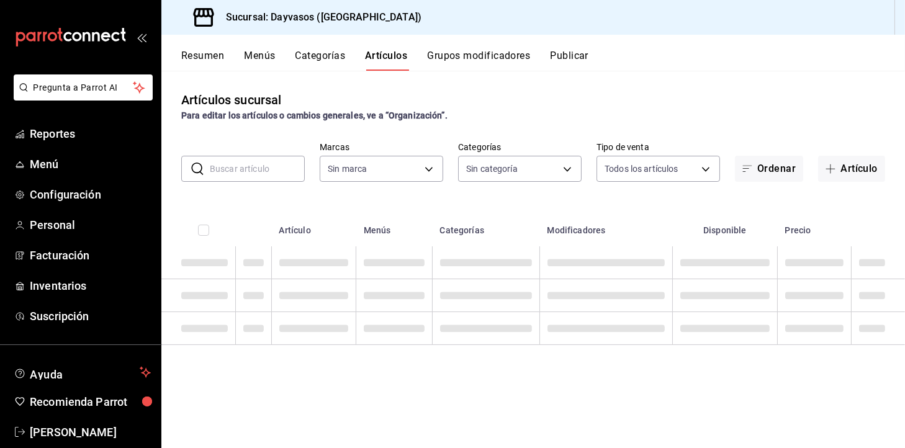
type input "9712e7d5-7633-4eee-9c09-fccef5b7d44a"
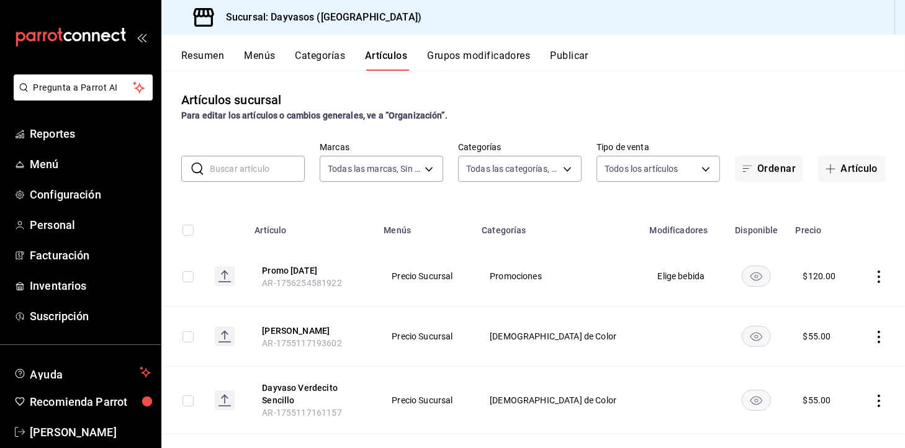
type input "140840c2-3416-4333-a2e8-03c72acb41d6,d3db95f7-e854-47e6-a7db-d604ade95a7f,3b468…"
click at [261, 57] on button "Menús" at bounding box center [259, 60] width 31 height 21
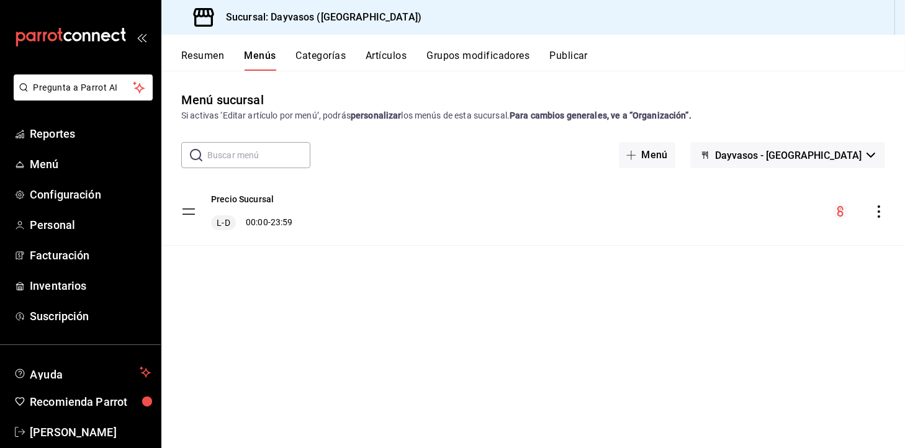
click at [391, 56] on button "Artículos" at bounding box center [386, 60] width 41 height 21
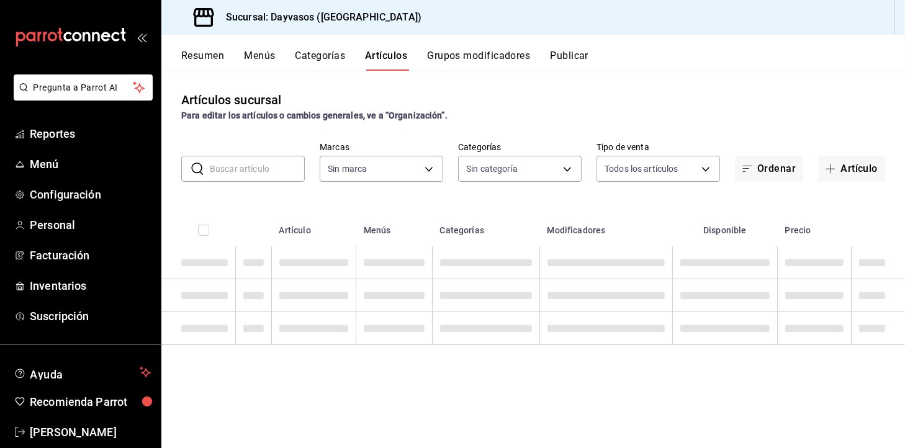
type input "9712e7d5-7633-4eee-9c09-fccef5b7d44a"
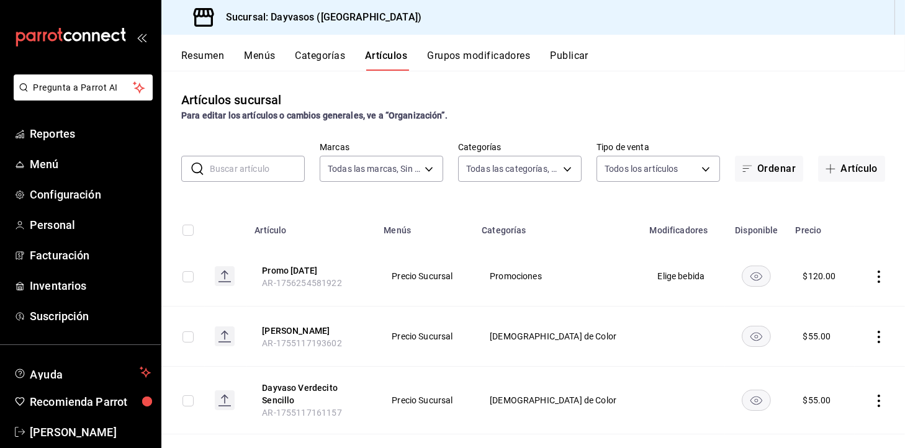
type input "140840c2-3416-4333-a2e8-03c72acb41d6,d3db95f7-e854-47e6-a7db-d604ade95a7f,3b468…"
click at [300, 269] on button "Promo [DATE]" at bounding box center [311, 270] width 99 height 12
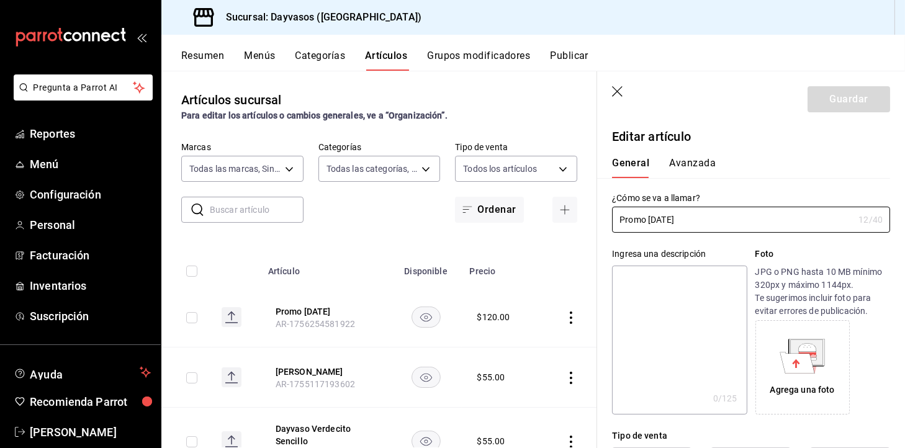
type input "$120.00"
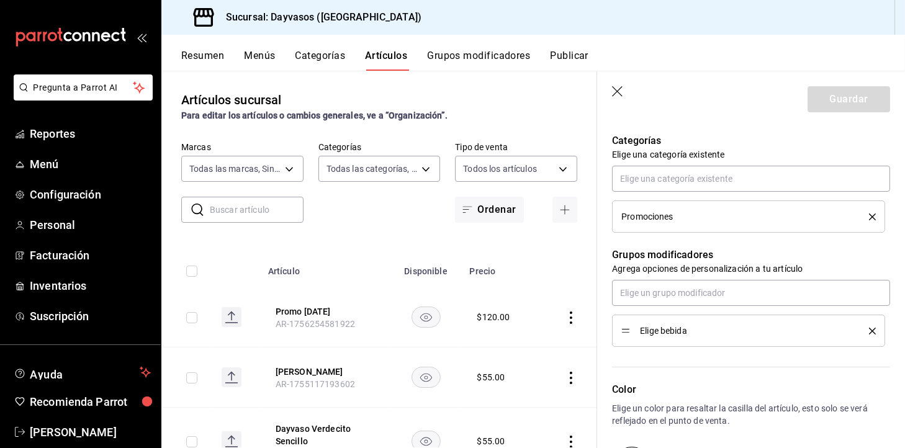
scroll to position [547, 0]
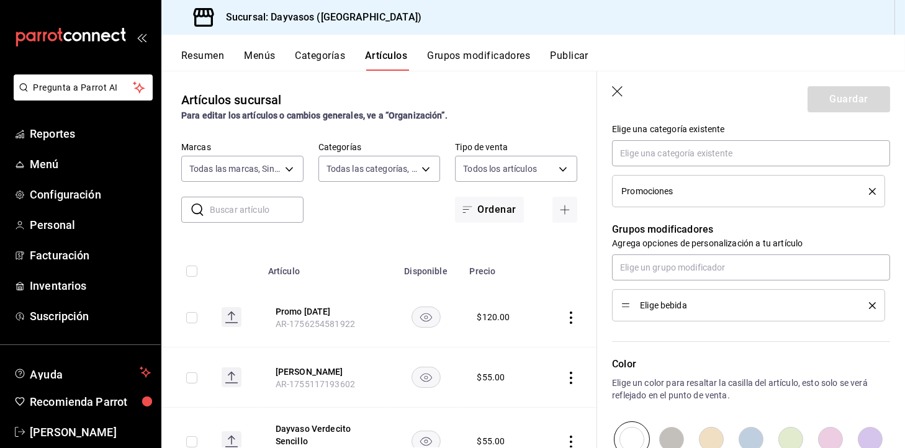
click at [869, 304] on icon "delete" at bounding box center [872, 305] width 7 height 7
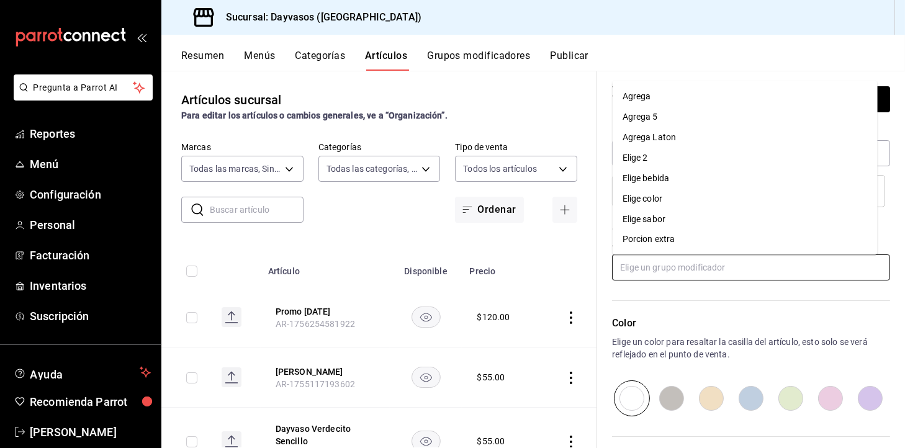
click at [808, 257] on input "text" at bounding box center [751, 268] width 278 height 26
click at [785, 146] on li "Agrega Laton" at bounding box center [745, 137] width 265 height 20
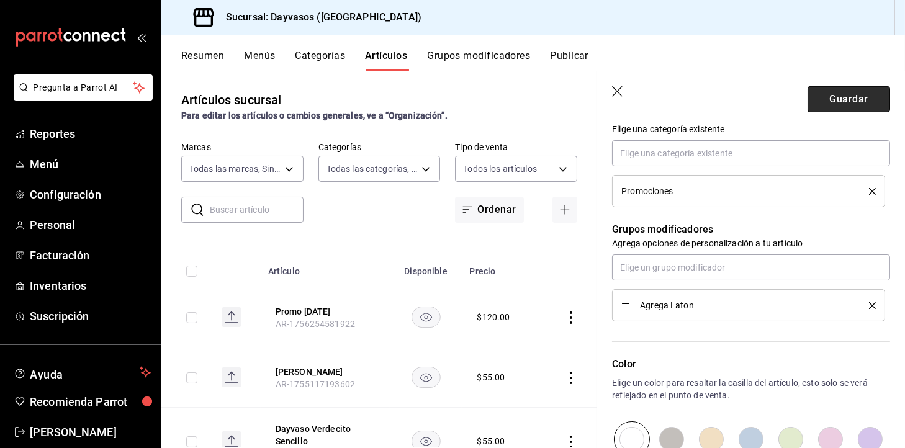
click at [821, 104] on button "Guardar" at bounding box center [849, 99] width 83 height 26
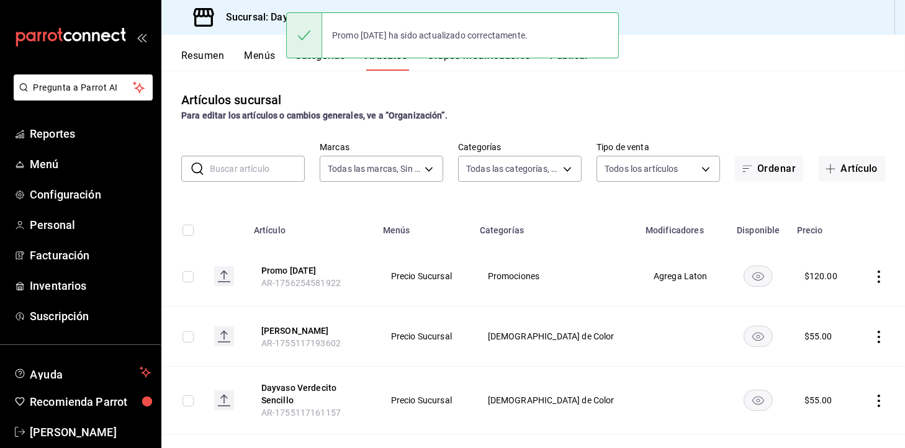
click at [575, 61] on div "Promo [DATE] ha sido actualizado correctamente." at bounding box center [452, 35] width 333 height 53
click at [584, 58] on div "Promo [DATE] ha sido actualizado correctamente." at bounding box center [452, 35] width 333 height 53
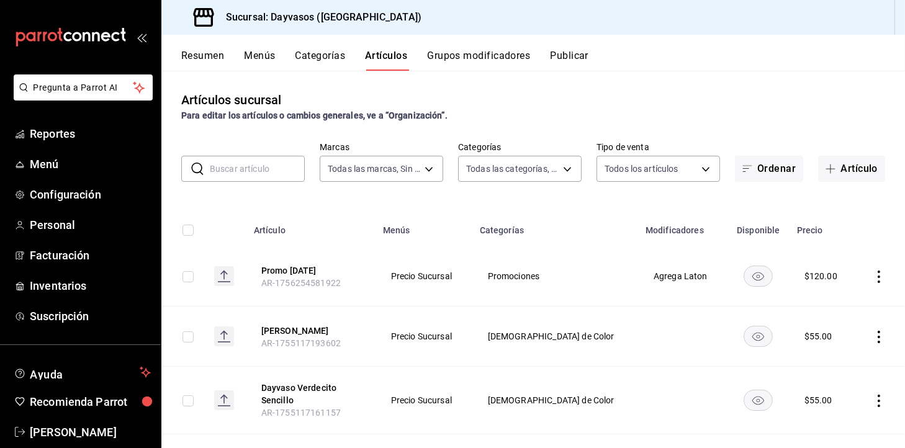
click at [584, 58] on button "Publicar" at bounding box center [569, 60] width 38 height 21
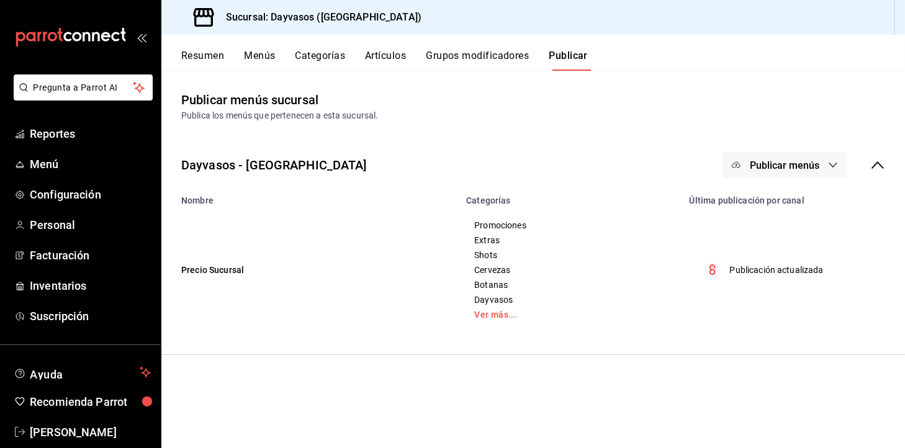
click at [796, 160] on span "Publicar menús" at bounding box center [785, 166] width 70 height 12
click at [773, 207] on span "Punto de venta" at bounding box center [803, 205] width 60 height 13
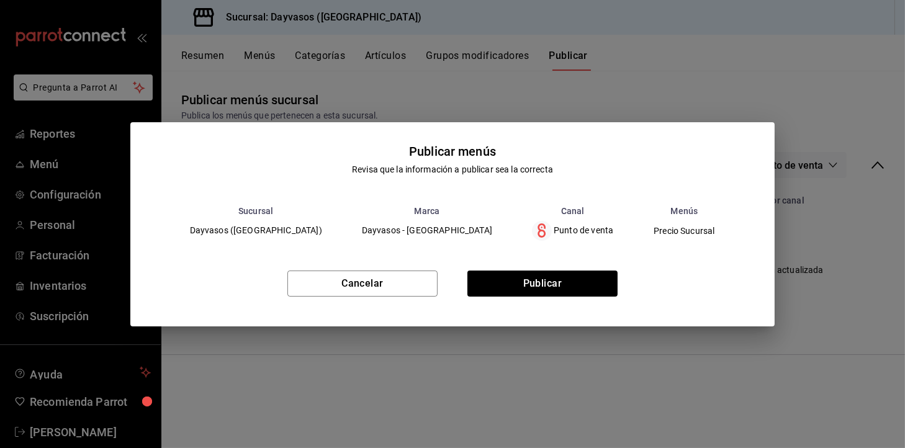
click at [572, 299] on div "Cancelar Publicar" at bounding box center [452, 289] width 645 height 76
click at [588, 294] on button "Publicar" at bounding box center [542, 284] width 150 height 26
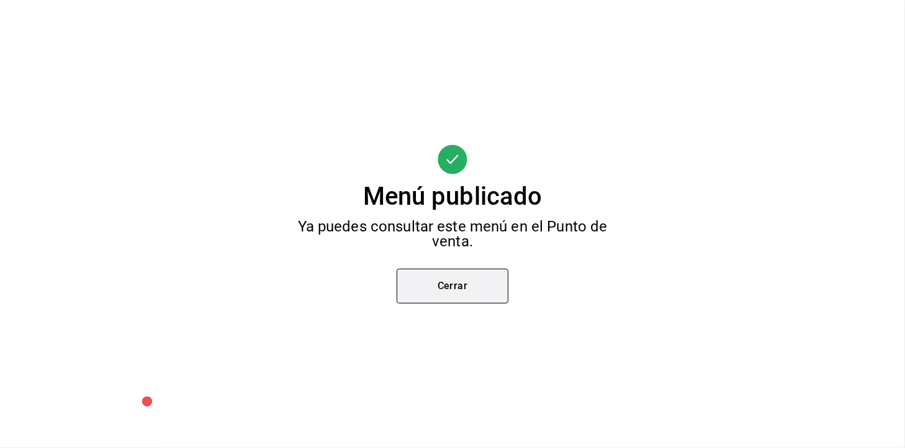
click at [443, 286] on button "Cerrar" at bounding box center [453, 286] width 112 height 35
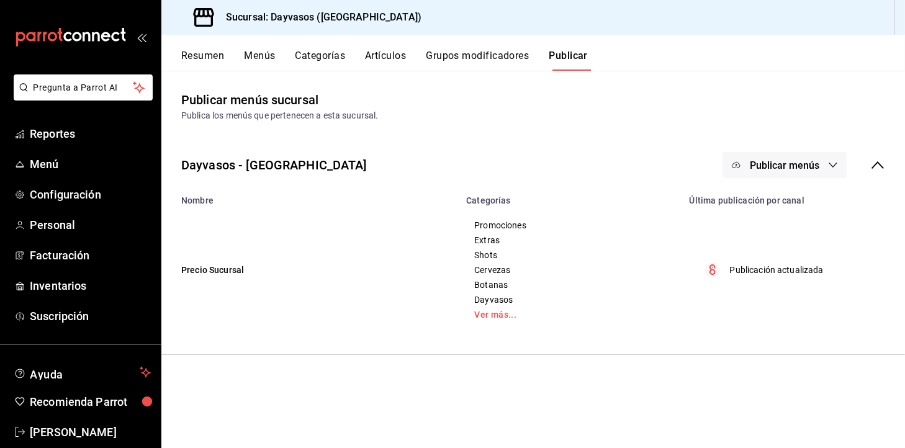
click at [268, 53] on button "Menús" at bounding box center [259, 60] width 31 height 21
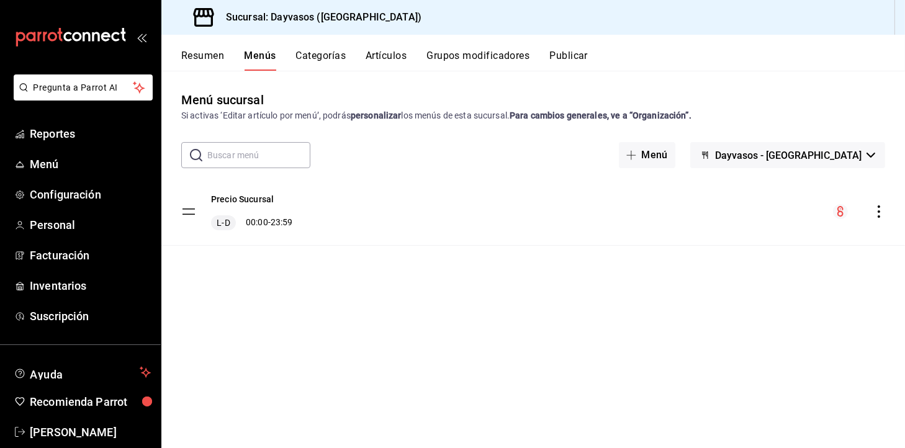
click at [335, 47] on div "Resumen Menús Categorías Artículos Grupos modificadores Publicar" at bounding box center [533, 53] width 744 height 36
click at [330, 58] on button "Categorías" at bounding box center [321, 60] width 50 height 21
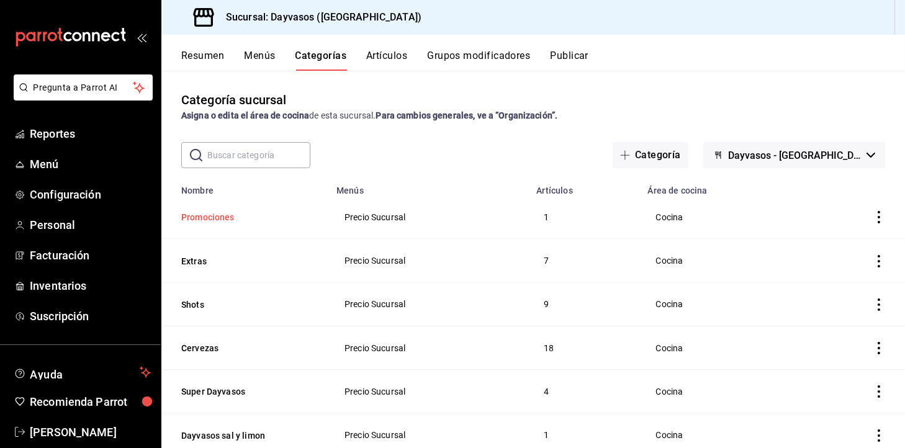
click at [219, 220] on button "Promociones" at bounding box center [243, 217] width 124 height 12
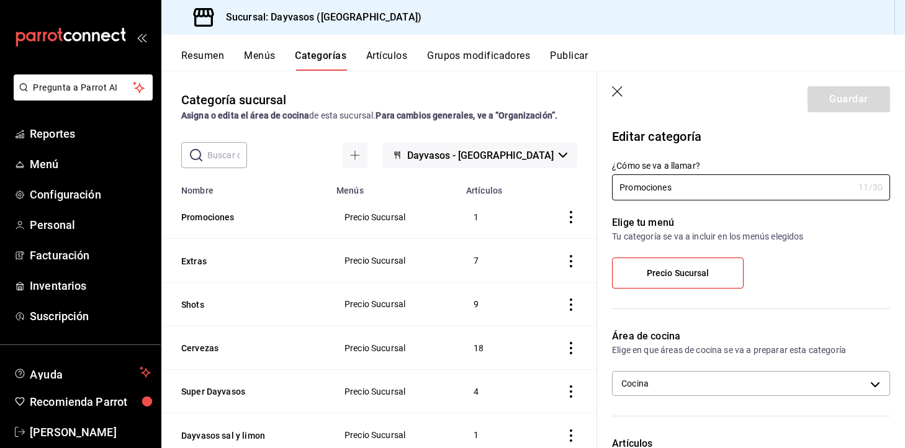
click at [390, 56] on button "Artículos" at bounding box center [386, 60] width 41 height 21
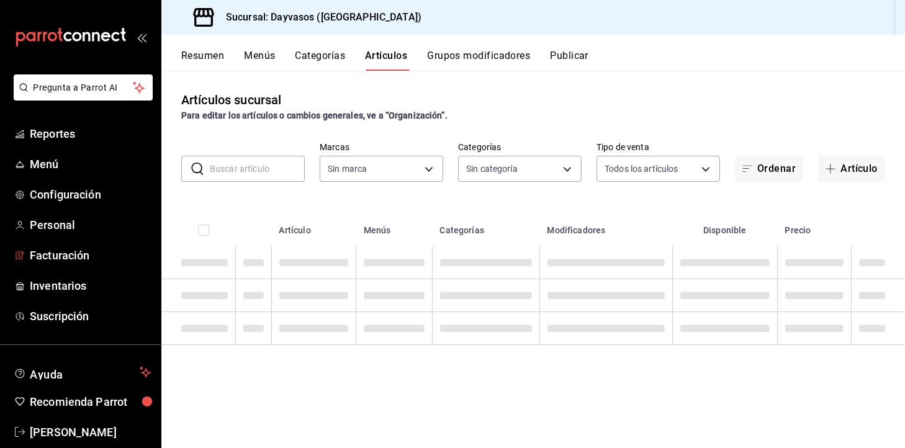
type input "9712e7d5-7633-4eee-9c09-fccef5b7d44a"
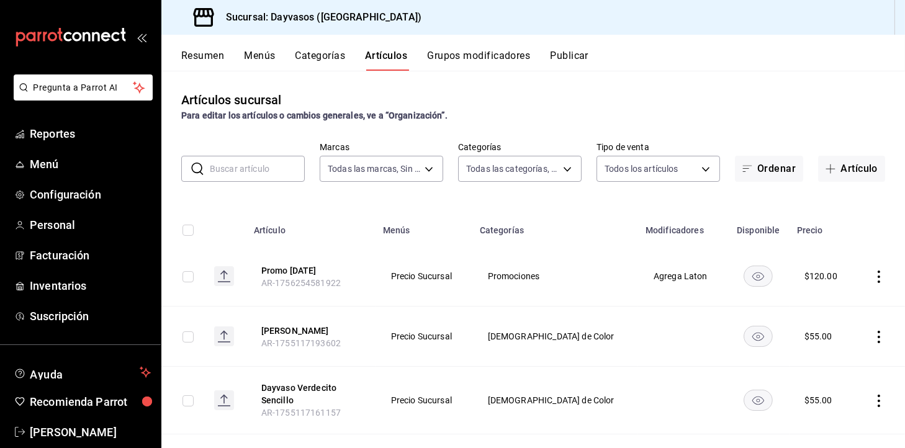
type input "140840c2-3416-4333-a2e8-03c72acb41d6,d3db95f7-e854-47e6-a7db-d604ade95a7f,3b468…"
click at [276, 275] on button "Promo [DATE]" at bounding box center [310, 270] width 99 height 12
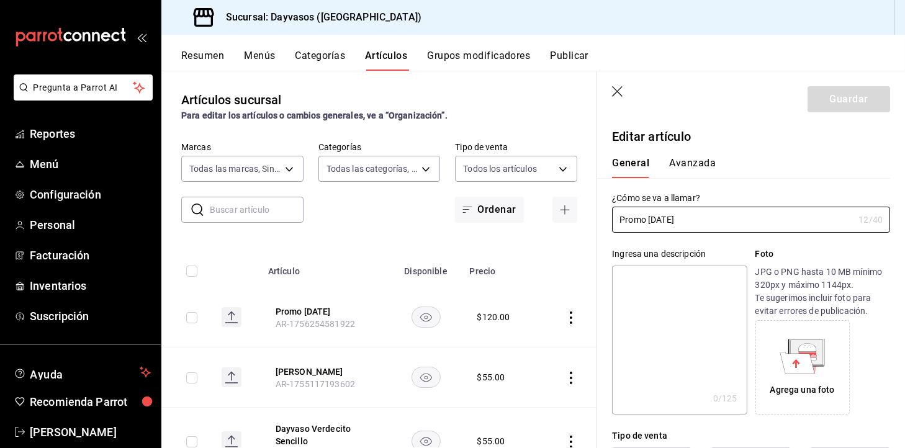
type input "$120.00"
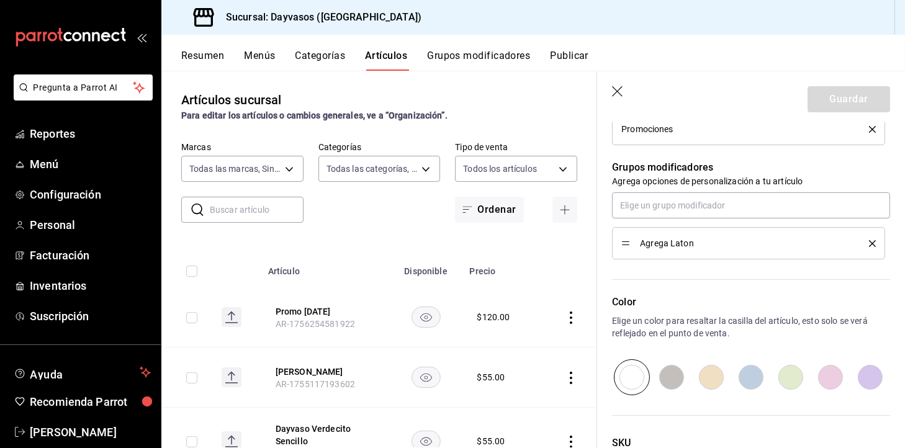
scroll to position [582, 0]
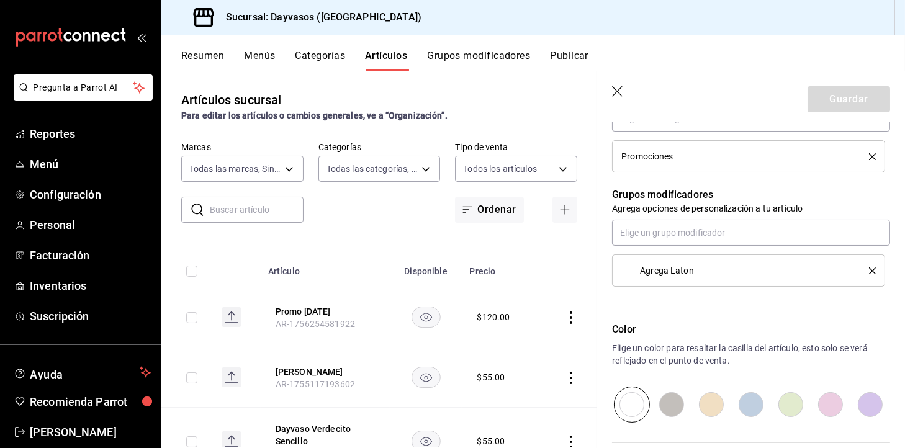
click at [859, 264] on div "Agrega Laton" at bounding box center [748, 271] width 255 height 14
click at [869, 268] on icon "delete" at bounding box center [872, 271] width 7 height 7
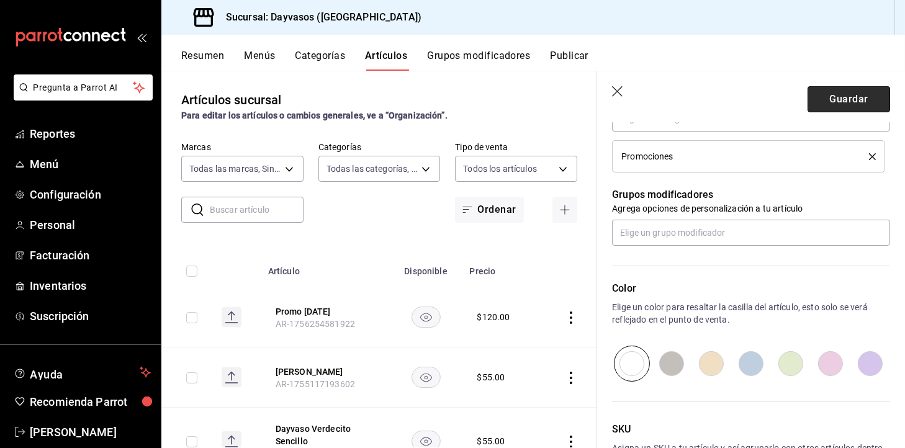
click at [825, 101] on button "Guardar" at bounding box center [849, 99] width 83 height 26
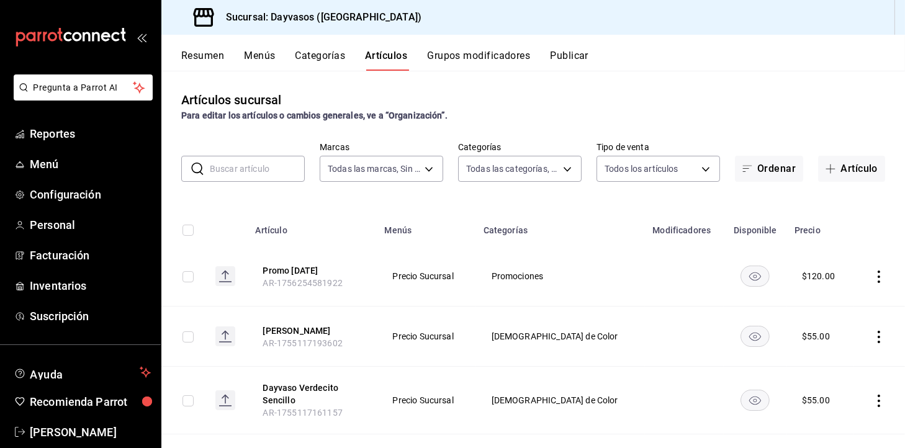
click at [319, 261] on th "Promo [DATE] AR-1756254581922" at bounding box center [312, 276] width 129 height 60
click at [318, 264] on button "Promo [DATE]" at bounding box center [312, 270] width 99 height 12
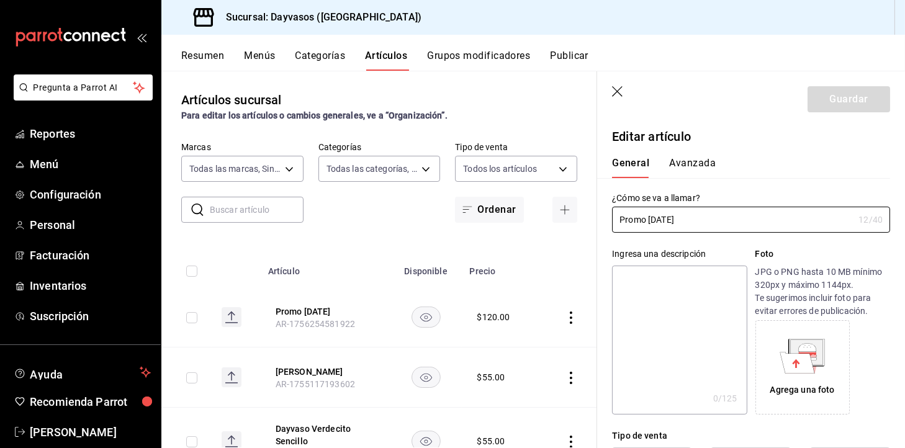
type input "$120.00"
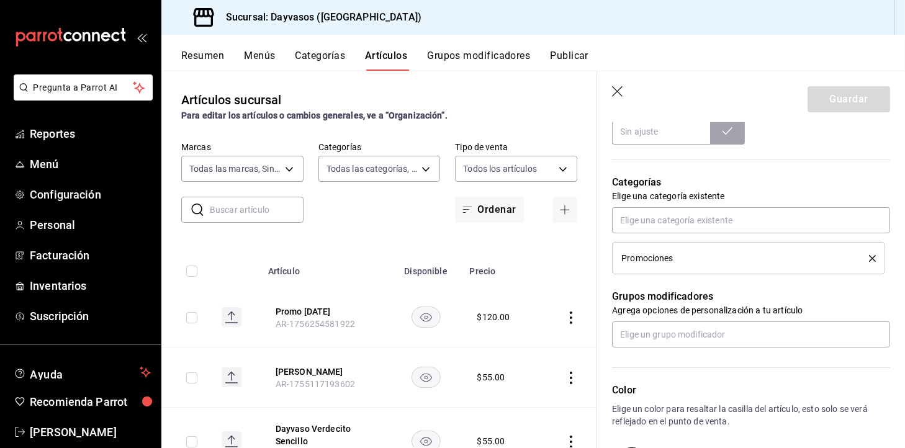
scroll to position [540, 0]
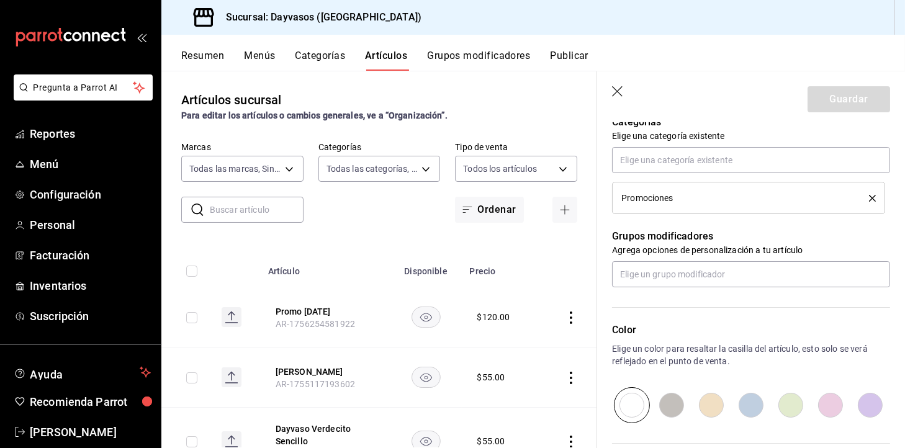
click at [793, 241] on p "Grupos modificadores" at bounding box center [751, 236] width 278 height 15
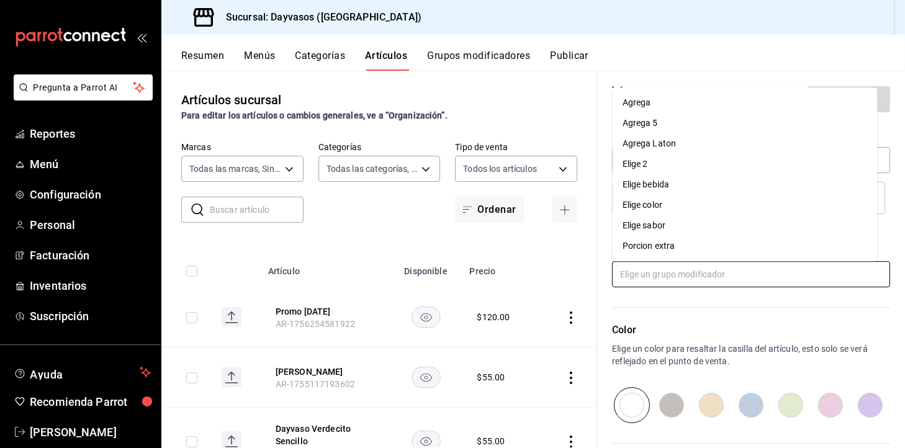
click at [780, 261] on input "text" at bounding box center [751, 274] width 278 height 26
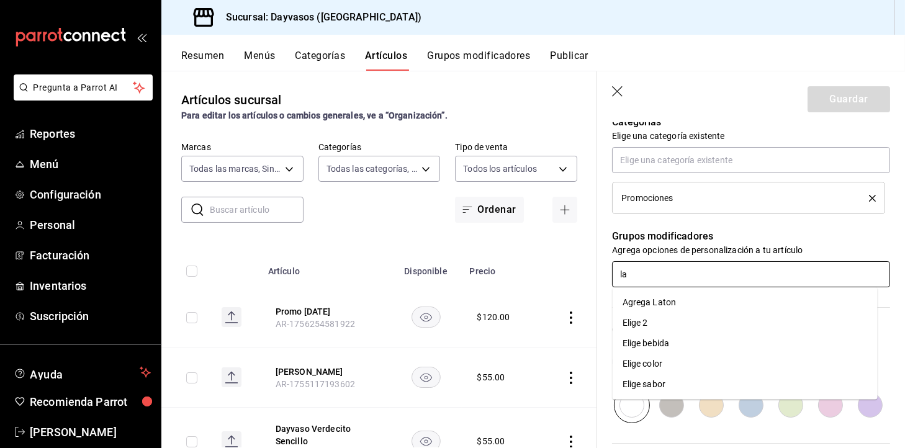
type input "lat"
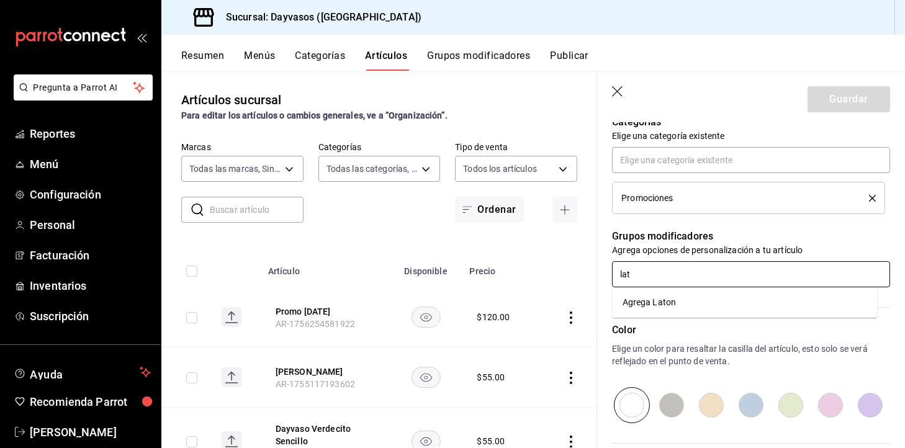
click at [746, 297] on li "Agrega Laton" at bounding box center [745, 302] width 265 height 20
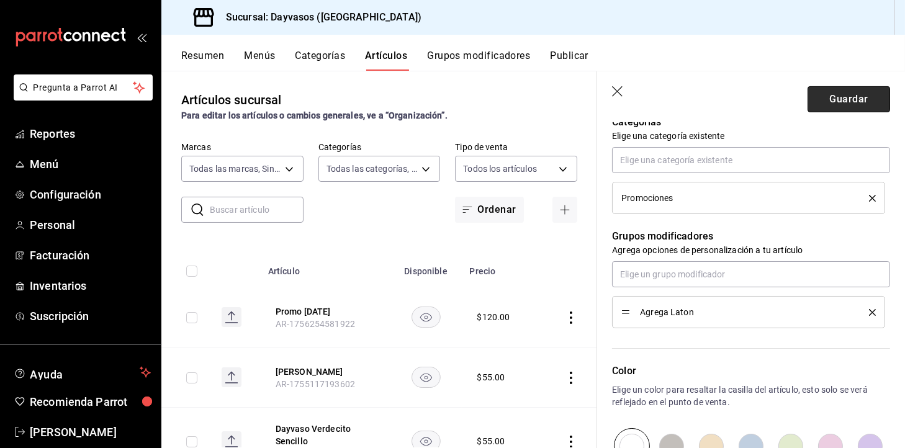
click at [828, 96] on button "Guardar" at bounding box center [849, 99] width 83 height 26
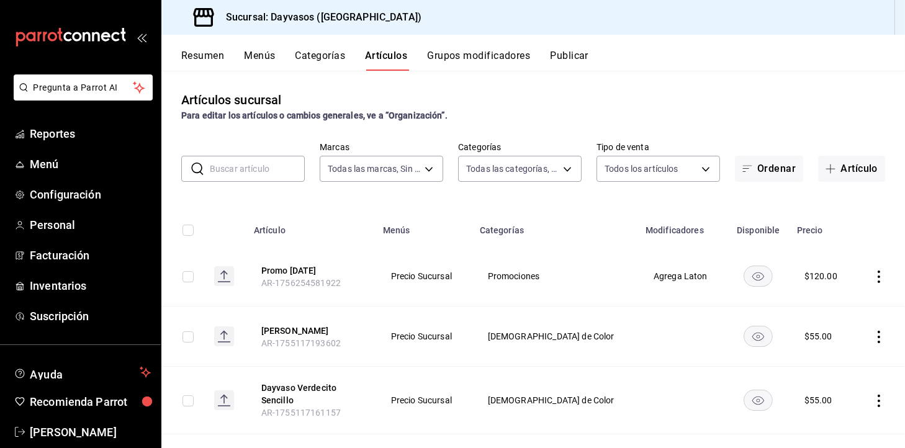
click at [648, 96] on div "Artículos sucursal Para editar los artículos o cambios generales, ve a “Organiz…" at bounding box center [533, 107] width 744 height 32
click at [567, 65] on button "Publicar" at bounding box center [569, 60] width 38 height 21
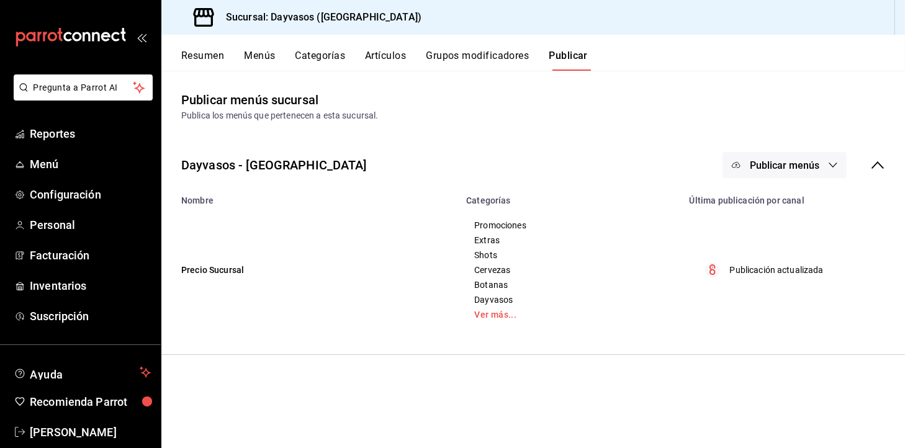
click at [782, 160] on span "Publicar menús" at bounding box center [785, 166] width 70 height 12
click at [780, 197] on li "Punto de venta" at bounding box center [785, 205] width 114 height 35
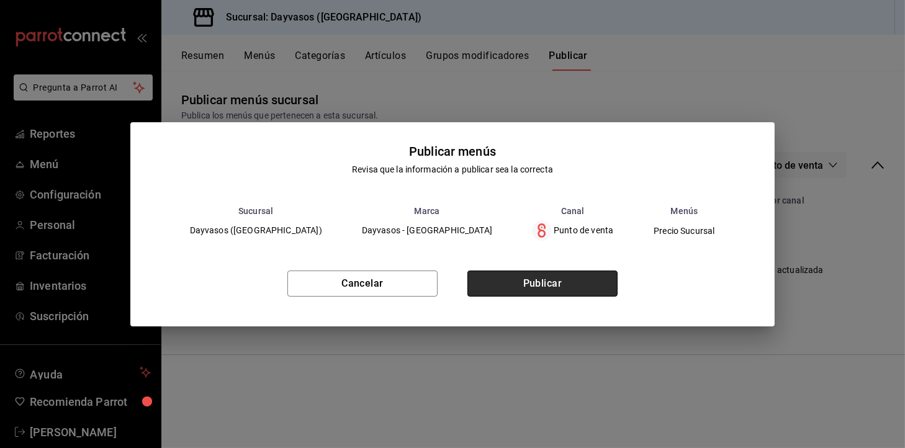
click at [553, 285] on button "Publicar" at bounding box center [542, 284] width 150 height 26
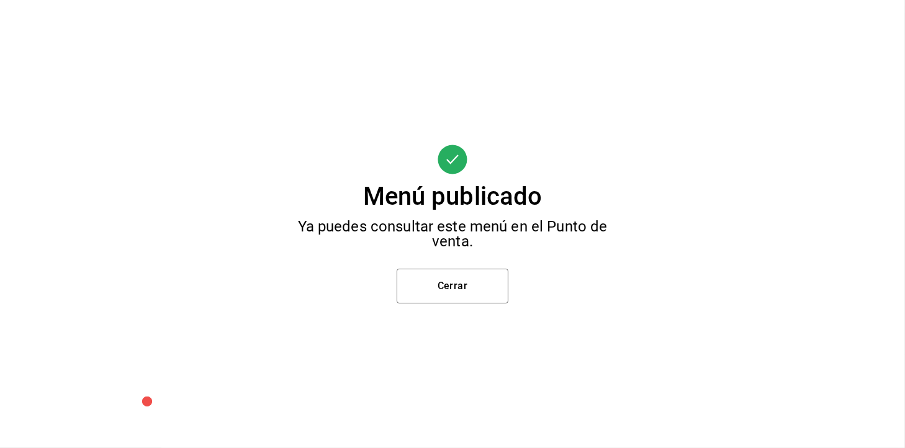
click at [510, 282] on div "Menú publicado Ya puedes consultar este menú en el Punto de venta. Cerrar" at bounding box center [452, 224] width 905 height 448
click at [503, 282] on button "Cerrar" at bounding box center [453, 286] width 112 height 35
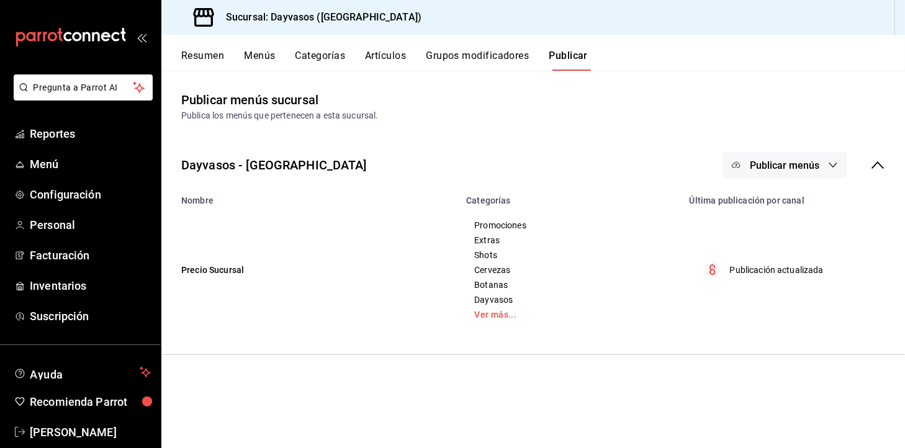
click at [271, 56] on button "Menús" at bounding box center [259, 60] width 31 height 21
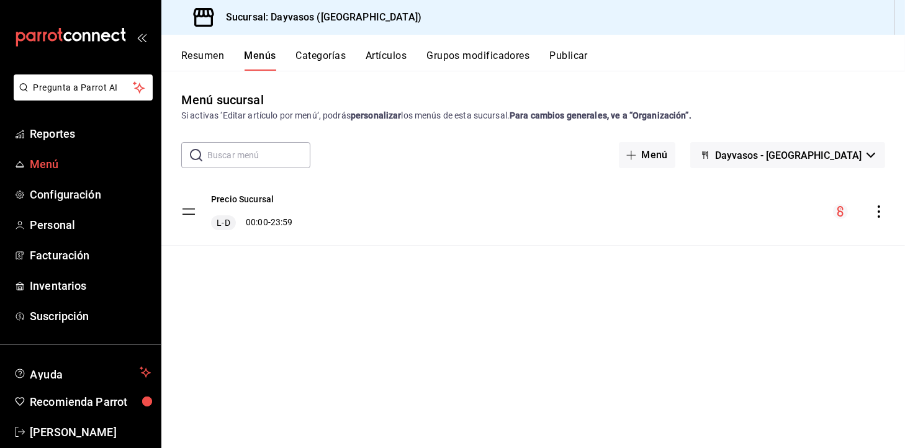
click at [58, 166] on span "Menú" at bounding box center [90, 164] width 121 height 17
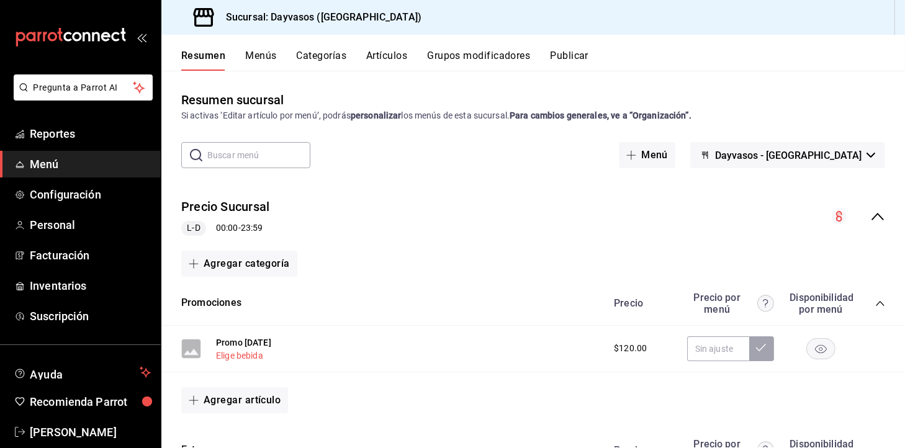
click at [257, 350] on button "Elige bebida" at bounding box center [239, 356] width 47 height 12
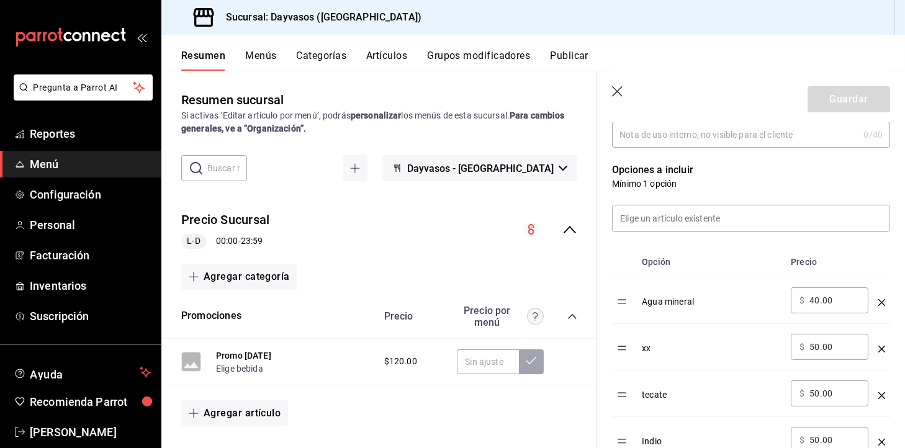
scroll to position [289, 0]
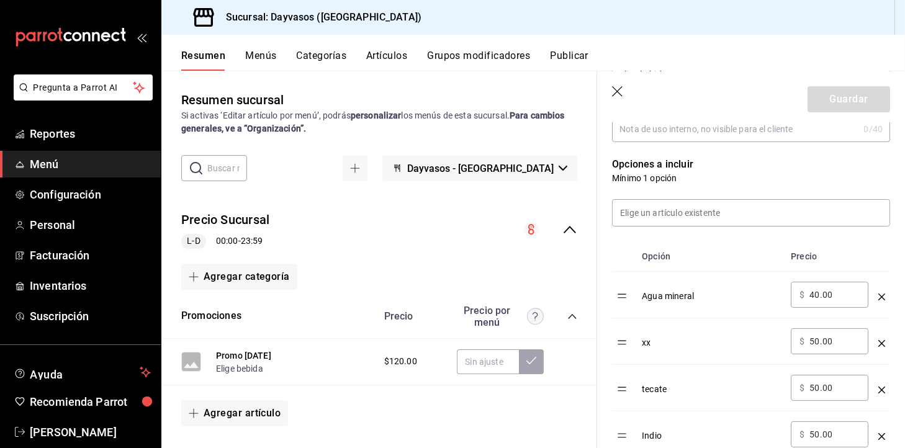
click at [683, 196] on div at bounding box center [743, 205] width 293 height 42
click at [829, 206] on input at bounding box center [751, 213] width 277 height 26
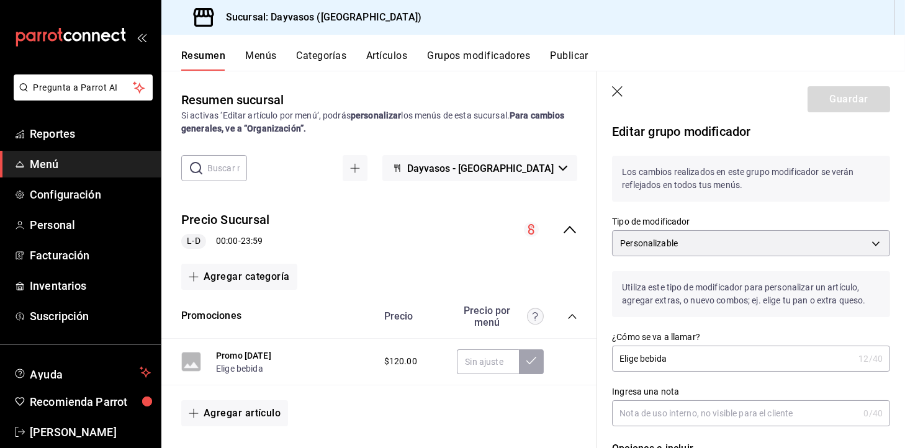
scroll to position [0, 0]
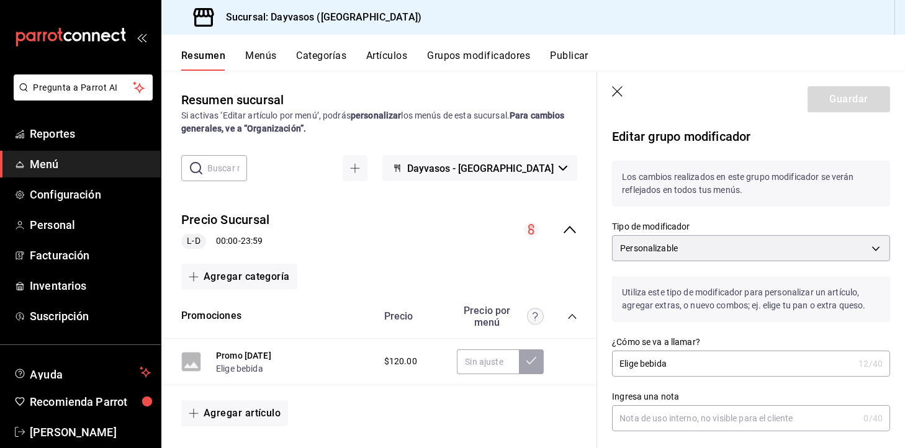
click at [602, 88] on header "Guardar" at bounding box center [751, 96] width 308 height 51
click at [616, 89] on icon "button" at bounding box center [617, 91] width 11 height 11
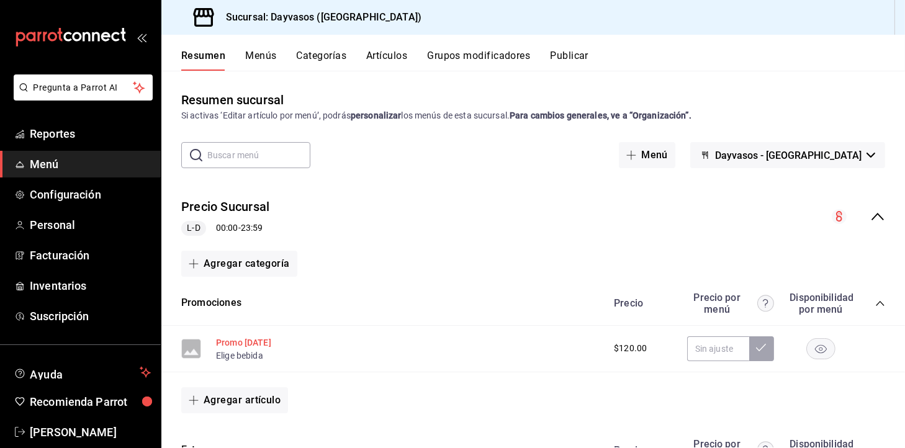
click at [256, 346] on button "Promo [DATE]" at bounding box center [243, 342] width 55 height 12
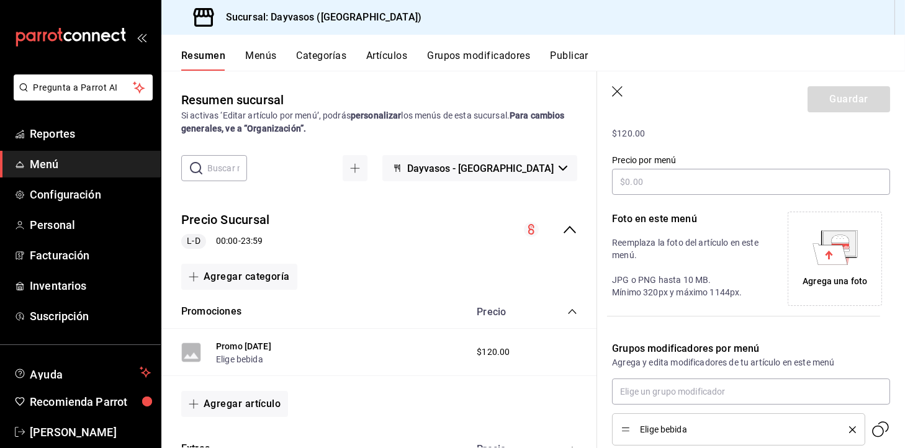
scroll to position [265, 0]
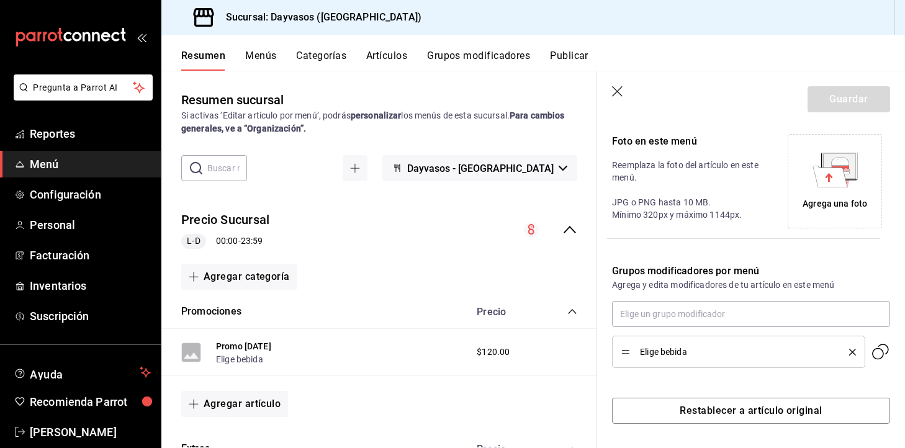
click at [849, 354] on icon "delete" at bounding box center [852, 352] width 7 height 7
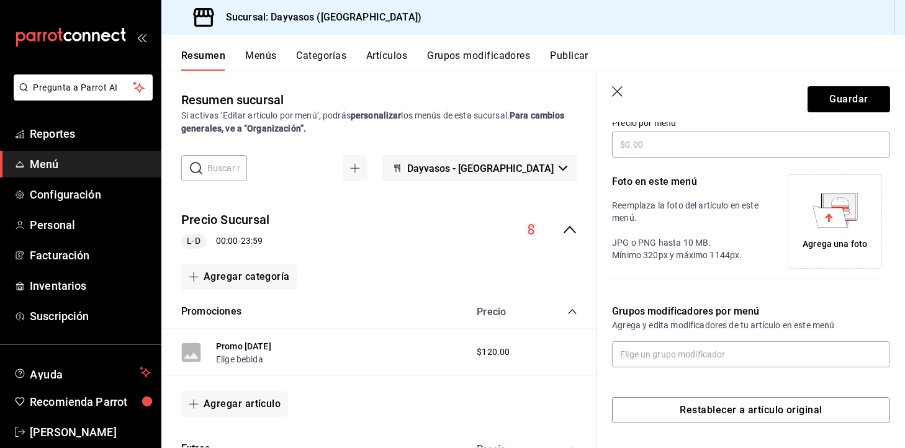
scroll to position [225, 0]
click at [757, 356] on input "text" at bounding box center [751, 354] width 278 height 26
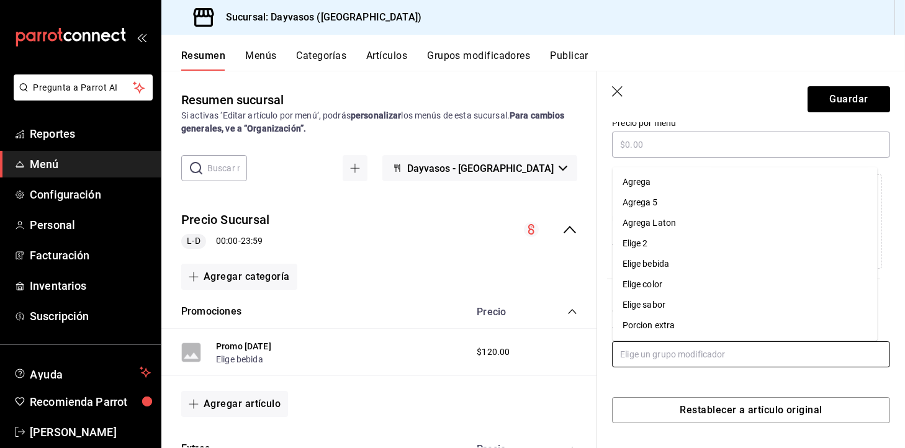
click at [697, 230] on li "Agrega Laton" at bounding box center [745, 223] width 265 height 20
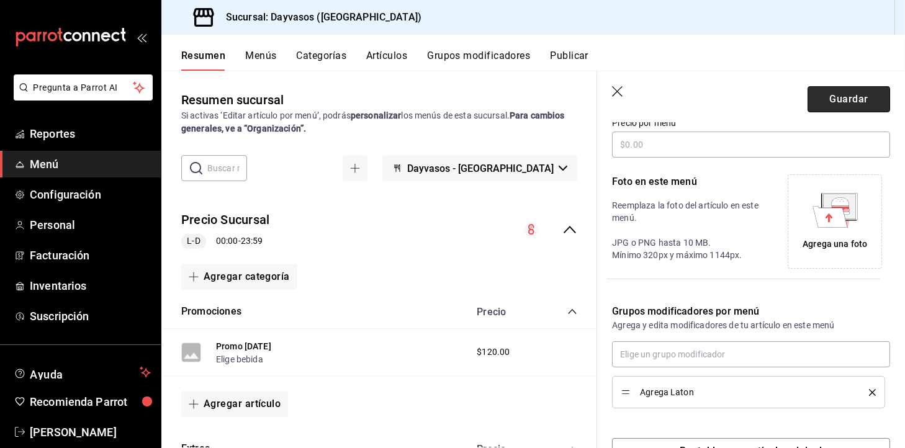
click at [849, 102] on button "Guardar" at bounding box center [849, 99] width 83 height 26
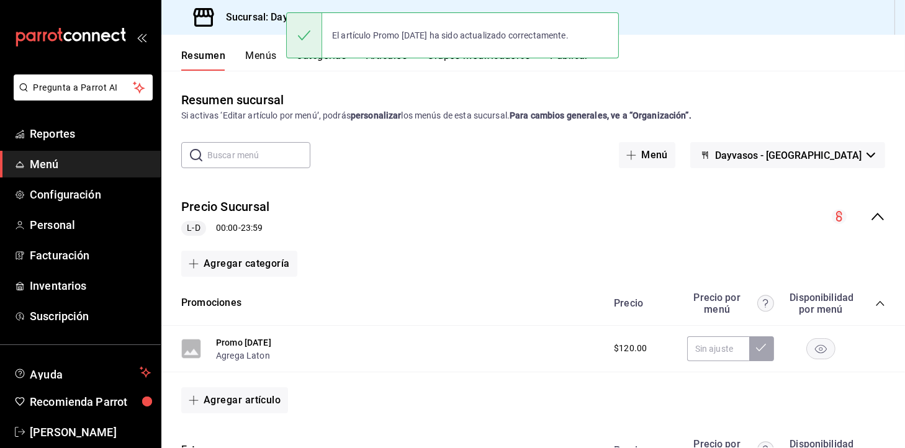
click at [579, 59] on div "El artículo Promo [DATE] ha sido actualizado correctamente." at bounding box center [452, 35] width 333 height 53
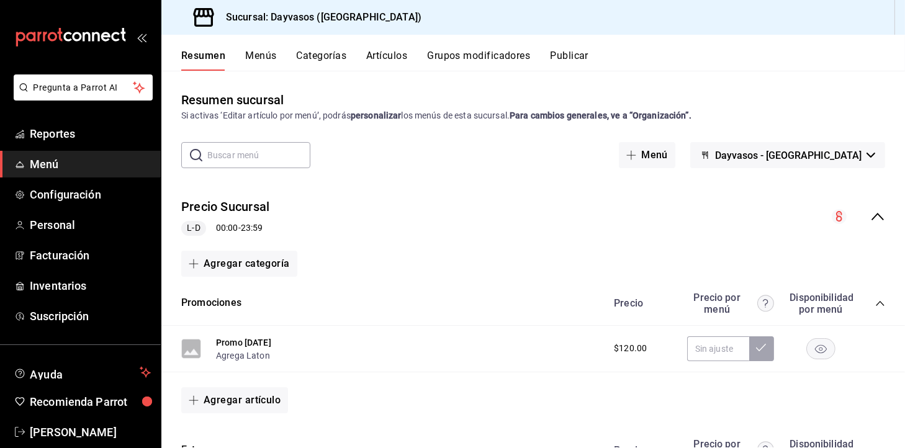
click at [579, 59] on button "Publicar" at bounding box center [569, 60] width 38 height 21
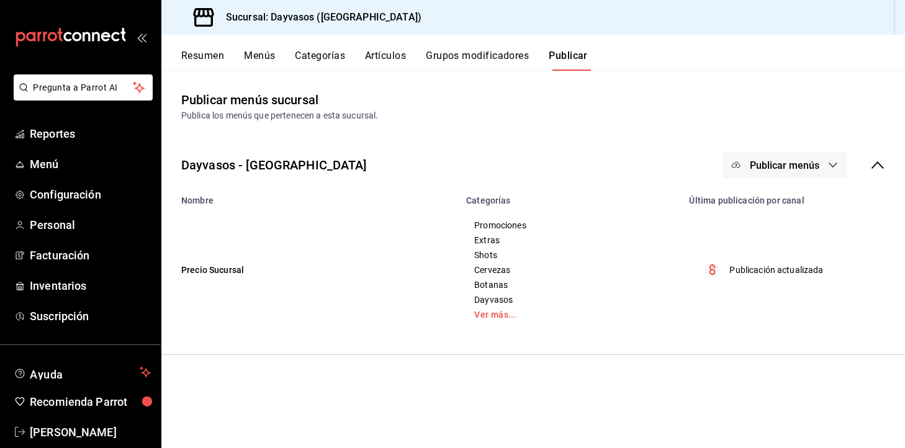
click at [785, 165] on span "Publicar menús" at bounding box center [785, 166] width 70 height 12
click at [771, 190] on li "Punto de venta" at bounding box center [785, 205] width 114 height 35
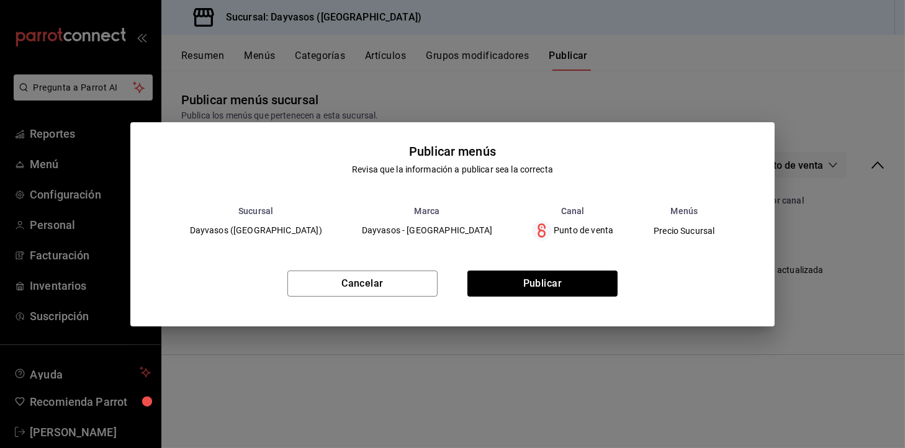
click at [595, 256] on div "Cancelar Publicar" at bounding box center [452, 289] width 645 height 76
click at [592, 271] on button "Publicar" at bounding box center [542, 284] width 150 height 26
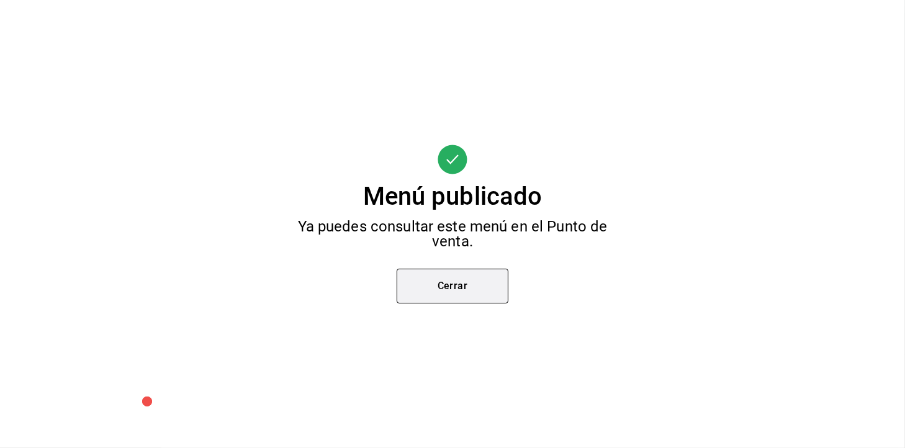
click at [480, 299] on button "Cerrar" at bounding box center [453, 286] width 112 height 35
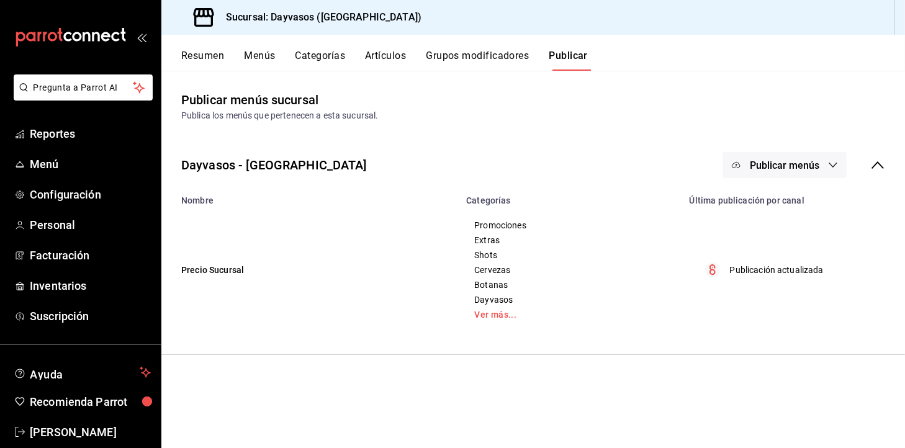
click at [462, 56] on button "Grupos modificadores" at bounding box center [477, 60] width 103 height 21
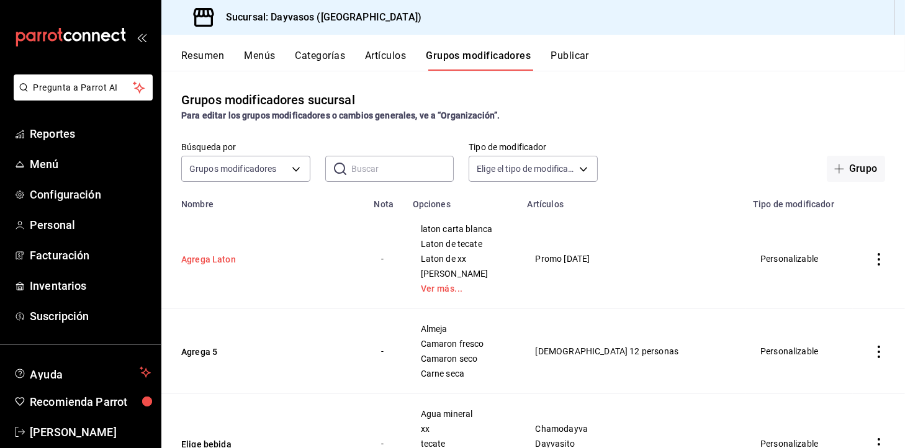
click at [227, 259] on button "Agrega Laton" at bounding box center [255, 259] width 149 height 12
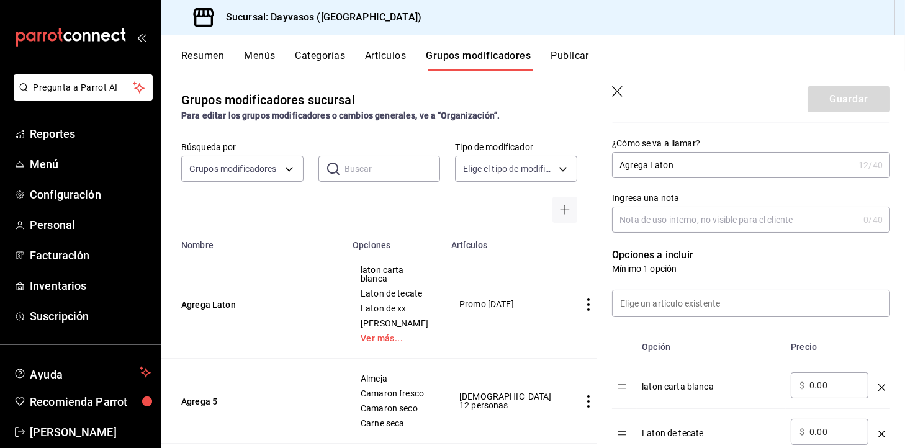
scroll to position [204, 0]
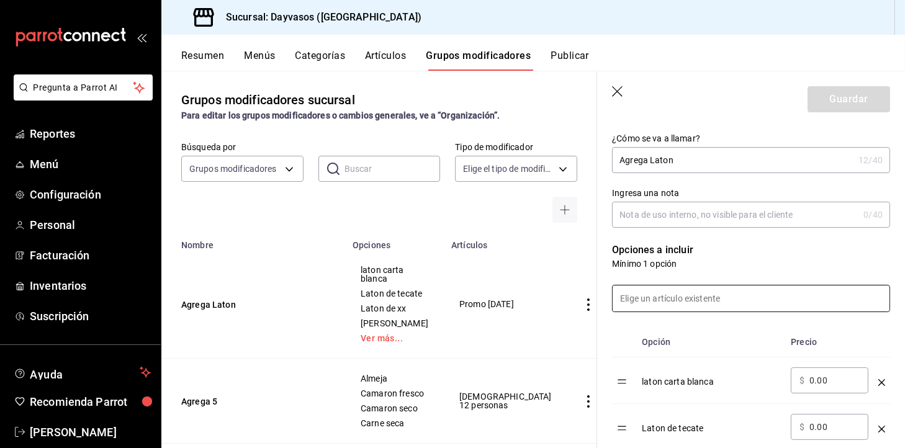
click at [727, 288] on input at bounding box center [751, 299] width 277 height 26
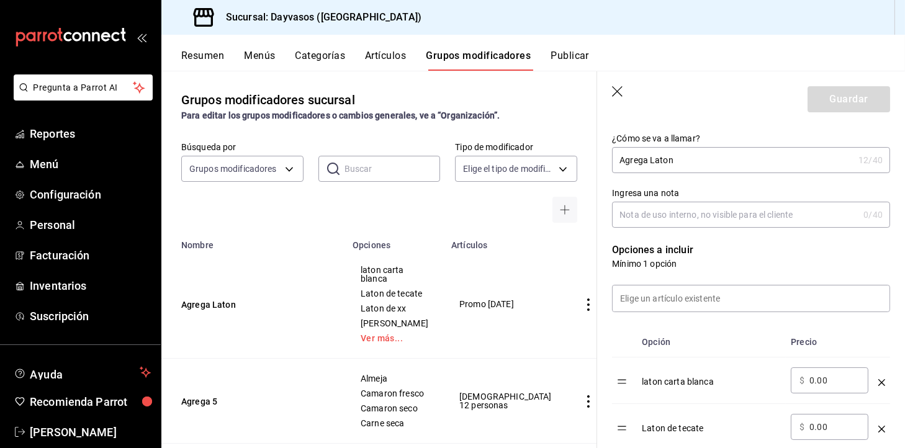
click at [670, 337] on th "Opción" at bounding box center [711, 342] width 149 height 30
click at [665, 265] on p "Mínimo 1 opción" at bounding box center [751, 264] width 278 height 12
click at [651, 341] on th "Opción" at bounding box center [711, 342] width 149 height 30
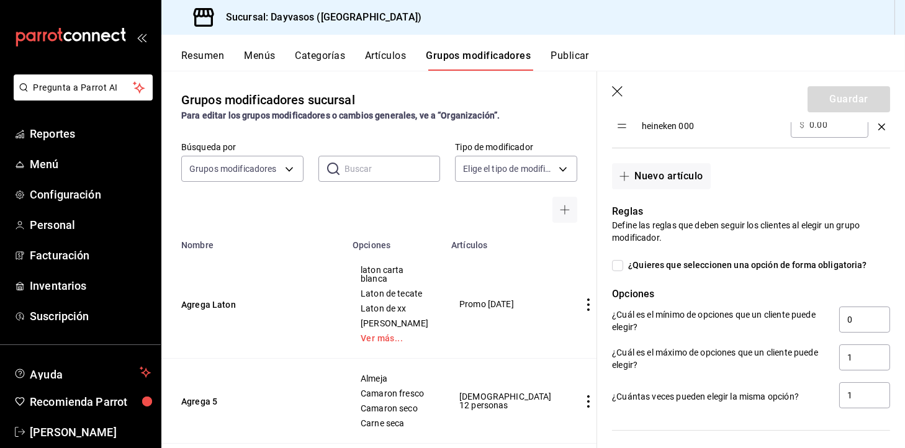
scroll to position [791, 0]
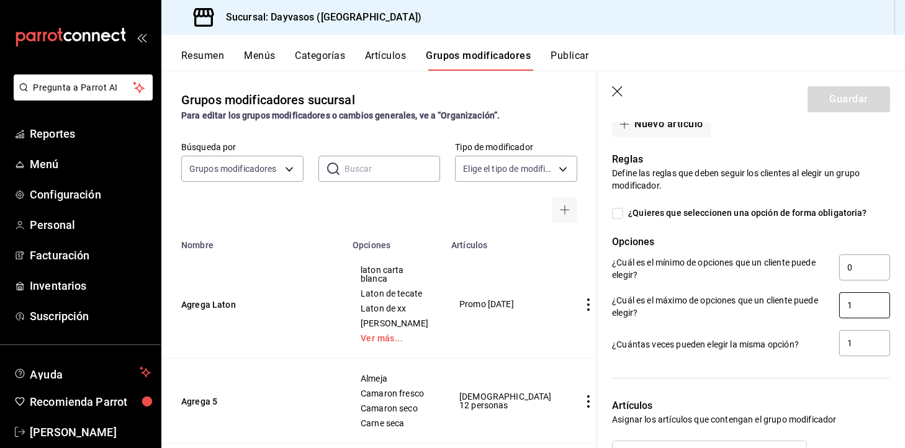
click at [868, 304] on input "1" at bounding box center [864, 305] width 51 height 26
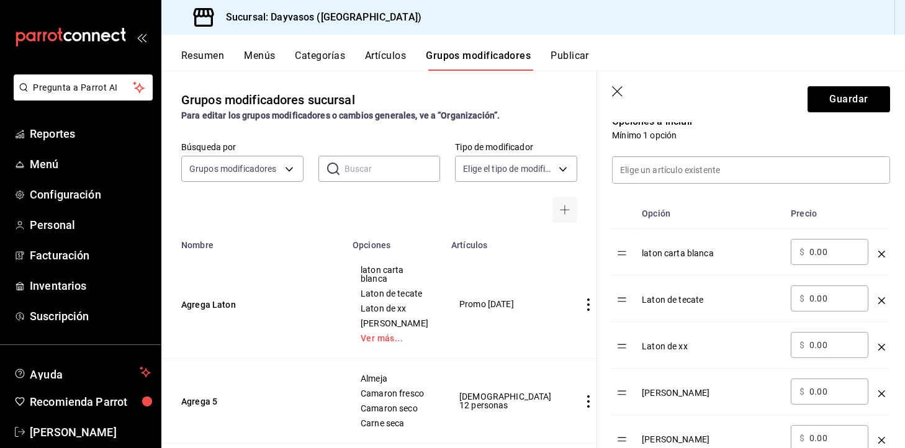
scroll to position [317, 0]
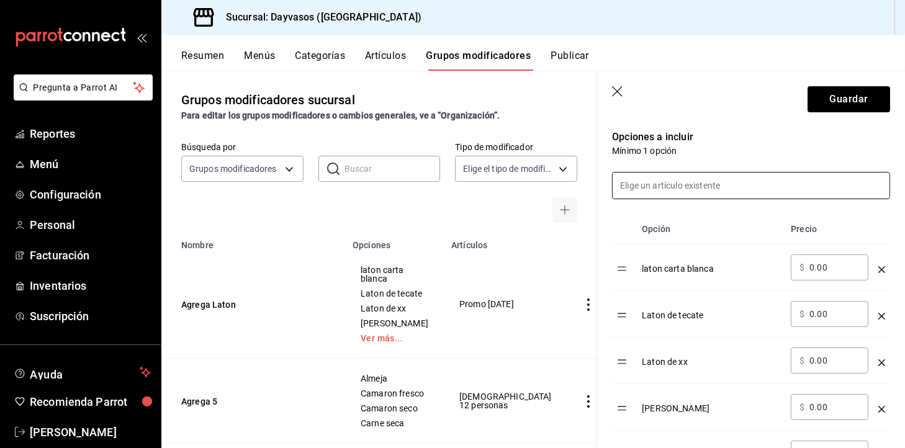
type input "2"
click at [760, 190] on input at bounding box center [751, 186] width 277 height 26
type input "t"
type input "f"
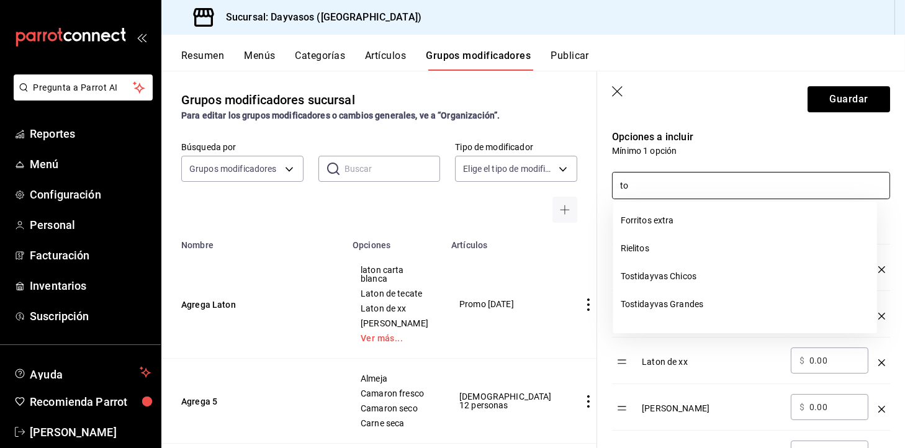
type input "t"
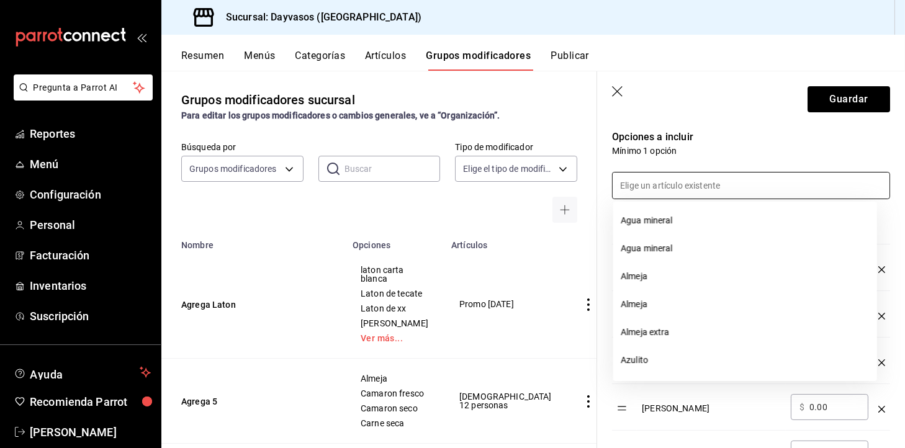
click at [617, 88] on icon "button" at bounding box center [618, 92] width 12 height 12
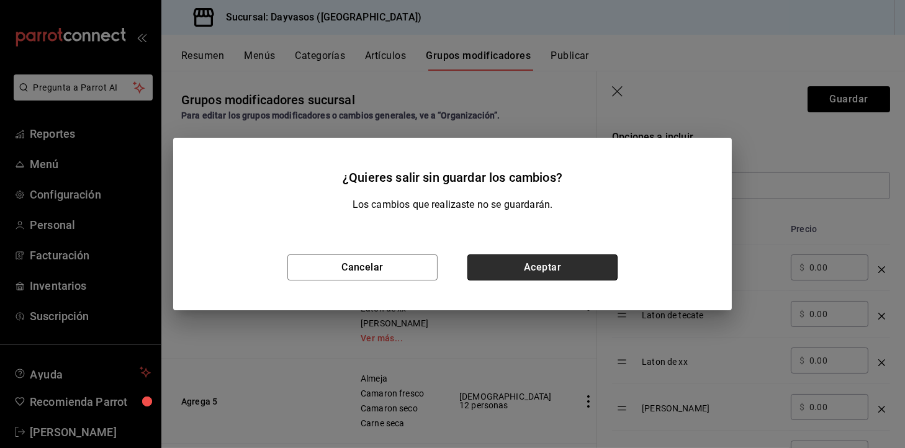
click at [495, 264] on button "Aceptar" at bounding box center [542, 268] width 150 height 26
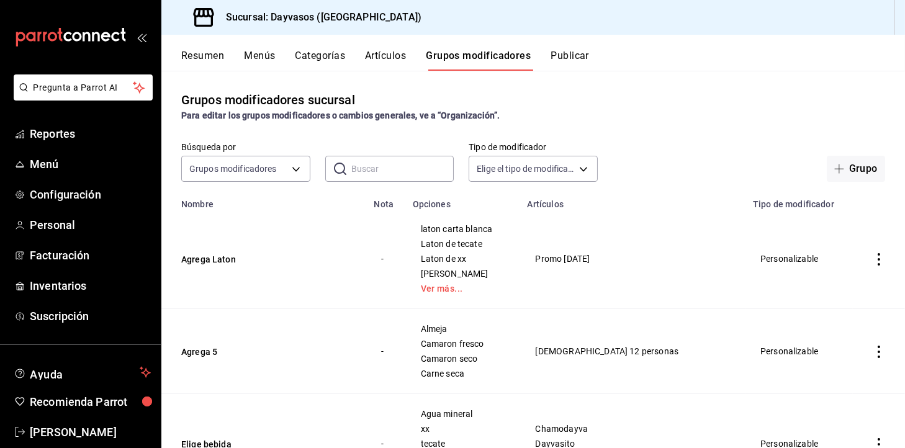
click at [401, 61] on button "Artículos" at bounding box center [385, 60] width 41 height 21
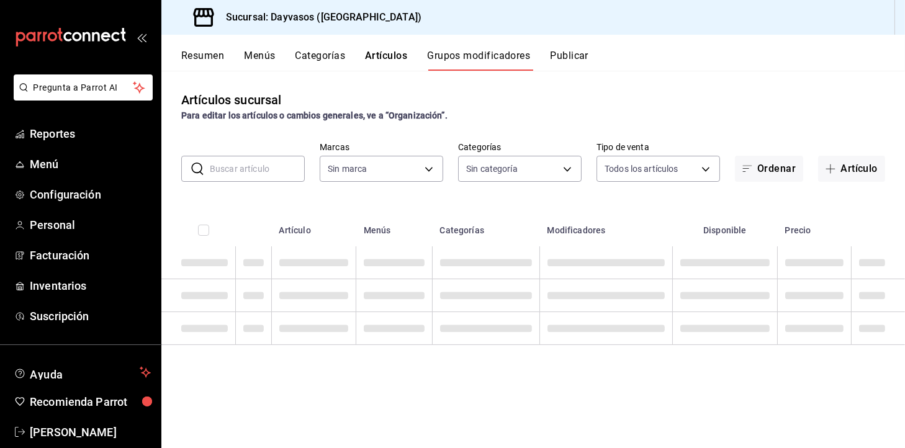
type input "9712e7d5-7633-4eee-9c09-fccef5b7d44a"
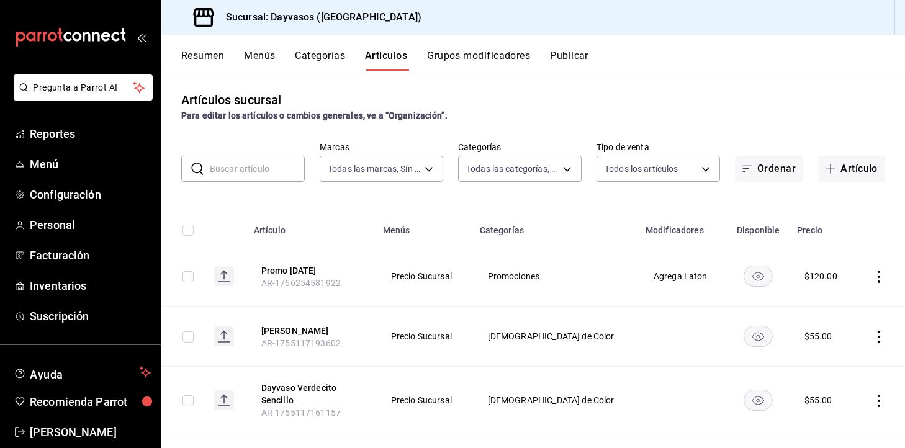
type input "140840c2-3416-4333-a2e8-03c72acb41d6,d3db95f7-e854-47e6-a7db-d604ade95a7f,3b468…"
click at [243, 160] on input "text" at bounding box center [257, 168] width 95 height 25
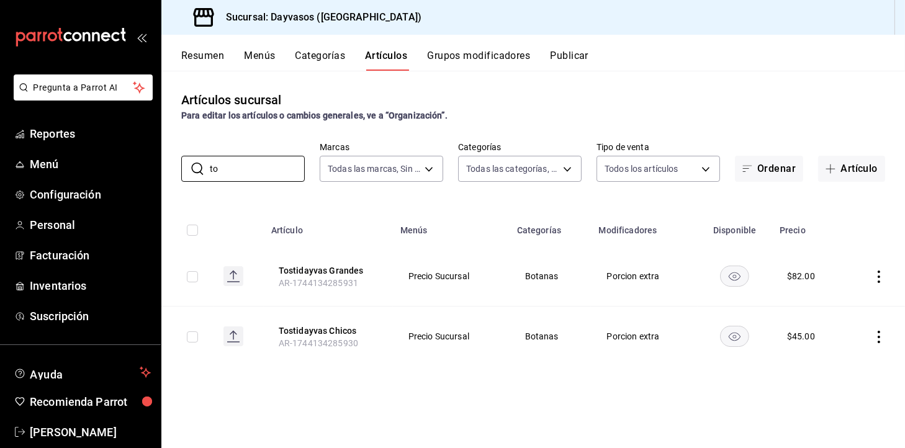
type input "t"
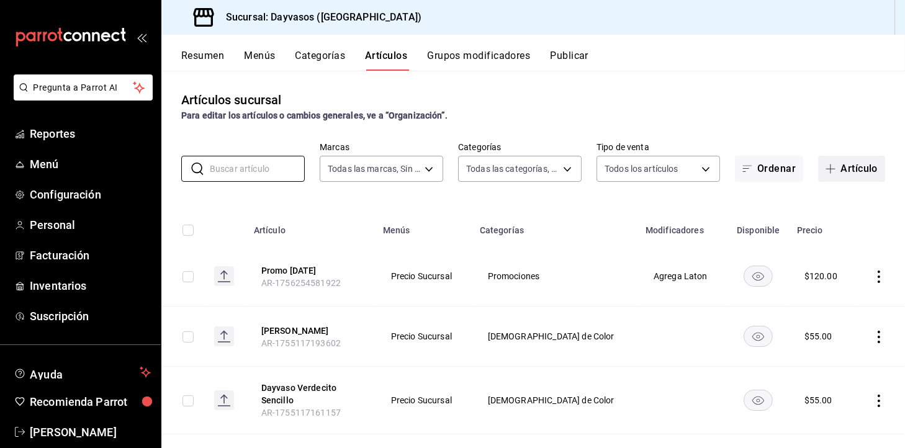
click at [841, 174] on button "Artículo" at bounding box center [851, 169] width 67 height 26
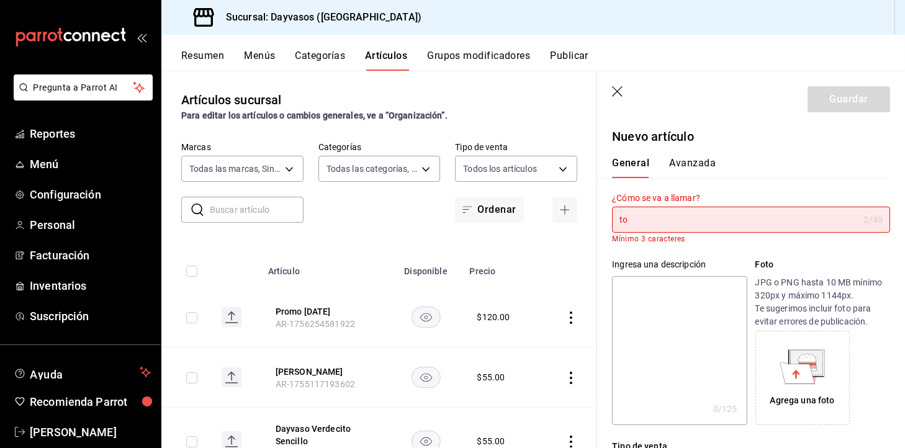
type input "t"
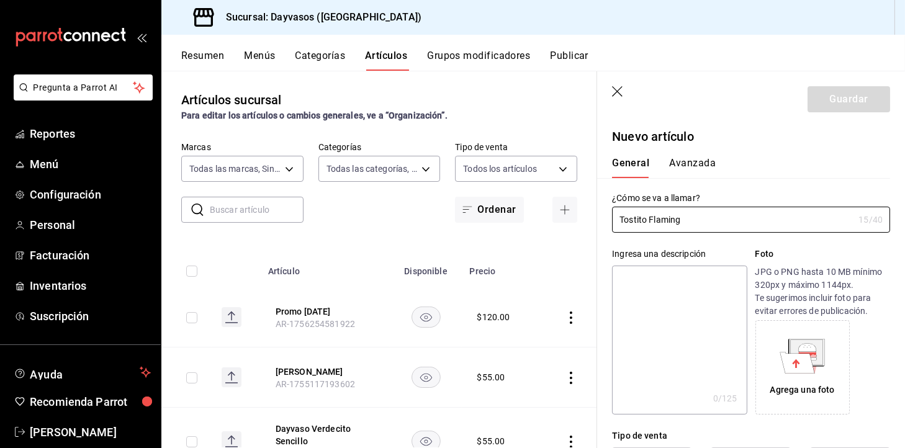
type input "Tostito Flaming"
click at [618, 89] on icon "button" at bounding box center [618, 92] width 12 height 12
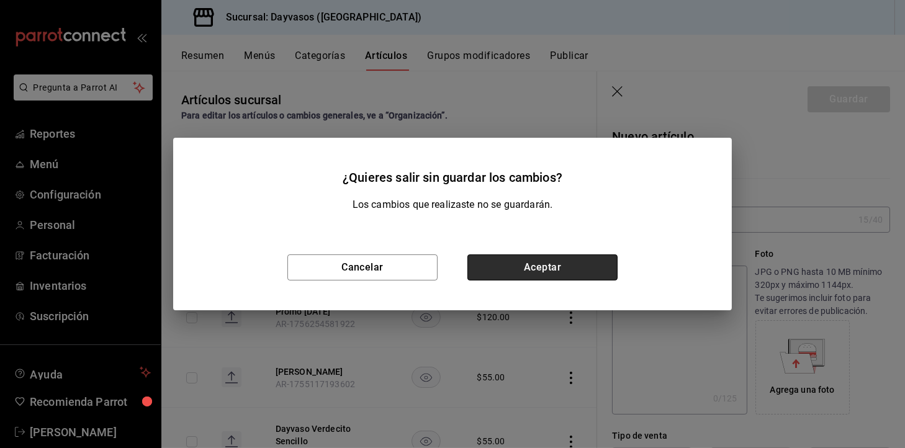
click at [572, 264] on button "Aceptar" at bounding box center [542, 268] width 150 height 26
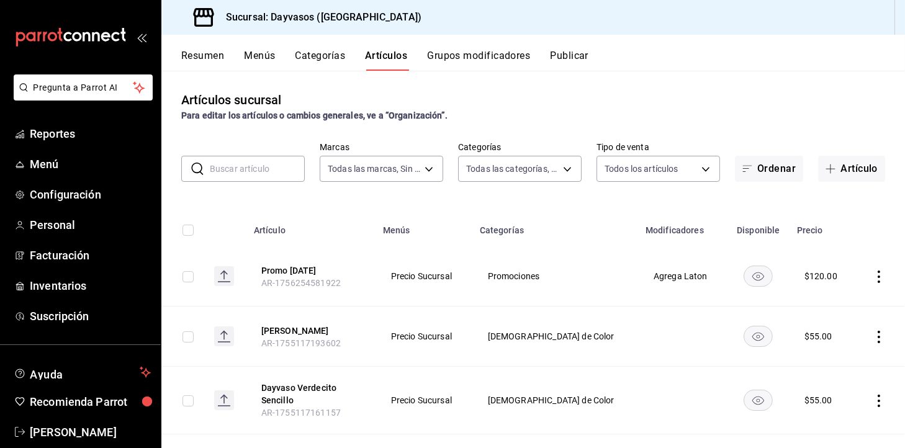
click at [864, 268] on td at bounding box center [880, 276] width 50 height 60
click at [873, 276] on icon "actions" at bounding box center [879, 277] width 12 height 12
click at [811, 295] on li "Editar" at bounding box center [818, 304] width 74 height 25
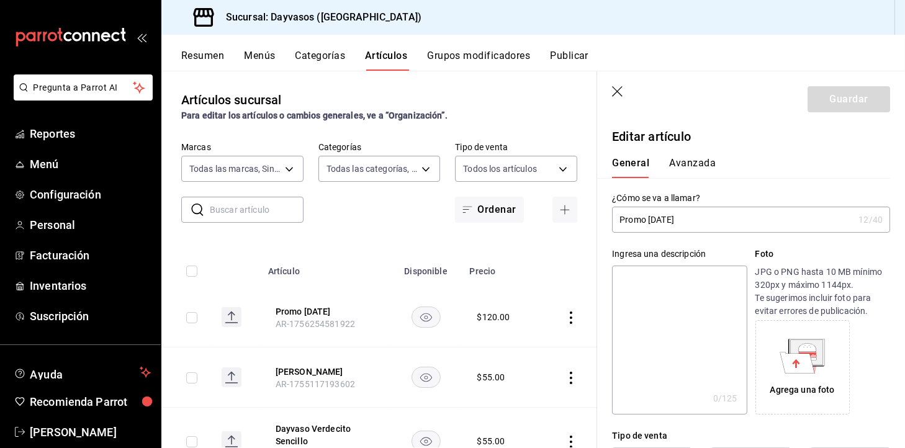
type input "$120.00"
type input "Promo Martes flaming"
click at [834, 108] on button "Guardar" at bounding box center [849, 99] width 83 height 26
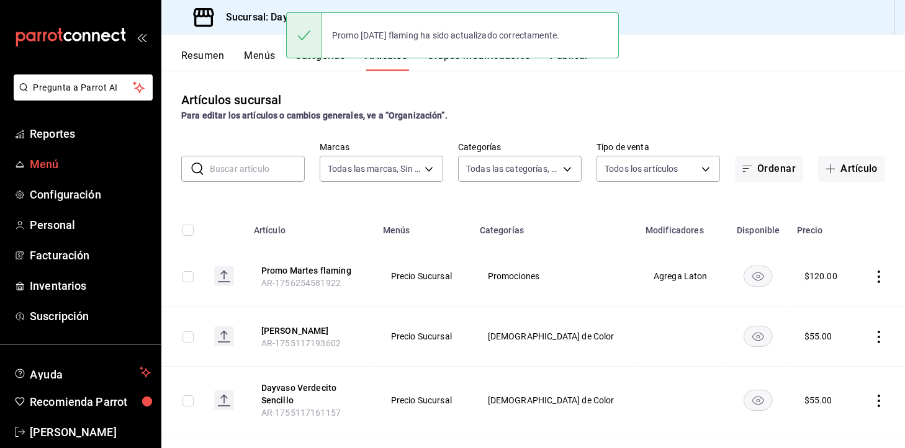
click at [73, 151] on link "Menú" at bounding box center [80, 164] width 161 height 27
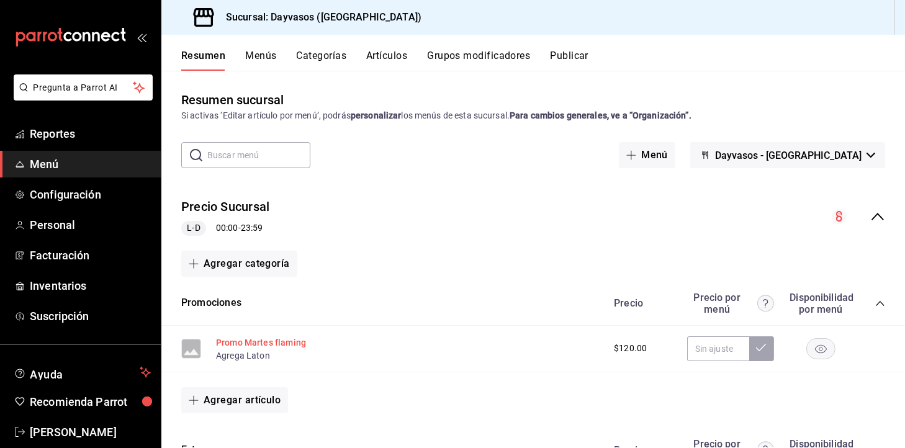
click at [232, 337] on button "Promo Martes flaming" at bounding box center [261, 342] width 90 height 12
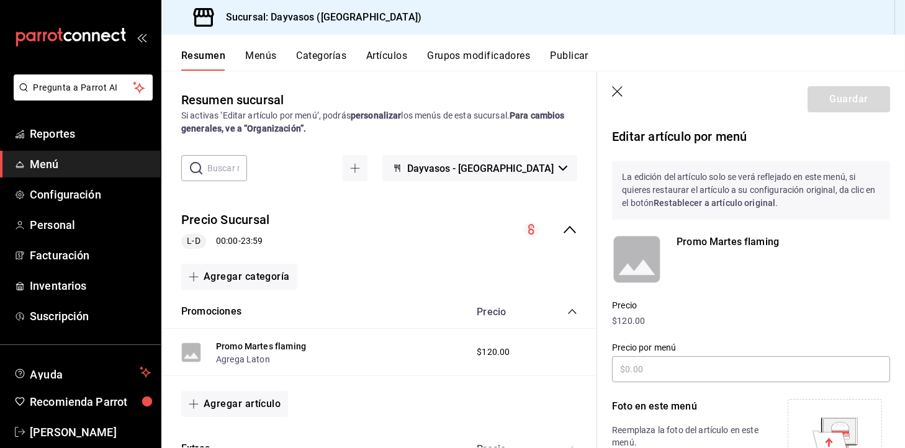
click at [618, 96] on icon "button" at bounding box center [618, 92] width 12 height 12
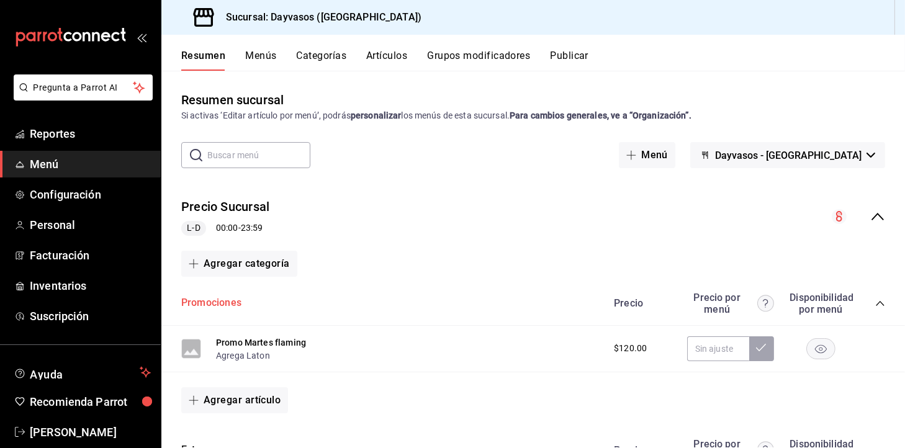
click at [203, 305] on button "Promociones" at bounding box center [211, 303] width 60 height 14
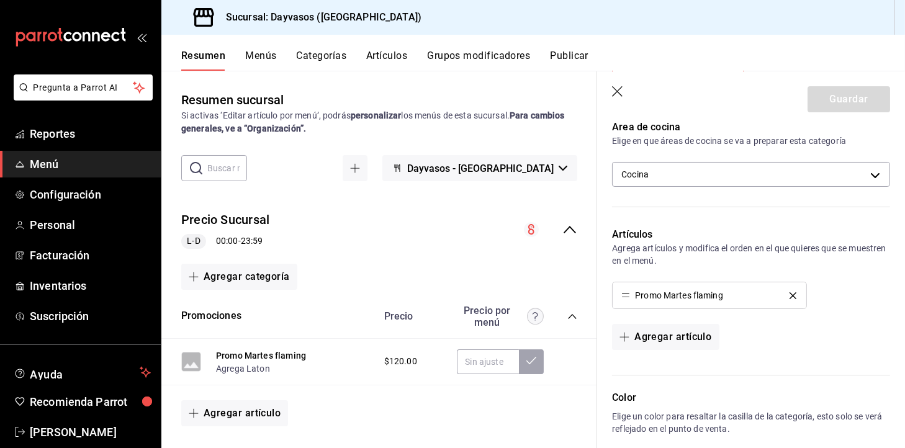
scroll to position [207, 0]
click at [382, 47] on div "Resumen Menús Categorías Artículos Grupos modificadores Publicar" at bounding box center [533, 53] width 744 height 36
click at [378, 55] on button "Artículos" at bounding box center [386, 60] width 41 height 21
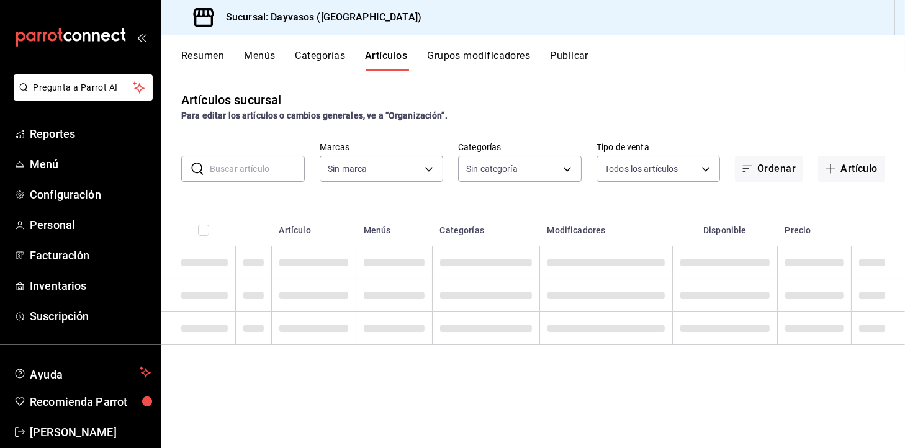
type input "9712e7d5-7633-4eee-9c09-fccef5b7d44a"
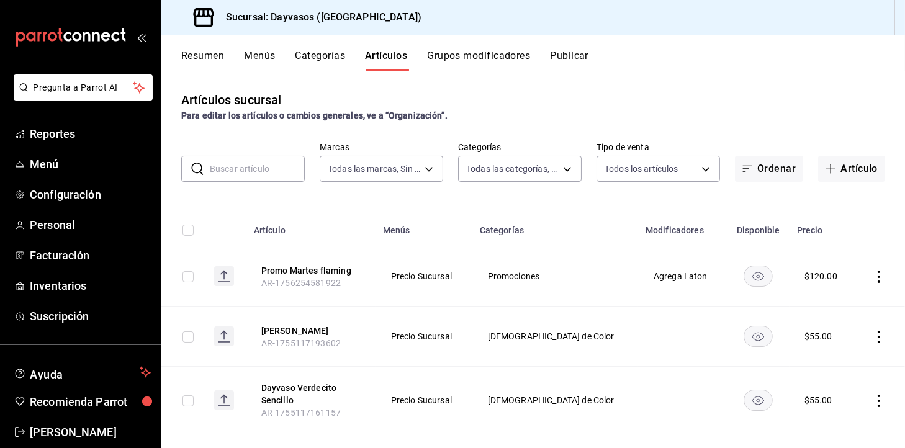
type input "140840c2-3416-4333-a2e8-03c72acb41d6,d3db95f7-e854-47e6-a7db-d604ade95a7f,3b468…"
click at [859, 179] on button "Artículo" at bounding box center [851, 169] width 67 height 26
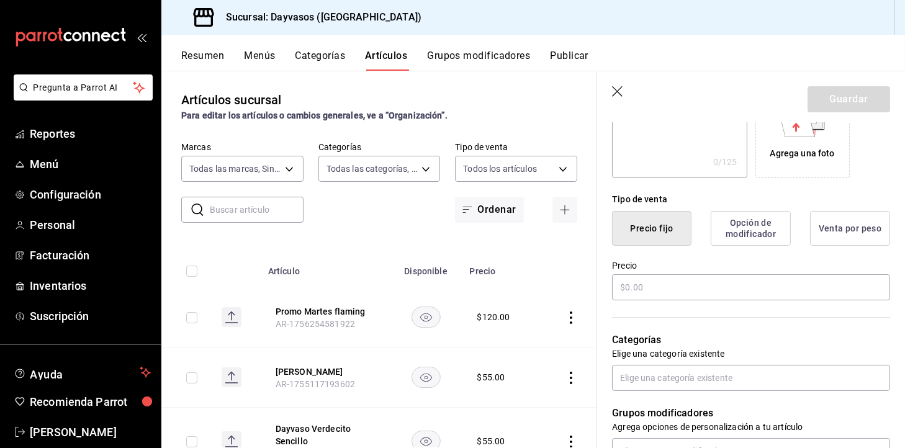
scroll to position [243, 0]
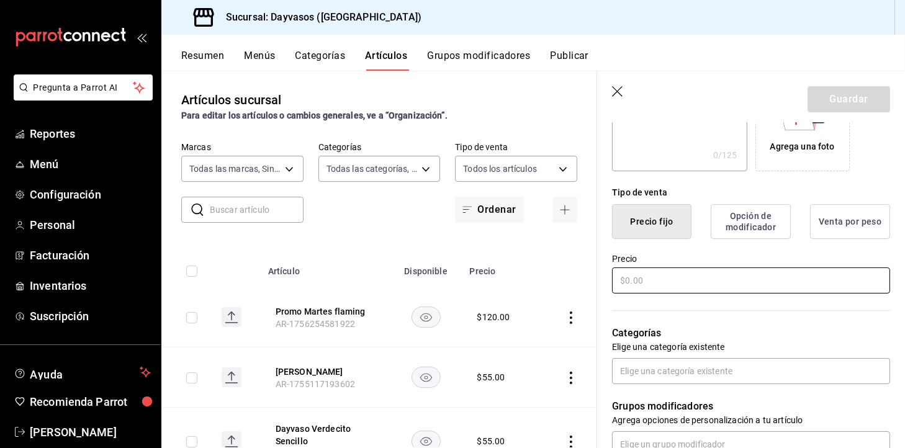
type input "Promo martes Verde"
click at [836, 289] on input "text" at bounding box center [751, 281] width 278 height 26
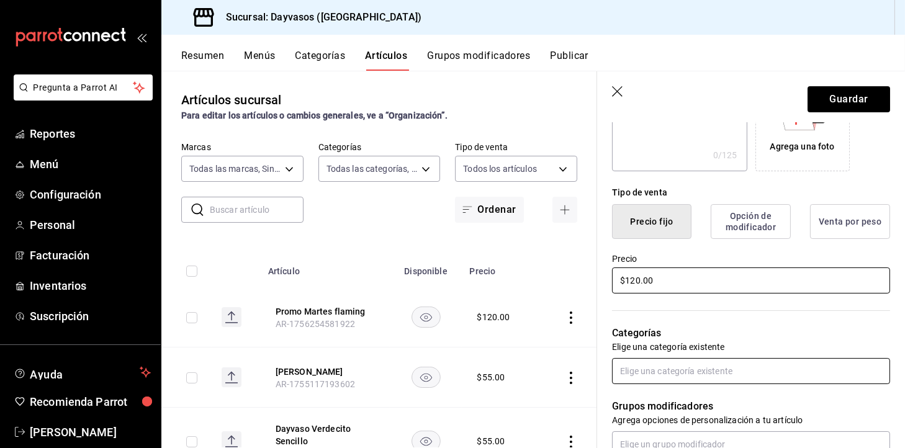
type input "$120.00"
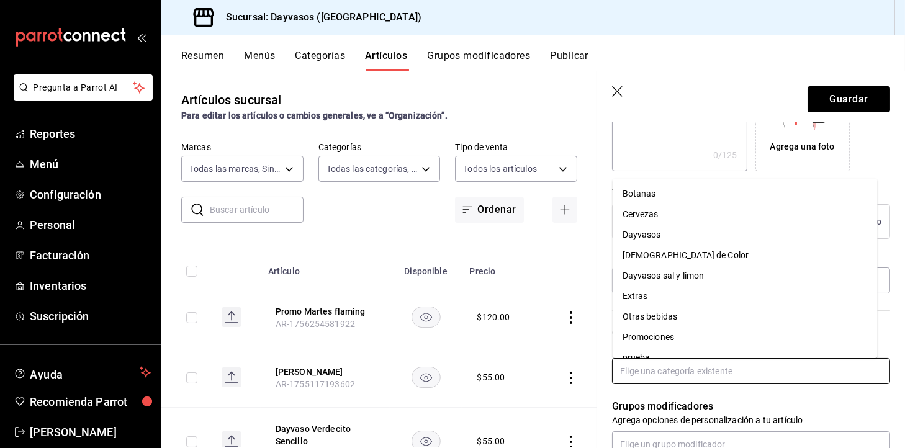
click at [787, 376] on input "text" at bounding box center [751, 371] width 278 height 26
click at [701, 337] on li "Promociones" at bounding box center [745, 337] width 265 height 20
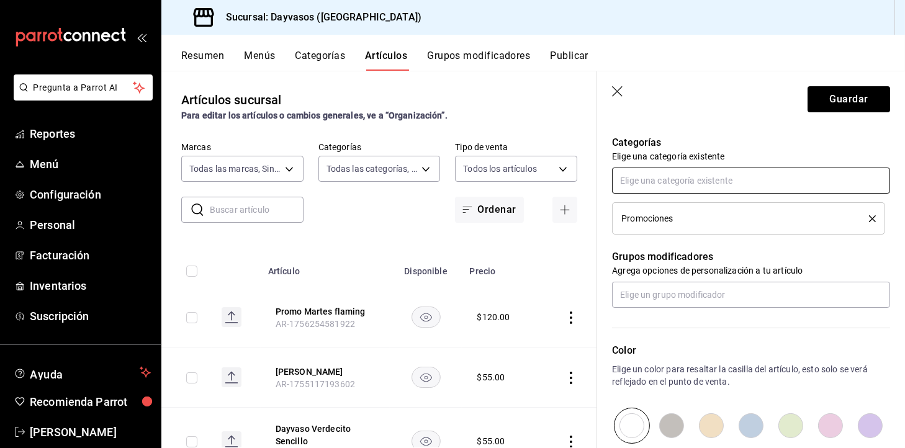
scroll to position [401, 0]
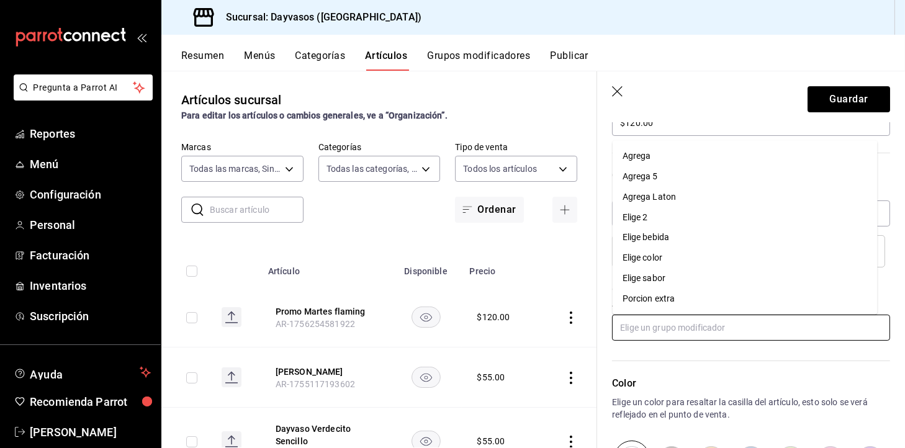
click at [668, 340] on input "text" at bounding box center [751, 328] width 278 height 26
click at [698, 188] on li "Agrega Laton" at bounding box center [745, 197] width 265 height 20
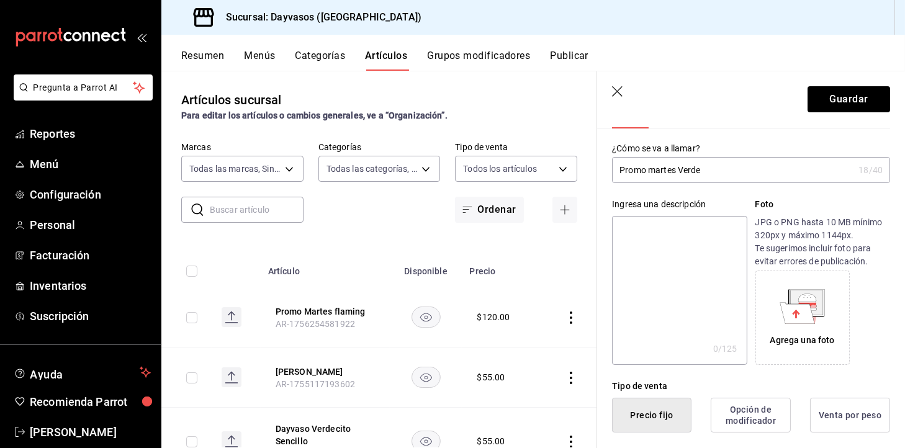
scroll to position [47, 0]
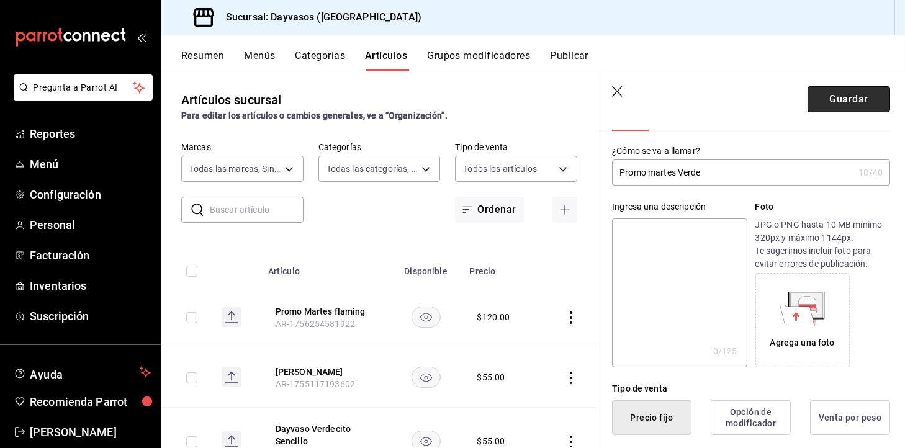
click at [826, 102] on button "Guardar" at bounding box center [849, 99] width 83 height 26
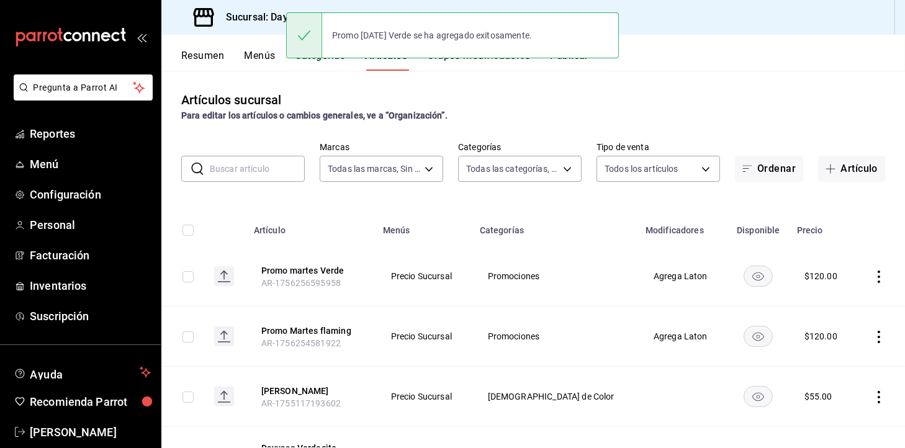
click at [579, 56] on div "Promo [DATE] Verde se ha agregado exitosamente." at bounding box center [452, 35] width 333 height 46
click at [576, 60] on div "Promo [DATE] Verde se ha agregado exitosamente." at bounding box center [452, 35] width 333 height 53
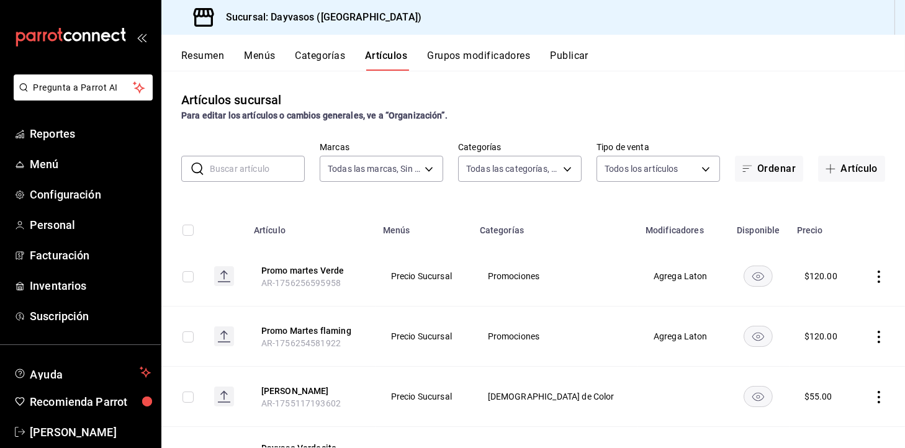
click at [576, 60] on button "Publicar" at bounding box center [569, 60] width 38 height 21
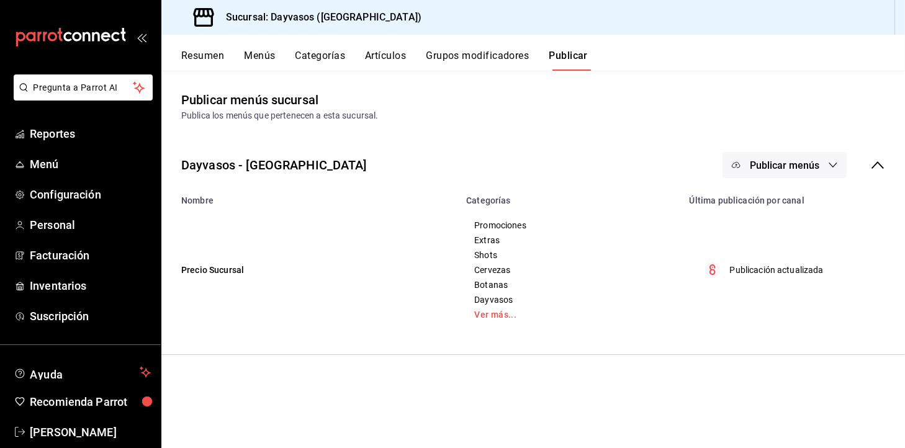
click at [790, 155] on button "Publicar menús" at bounding box center [785, 165] width 124 height 26
click at [787, 195] on li "Punto de venta" at bounding box center [785, 205] width 114 height 35
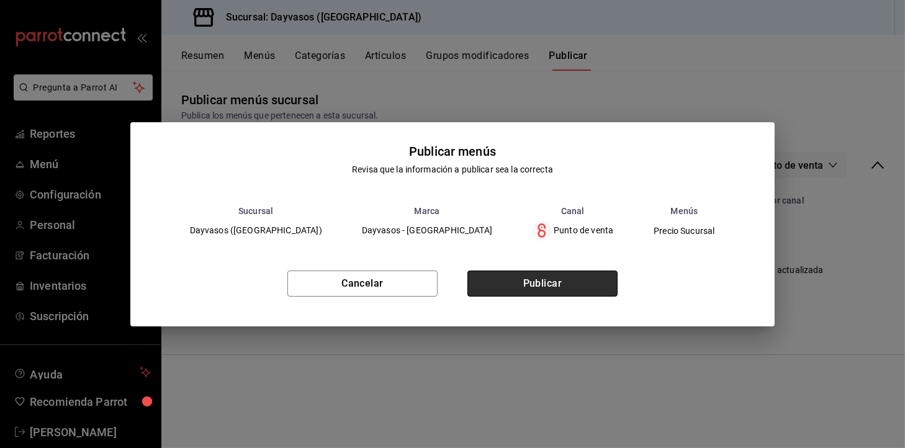
click at [497, 276] on button "Publicar" at bounding box center [542, 284] width 150 height 26
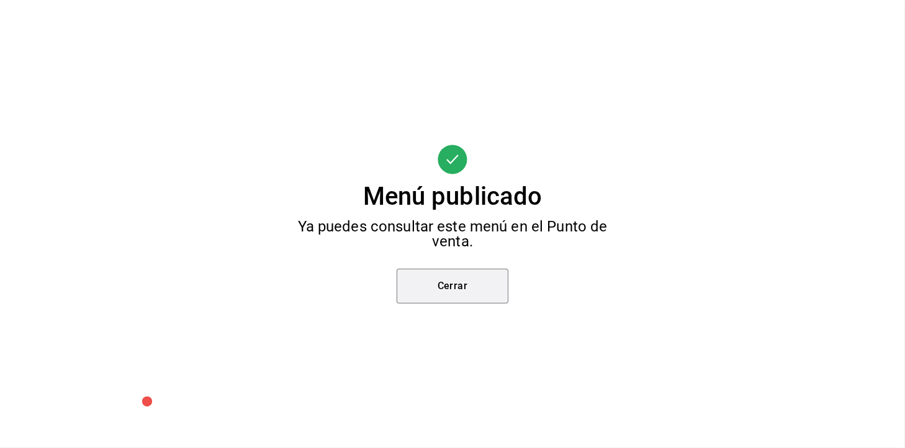
click at [497, 276] on button "Cerrar" at bounding box center [453, 286] width 112 height 35
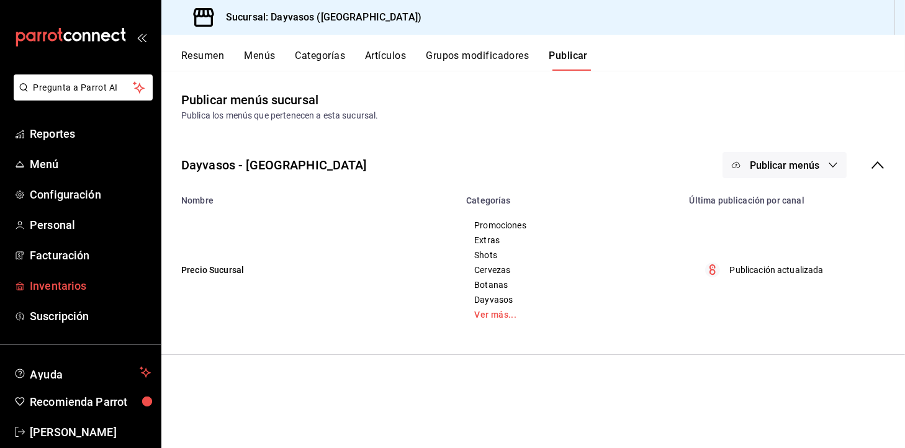
click at [74, 281] on span "Inventarios" at bounding box center [90, 285] width 121 height 17
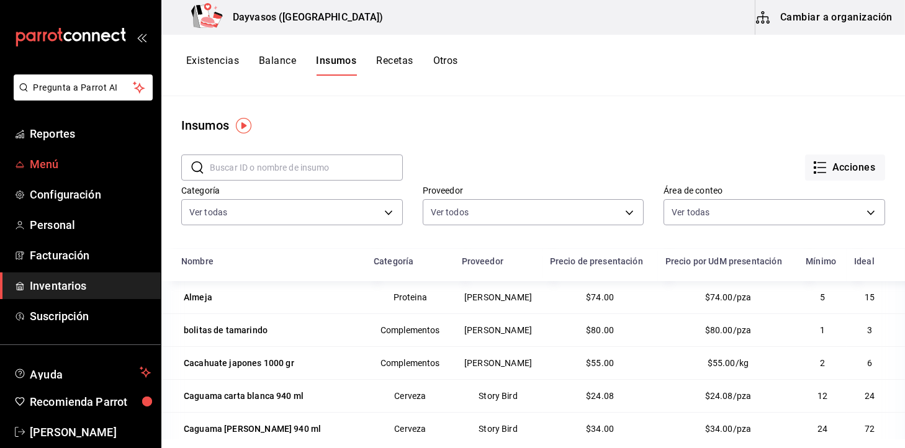
click at [34, 167] on span "Menú" at bounding box center [90, 164] width 121 height 17
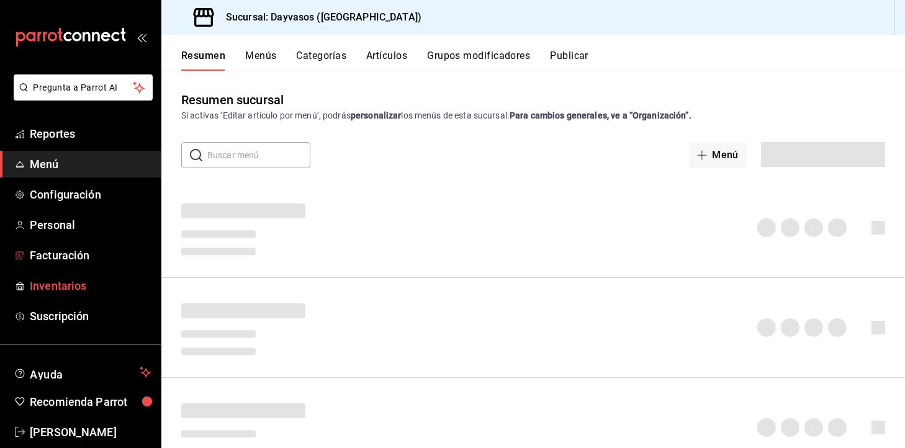
click at [73, 286] on span "Inventarios" at bounding box center [90, 285] width 121 height 17
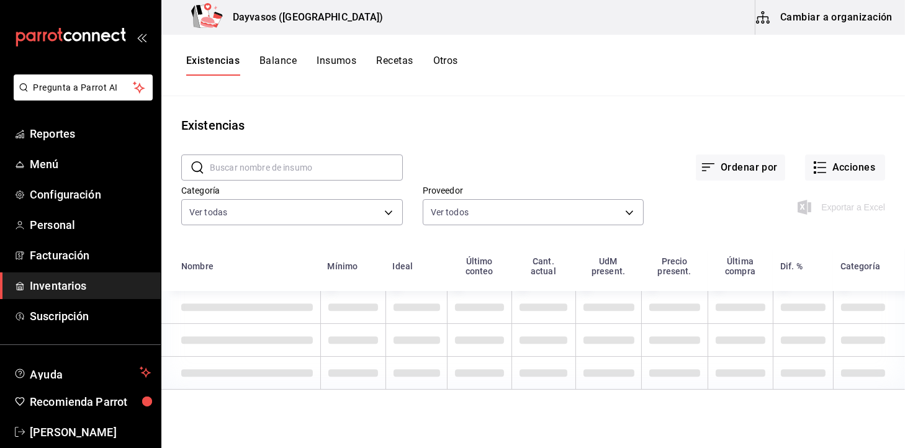
click at [332, 66] on button "Insumos" at bounding box center [337, 65] width 40 height 21
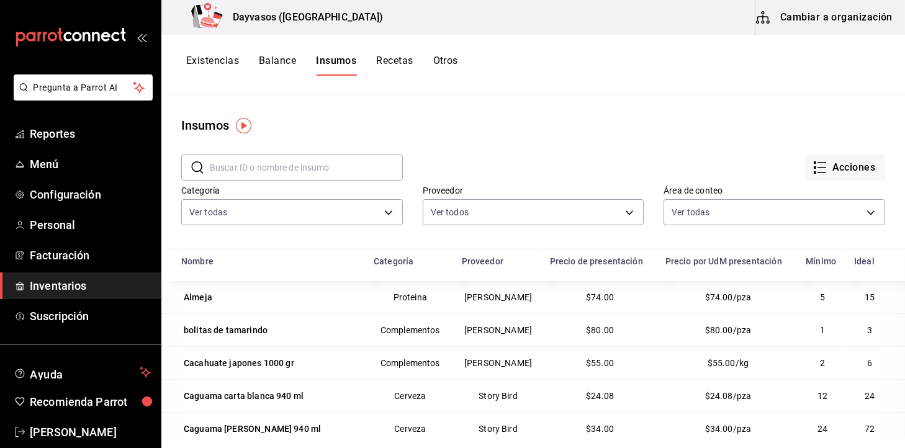
click at [384, 61] on button "Recetas" at bounding box center [394, 65] width 37 height 21
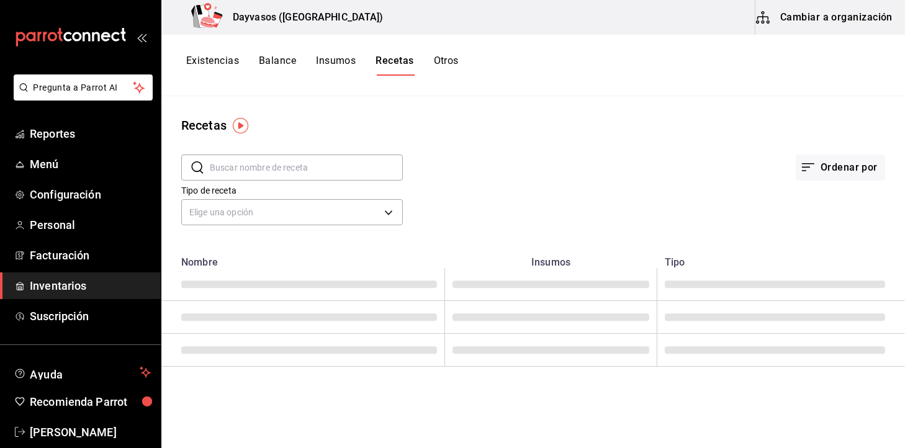
click at [873, 26] on button "Cambiar a organización" at bounding box center [826, 17] width 140 height 35
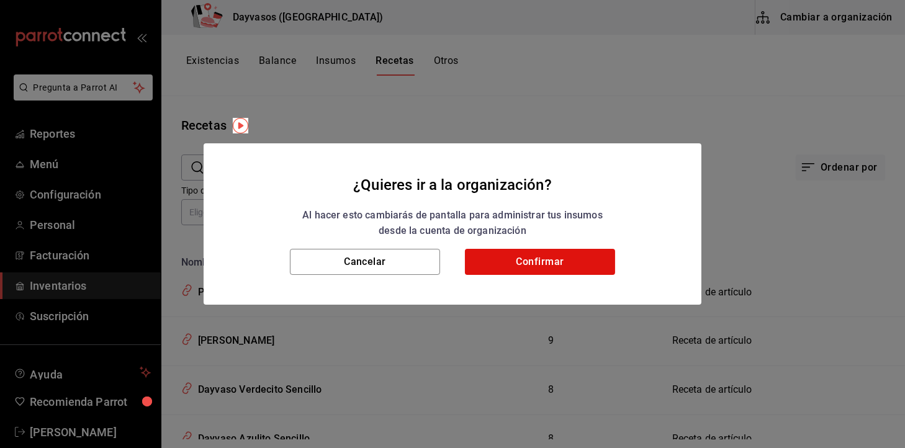
click at [623, 255] on div "Cancelar Confirmar" at bounding box center [453, 277] width 498 height 56
click at [594, 261] on button "Confirmar" at bounding box center [540, 262] width 150 height 26
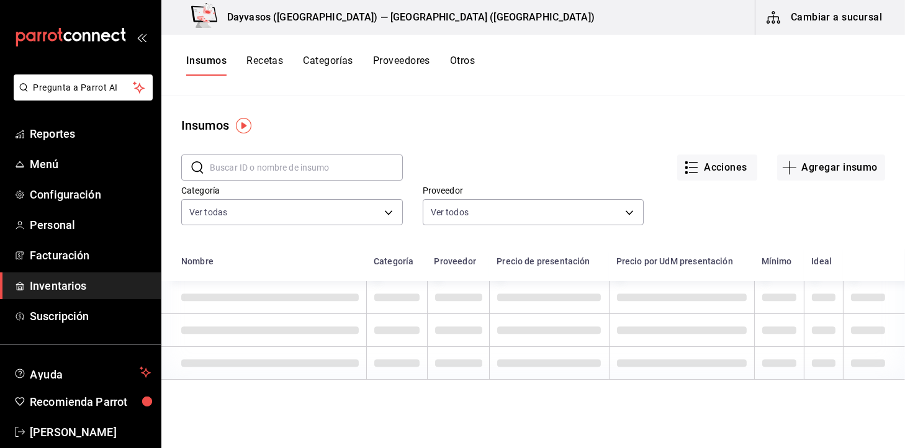
click at [245, 58] on div "Insumos Recetas Categorías Proveedores Otros" at bounding box center [330, 65] width 289 height 21
click at [257, 61] on button "Recetas" at bounding box center [264, 65] width 37 height 21
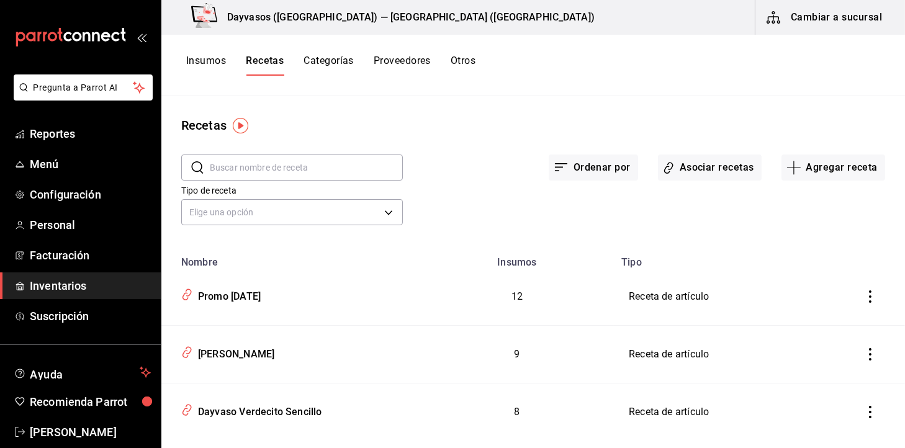
click at [311, 161] on input "text" at bounding box center [306, 167] width 193 height 25
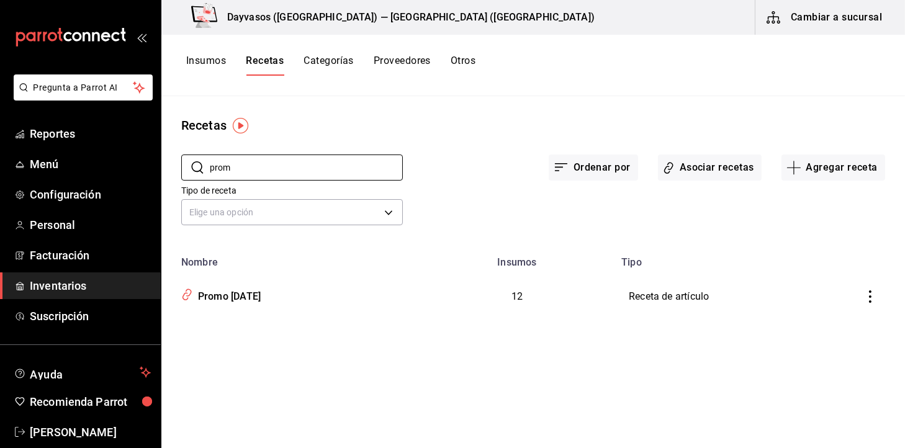
type input "prom"
click at [869, 292] on icon "inventoriesTable" at bounding box center [870, 297] width 2 height 12
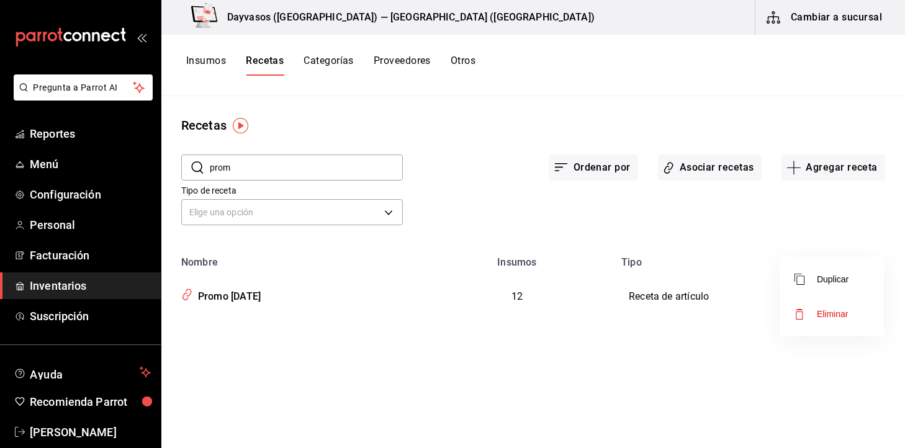
drag, startPoint x: 869, startPoint y: 292, endPoint x: 547, endPoint y: 294, distance: 322.2
click at [547, 294] on div "Duplicar Eliminar" at bounding box center [452, 224] width 905 height 448
click at [254, 300] on div at bounding box center [452, 224] width 905 height 448
click at [256, 296] on div "Promo [DATE]" at bounding box center [227, 294] width 68 height 19
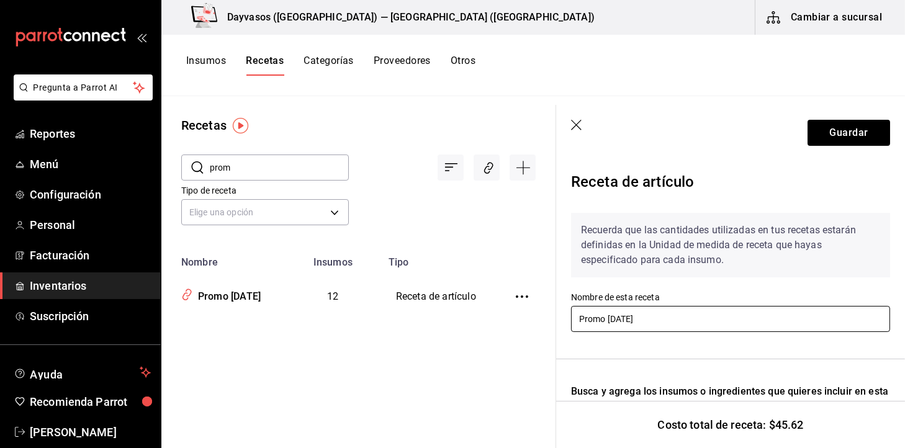
click at [717, 319] on input "Promo [DATE]" at bounding box center [730, 319] width 319 height 26
type input "Promo Martes Flaming"
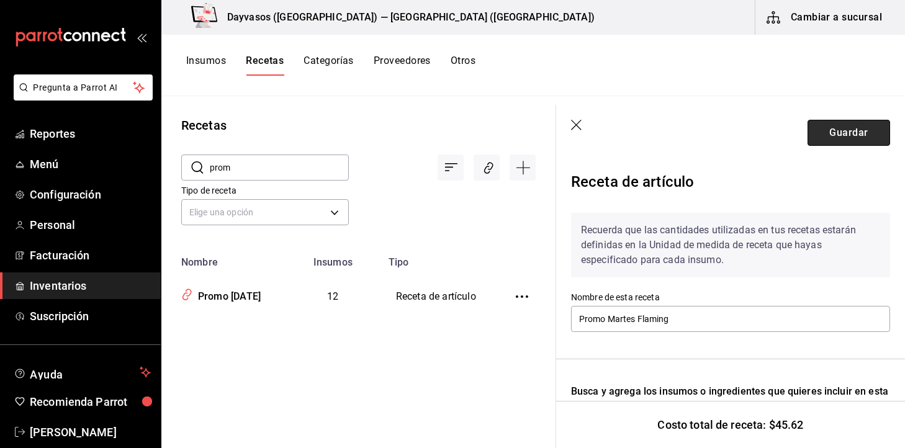
click at [825, 129] on button "Guardar" at bounding box center [849, 133] width 83 height 26
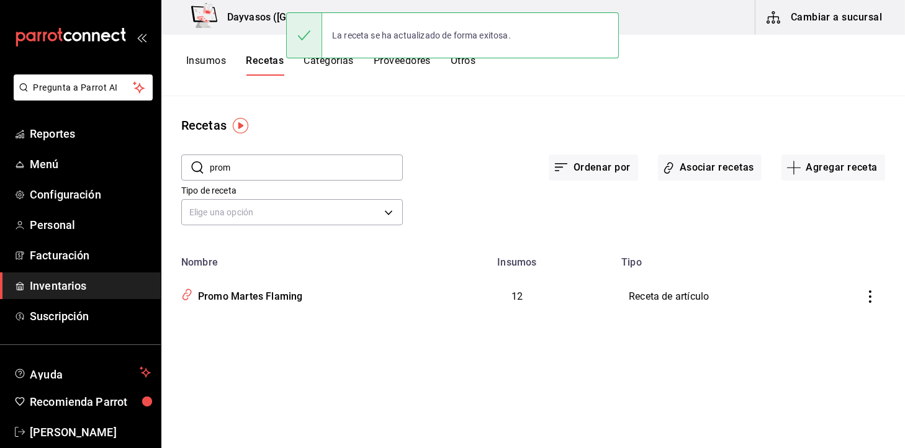
click at [870, 295] on icon "inventoriesTable" at bounding box center [870, 297] width 12 height 12
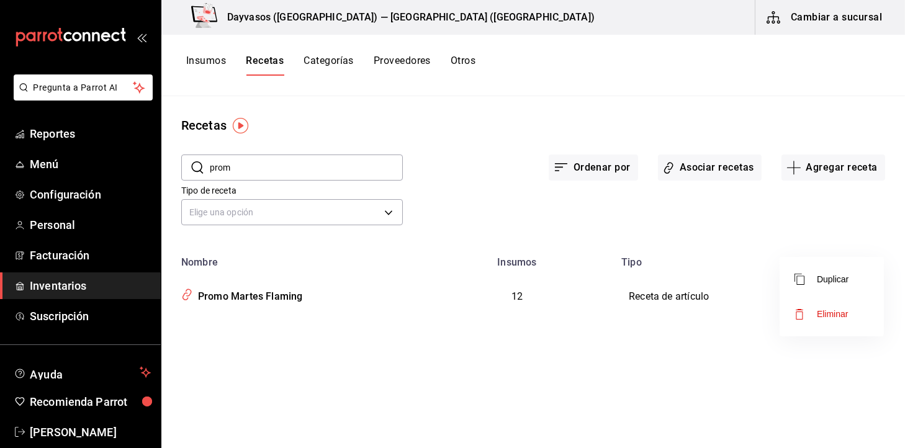
click at [842, 269] on li "Duplicar" at bounding box center [832, 279] width 104 height 35
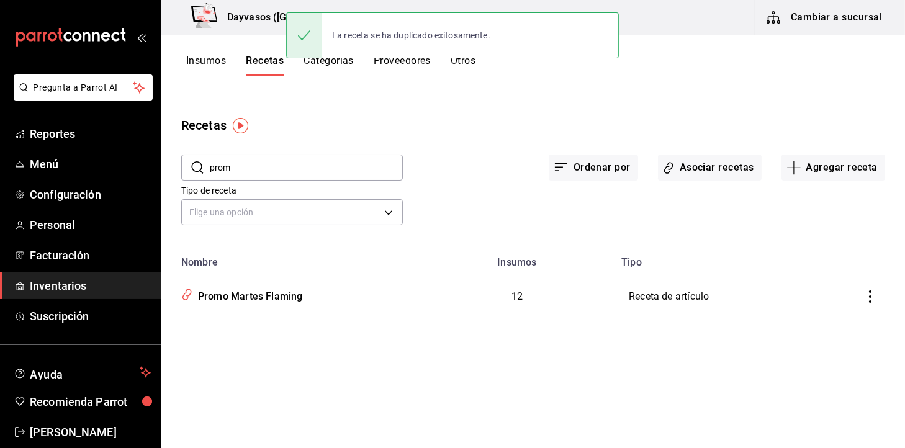
click at [279, 68] on button "Recetas" at bounding box center [265, 65] width 38 height 21
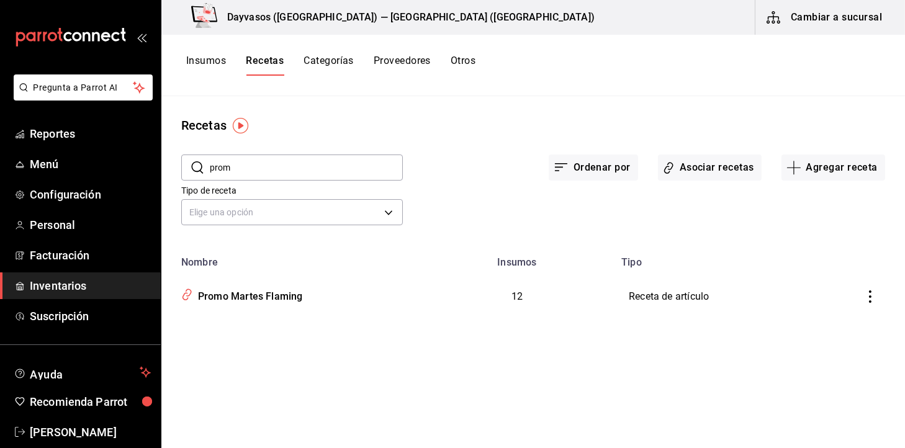
click at [244, 176] on input "prom" at bounding box center [306, 167] width 193 height 25
type input "p"
click at [503, 120] on div "Recetas" at bounding box center [533, 125] width 744 height 19
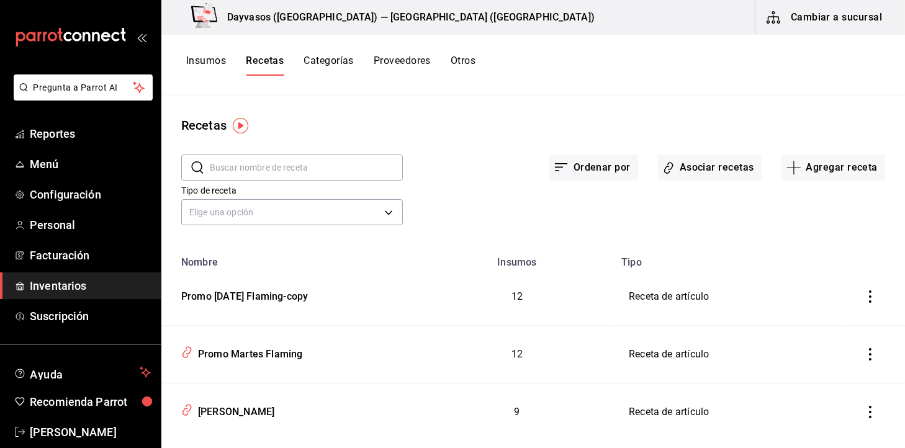
click at [864, 291] on icon "inventoriesTable" at bounding box center [870, 297] width 12 height 12
click at [262, 296] on div at bounding box center [452, 224] width 905 height 448
click at [292, 301] on div "Promo [DATE] Flaming-copy" at bounding box center [242, 294] width 132 height 19
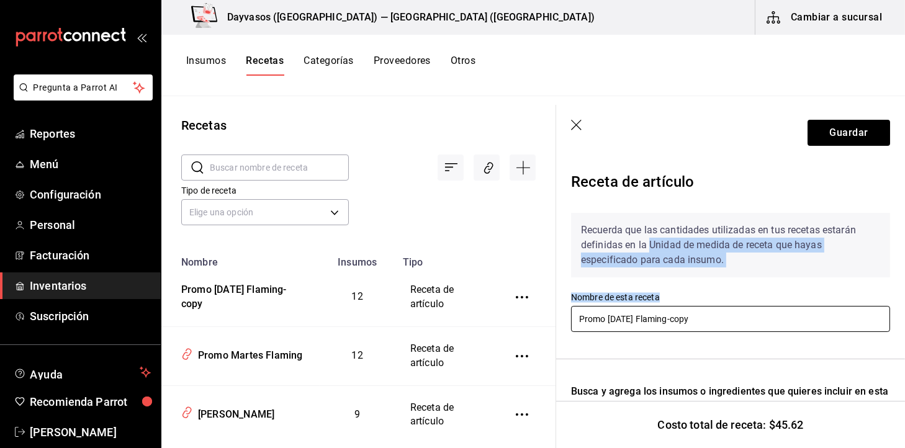
drag, startPoint x: 647, startPoint y: 251, endPoint x: 713, endPoint y: 316, distance: 92.6
click at [713, 316] on div "Recuerda que las cantidades utilizadas en tus recetas estarán definidas en la U…" at bounding box center [730, 273] width 319 height 121
click at [762, 317] on input "Promo [DATE] Flaming-copy" at bounding box center [730, 319] width 319 height 26
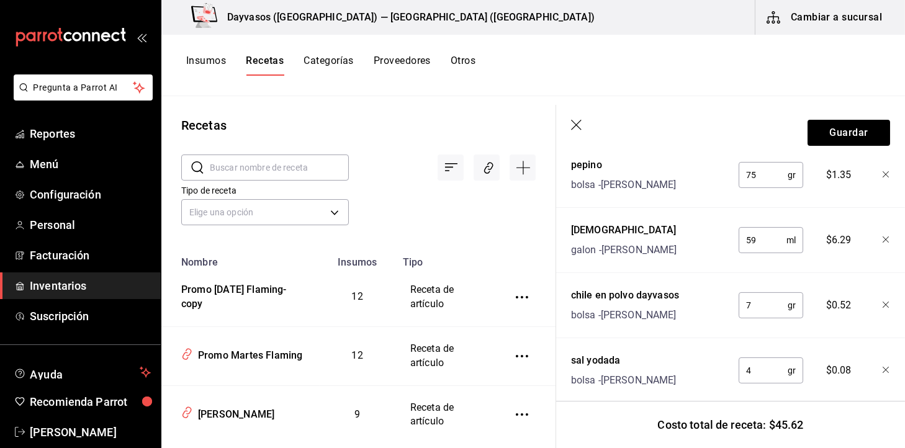
scroll to position [430, 0]
type input "Promo Martes Verde"
click at [865, 361] on div at bounding box center [877, 367] width 27 height 40
click at [883, 370] on icon "button" at bounding box center [886, 369] width 7 height 7
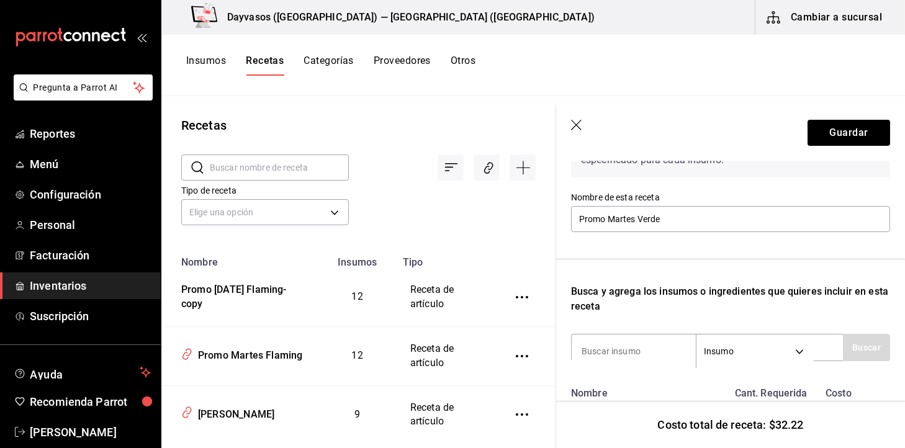
scroll to position [53, 0]
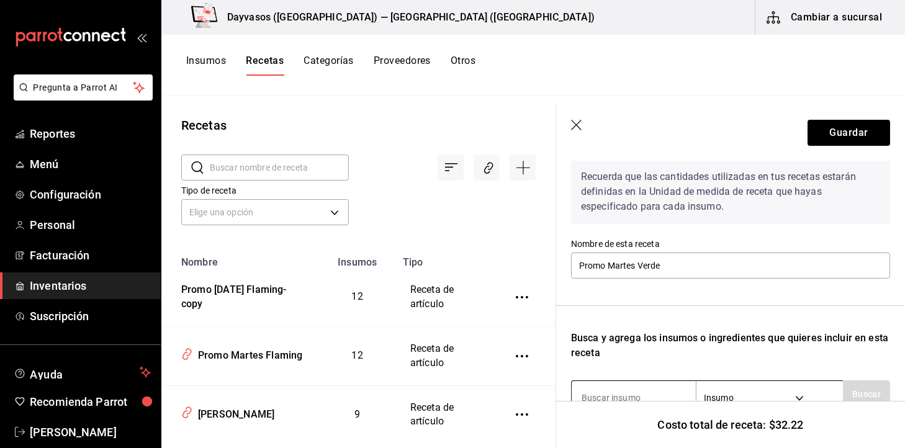
click at [633, 397] on input at bounding box center [634, 398] width 124 height 26
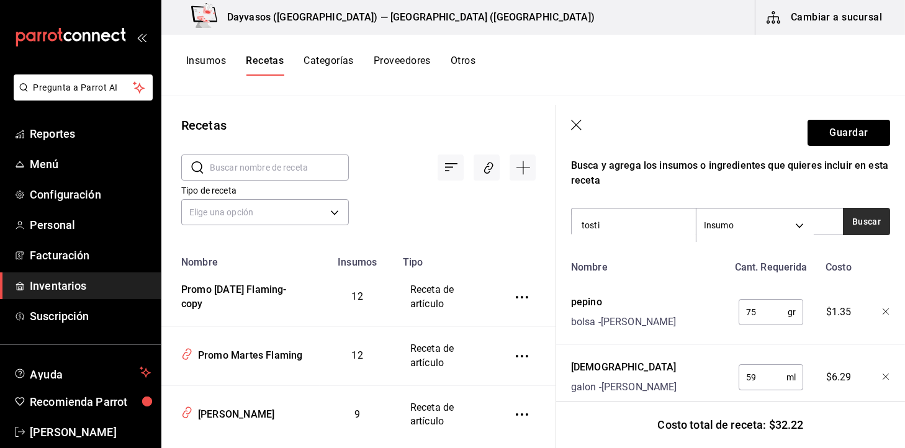
type input "tosti"
click at [860, 214] on button "Buscar" at bounding box center [866, 221] width 47 height 27
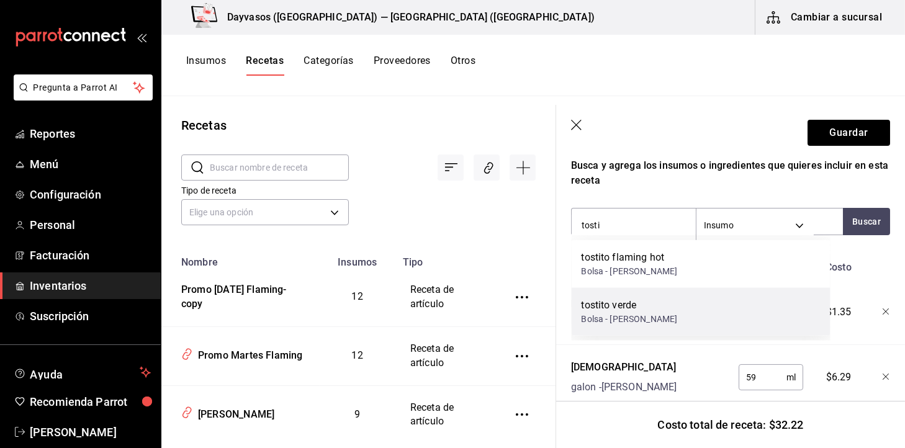
click at [674, 307] on div "tostito verde Bolsa - [PERSON_NAME]" at bounding box center [701, 312] width 259 height 48
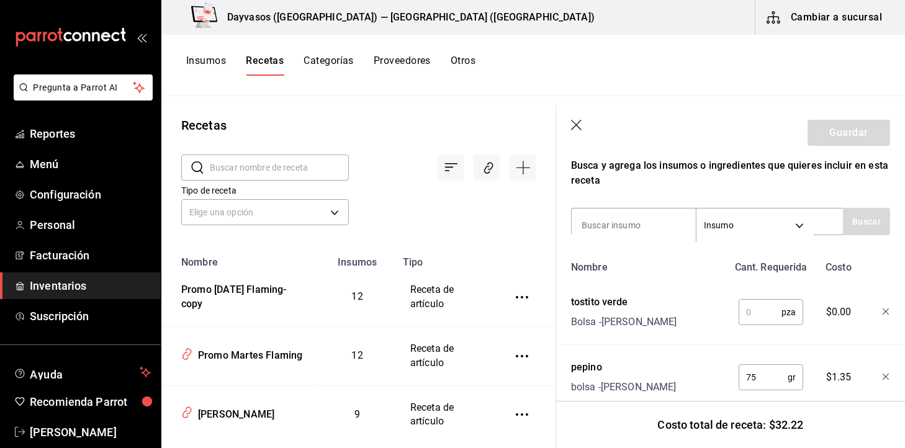
click at [747, 313] on input "text" at bounding box center [760, 312] width 43 height 25
type input "1"
click at [822, 120] on button "Guardar" at bounding box center [849, 133] width 83 height 26
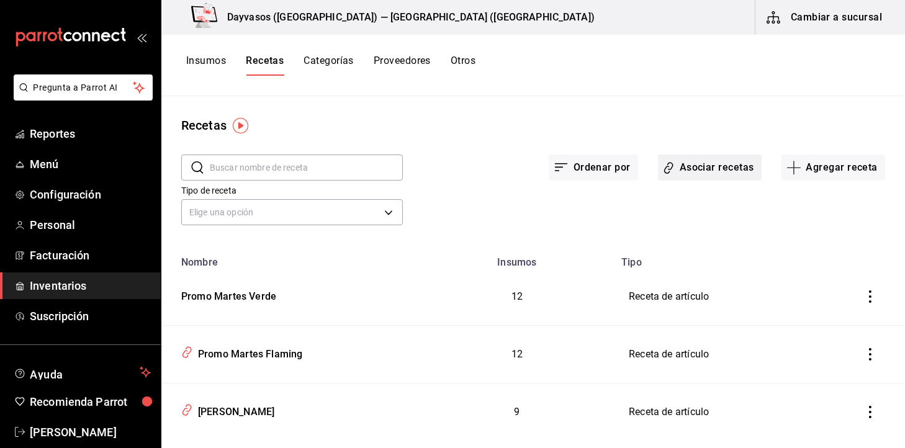
click at [664, 168] on icon "button" at bounding box center [669, 168] width 12 height 14
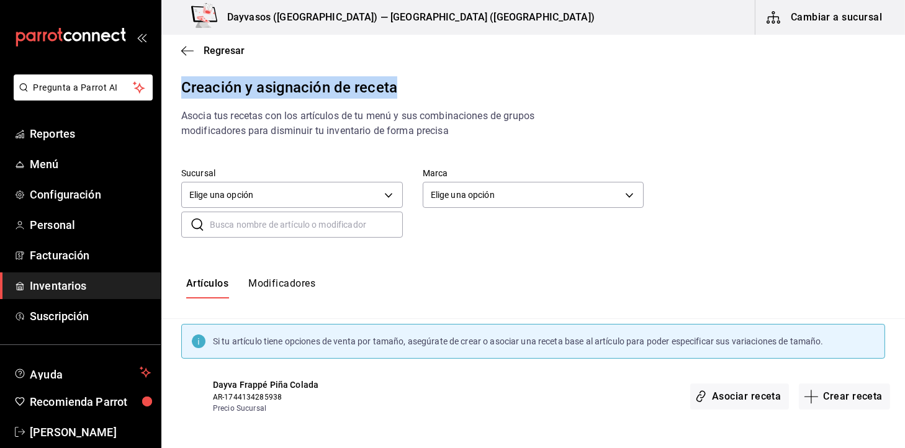
drag, startPoint x: 891, startPoint y: 65, endPoint x: 903, endPoint y: 93, distance: 30.1
click at [903, 93] on div "Regresar Creación y asignación de receta Asocia tus recetas con los artículos d…" at bounding box center [533, 231] width 744 height 392
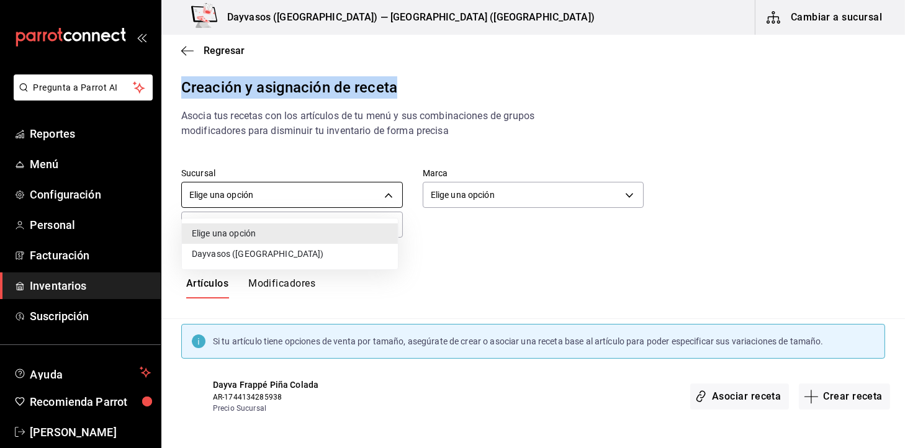
click at [342, 183] on body "Pregunta a Parrot AI Reportes Menú Configuración Personal Facturación Inventari…" at bounding box center [452, 213] width 905 height 427
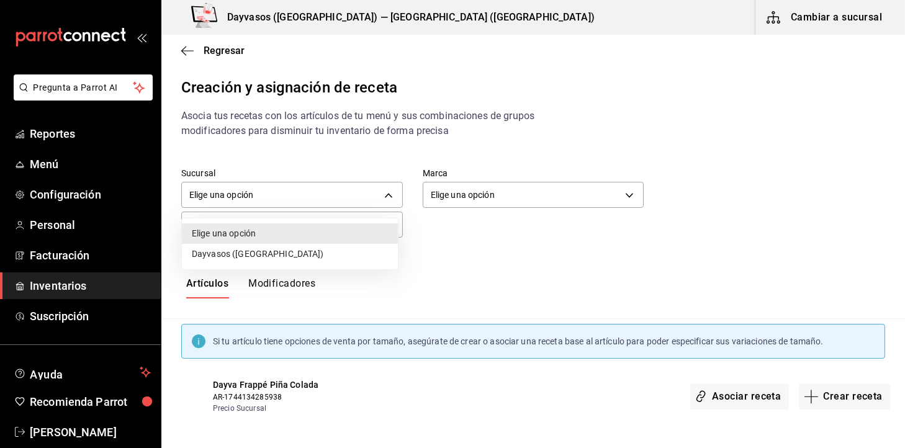
click at [338, 198] on div at bounding box center [452, 224] width 905 height 448
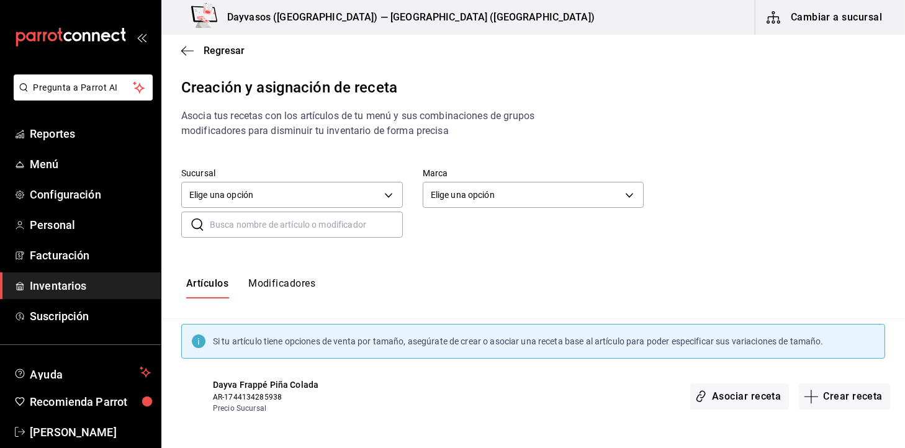
click at [338, 198] on body "Pregunta a Parrot AI Reportes Menú Configuración Personal Facturación Inventari…" at bounding box center [452, 213] width 905 height 427
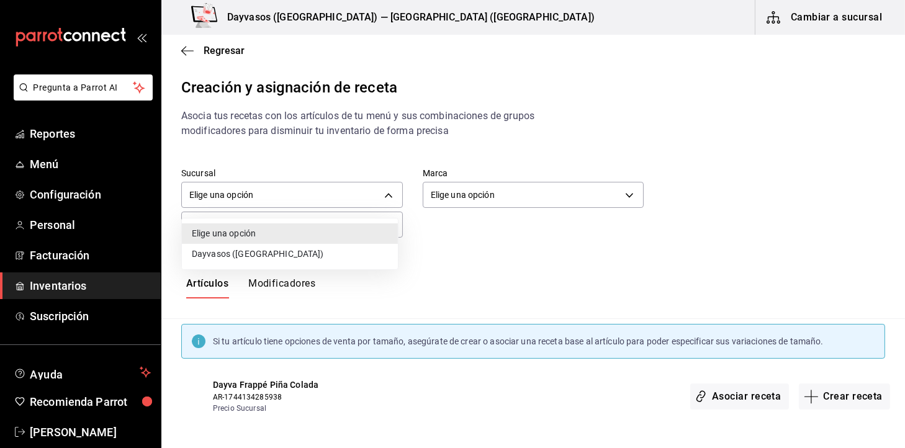
click at [324, 256] on li "Dayvasos ([GEOGRAPHIC_DATA])" at bounding box center [290, 254] width 216 height 20
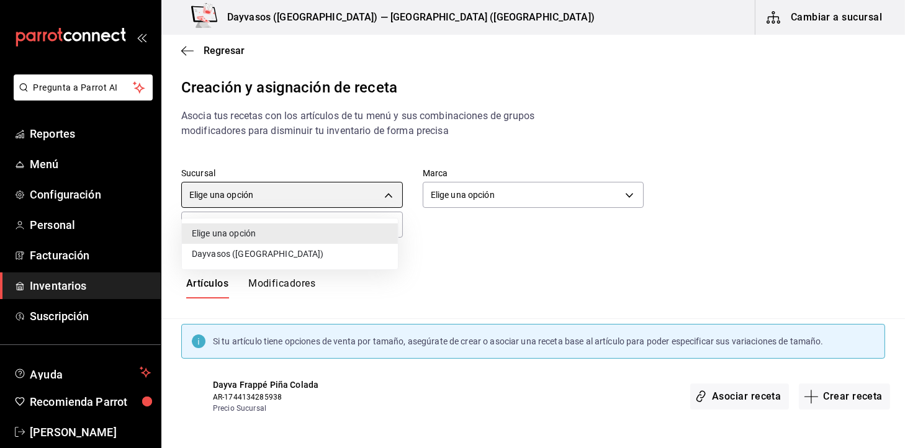
type input "b8e09a95-d9e9-4a6a-98bb-5fa9f1ce3265"
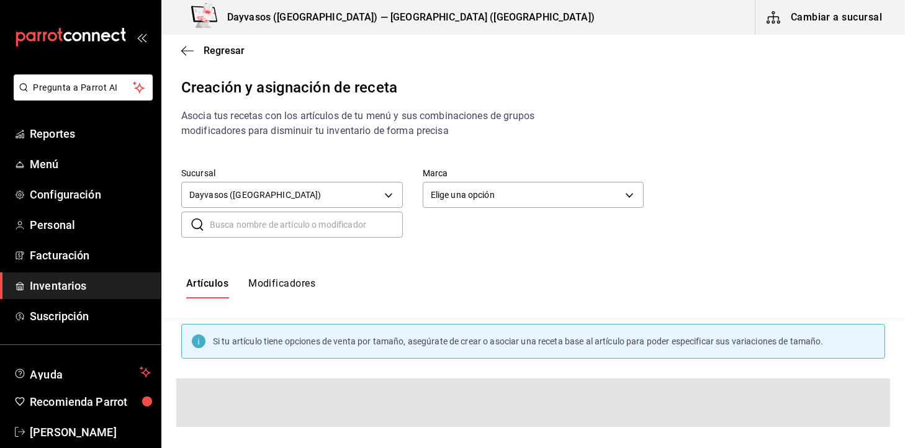
click at [341, 228] on input "text" at bounding box center [306, 224] width 193 height 25
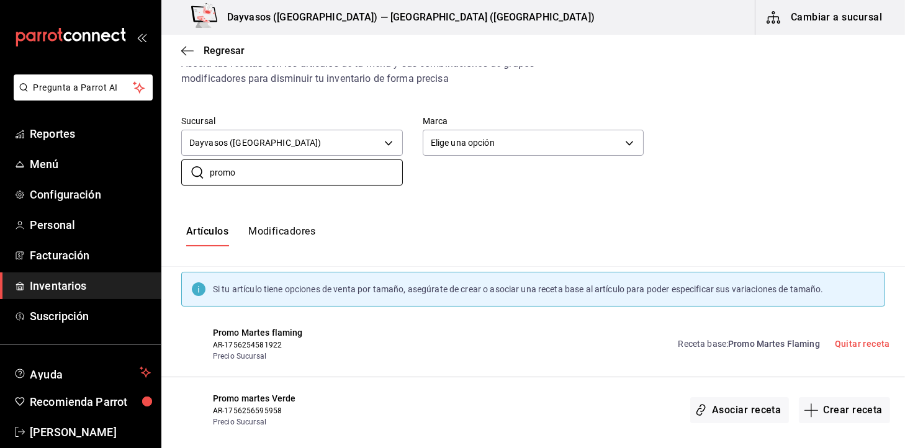
scroll to position [68, 0]
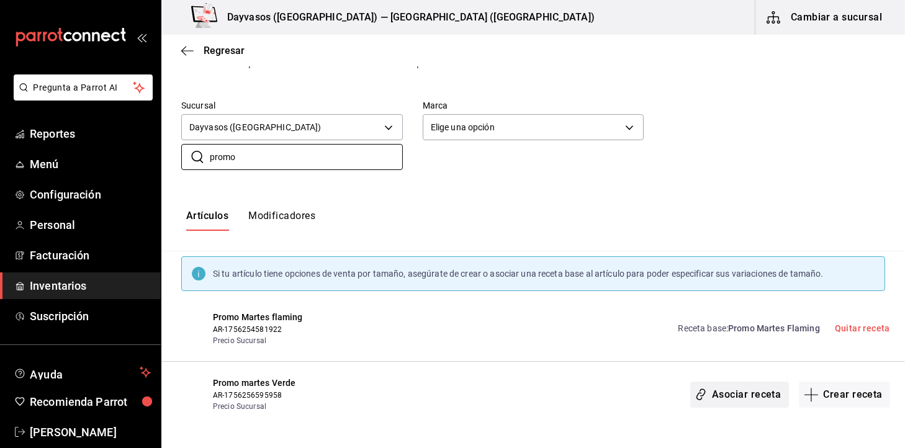
type input "promo"
click at [745, 389] on button "Asociar receta" at bounding box center [739, 395] width 98 height 26
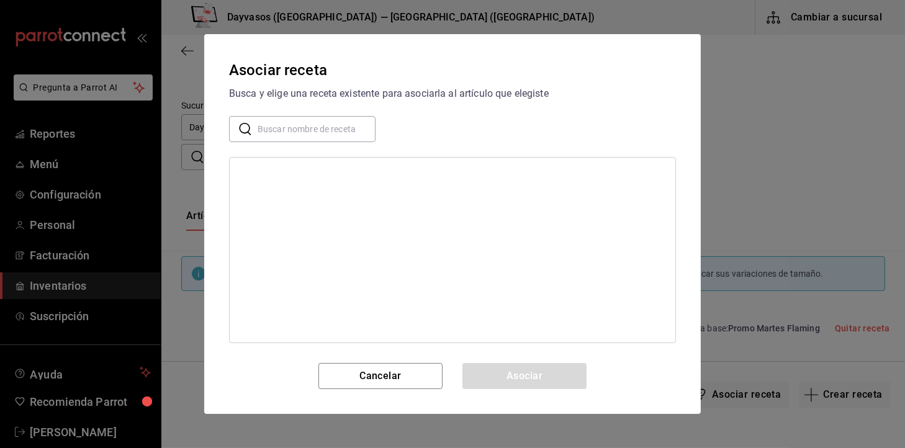
click at [320, 132] on input "text" at bounding box center [317, 129] width 118 height 25
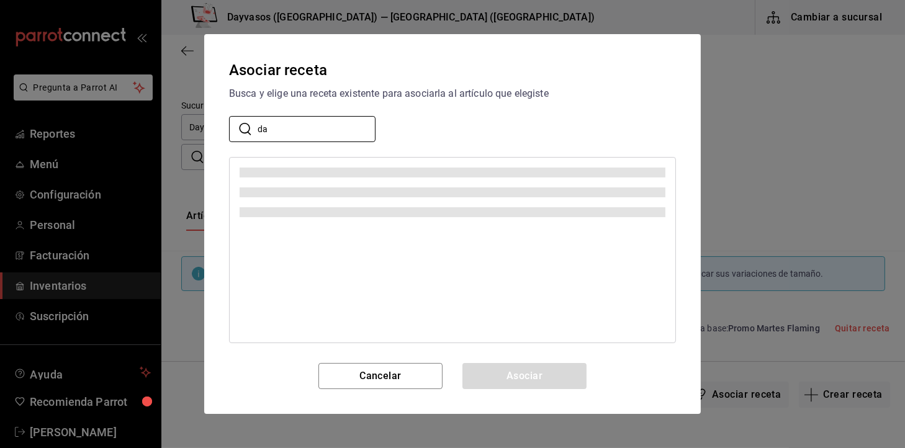
type input "d"
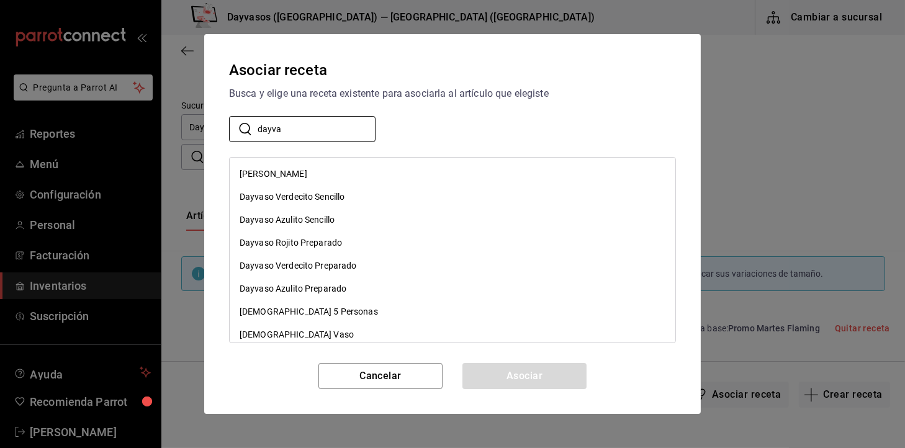
type input "dayva"
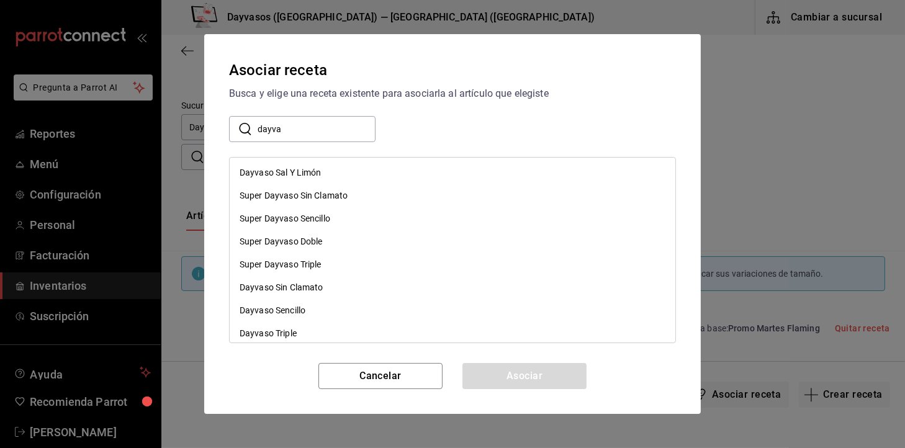
scroll to position [381, 0]
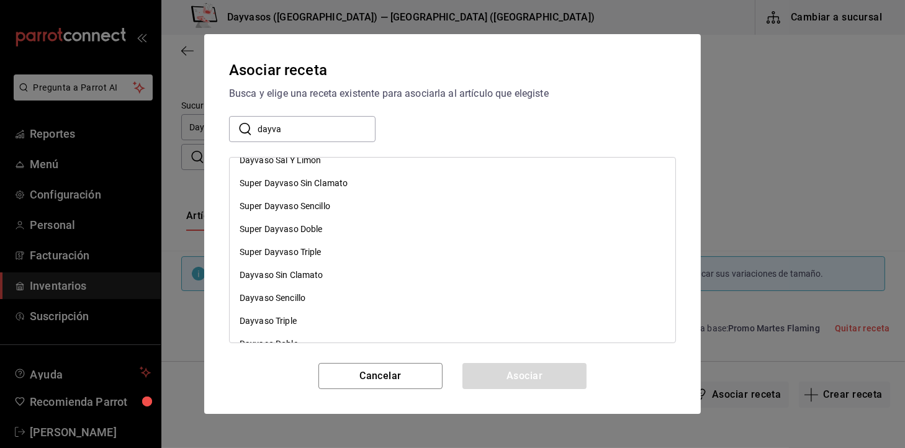
click at [413, 294] on div "Dayvaso Sencillo" at bounding box center [453, 298] width 446 height 23
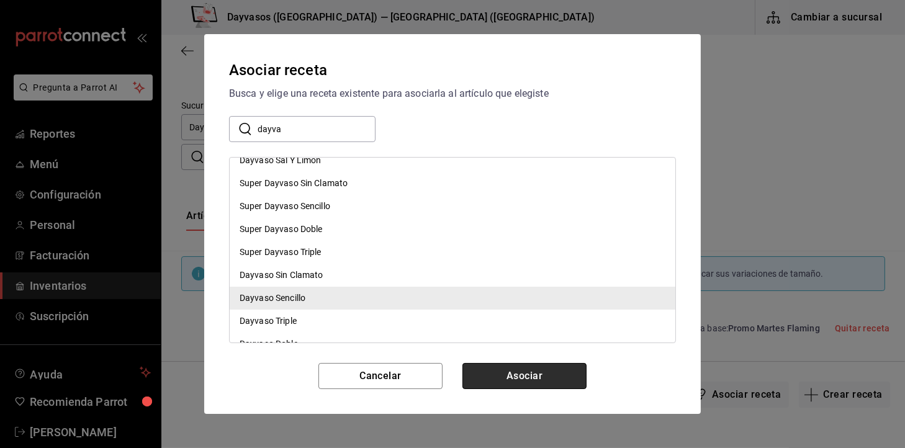
click at [545, 375] on button "Asociar" at bounding box center [524, 376] width 124 height 26
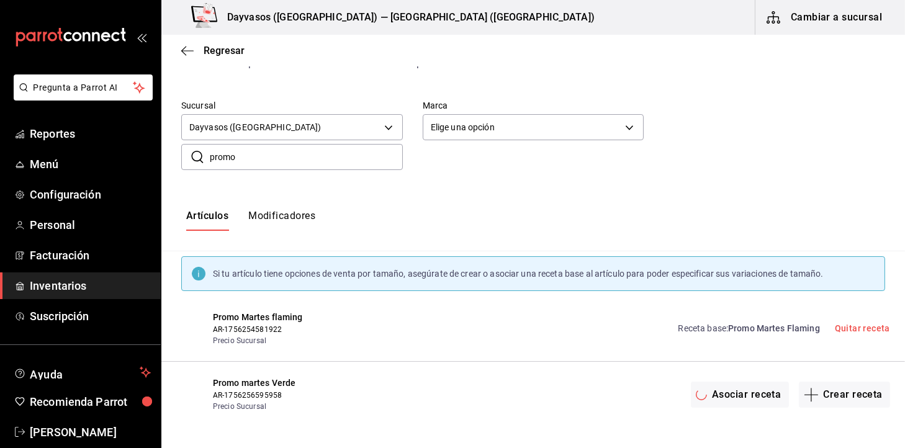
scroll to position [0, 0]
click at [772, 396] on span "Dayvaso Sencillo" at bounding box center [786, 394] width 68 height 10
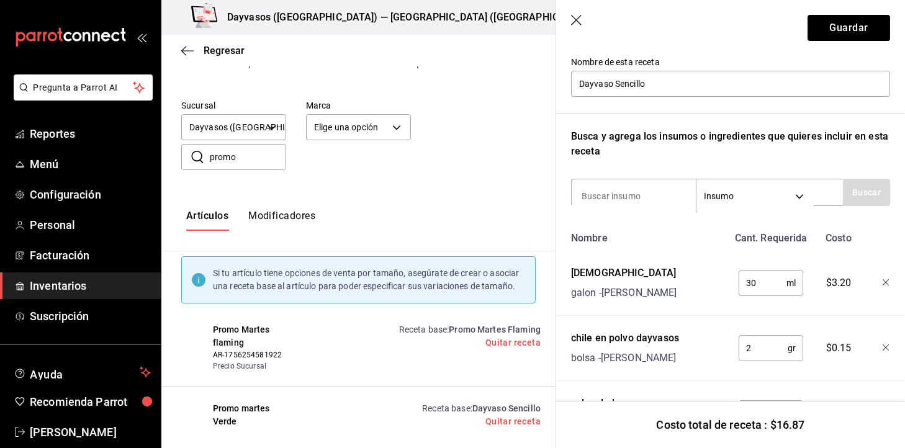
scroll to position [122, 0]
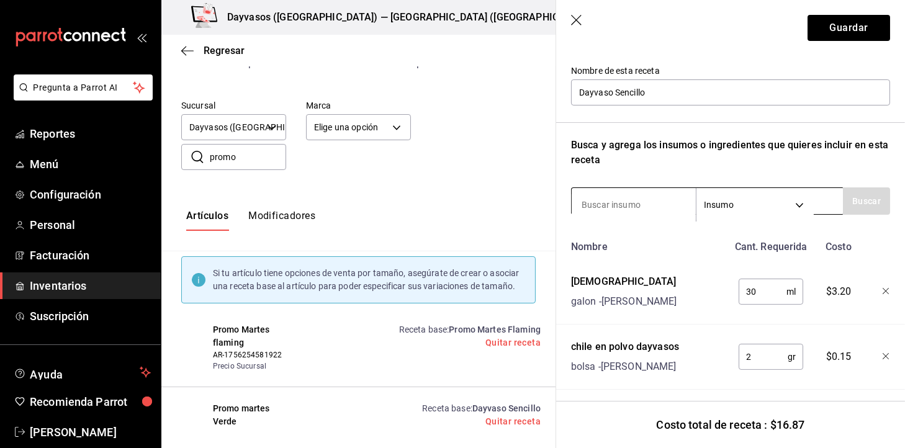
click at [626, 209] on input at bounding box center [634, 205] width 124 height 26
type input "tostit"
click at [860, 209] on button "Buscar" at bounding box center [866, 200] width 47 height 27
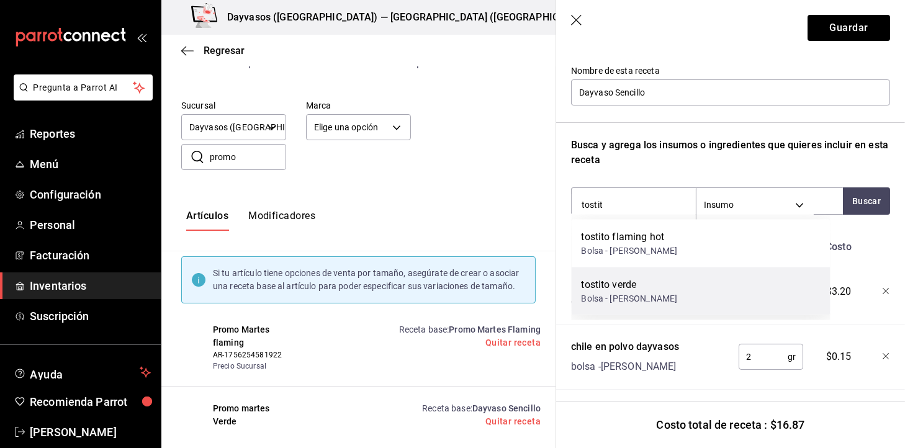
click at [734, 279] on div "tostito verde Bolsa - [PERSON_NAME]" at bounding box center [701, 292] width 259 height 48
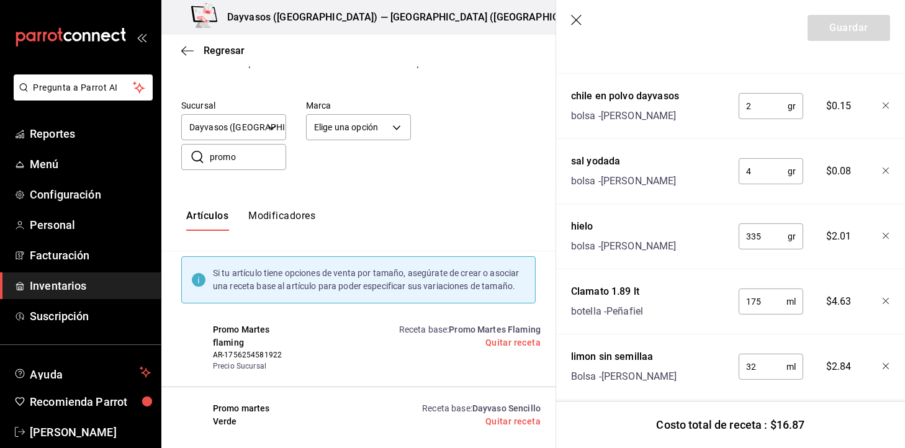
scroll to position [499, 0]
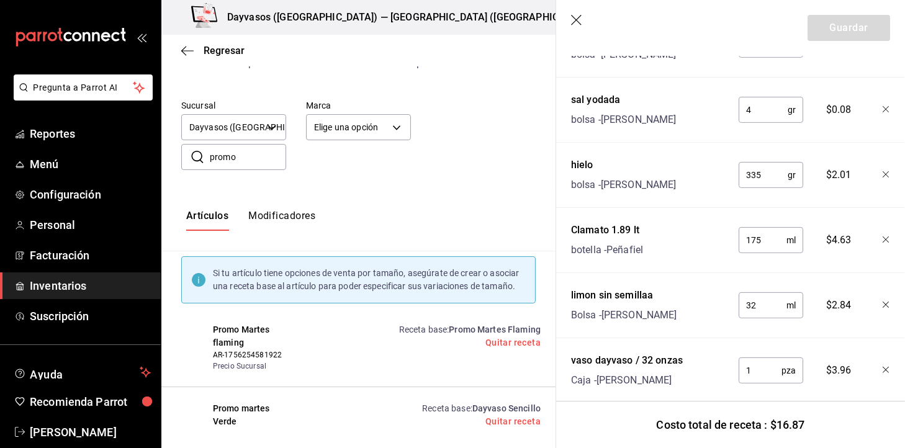
click at [756, 308] on input "32" at bounding box center [763, 305] width 48 height 25
type input "3"
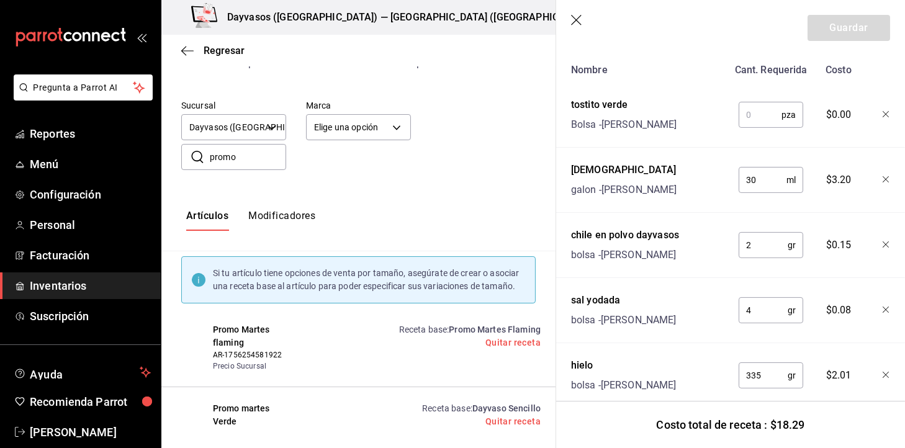
scroll to position [297, 0]
type input "48"
click at [742, 244] on input "2" at bounding box center [763, 247] width 49 height 25
type input "7"
click at [759, 194] on div "30 ml ​" at bounding box center [768, 180] width 81 height 40
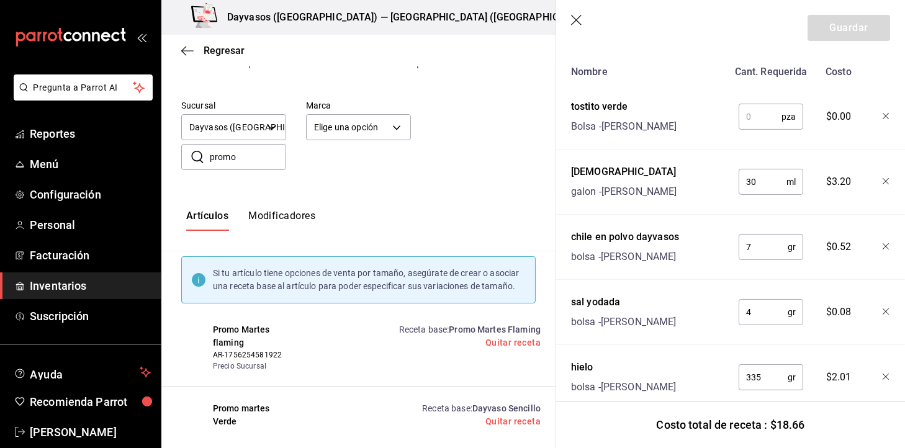
click at [751, 176] on input "30" at bounding box center [763, 181] width 48 height 25
type input "3"
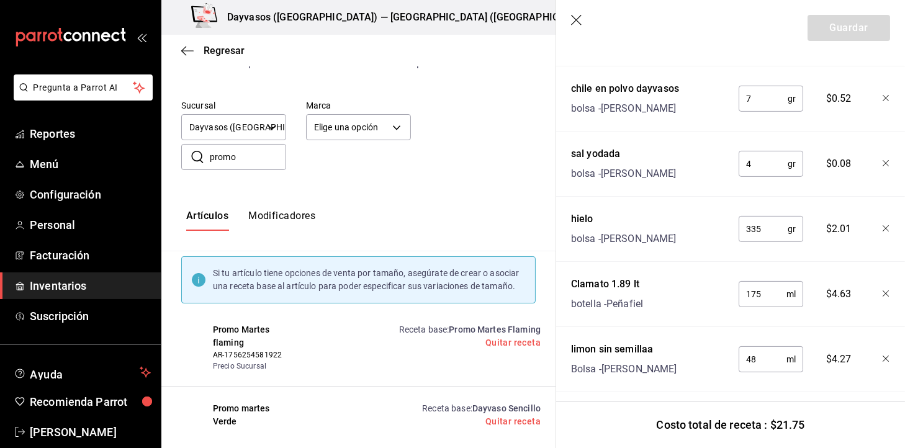
scroll to position [500, 0]
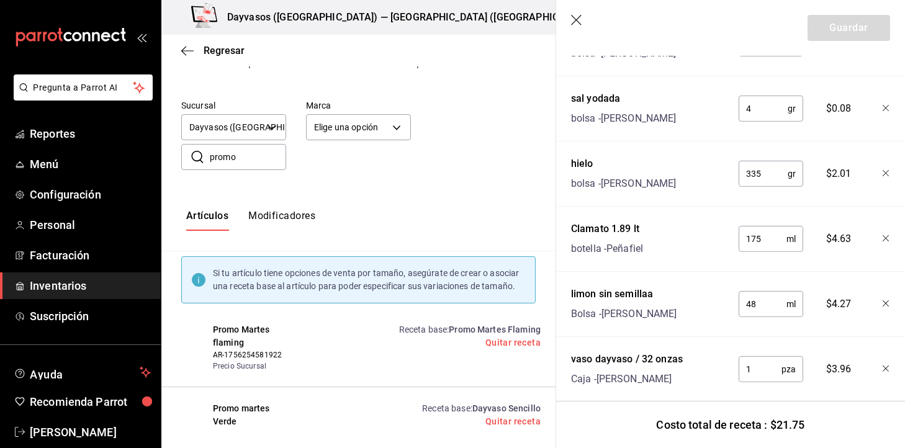
type input "59"
click at [760, 239] on input "175" at bounding box center [763, 239] width 48 height 25
type input "1"
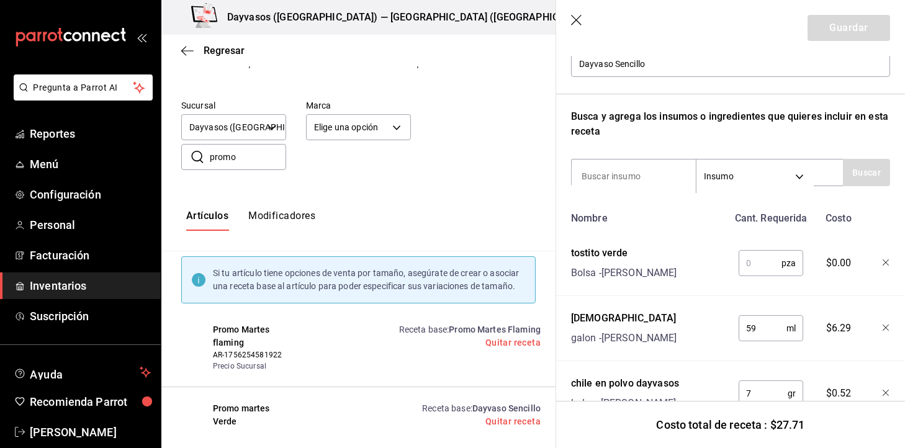
scroll to position [145, 0]
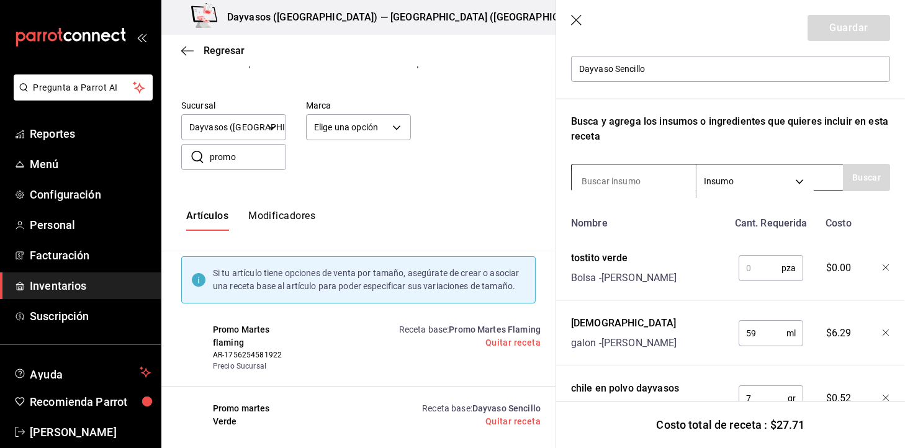
type input "400"
click at [644, 185] on input at bounding box center [634, 181] width 124 height 26
type input "pepi"
click at [864, 179] on button "Buscar" at bounding box center [866, 177] width 47 height 27
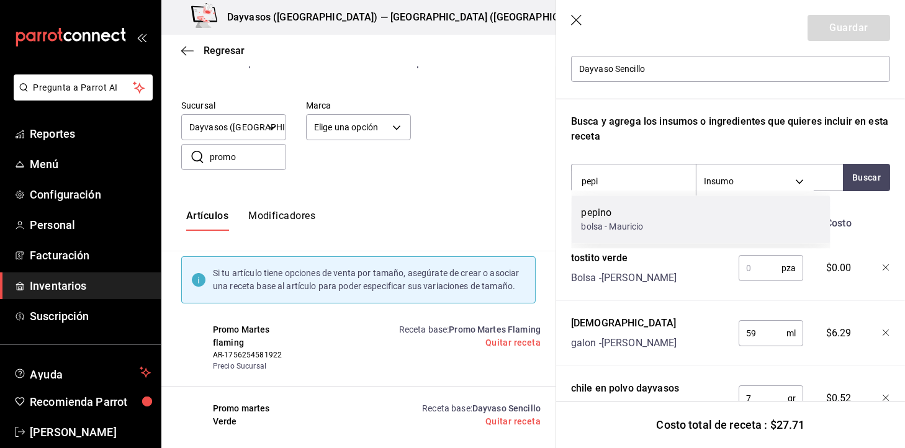
click at [634, 241] on div "pepino bolsa - Mauricio" at bounding box center [701, 220] width 259 height 48
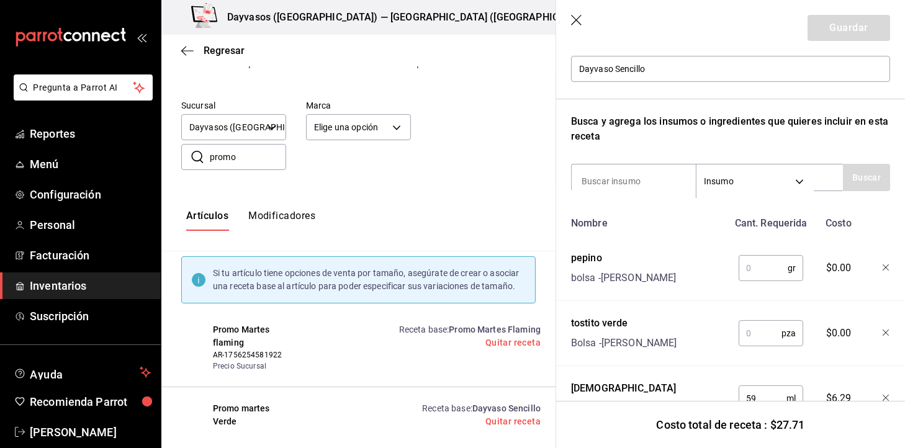
click at [749, 269] on input "text" at bounding box center [763, 268] width 49 height 25
click at [756, 332] on input "text" at bounding box center [760, 333] width 43 height 25
type input "1"
click at [754, 262] on input "text" at bounding box center [763, 268] width 49 height 25
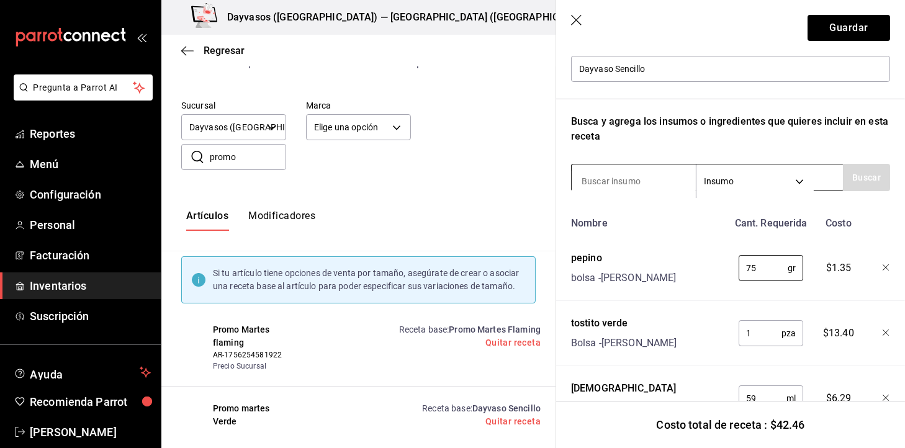
type input "75"
click at [649, 184] on input at bounding box center [634, 181] width 124 height 26
type input "salchi"
click at [843, 179] on button "Buscar" at bounding box center [866, 177] width 47 height 27
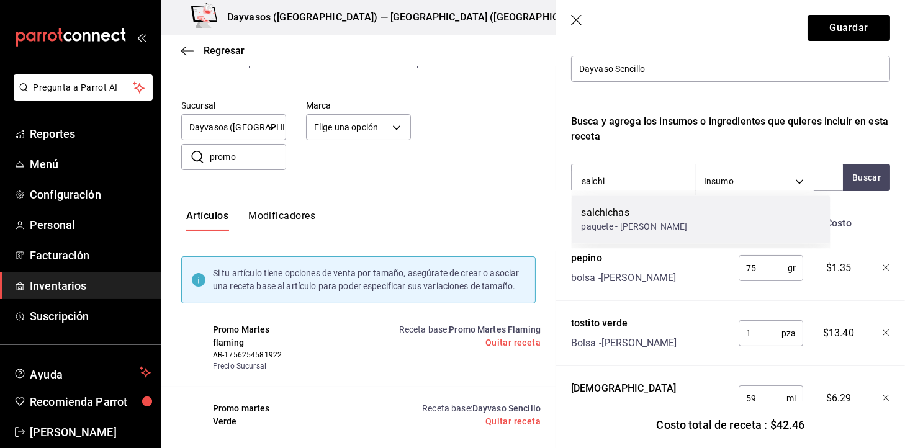
click at [668, 225] on div "salchichas paquete - Mauricio" at bounding box center [701, 220] width 259 height 48
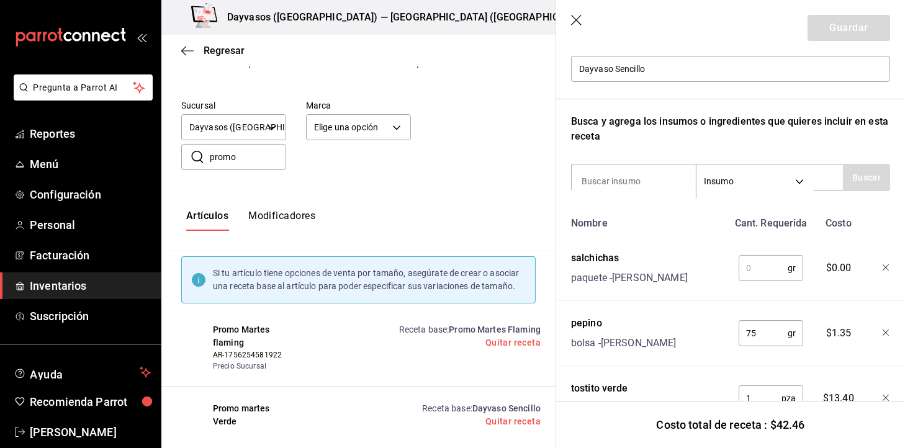
click at [750, 264] on input "text" at bounding box center [763, 268] width 49 height 25
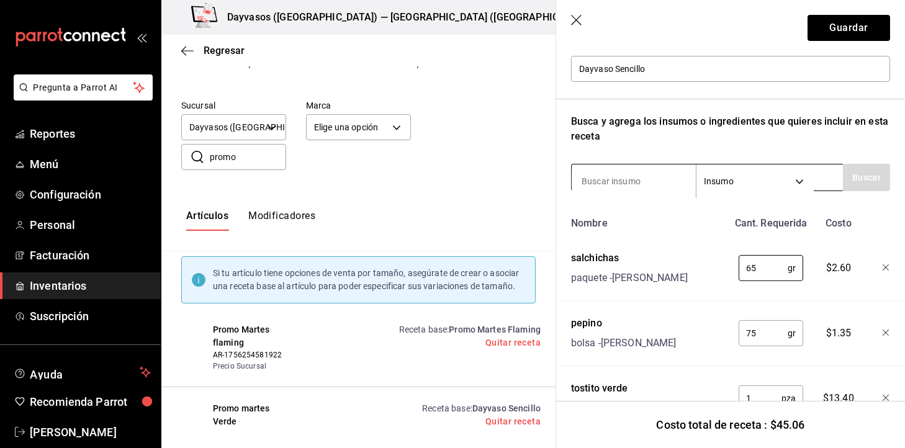
type input "65"
click at [668, 174] on input at bounding box center [634, 181] width 124 height 26
type input "hambu"
click at [859, 173] on button "Buscar" at bounding box center [866, 177] width 47 height 27
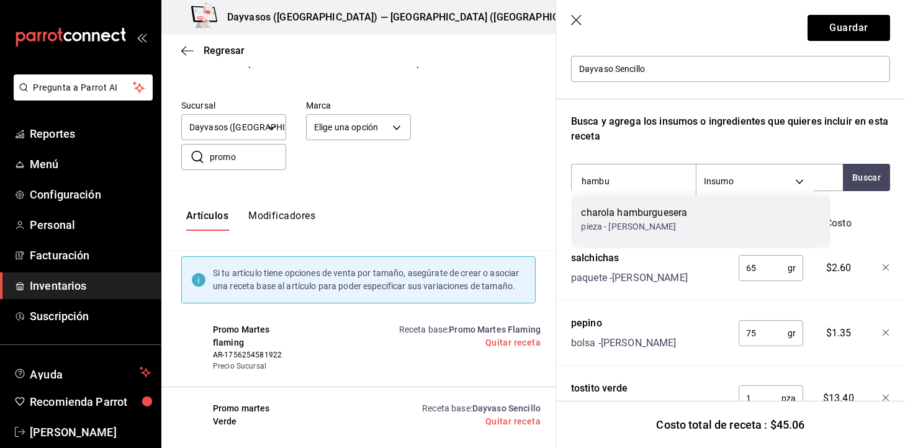
click at [671, 234] on div "charola hamburguesera pieza - Mauricio" at bounding box center [701, 220] width 259 height 48
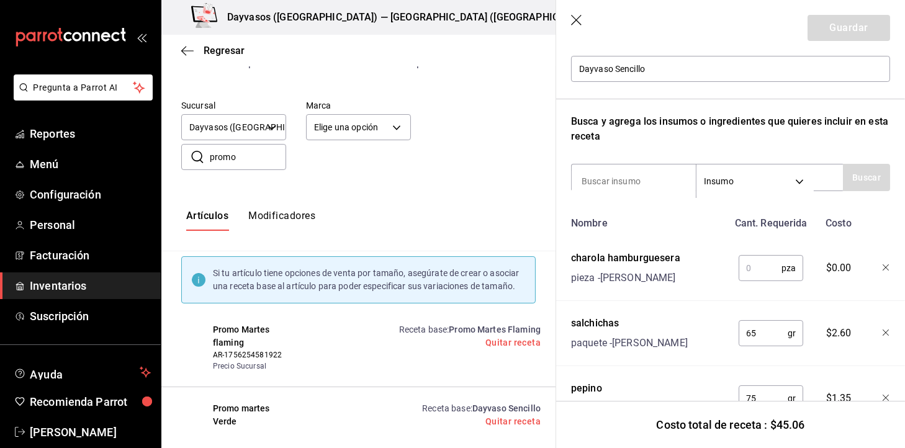
click at [739, 269] on input "text" at bounding box center [760, 268] width 43 height 25
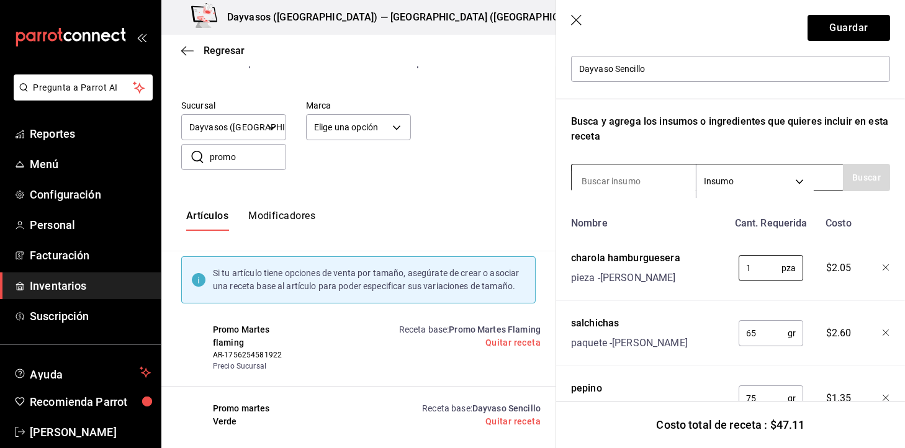
type input "1"
click at [610, 181] on input at bounding box center [634, 181] width 124 height 26
type input "cuchar"
click at [868, 169] on button "Buscar" at bounding box center [866, 177] width 47 height 27
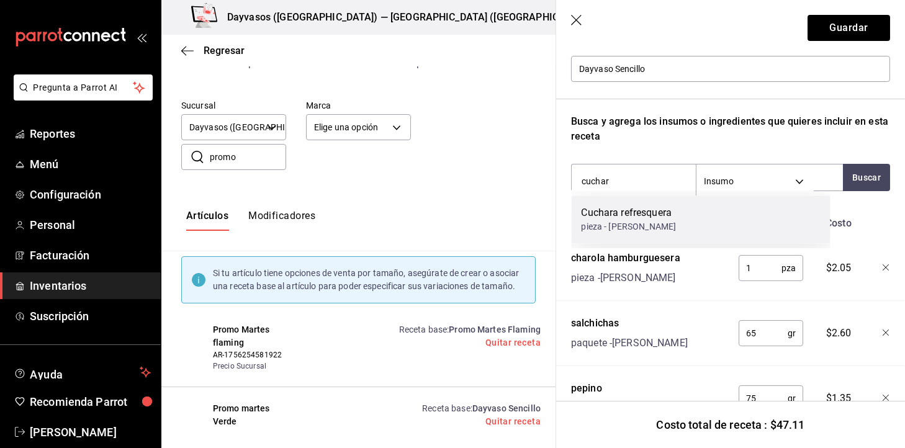
click at [707, 209] on div "Cuchara refresquera pieza - Mauricio" at bounding box center [701, 220] width 259 height 48
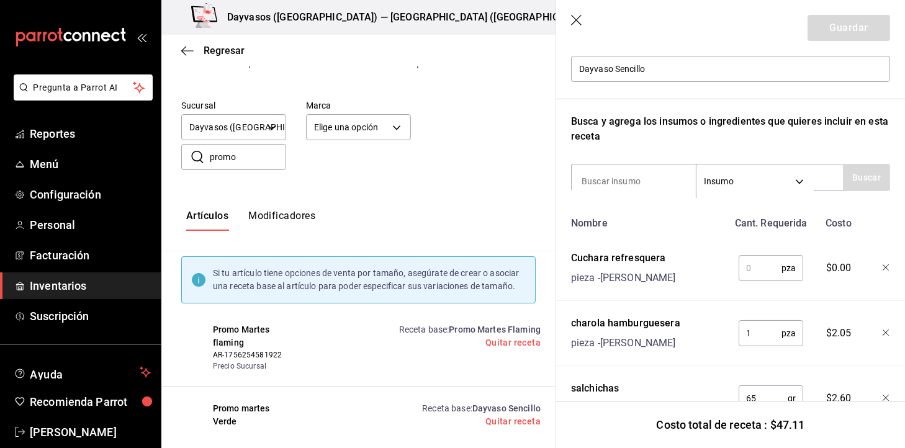
click at [751, 271] on input "text" at bounding box center [760, 268] width 43 height 25
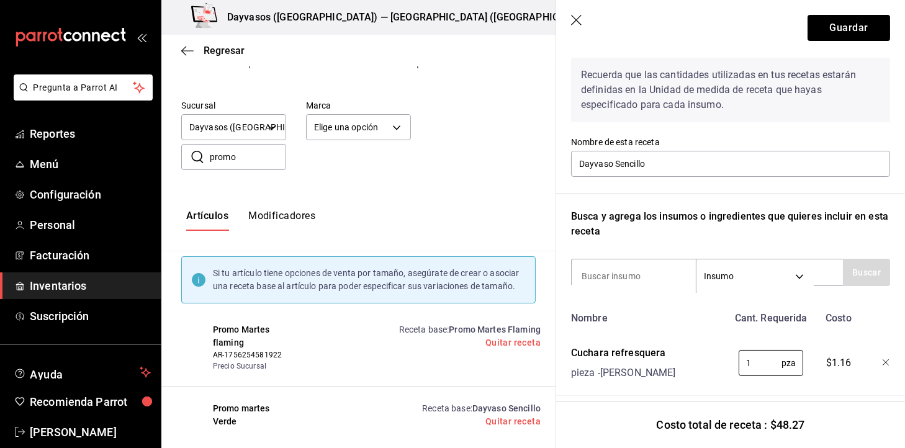
scroll to position [28, 0]
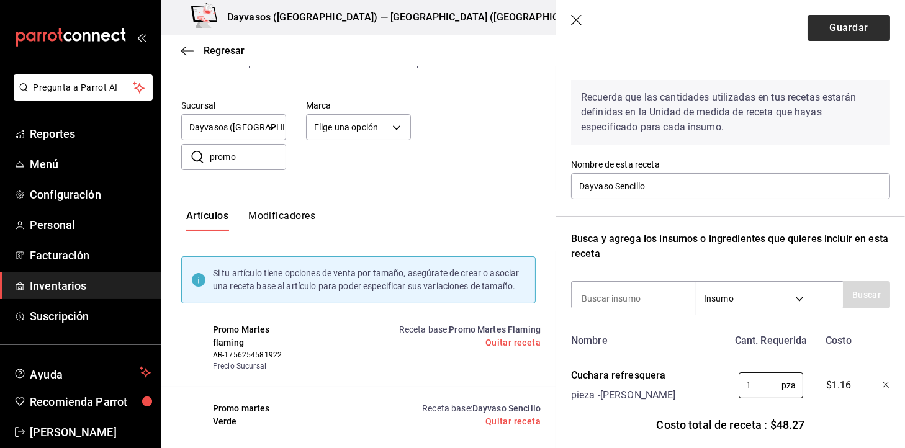
type input "1"
click at [855, 27] on button "Guardar" at bounding box center [849, 28] width 83 height 26
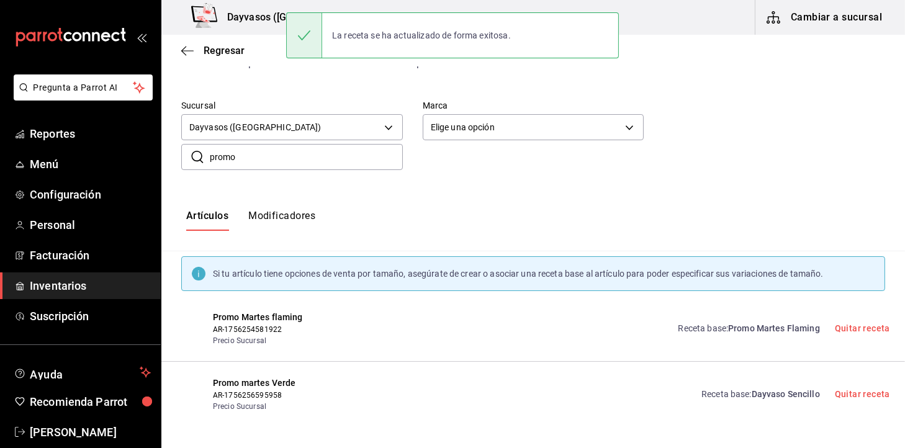
scroll to position [0, 0]
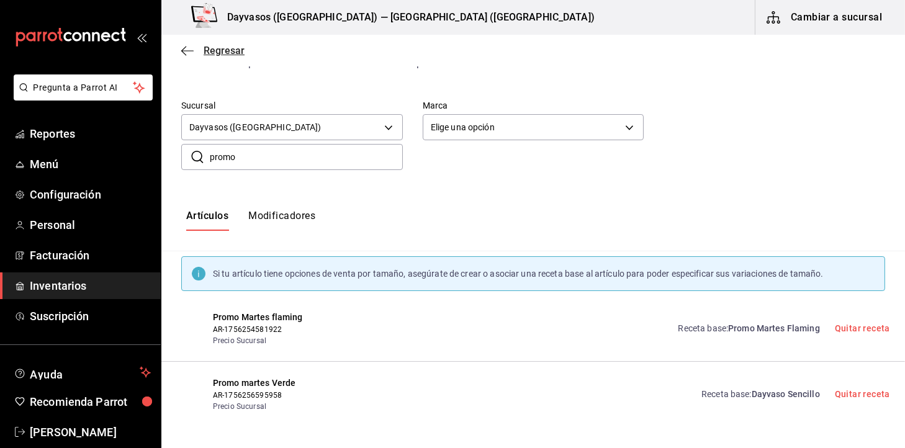
click at [197, 53] on span "Regresar" at bounding box center [212, 51] width 63 height 12
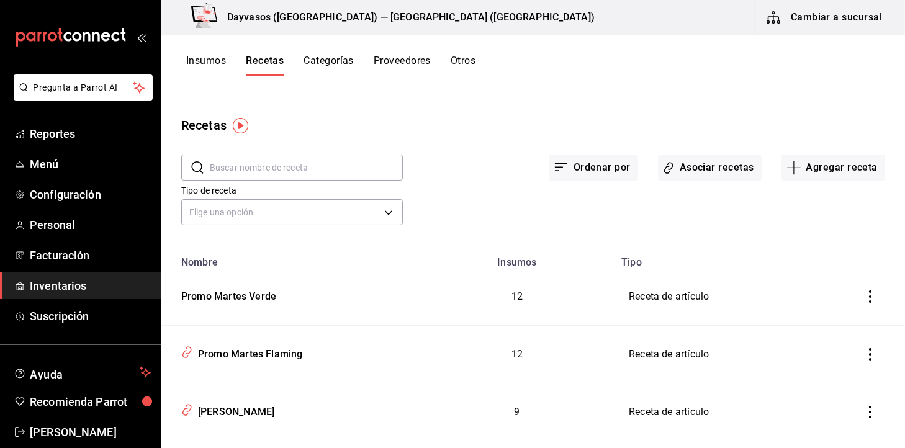
click at [282, 155] on input "text" at bounding box center [306, 167] width 193 height 25
type input "s"
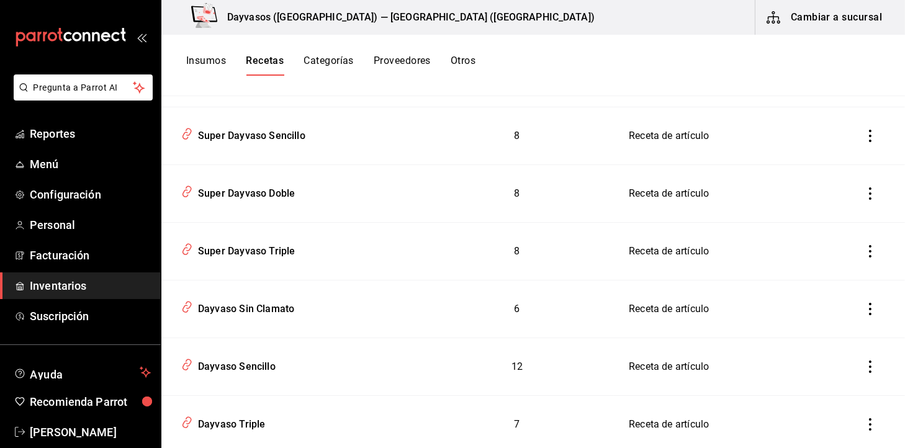
scroll to position [1278, 0]
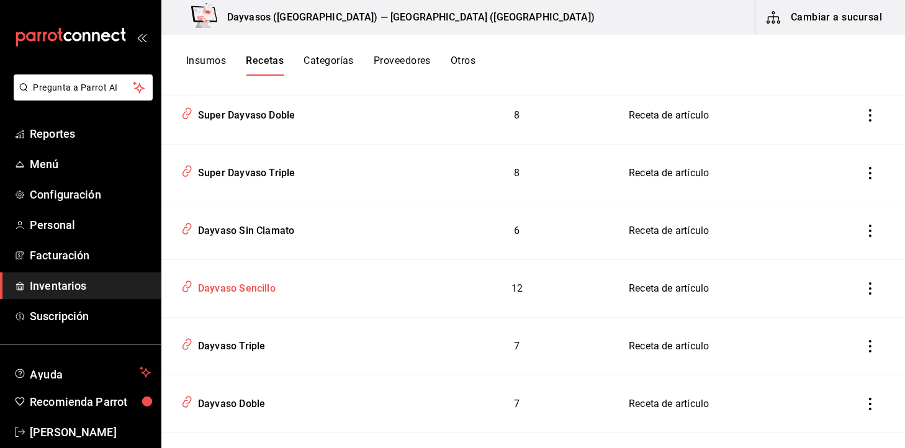
type input "dayva"
click at [239, 291] on div "Dayvaso Sencillo" at bounding box center [234, 286] width 83 height 19
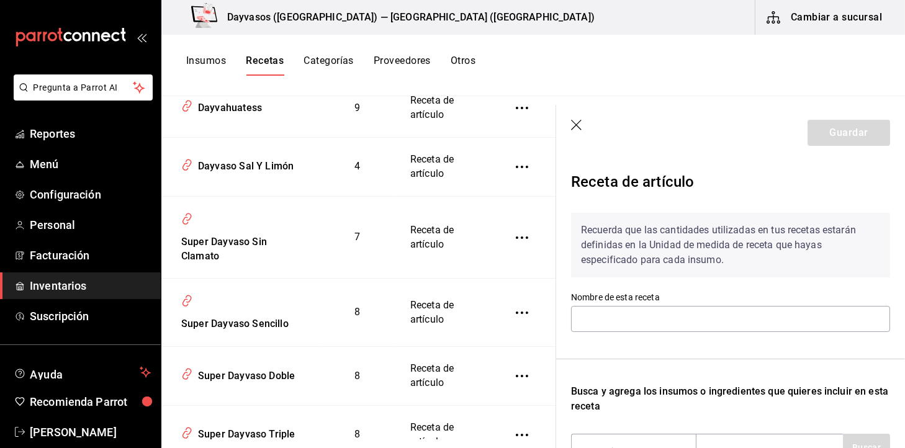
type input "Dayvaso Sencillo"
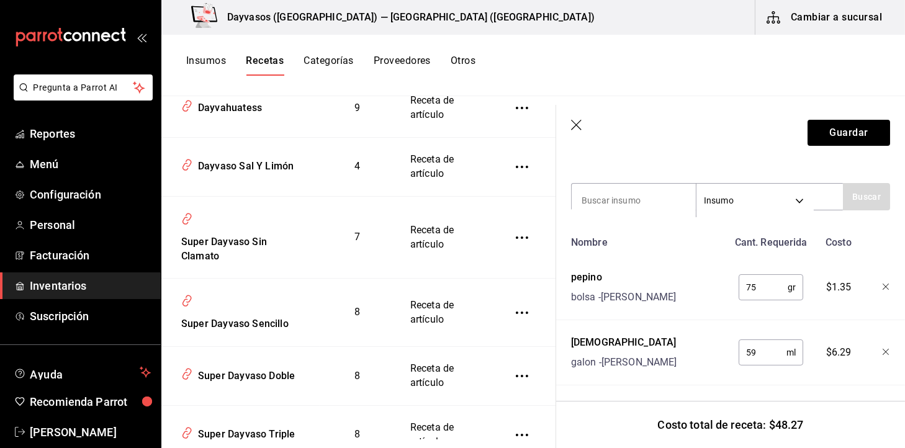
scroll to position [300, 0]
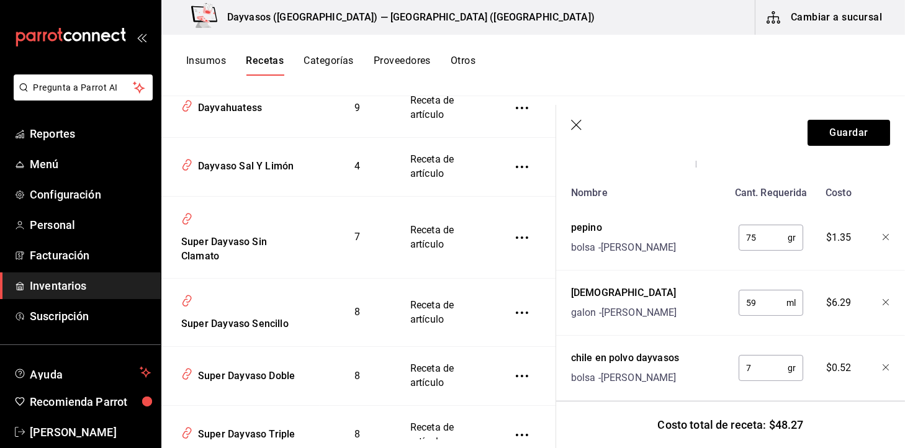
click at [883, 237] on icon "button" at bounding box center [886, 237] width 6 height 6
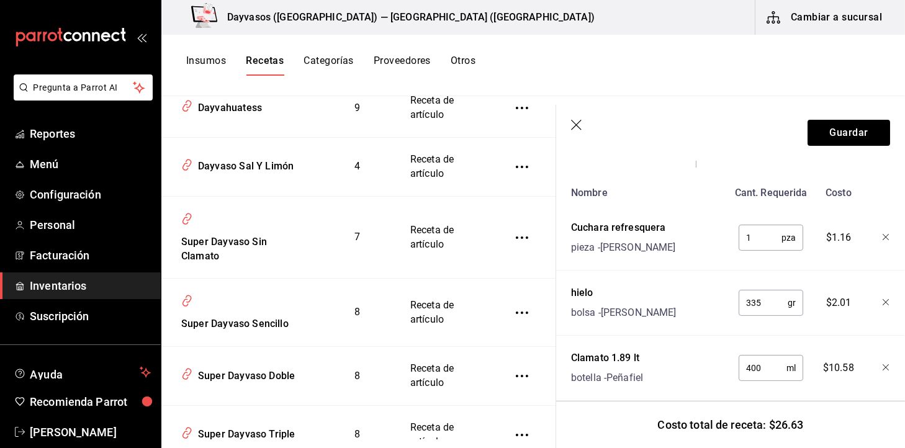
click at [883, 237] on icon "button" at bounding box center [886, 237] width 6 height 6
click at [765, 235] on input "400" at bounding box center [763, 237] width 48 height 25
type input "4"
type input "355"
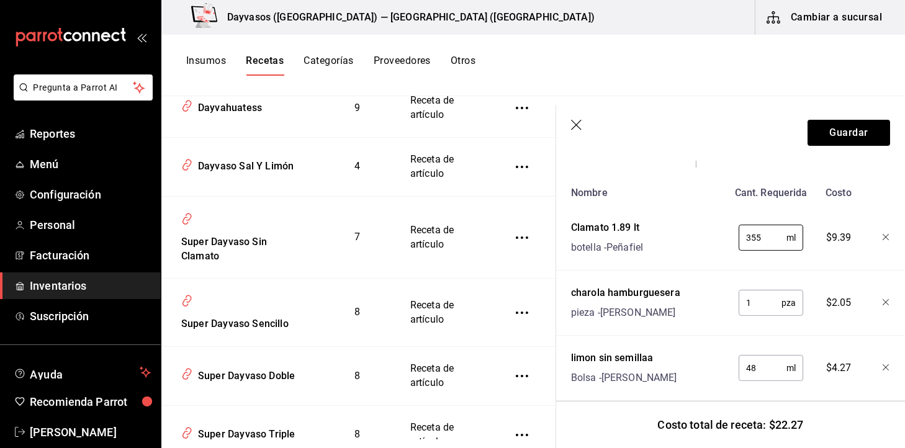
click at [883, 305] on icon "button" at bounding box center [886, 302] width 7 height 7
click at [765, 304] on input "48" at bounding box center [763, 303] width 48 height 25
type input "4"
type input "32"
click at [760, 357] on input "65" at bounding box center [763, 368] width 49 height 25
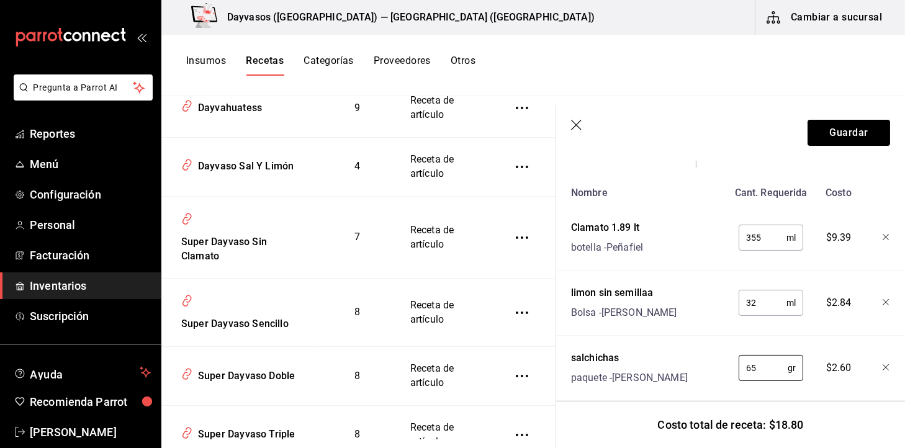
click at [873, 372] on div at bounding box center [877, 366] width 27 height 40
click at [883, 365] on icon "button" at bounding box center [886, 367] width 7 height 7
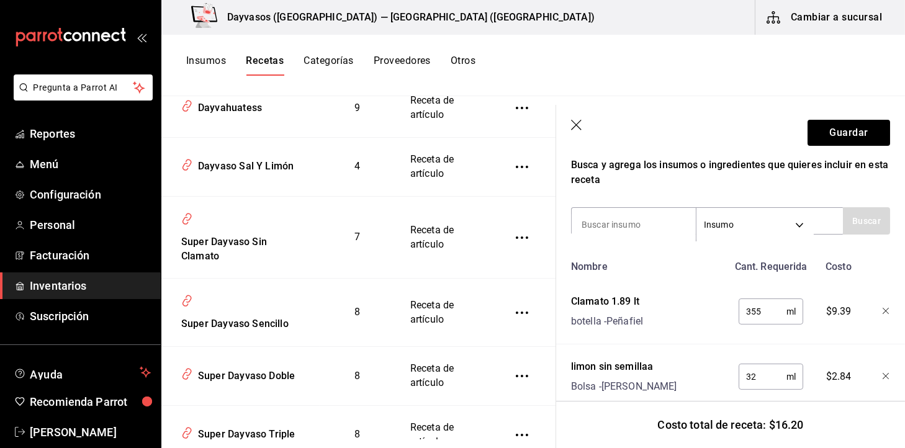
scroll to position [225, 0]
click at [598, 222] on input at bounding box center [634, 226] width 124 height 26
type input "hiel"
click at [853, 210] on button "Buscar" at bounding box center [866, 222] width 47 height 27
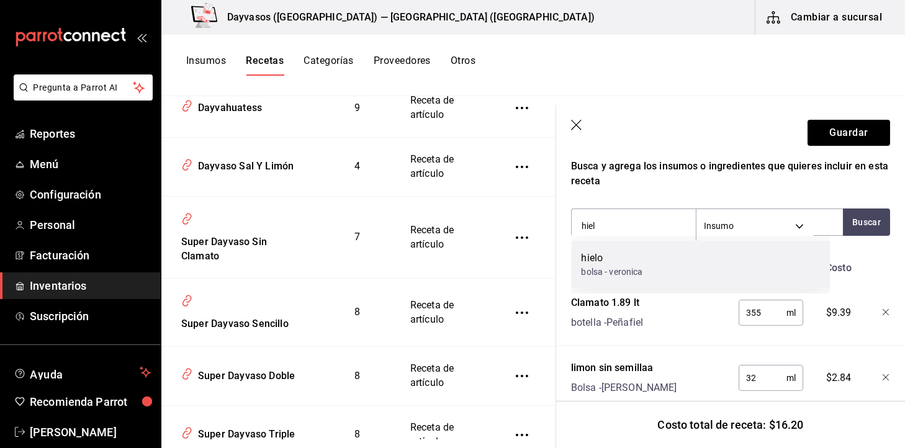
click at [715, 250] on div "hielo bolsa - veronica" at bounding box center [701, 265] width 259 height 48
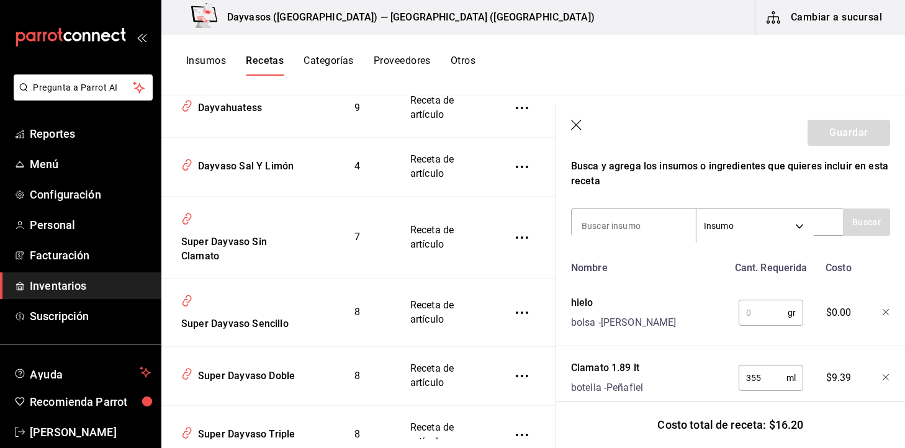
click at [742, 310] on input "text" at bounding box center [763, 312] width 49 height 25
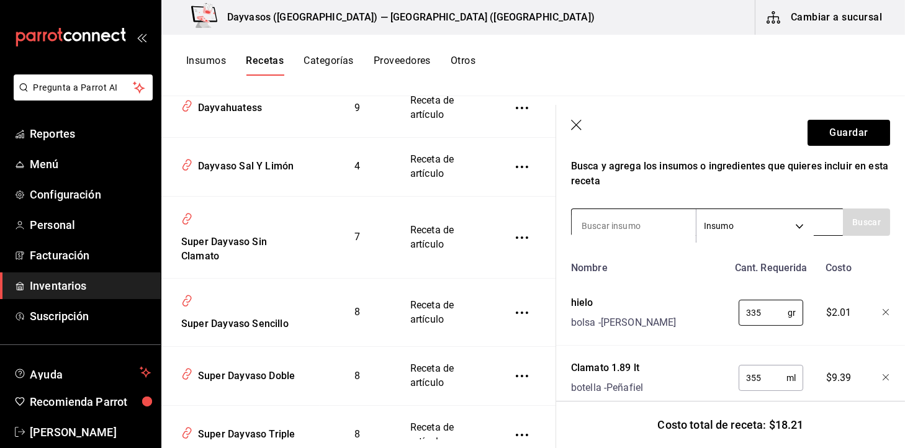
type input "335"
click at [602, 215] on input at bounding box center [634, 226] width 124 height 26
click at [829, 221] on div "sa Insumo SUPPLY" at bounding box center [707, 222] width 272 height 27
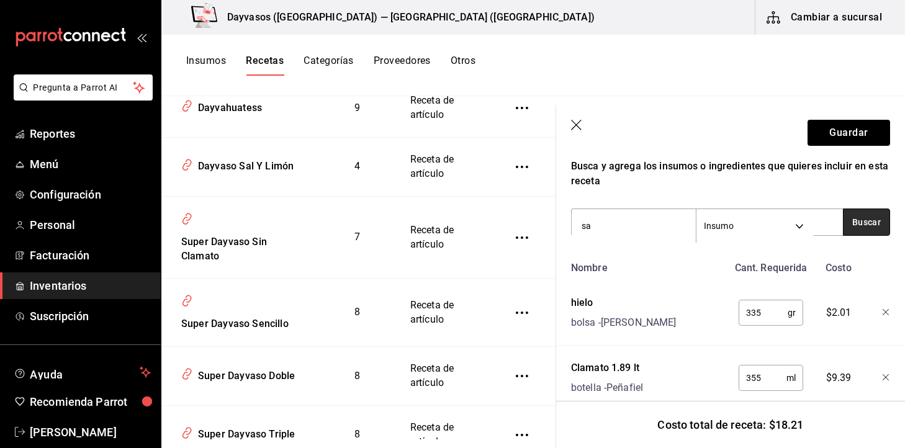
click at [843, 220] on button "Buscar" at bounding box center [866, 222] width 47 height 27
click at [649, 222] on input "sa" at bounding box center [634, 226] width 124 height 26
type input "sal"
click at [851, 233] on button "Buscar" at bounding box center [866, 222] width 47 height 27
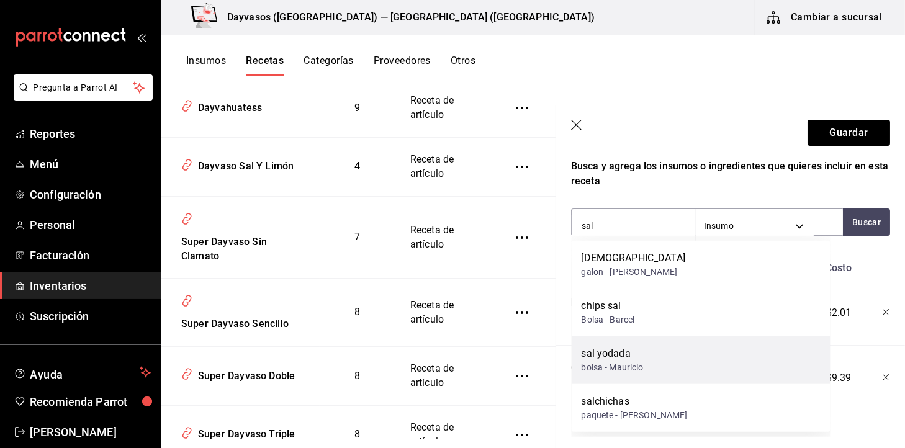
click at [673, 363] on div "sal yodada bolsa - Mauricio" at bounding box center [701, 360] width 259 height 48
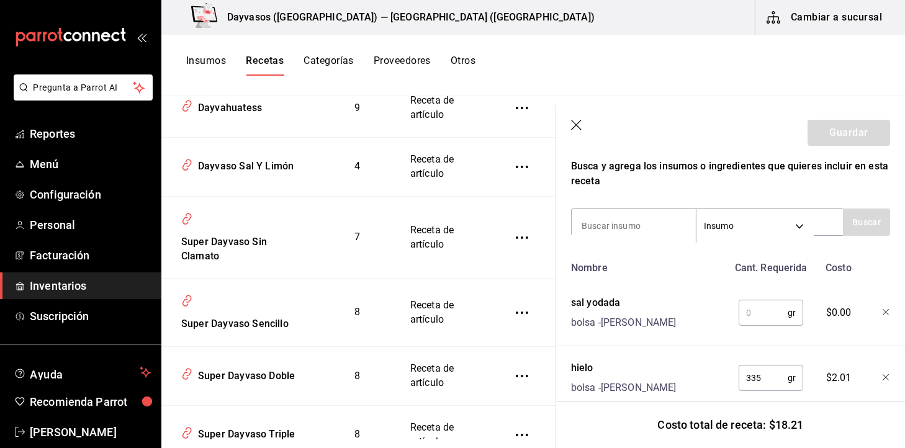
click at [749, 313] on input "text" at bounding box center [763, 312] width 49 height 25
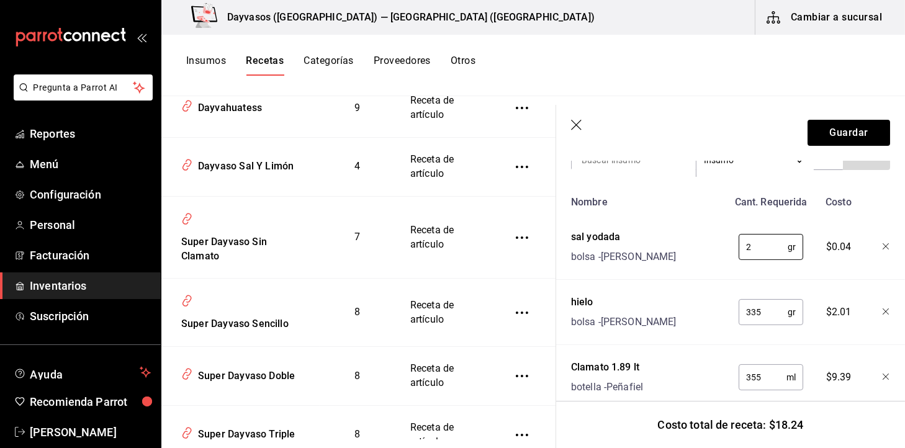
scroll to position [145, 0]
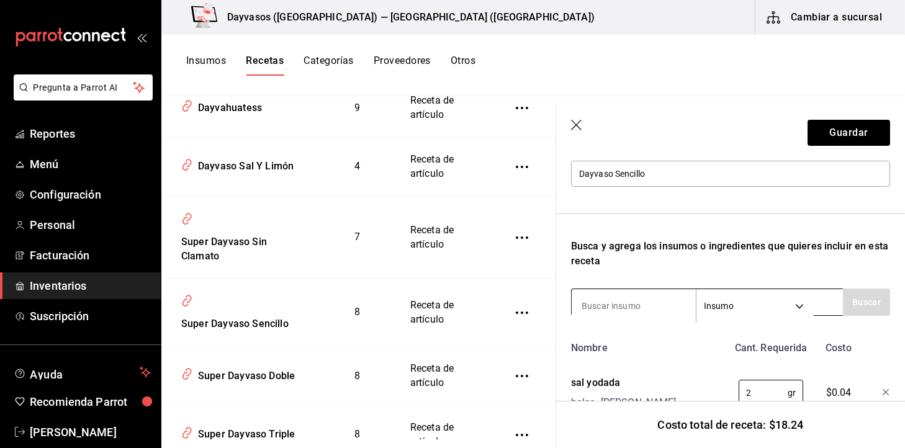
type input "2"
click at [636, 313] on input at bounding box center [634, 306] width 124 height 26
type input "salsa"
click at [875, 297] on button "Buscar" at bounding box center [866, 302] width 47 height 27
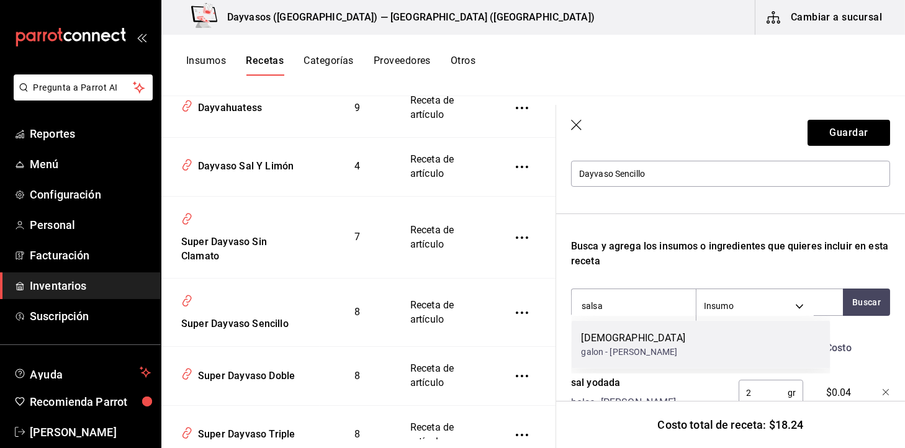
click at [715, 338] on div "dayvasalsa galon - Don juan dayvasos" at bounding box center [701, 345] width 259 height 48
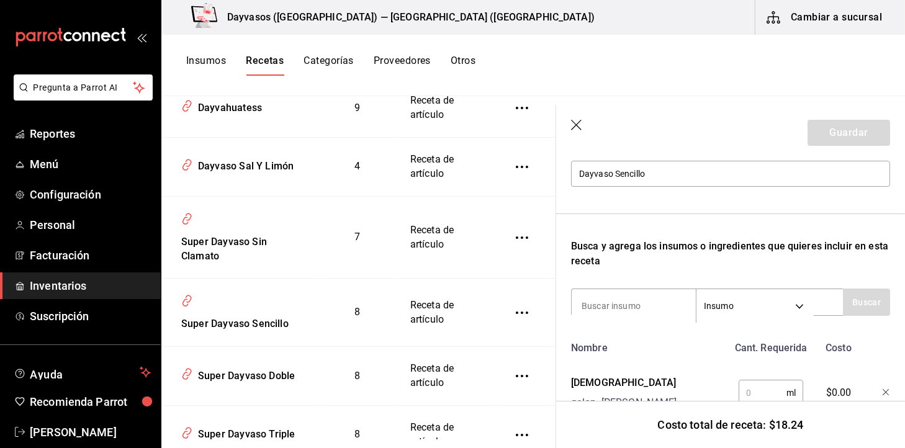
click at [758, 394] on input "text" at bounding box center [763, 393] width 48 height 25
type input "30"
click at [848, 125] on button "Guardar" at bounding box center [849, 133] width 83 height 26
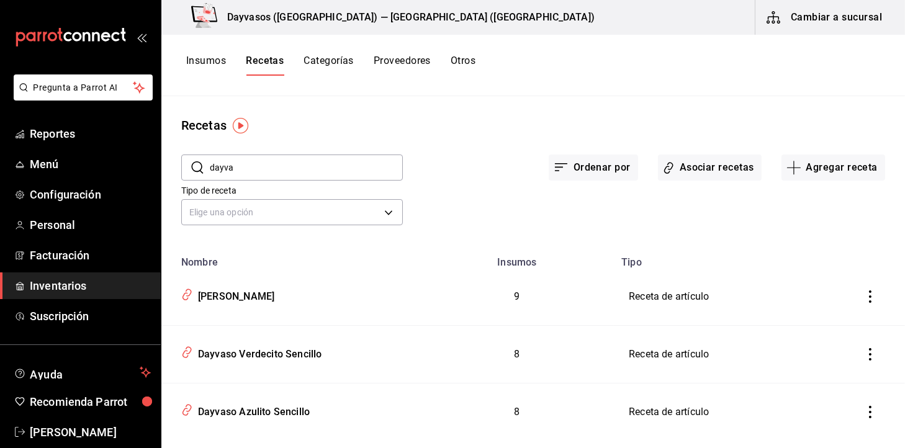
click at [271, 163] on input "dayva" at bounding box center [306, 167] width 193 height 25
type input "d"
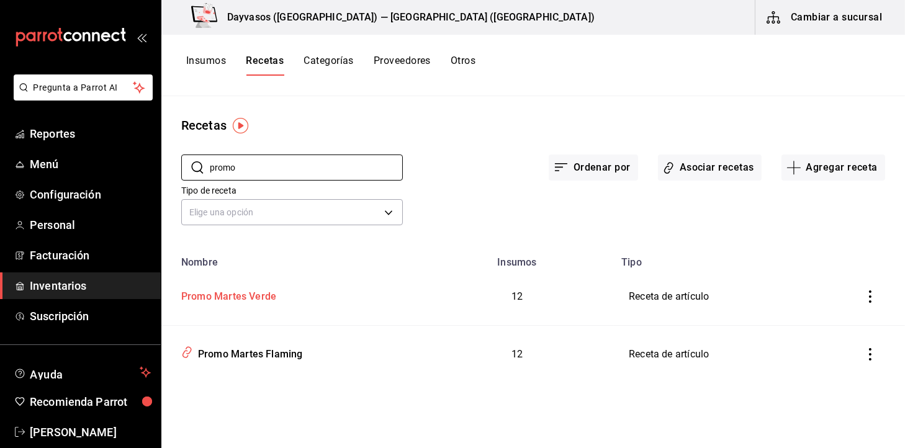
type input "promo"
click at [267, 298] on div "Promo Martes Verde" at bounding box center [226, 294] width 100 height 19
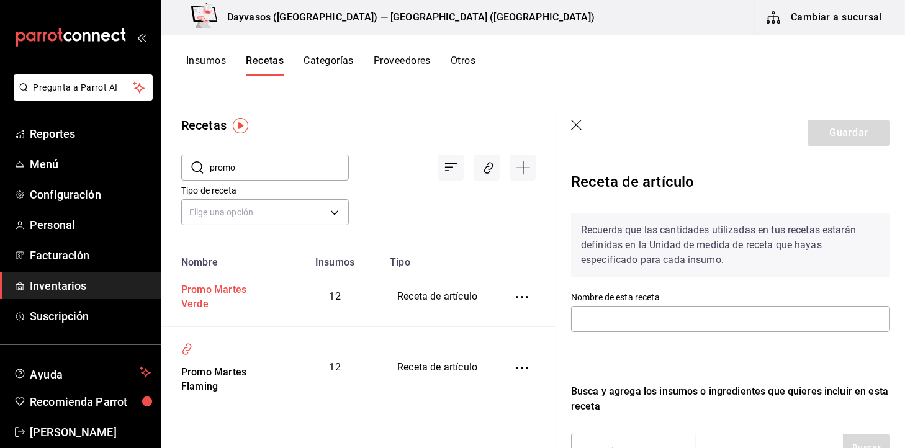
type input "Promo Martes Verde"
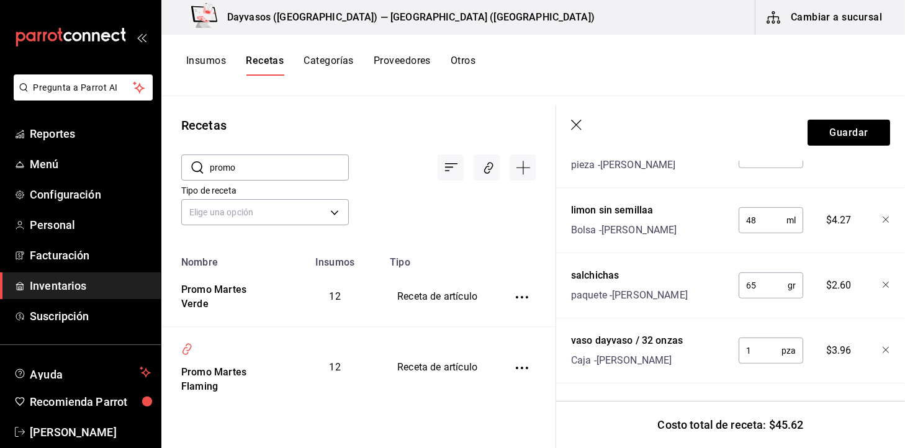
scroll to position [888, 0]
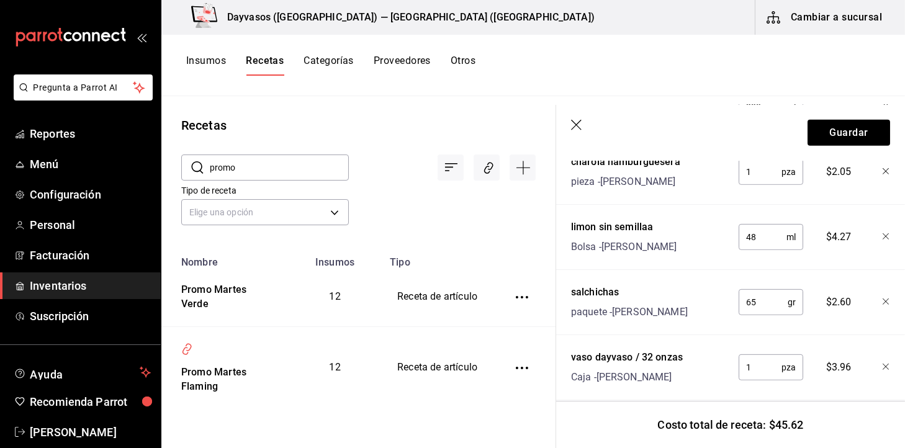
click at [576, 125] on icon "button" at bounding box center [576, 125] width 11 height 11
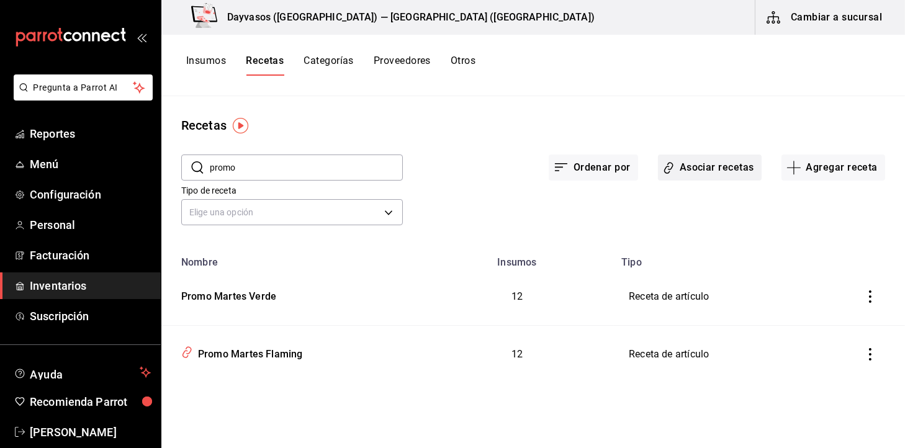
click at [697, 175] on button "Asociar recetas" at bounding box center [710, 168] width 104 height 26
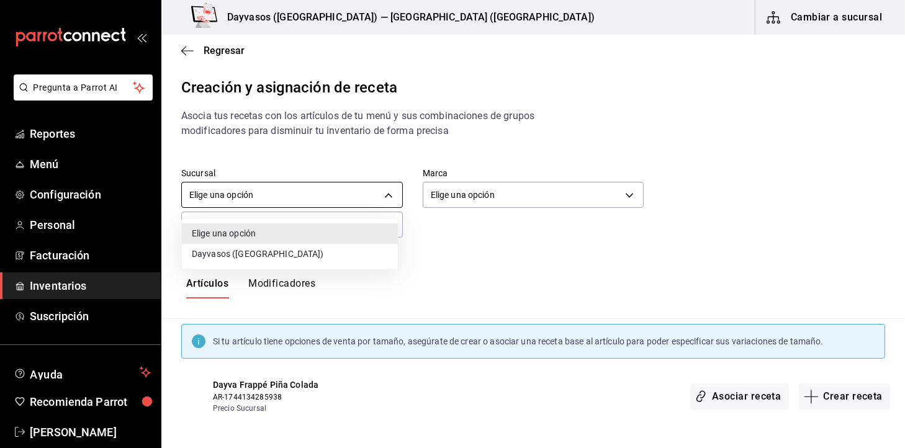
click at [309, 195] on body "Pregunta a Parrot AI Reportes Menú Configuración Personal Facturación Inventari…" at bounding box center [452, 213] width 905 height 427
click at [292, 252] on li "Dayvasos ([GEOGRAPHIC_DATA])" at bounding box center [290, 254] width 216 height 20
type input "b8e09a95-d9e9-4a6a-98bb-5fa9f1ce3265"
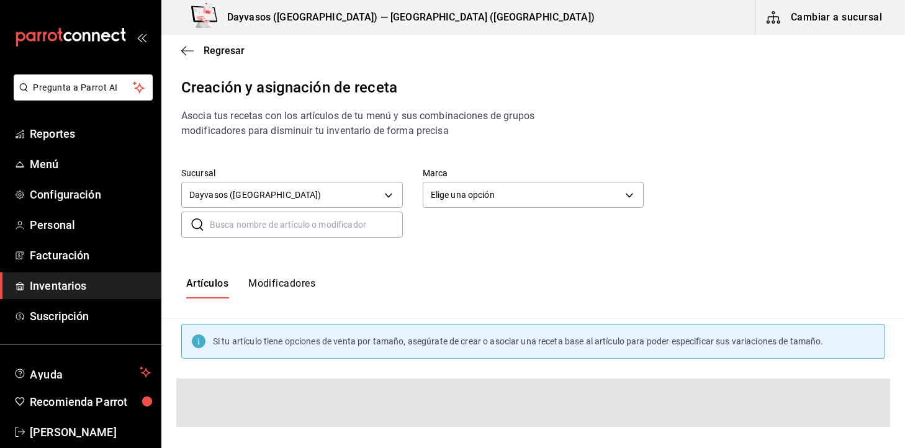
click at [314, 232] on input "text" at bounding box center [306, 224] width 193 height 25
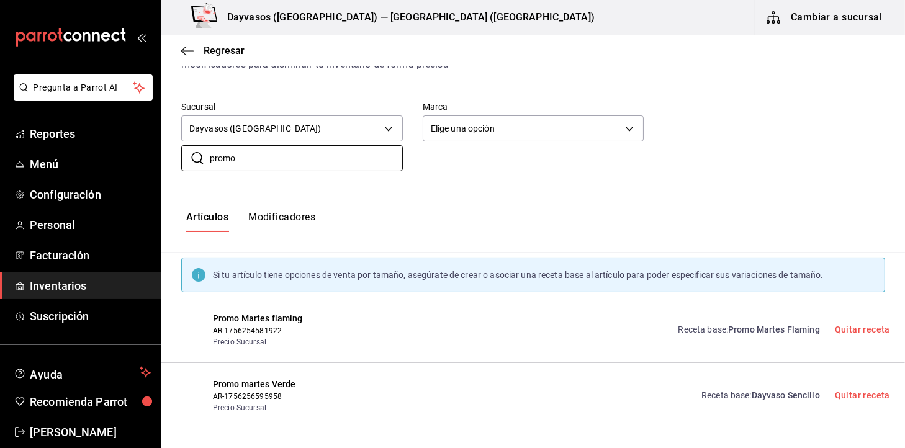
scroll to position [68, 0]
type input "promo"
click at [835, 394] on link "Quitar receta" at bounding box center [862, 394] width 55 height 10
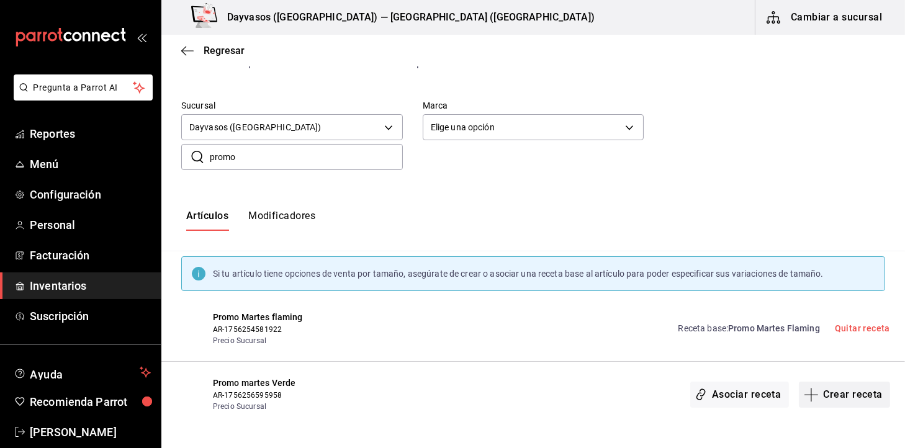
click at [816, 396] on button "Crear receta" at bounding box center [845, 395] width 92 height 26
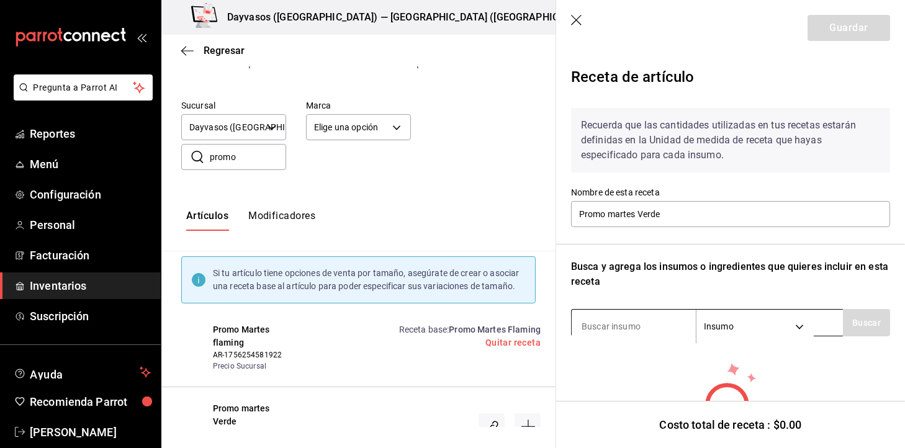
click at [646, 315] on input at bounding box center [634, 326] width 124 height 26
type input "hiel"
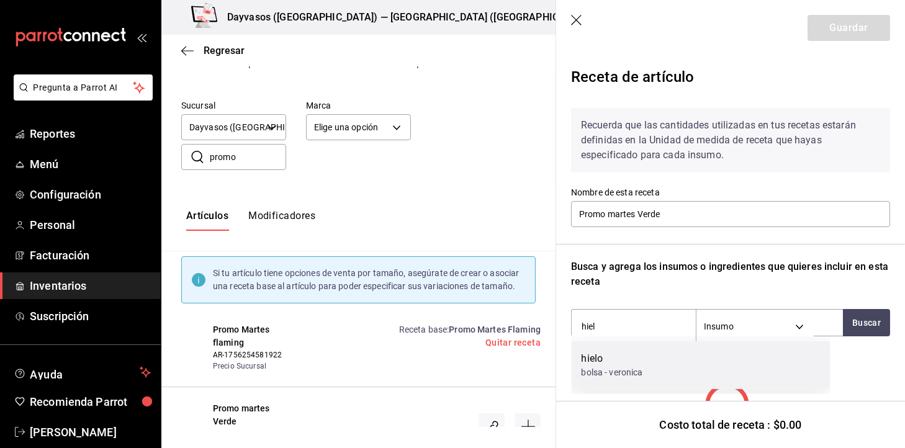
click at [641, 379] on div "bolsa - veronica" at bounding box center [612, 372] width 61 height 13
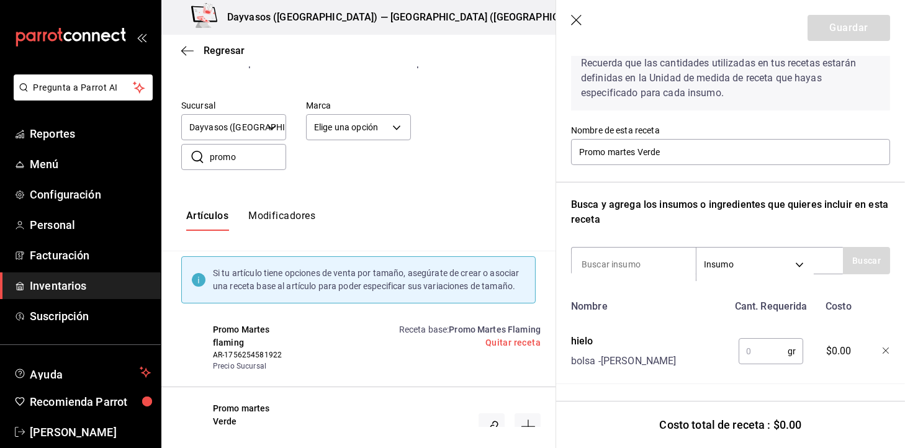
scroll to position [75, 0]
click at [753, 341] on input "text" at bounding box center [763, 350] width 49 height 25
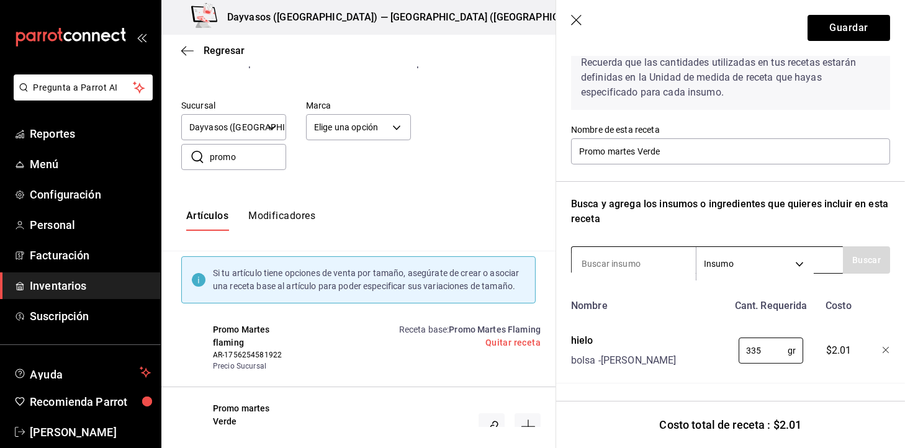
type input "335"
click at [657, 251] on input at bounding box center [634, 264] width 124 height 26
type input "sal"
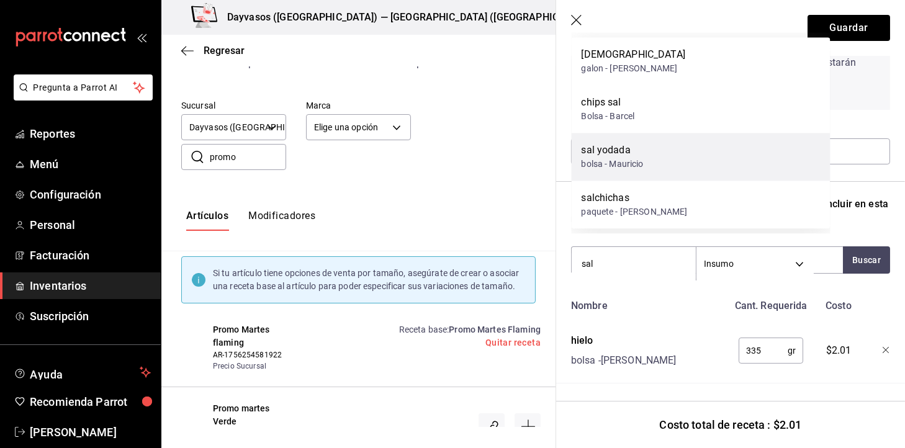
click at [628, 151] on div "sal yodada" at bounding box center [613, 150] width 62 height 15
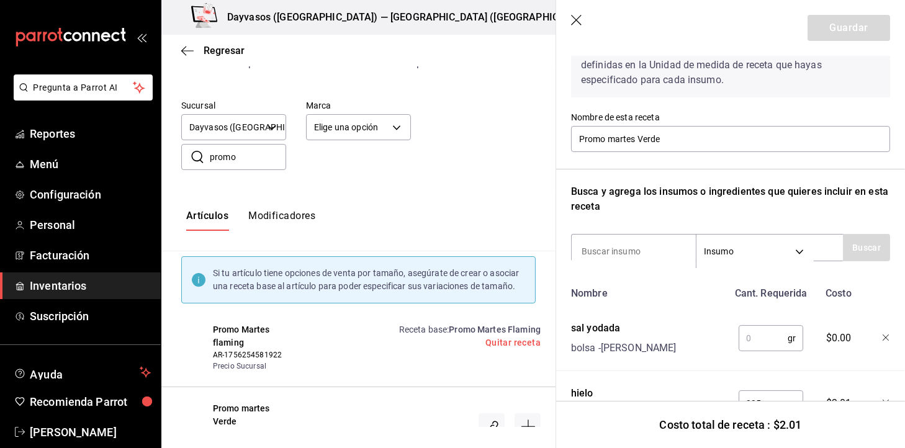
click at [747, 336] on input "text" at bounding box center [763, 338] width 49 height 25
type input "4"
click at [613, 259] on input at bounding box center [634, 251] width 124 height 26
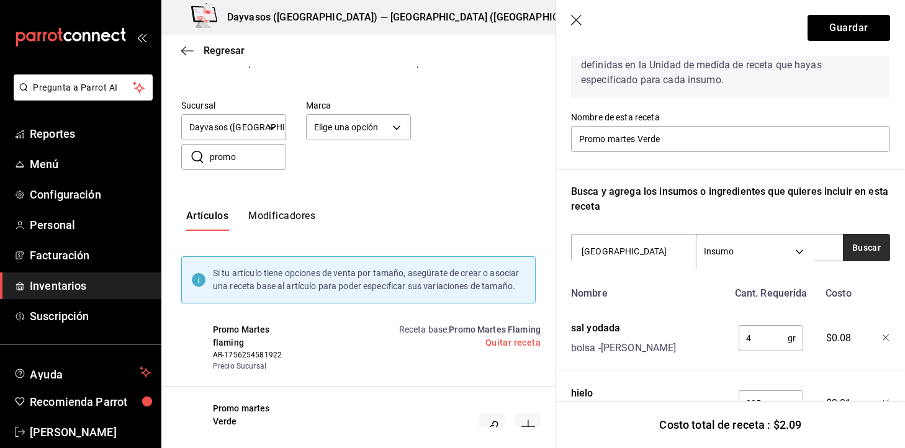
type input "chile"
click at [849, 244] on button "Buscar" at bounding box center [866, 247] width 47 height 27
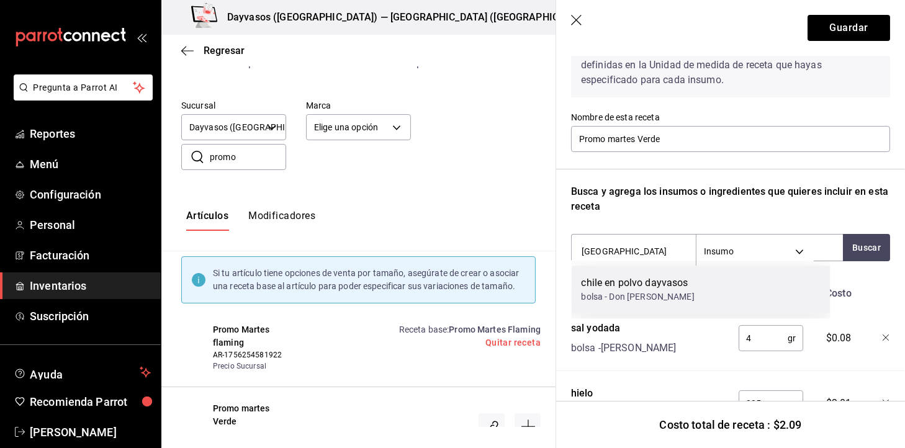
click at [680, 293] on div "bolsa - Don juan dayvasos" at bounding box center [638, 297] width 113 height 13
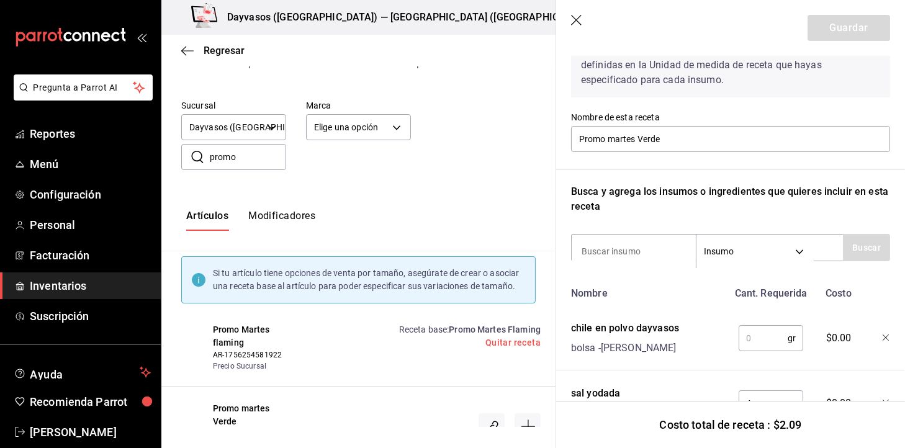
click at [739, 349] on input "text" at bounding box center [763, 338] width 49 height 25
type input "2"
click at [620, 246] on input at bounding box center [634, 251] width 124 height 26
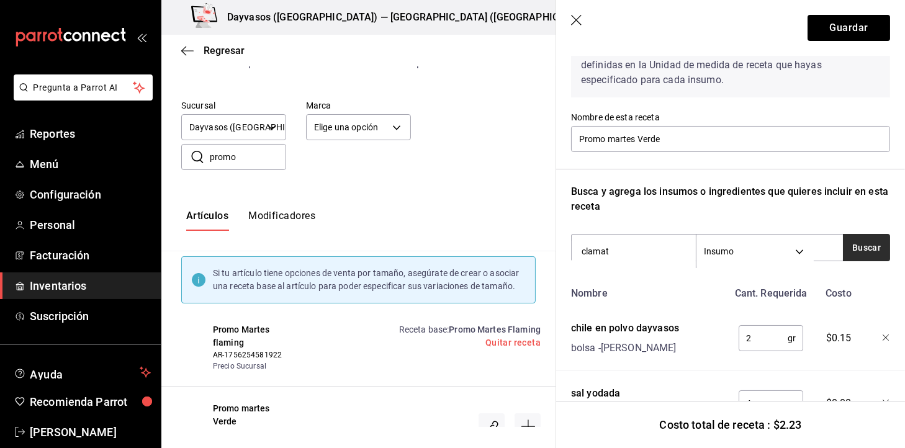
type input "clamat"
click at [846, 250] on button "Buscar" at bounding box center [866, 247] width 47 height 27
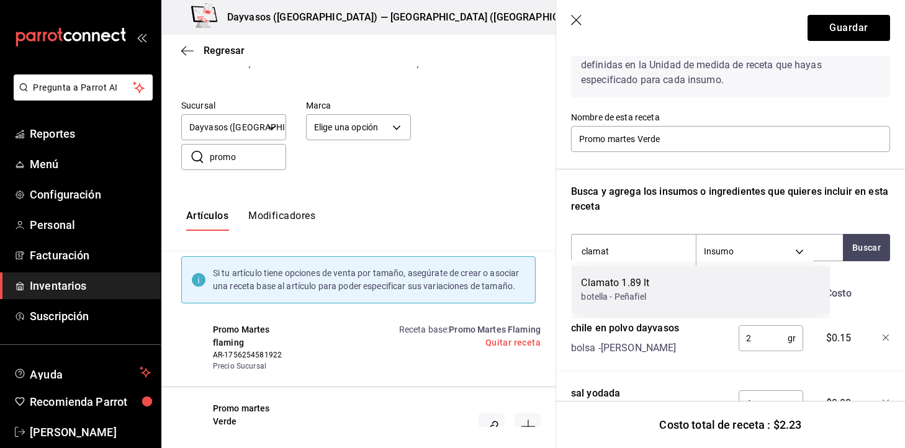
click at [716, 279] on div "Clamato 1.89 lt botella - Peñafiel" at bounding box center [701, 290] width 259 height 48
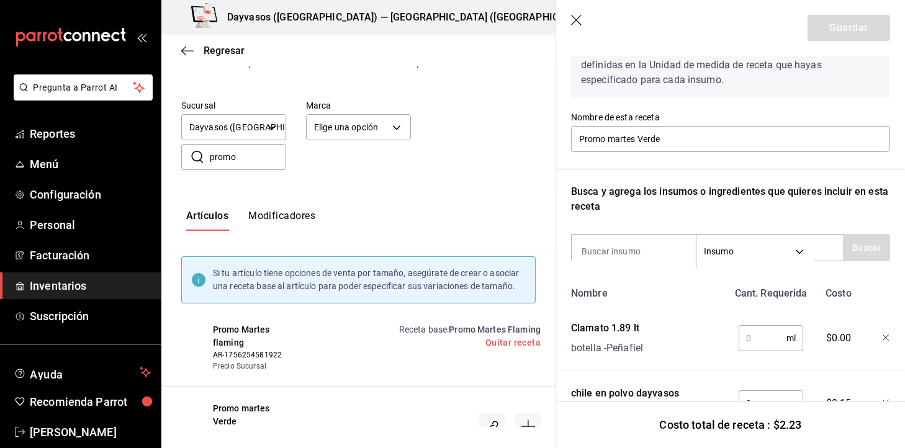
click at [746, 336] on input "text" at bounding box center [763, 338] width 48 height 25
type input "175"
click at [652, 262] on input at bounding box center [634, 251] width 124 height 26
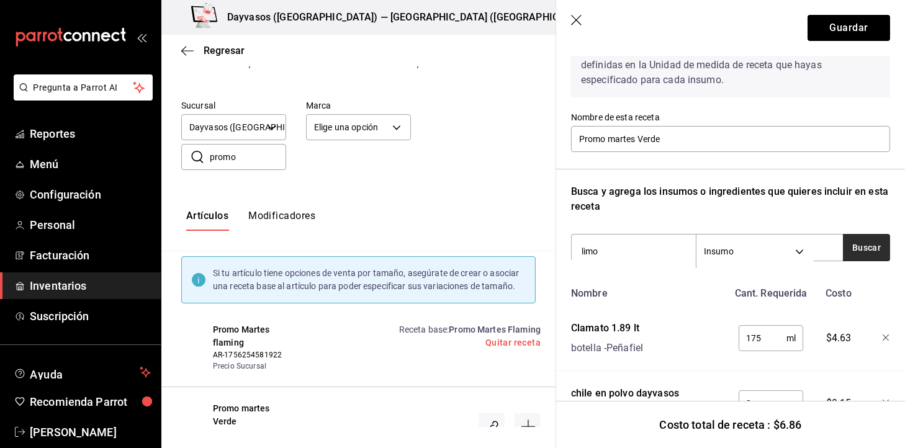
type input "limo"
click at [846, 238] on button "Buscar" at bounding box center [866, 247] width 47 height 27
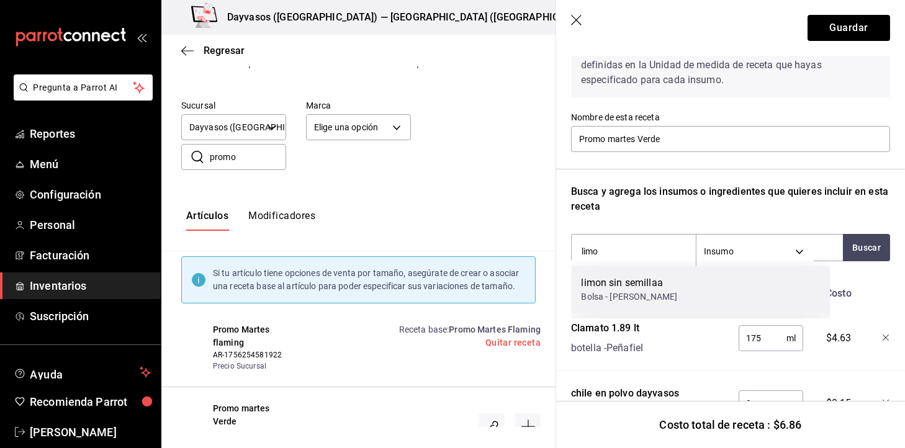
click at [701, 300] on div "limon sin semillaa Bolsa - Mauricio" at bounding box center [701, 290] width 259 height 48
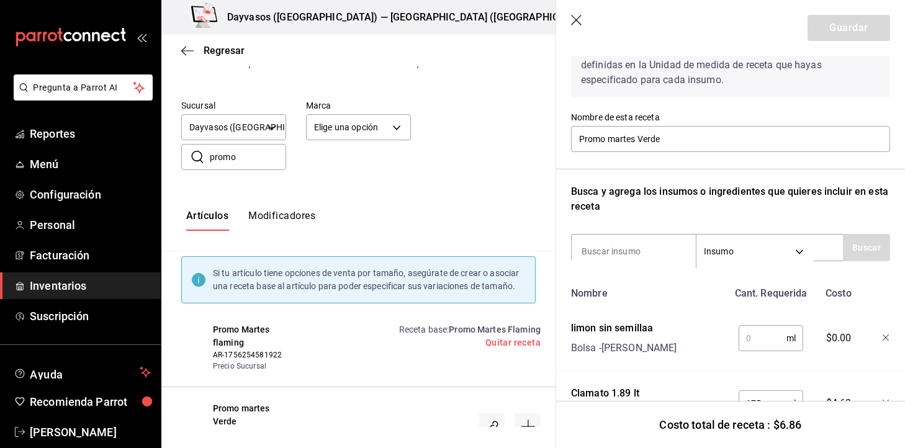
click at [746, 333] on input "text" at bounding box center [763, 338] width 48 height 25
type input "32"
click at [646, 259] on input at bounding box center [634, 251] width 124 height 26
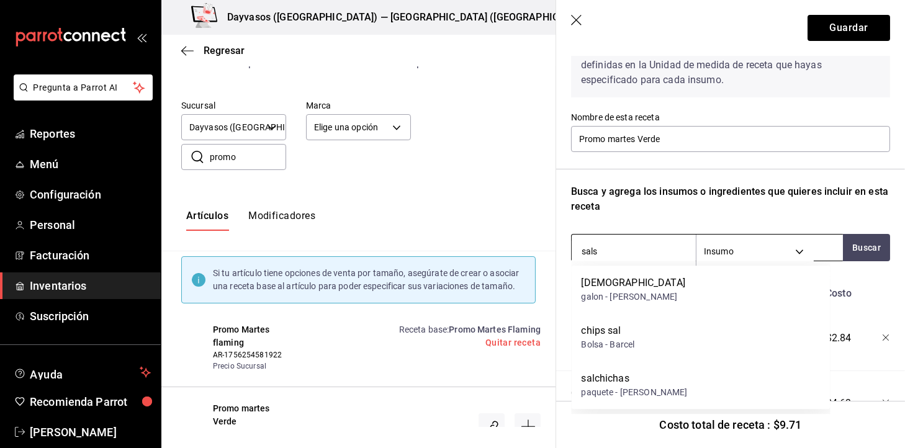
type input "salsa"
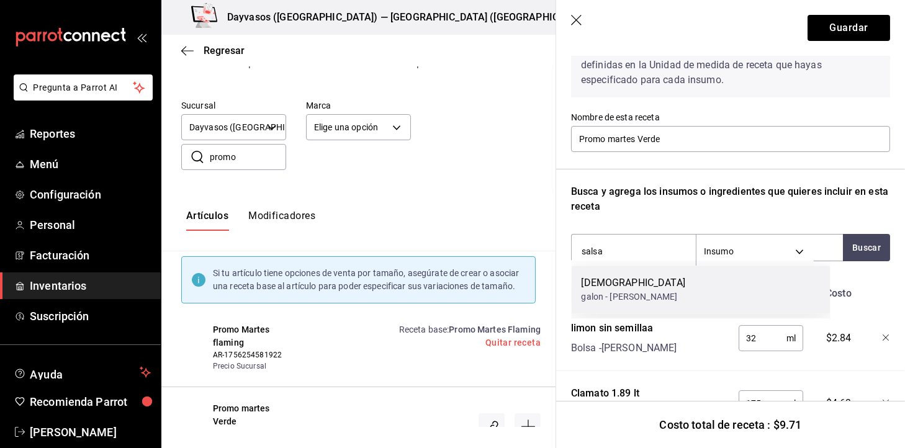
click at [644, 289] on div "[DEMOGRAPHIC_DATA]" at bounding box center [634, 283] width 104 height 15
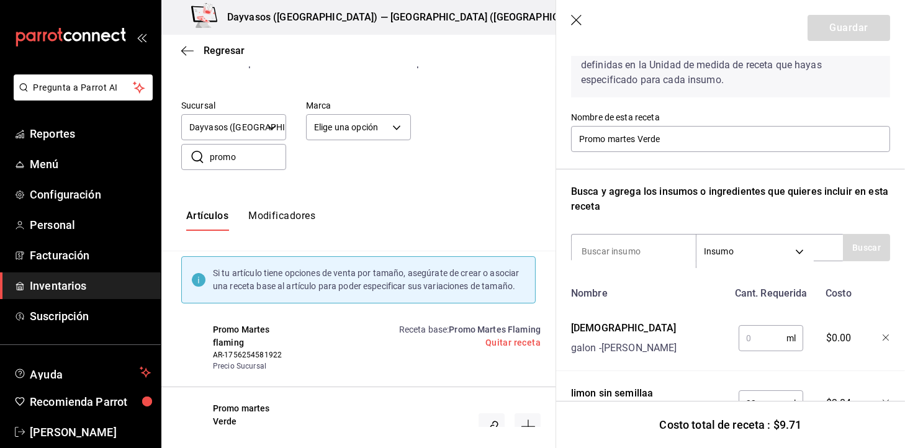
click at [745, 340] on input "text" at bounding box center [763, 338] width 48 height 25
type input "30"
click at [636, 239] on input at bounding box center [634, 251] width 124 height 26
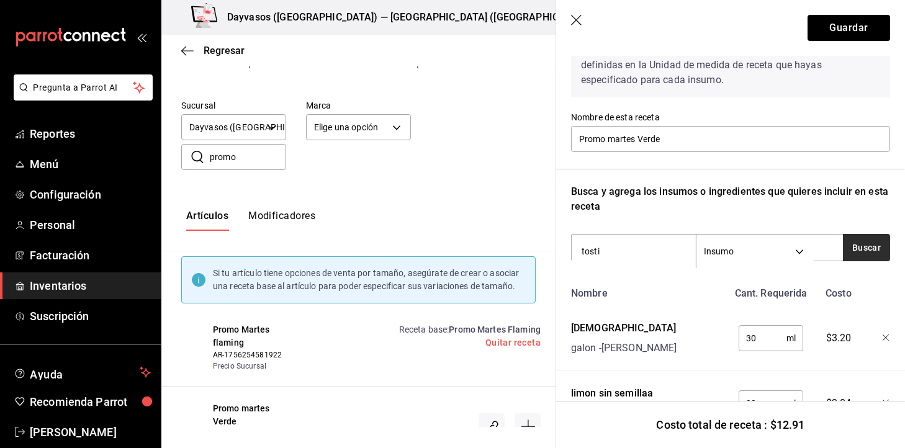
type input "tosti"
click at [843, 256] on button "Buscar" at bounding box center [866, 247] width 47 height 27
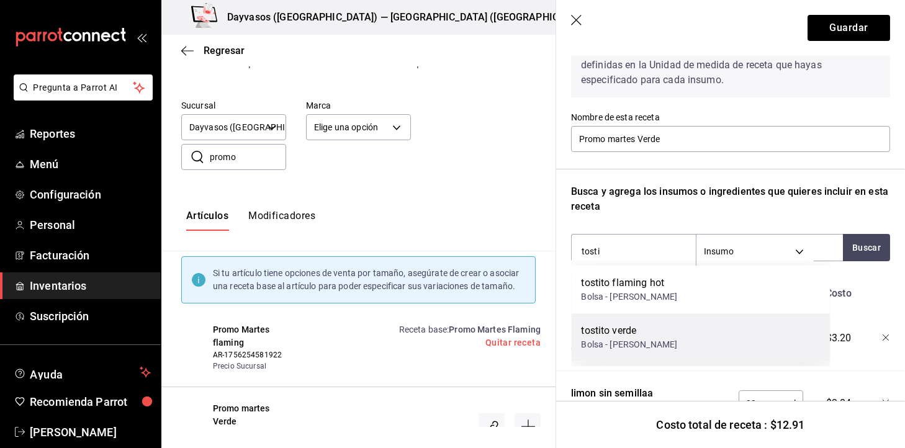
click at [662, 340] on div "tostito verde Bolsa - [PERSON_NAME]" at bounding box center [701, 337] width 259 height 48
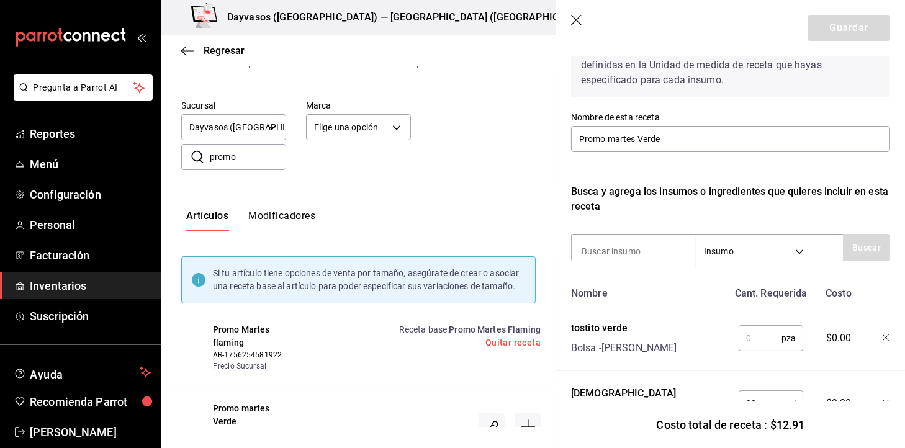
click at [754, 323] on div "pza ​" at bounding box center [768, 336] width 81 height 40
click at [754, 327] on input "text" at bounding box center [760, 338] width 43 height 25
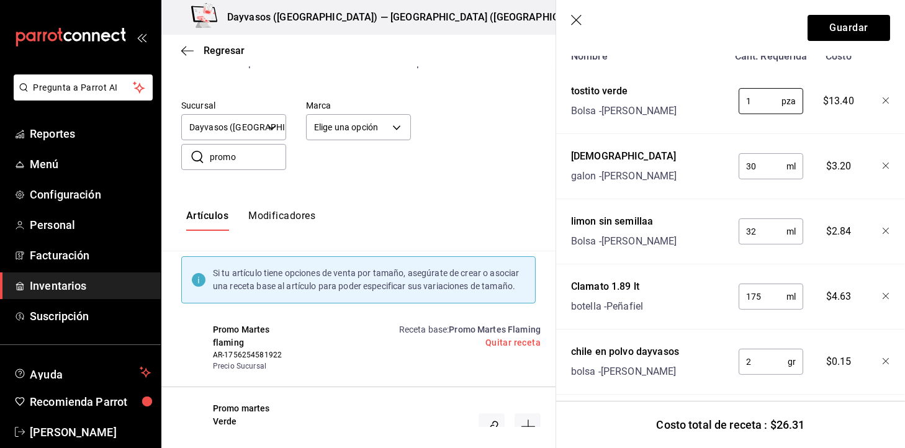
scroll to position [330, 0]
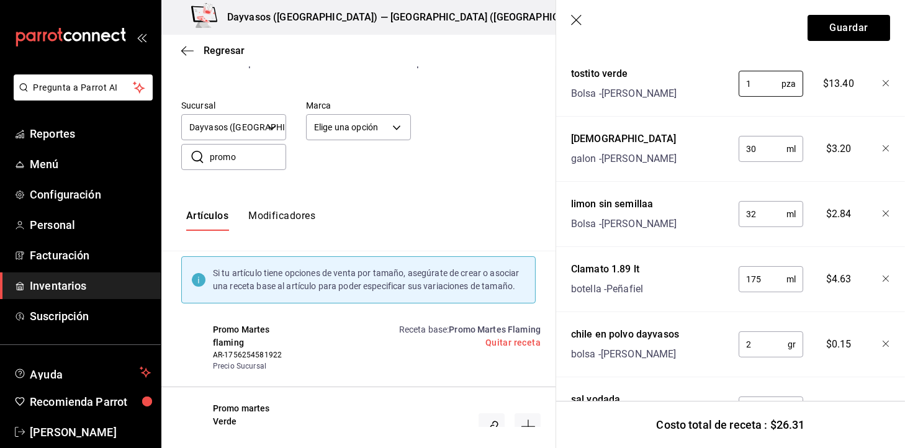
type input "1"
click at [759, 204] on input "32" at bounding box center [763, 214] width 48 height 25
type input "3"
type input "48"
click at [752, 334] on input "2" at bounding box center [763, 344] width 49 height 25
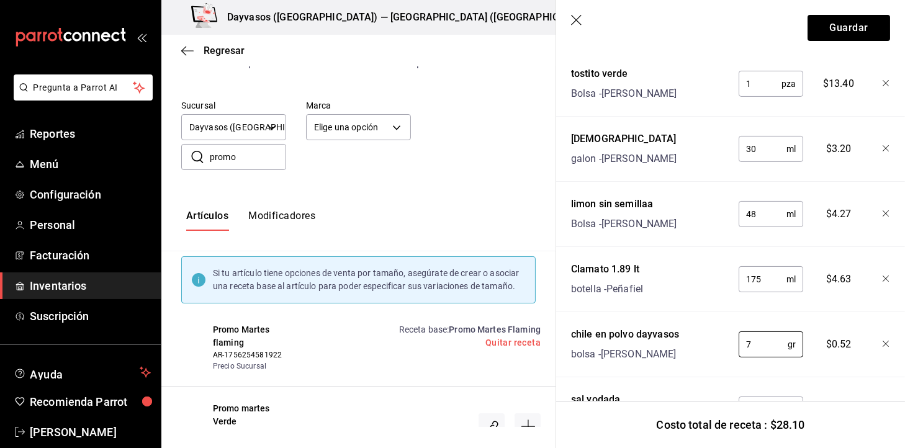
type input "7"
click at [758, 145] on input "30" at bounding box center [763, 149] width 48 height 25
type input "3"
type input "59"
click at [759, 278] on input "175" at bounding box center [763, 279] width 48 height 25
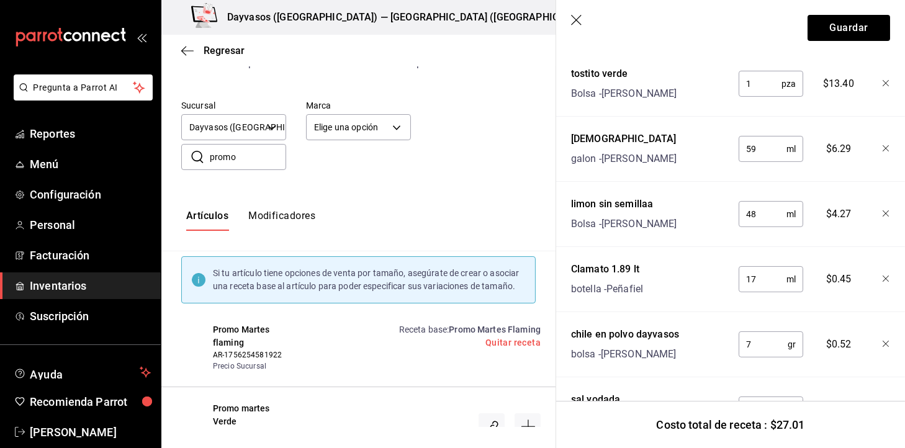
type input "1"
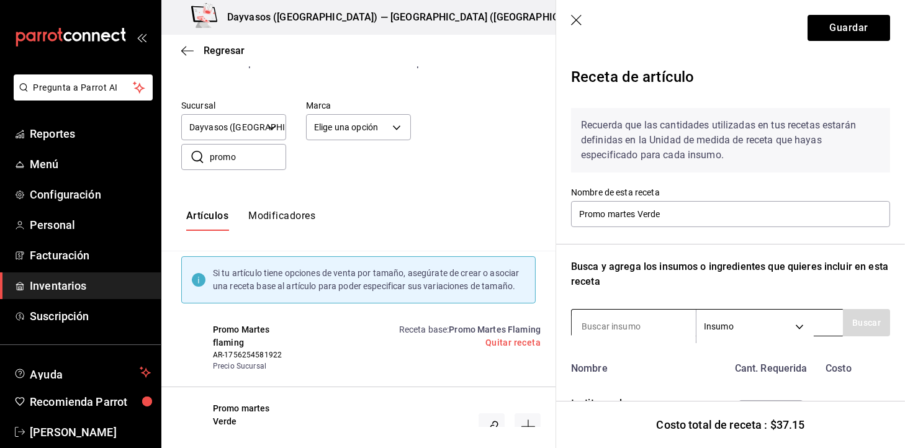
type input "400"
click at [677, 336] on input at bounding box center [634, 326] width 124 height 26
type input "pepino"
click at [877, 315] on button "Buscar" at bounding box center [866, 322] width 47 height 27
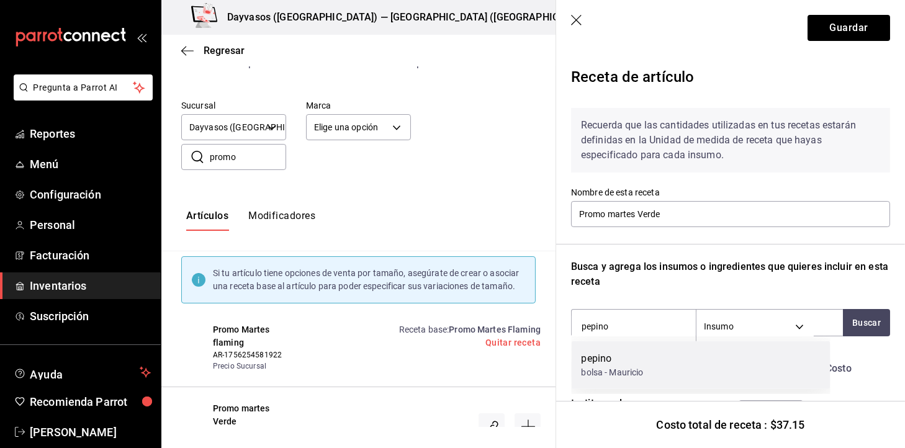
click at [713, 357] on div "pepino bolsa - Mauricio" at bounding box center [701, 365] width 259 height 48
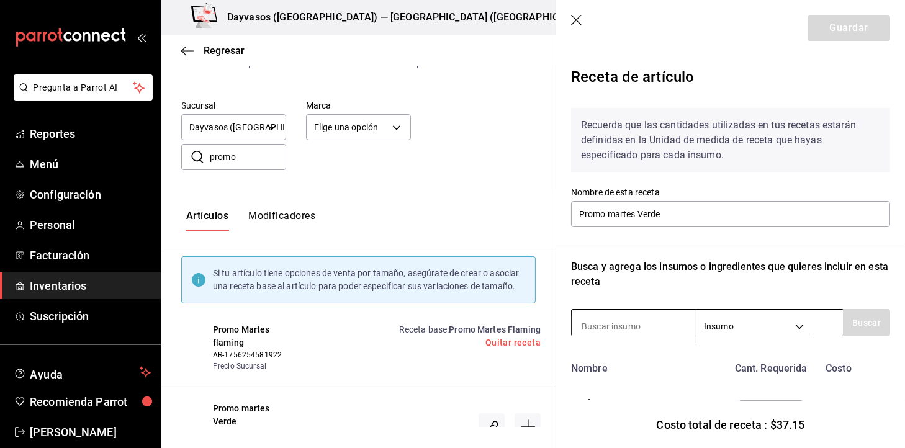
click at [622, 313] on div "Insumo SUPPLY" at bounding box center [707, 322] width 272 height 27
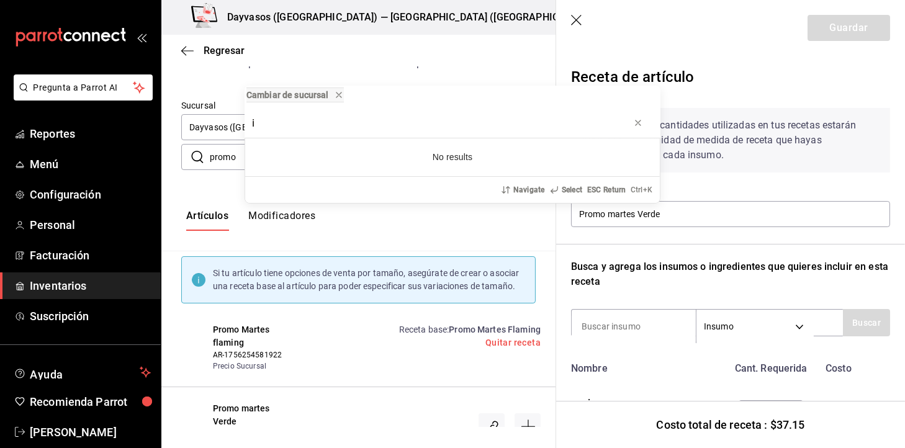
type input "i"
click at [605, 354] on div "Cambiar de sucursal i No results Navigate Select ESC Return Ctrl+ K" at bounding box center [452, 224] width 905 height 448
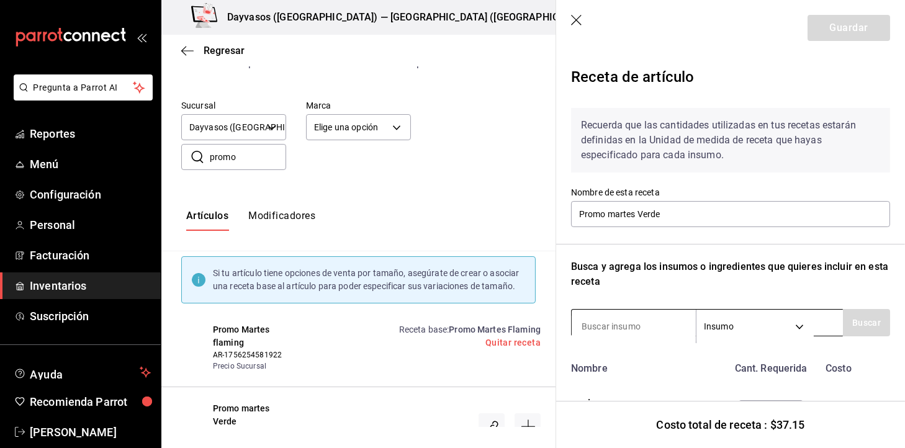
click at [637, 320] on input at bounding box center [634, 326] width 124 height 26
type input "salchi"
click at [847, 319] on button "Buscar" at bounding box center [866, 322] width 47 height 27
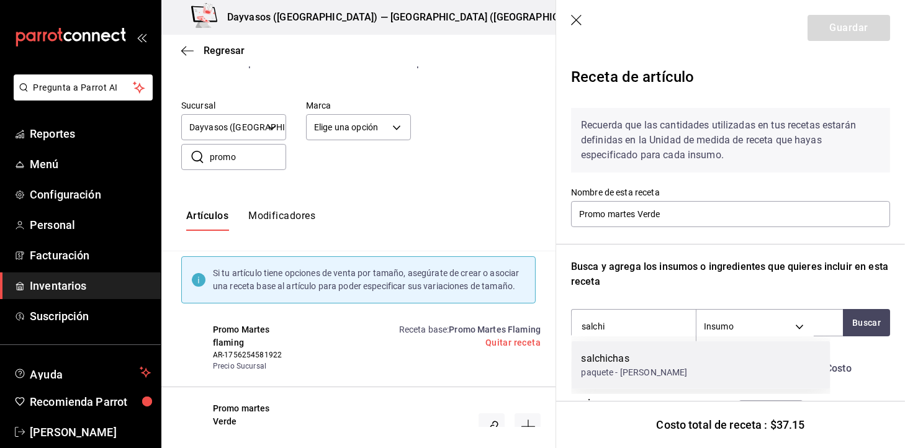
click at [699, 351] on div "salchichas paquete - Mauricio" at bounding box center [701, 365] width 259 height 48
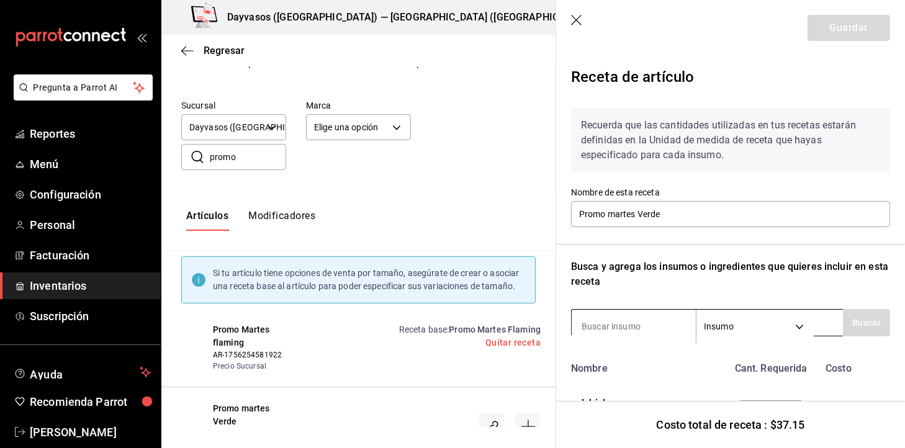
click at [658, 335] on input at bounding box center [634, 326] width 124 height 26
type input "hambu"
click at [860, 331] on button "Buscar" at bounding box center [866, 322] width 47 height 27
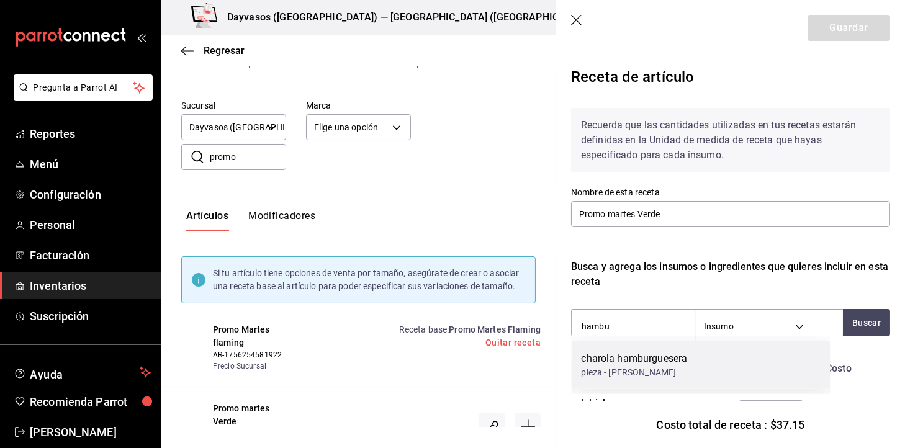
click at [743, 367] on div "charola hamburguesera pieza - Mauricio" at bounding box center [701, 365] width 259 height 48
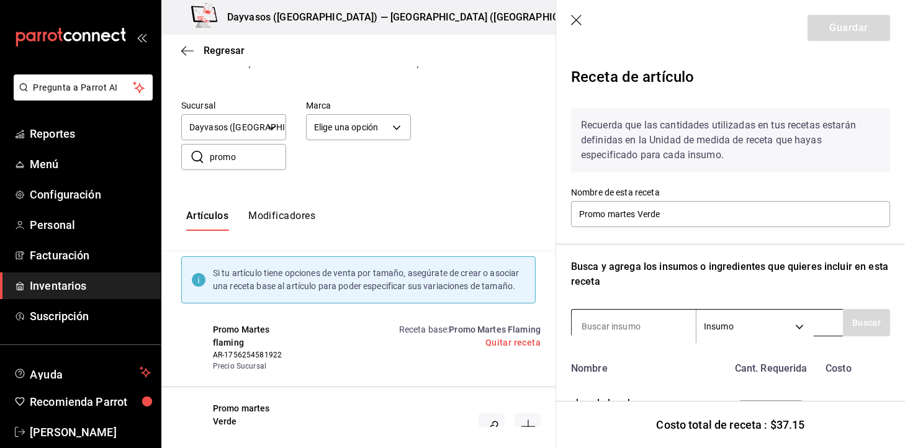
click at [661, 334] on input at bounding box center [634, 326] width 124 height 26
type input "cuchara"
click at [861, 331] on button "Buscar" at bounding box center [866, 322] width 47 height 27
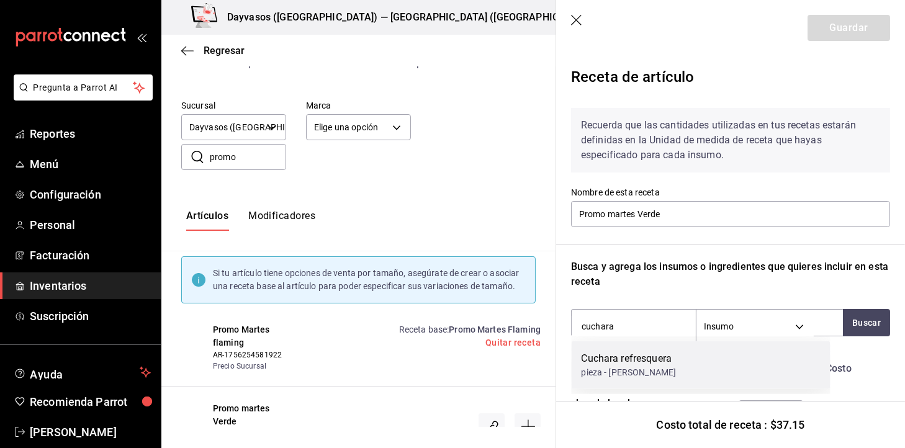
click at [775, 343] on div "Cuchara refresquera pieza - Mauricio" at bounding box center [701, 365] width 259 height 48
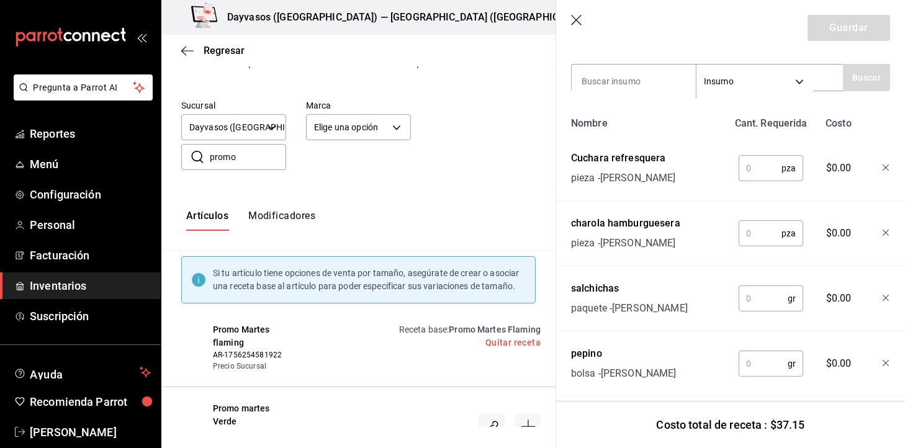
scroll to position [302, 0]
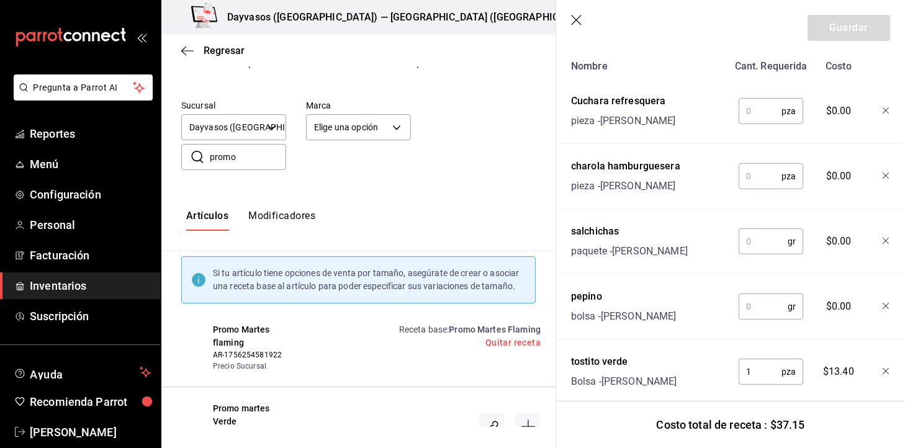
click at [747, 304] on input "text" at bounding box center [763, 306] width 49 height 25
type input "75"
click at [766, 250] on input "text" at bounding box center [763, 241] width 49 height 25
type input "65"
click at [756, 181] on input "text" at bounding box center [760, 176] width 43 height 25
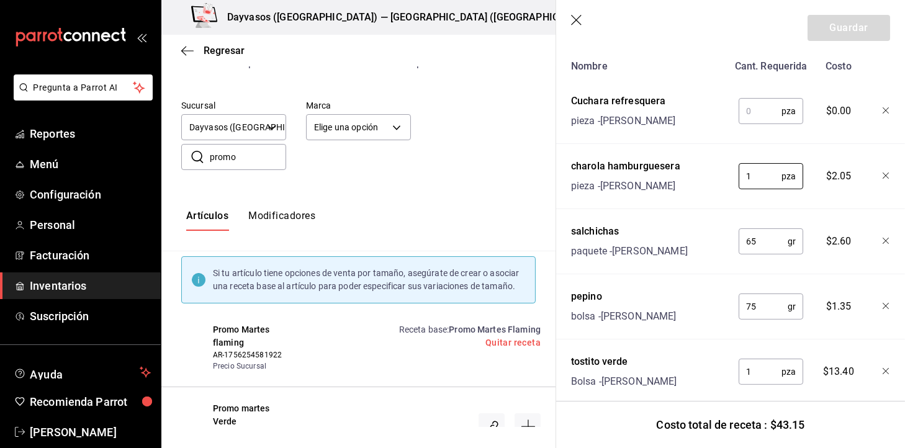
type input "1"
click at [748, 109] on input "text" at bounding box center [760, 111] width 43 height 25
type input "1"
click at [858, 38] on button "Guardar" at bounding box center [849, 28] width 83 height 26
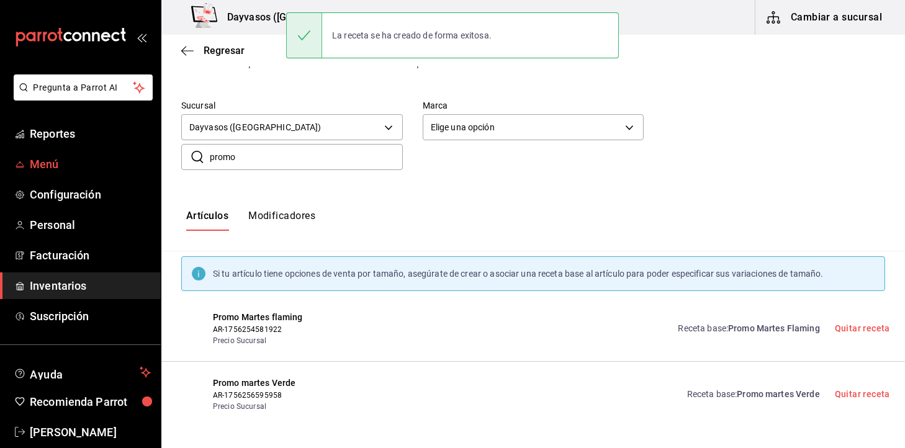
click at [124, 158] on span "Menú" at bounding box center [90, 164] width 121 height 17
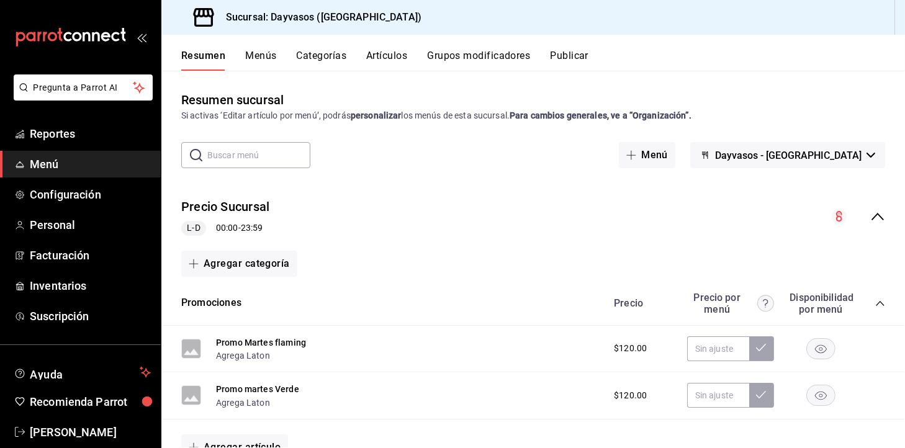
click at [260, 57] on button "Menús" at bounding box center [260, 60] width 31 height 21
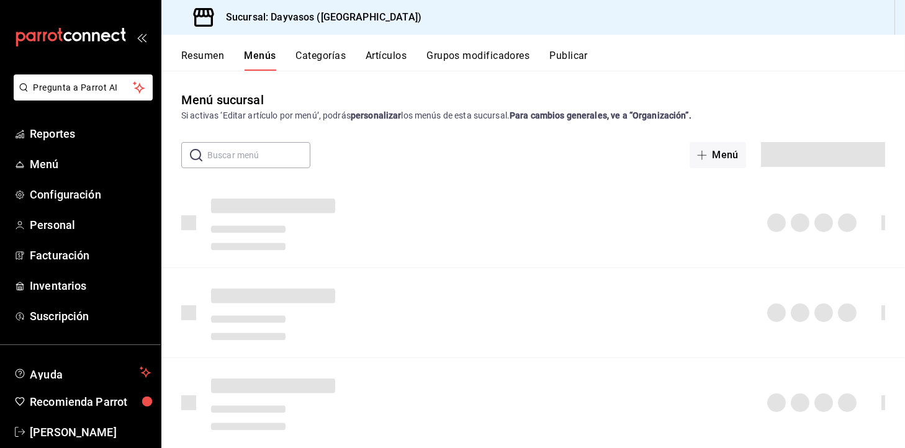
click at [163, 52] on div "Resumen Menús Categorías Artículos Grupos modificadores Publicar" at bounding box center [533, 53] width 744 height 36
click at [199, 56] on button "Resumen" at bounding box center [202, 60] width 43 height 21
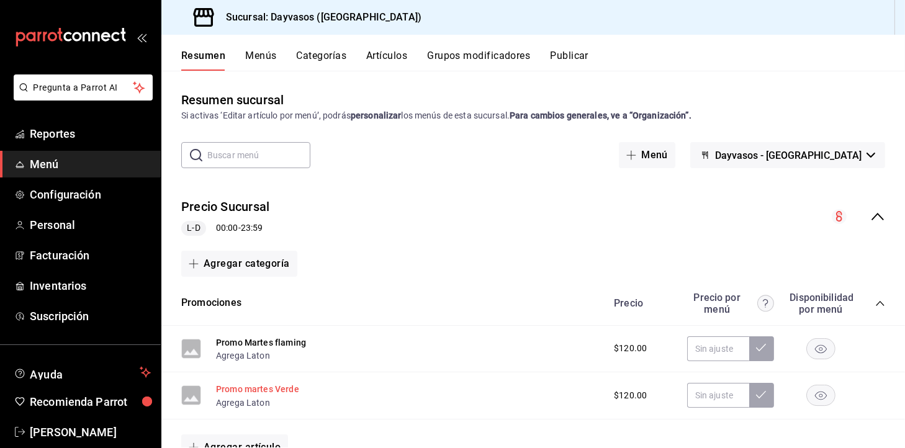
click at [288, 387] on button "Promo martes Verde" at bounding box center [257, 389] width 83 height 12
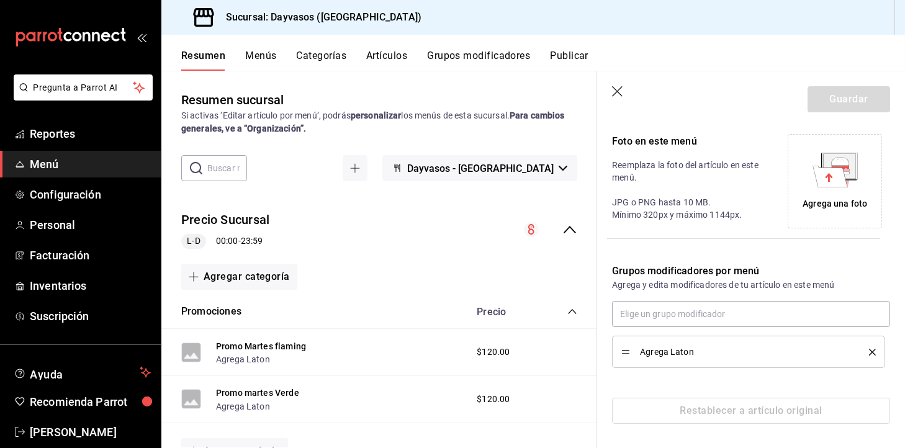
scroll to position [75, 0]
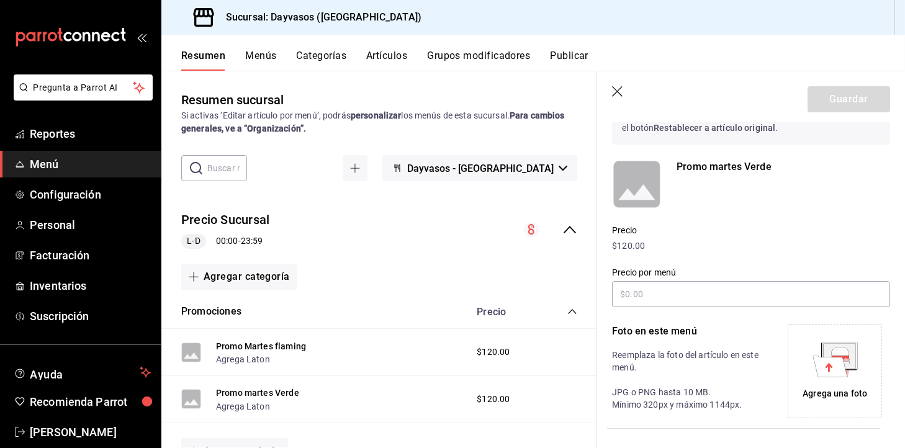
click at [608, 94] on header "Guardar" at bounding box center [751, 96] width 308 height 51
click at [619, 93] on icon "button" at bounding box center [618, 92] width 12 height 12
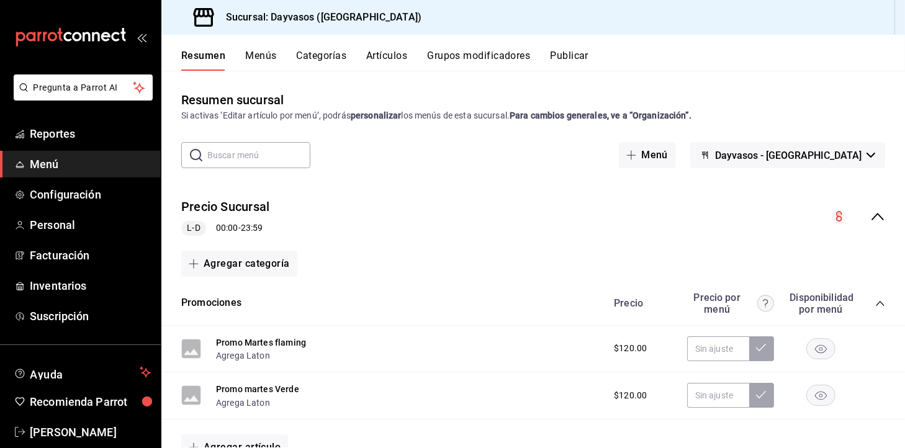
click at [582, 58] on button "Publicar" at bounding box center [569, 60] width 38 height 21
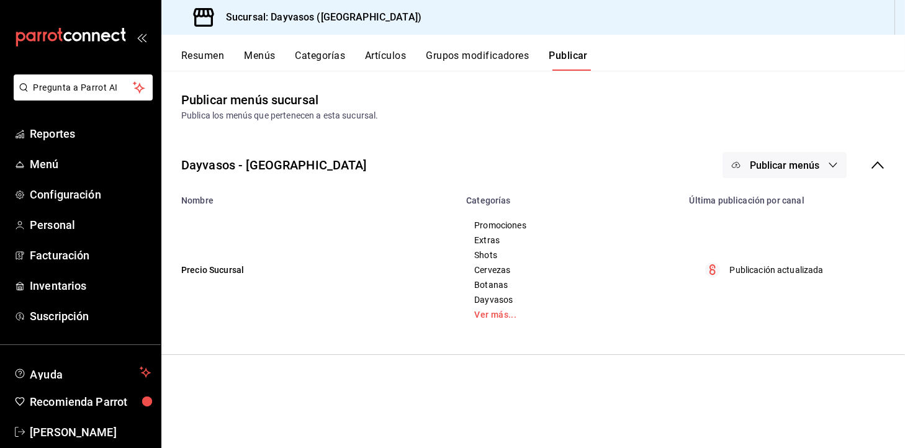
click at [769, 179] on div "Resumen Menús Categorías Artículos Grupos modificadores Publicar Publicar menús…" at bounding box center [533, 241] width 744 height 413
click at [775, 174] on button "Publicar menús" at bounding box center [785, 165] width 124 height 26
click at [776, 214] on li "Punto de venta" at bounding box center [785, 205] width 114 height 35
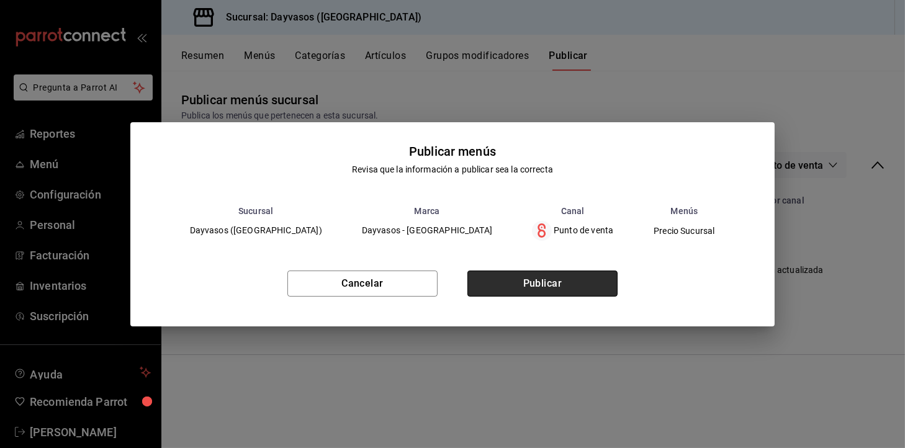
click at [598, 295] on button "Publicar" at bounding box center [542, 284] width 150 height 26
